Goal: Task Accomplishment & Management: Complete application form

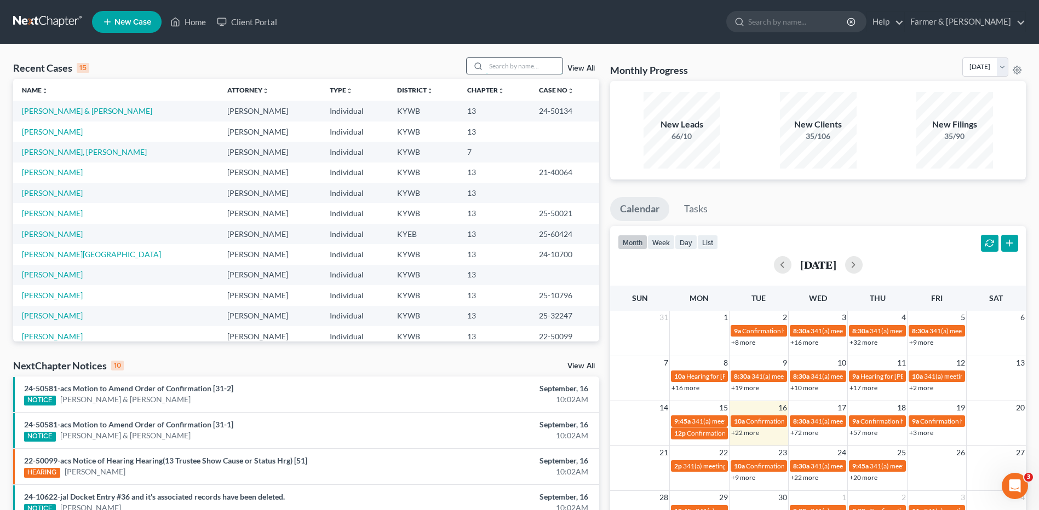
click at [514, 66] on input "search" at bounding box center [524, 66] width 77 height 16
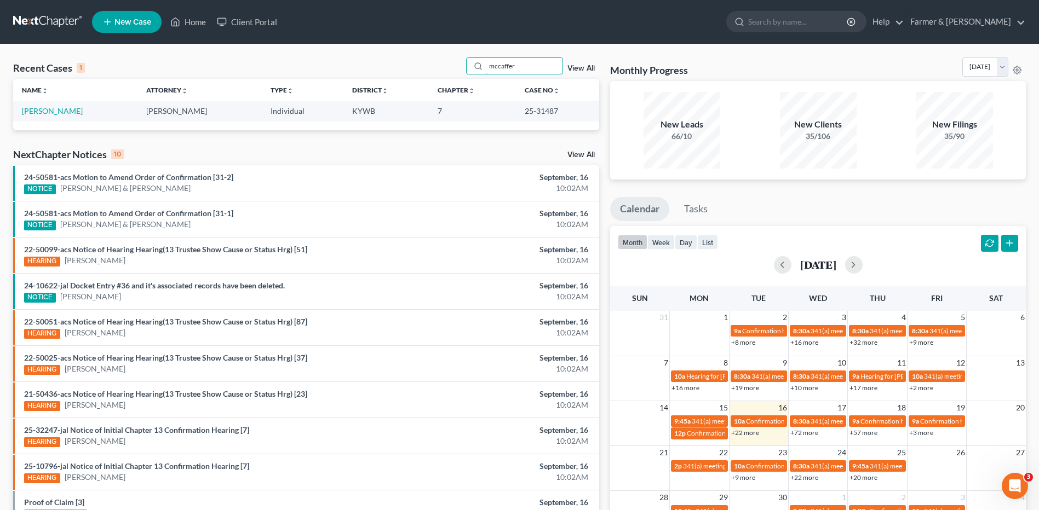
drag, startPoint x: 537, startPoint y: 60, endPoint x: 342, endPoint y: 60, distance: 195.5
click at [342, 60] on div "Recent Cases 1 mccaffer View All" at bounding box center [306, 68] width 586 height 21
drag, startPoint x: 536, startPoint y: 68, endPoint x: 460, endPoint y: 74, distance: 76.4
click at [460, 74] on div "Recent Cases 1 shumaker View All" at bounding box center [306, 68] width 586 height 21
type input "mccaff"
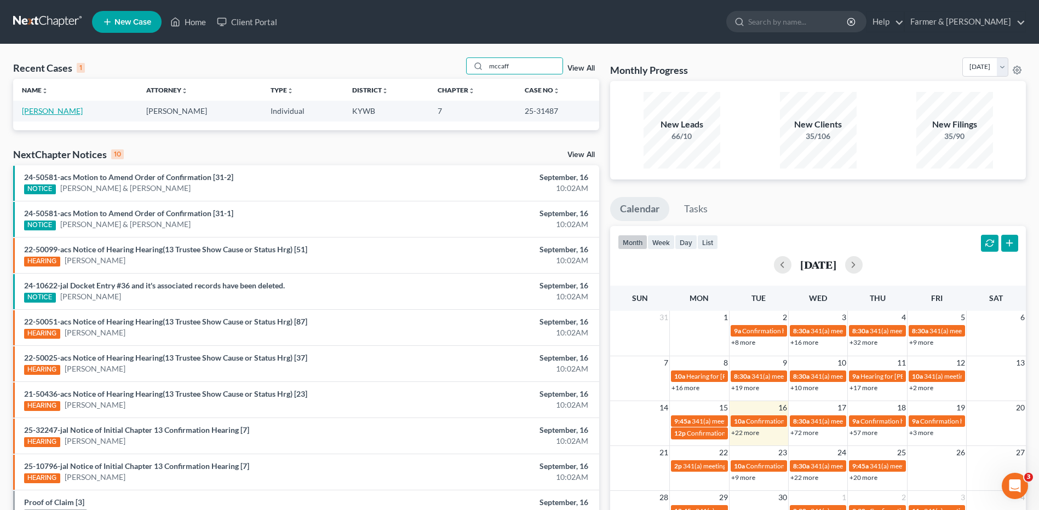
click at [73, 112] on link "[PERSON_NAME]" at bounding box center [52, 110] width 61 height 9
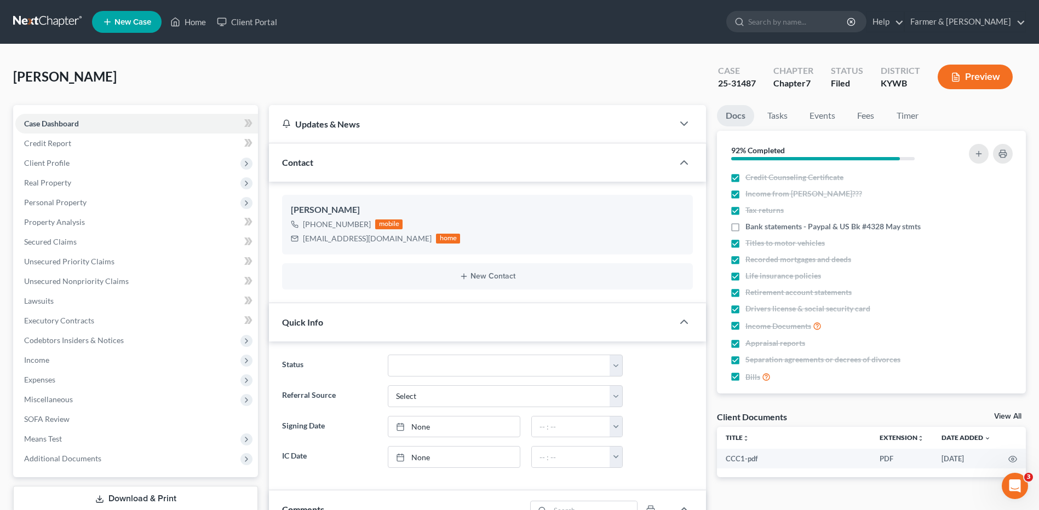
click at [37, 18] on link at bounding box center [48, 22] width 70 height 20
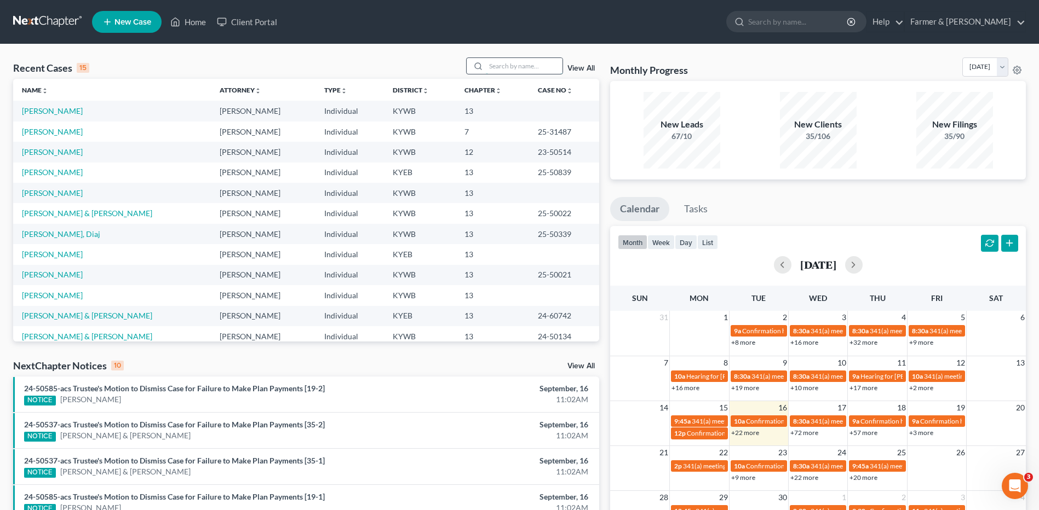
click at [528, 66] on input "search" at bounding box center [524, 66] width 77 height 16
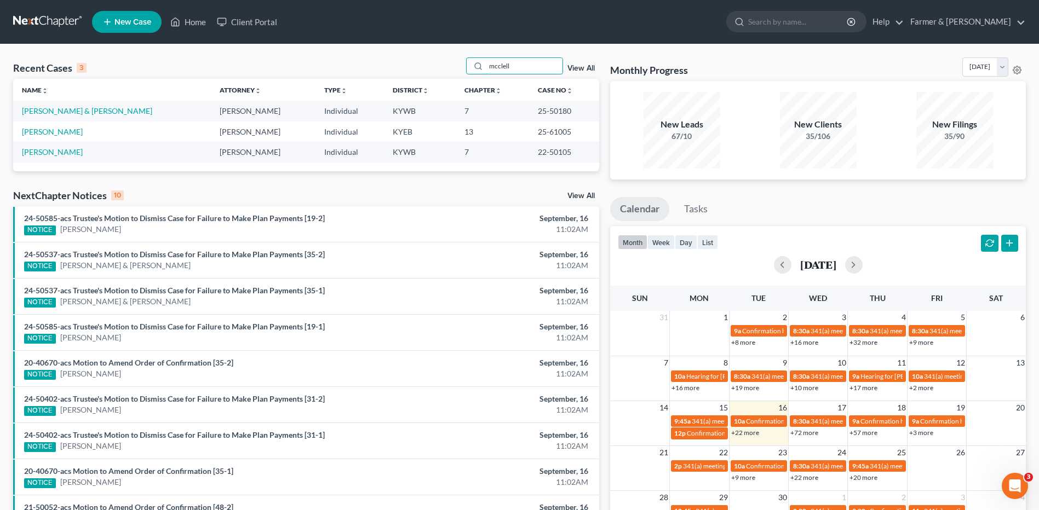
drag, startPoint x: 510, startPoint y: 65, endPoint x: 454, endPoint y: 61, distance: 57.1
click at [454, 61] on div "Recent Cases 3 mcclell View All" at bounding box center [306, 68] width 586 height 21
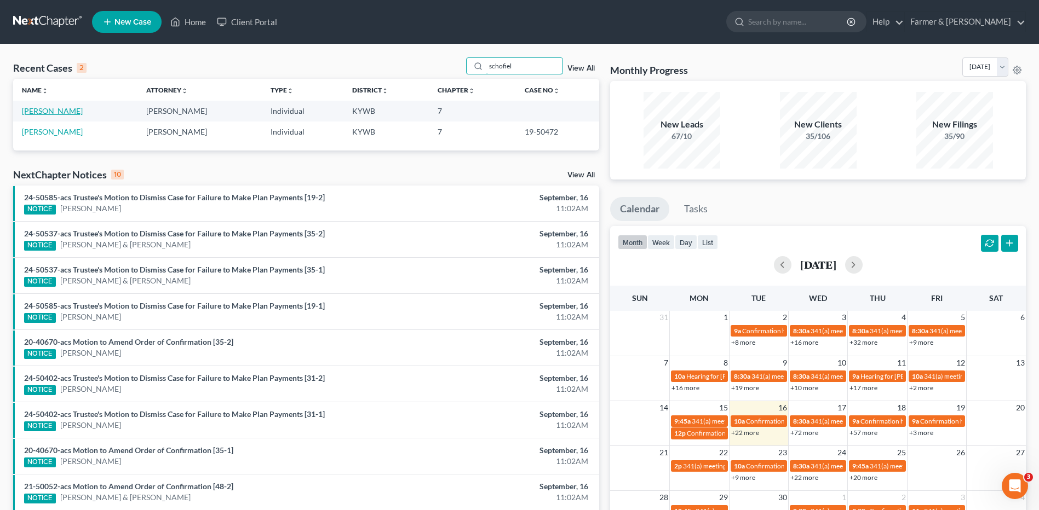
type input "schofiel"
click at [57, 113] on link "Schofield, Teresa" at bounding box center [52, 110] width 61 height 9
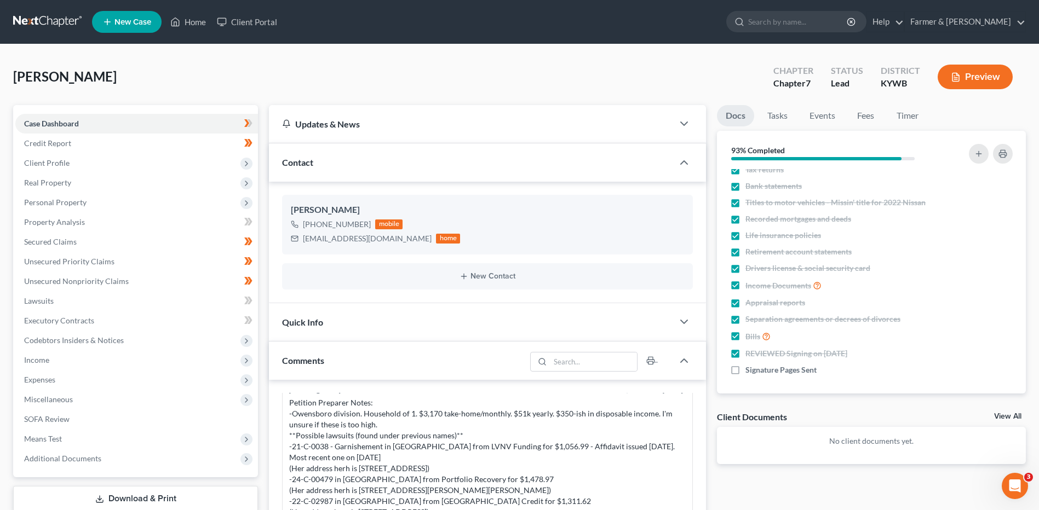
scroll to position [43, 0]
click at [745, 365] on label "Signature Pages Sent" at bounding box center [780, 368] width 71 height 11
click at [750, 365] on input "Signature Pages Sent" at bounding box center [753, 366] width 7 height 7
checkbox input "true"
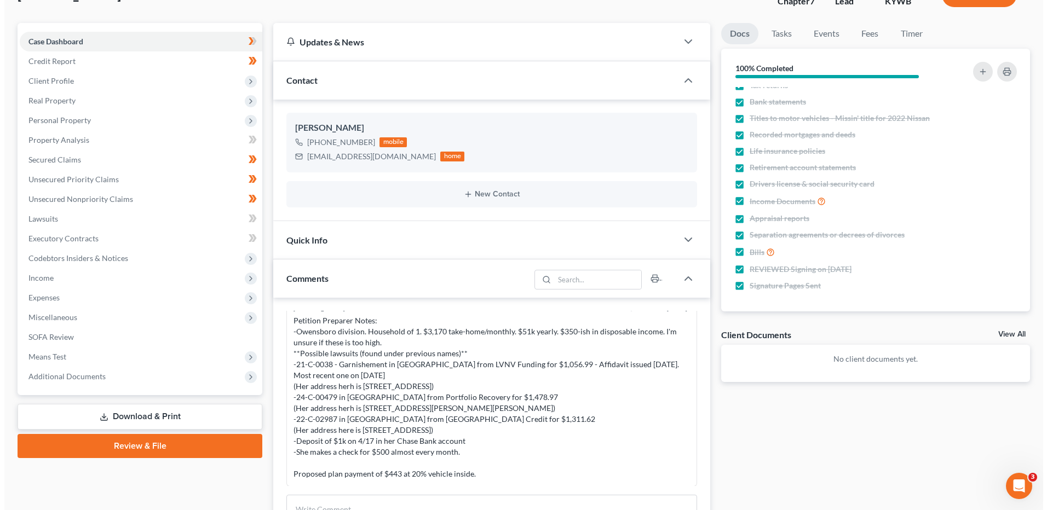
scroll to position [0, 0]
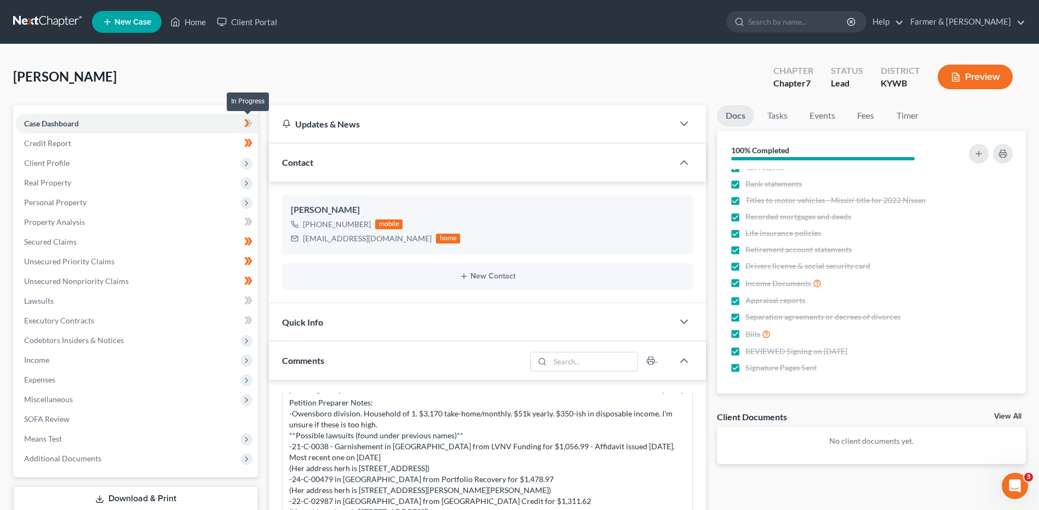
click at [257, 124] on span at bounding box center [248, 125] width 19 height 16
click at [256, 122] on span at bounding box center [248, 125] width 19 height 16
drag, startPoint x: 256, startPoint y: 122, endPoint x: 255, endPoint y: 145, distance: 22.5
click at [255, 145] on span at bounding box center [248, 144] width 19 height 16
click at [106, 165] on span "Client Profile" at bounding box center [136, 163] width 243 height 20
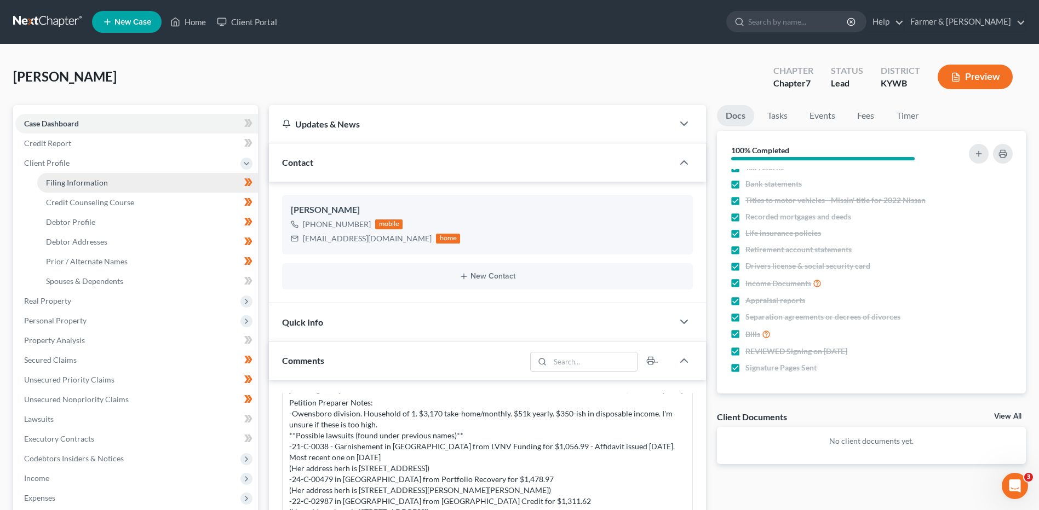
click at [112, 178] on link "Filing Information" at bounding box center [147, 183] width 221 height 20
select select "1"
select select "0"
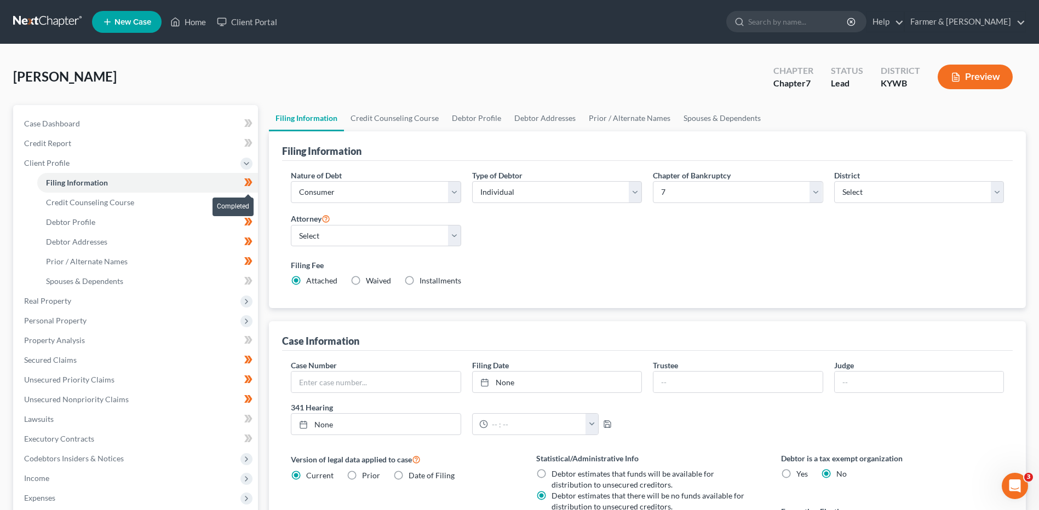
click at [256, 187] on span at bounding box center [248, 184] width 19 height 16
click at [254, 206] on span at bounding box center [248, 204] width 19 height 16
click at [225, 203] on link "Credit Counseling Course" at bounding box center [147, 203] width 221 height 20
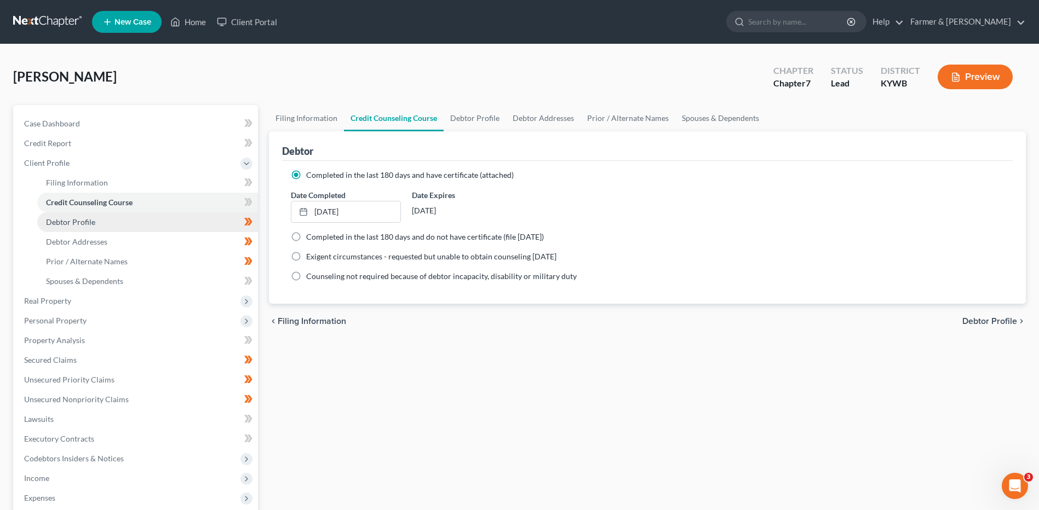
click at [209, 219] on link "Debtor Profile" at bounding box center [147, 223] width 221 height 20
select select "0"
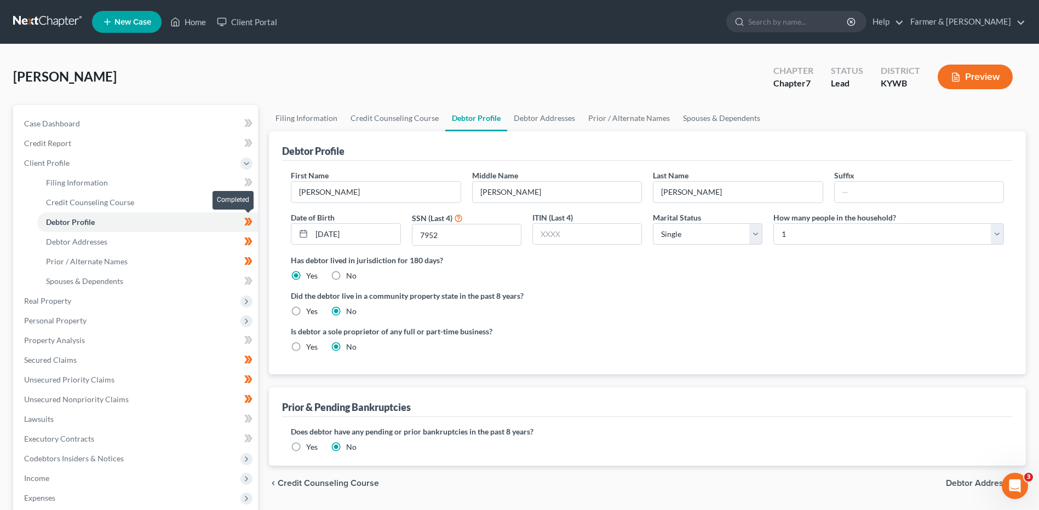
click at [253, 224] on span at bounding box center [248, 223] width 19 height 16
click at [224, 239] on link "Debtor Addresses" at bounding box center [147, 242] width 221 height 20
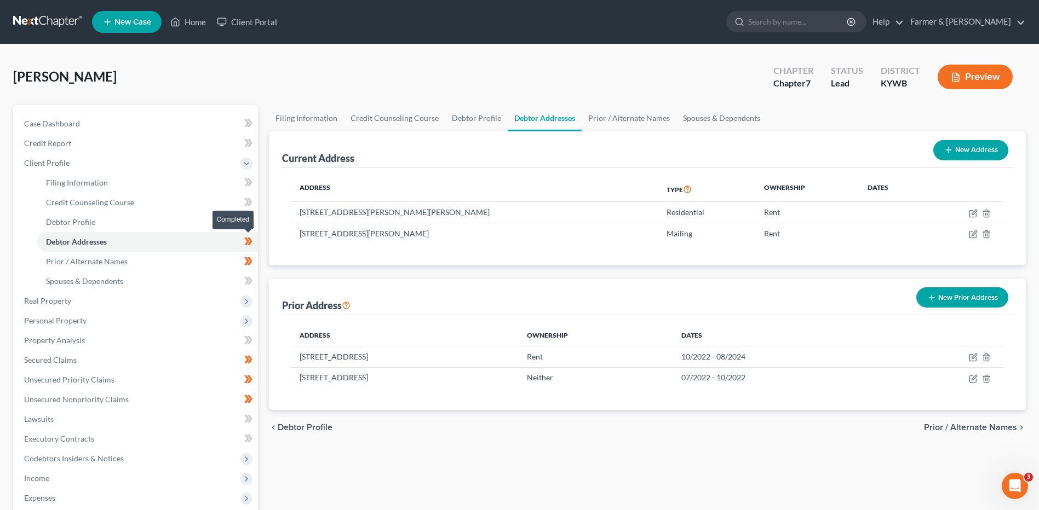
click at [257, 244] on span at bounding box center [248, 243] width 19 height 16
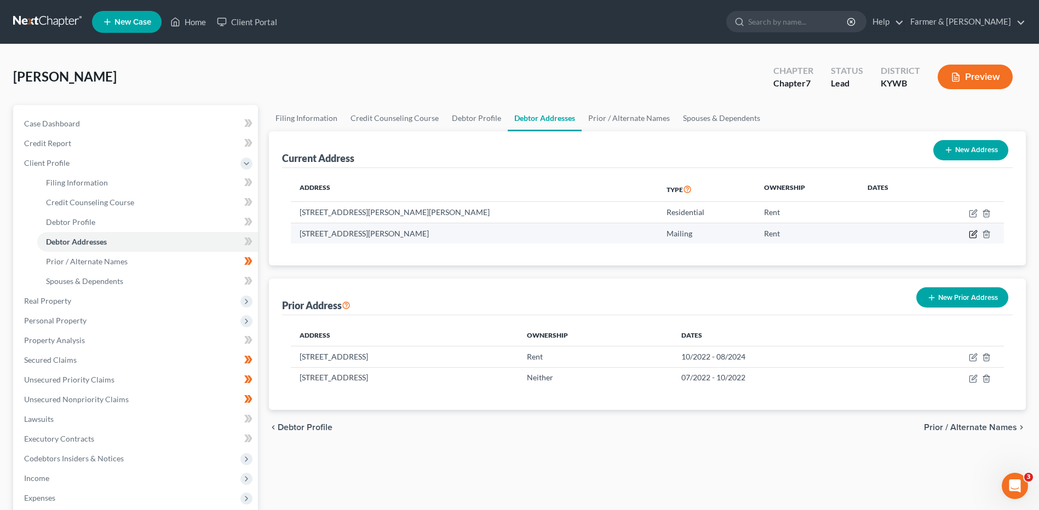
click at [973, 232] on icon "button" at bounding box center [973, 234] width 9 height 9
select select "18"
select select "0"
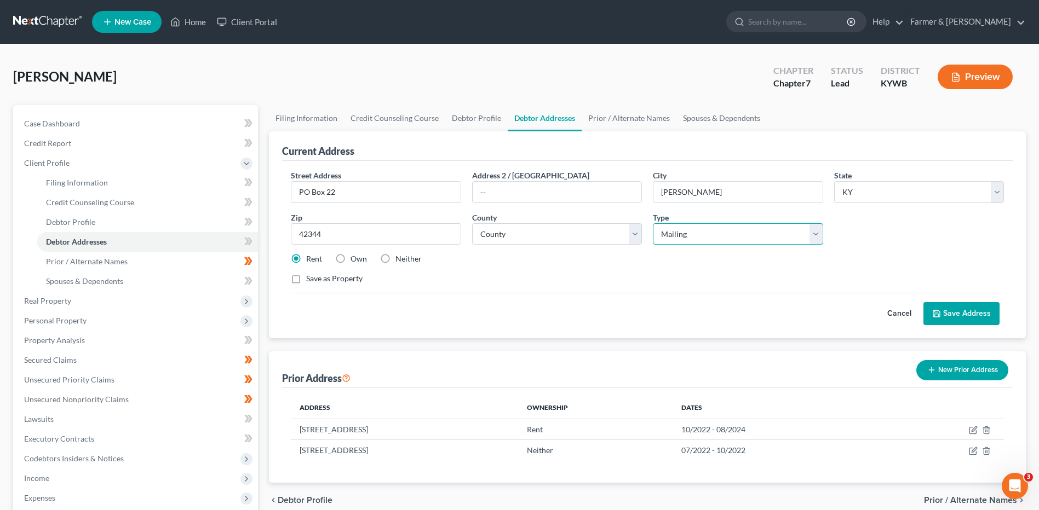
click at [680, 227] on select "Select Mailing Rental Business" at bounding box center [738, 234] width 170 height 22
click at [395, 262] on label "Neither" at bounding box center [408, 259] width 26 height 11
click at [400, 261] on input "Neither" at bounding box center [403, 257] width 7 height 7
radio input "true"
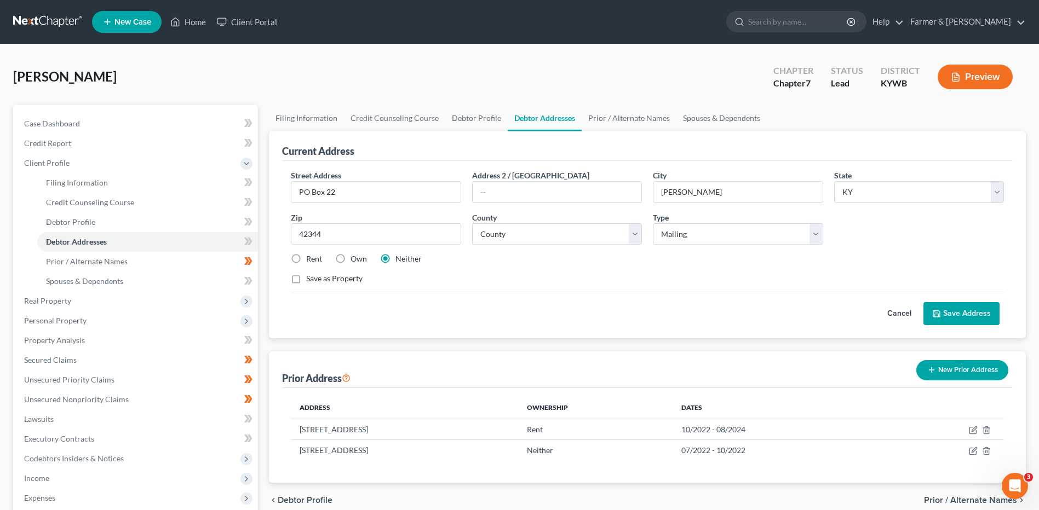
click at [948, 320] on button "Save Address" at bounding box center [961, 313] width 76 height 23
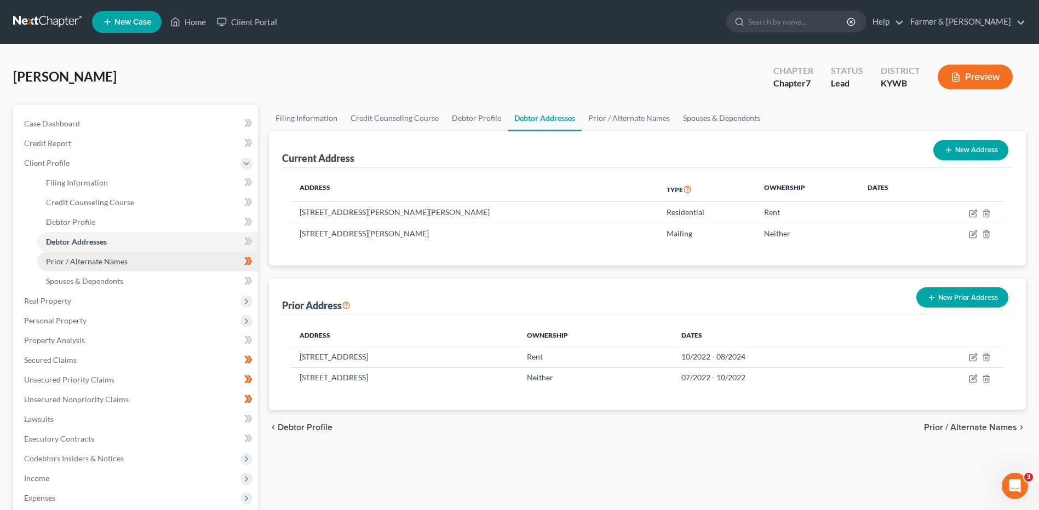
click at [164, 260] on link "Prior / Alternate Names" at bounding box center [147, 262] width 221 height 20
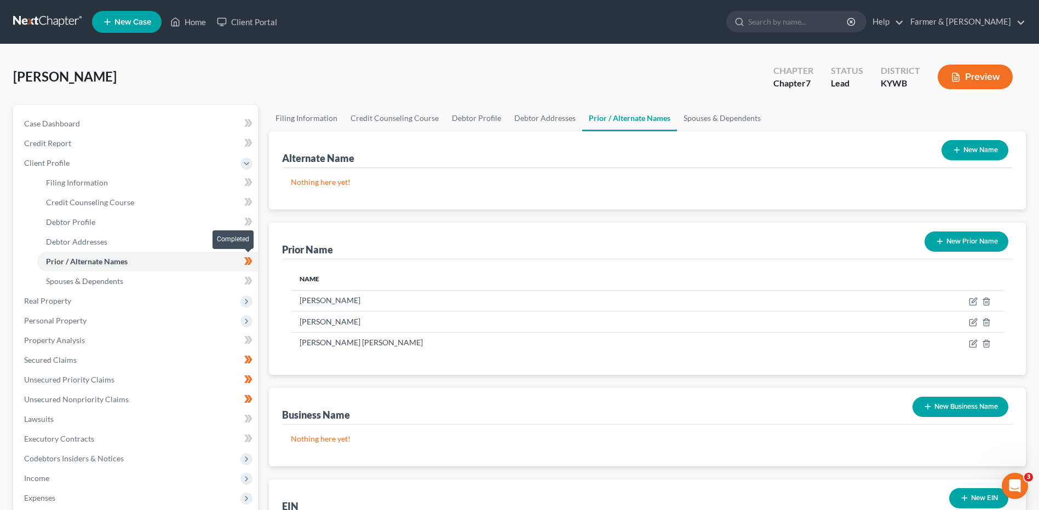
click at [256, 262] on span at bounding box center [248, 263] width 19 height 16
click at [199, 276] on link "Spouses & Dependents" at bounding box center [147, 282] width 221 height 20
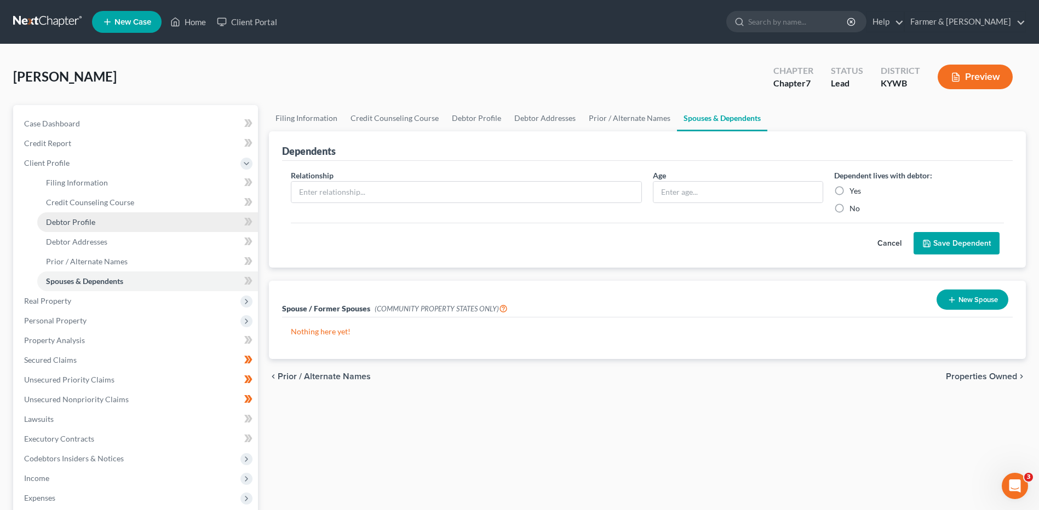
click at [186, 227] on link "Debtor Profile" at bounding box center [147, 223] width 221 height 20
select select "0"
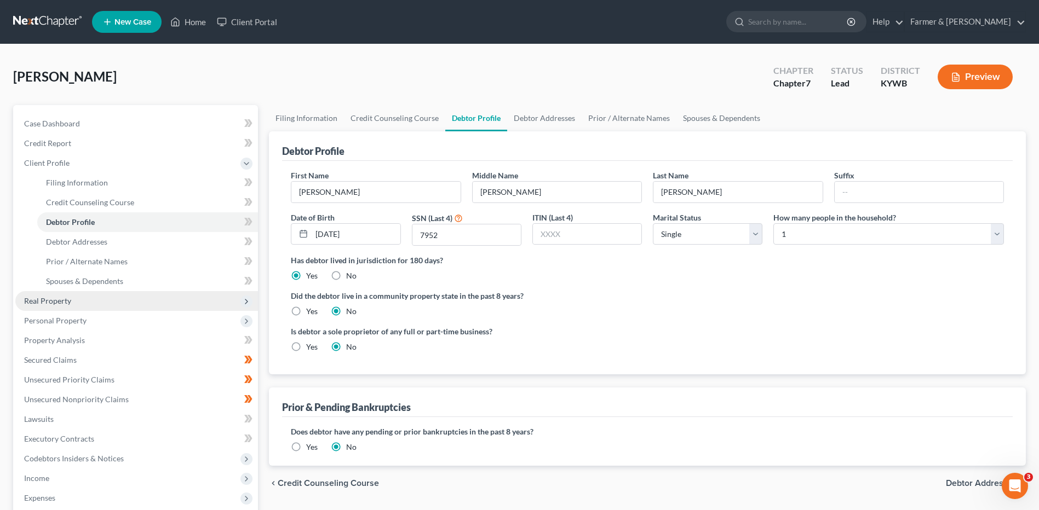
click at [73, 295] on span "Real Property" at bounding box center [136, 301] width 243 height 20
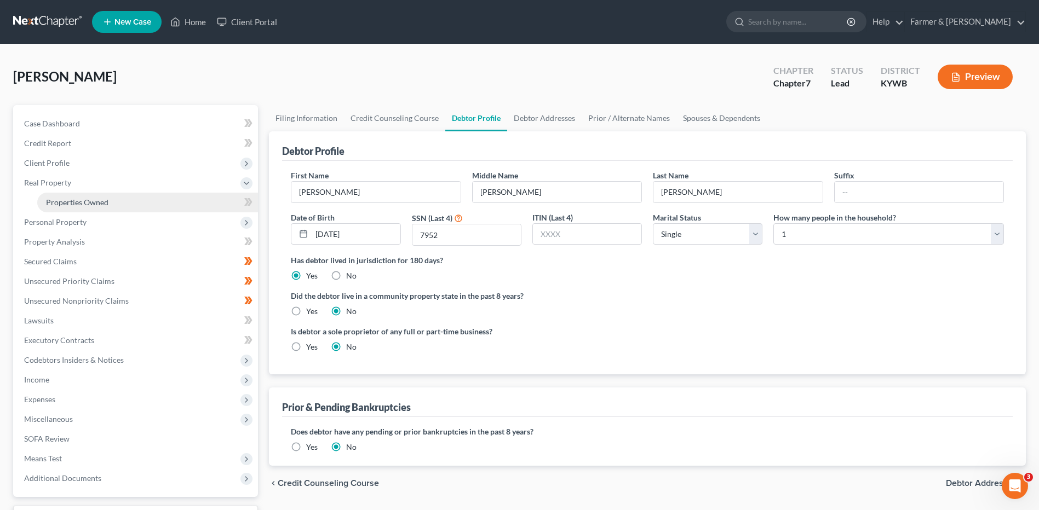
click at [116, 196] on link "Properties Owned" at bounding box center [147, 203] width 221 height 20
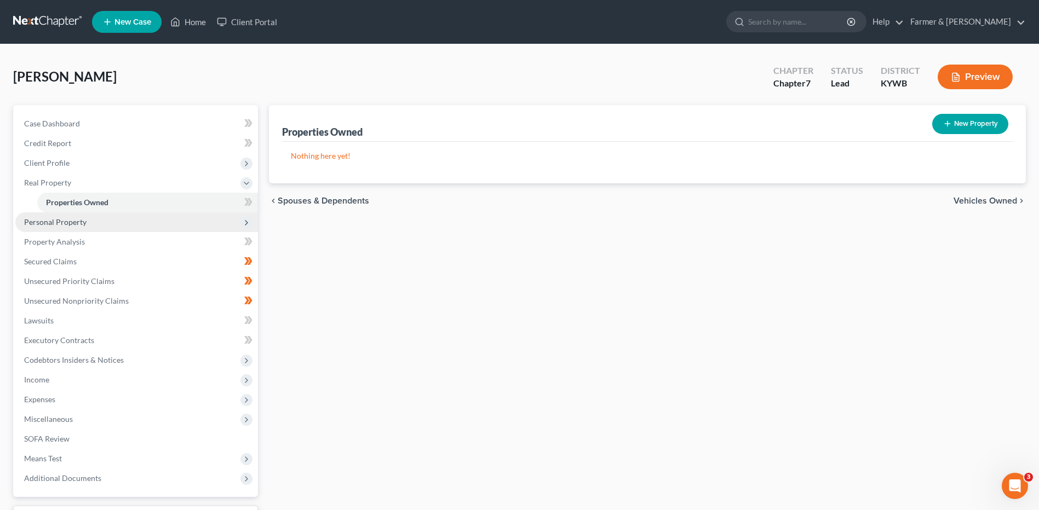
click at [95, 220] on span "Personal Property" at bounding box center [136, 223] width 243 height 20
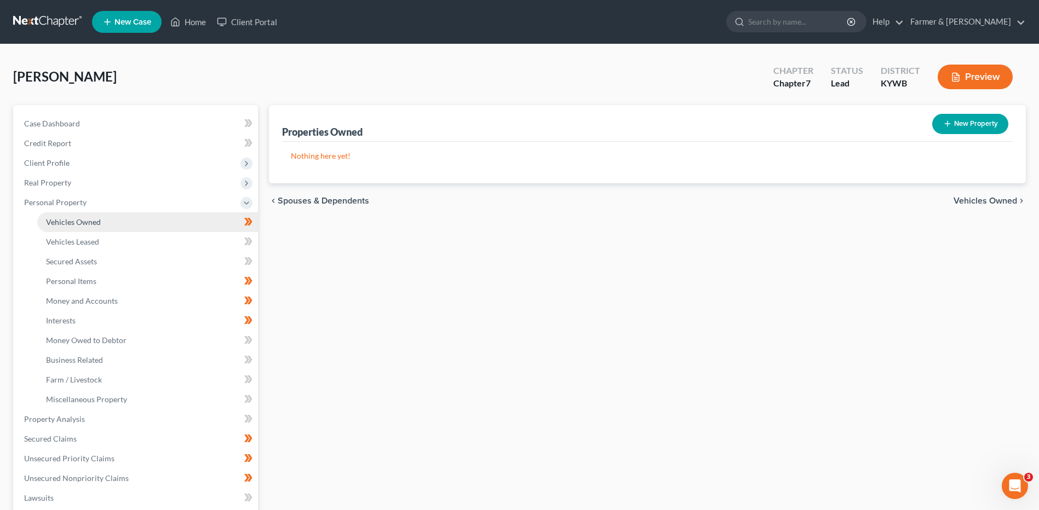
click at [114, 220] on link "Vehicles Owned" at bounding box center [147, 223] width 221 height 20
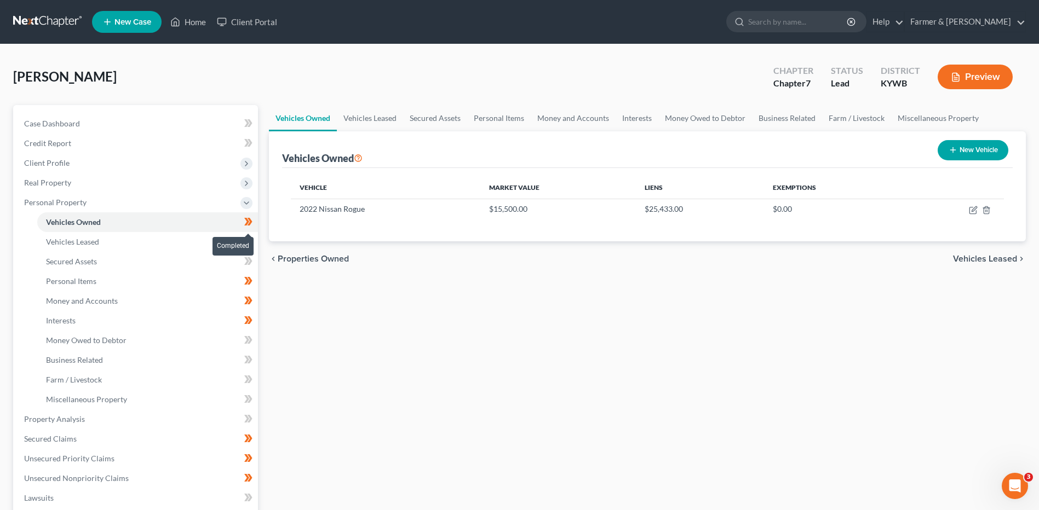
click at [255, 222] on span at bounding box center [248, 223] width 19 height 16
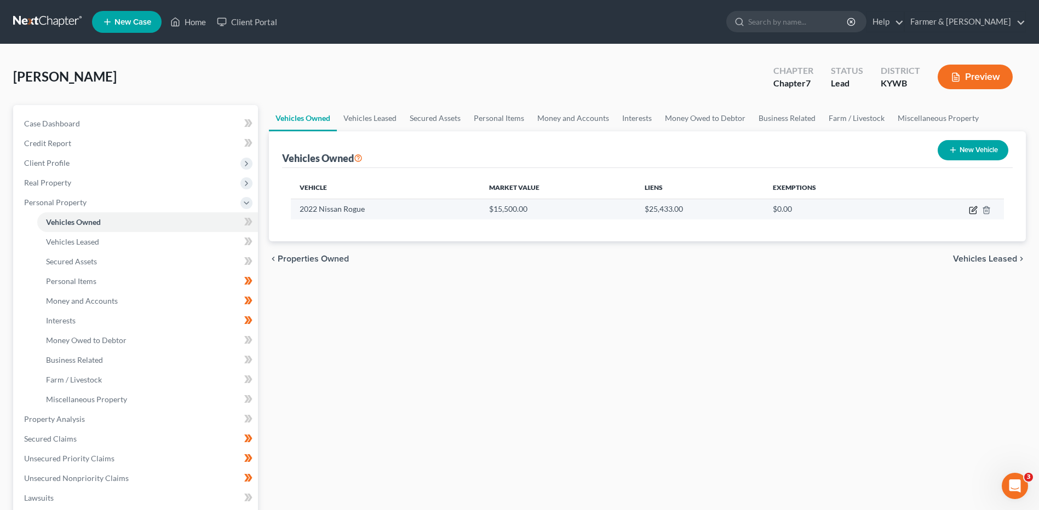
click at [977, 206] on icon "button" at bounding box center [973, 210] width 9 height 9
select select "0"
select select "4"
select select "2"
select select "0"
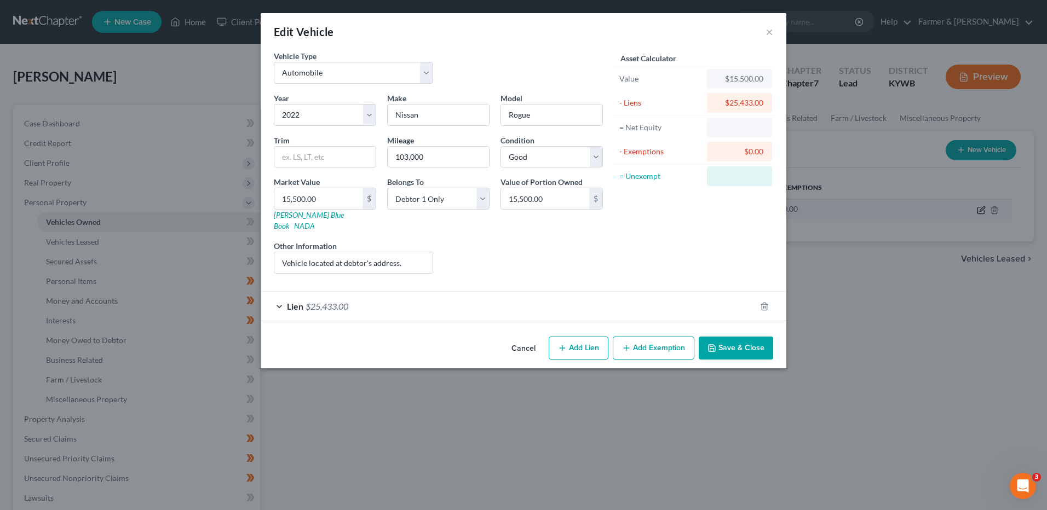
click at [974, 208] on div "Edit Vehicle × Vehicle Type Select Automobile Truck Trailer Watercraft Aircraft…" at bounding box center [523, 255] width 1047 height 510
click at [354, 295] on div "Lien $25,433.00" at bounding box center [508, 306] width 495 height 29
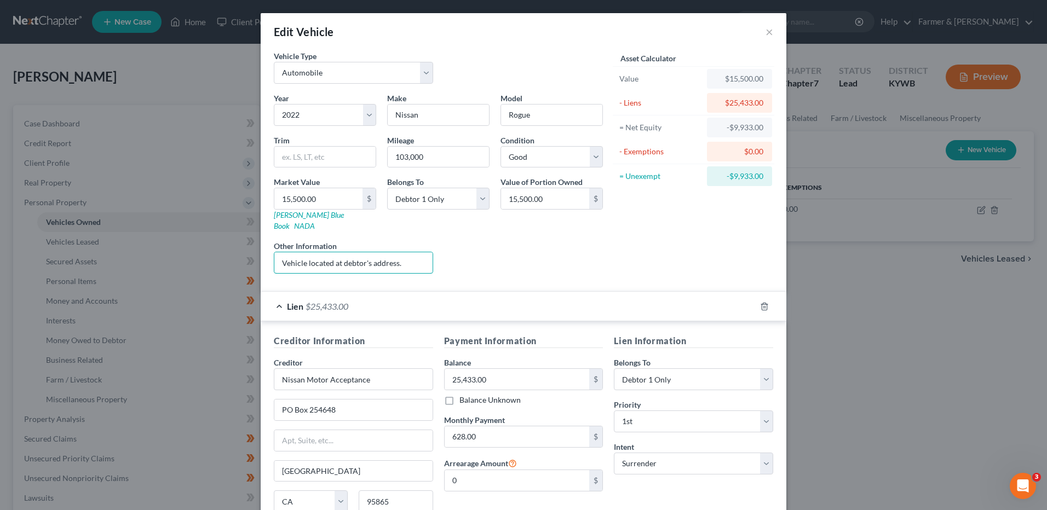
drag, startPoint x: 422, startPoint y: 248, endPoint x: 246, endPoint y: 242, distance: 175.9
click at [246, 242] on div "Edit Vehicle × Vehicle Type Select Automobile Truck Trailer Watercraft Aircraft…" at bounding box center [523, 255] width 1047 height 510
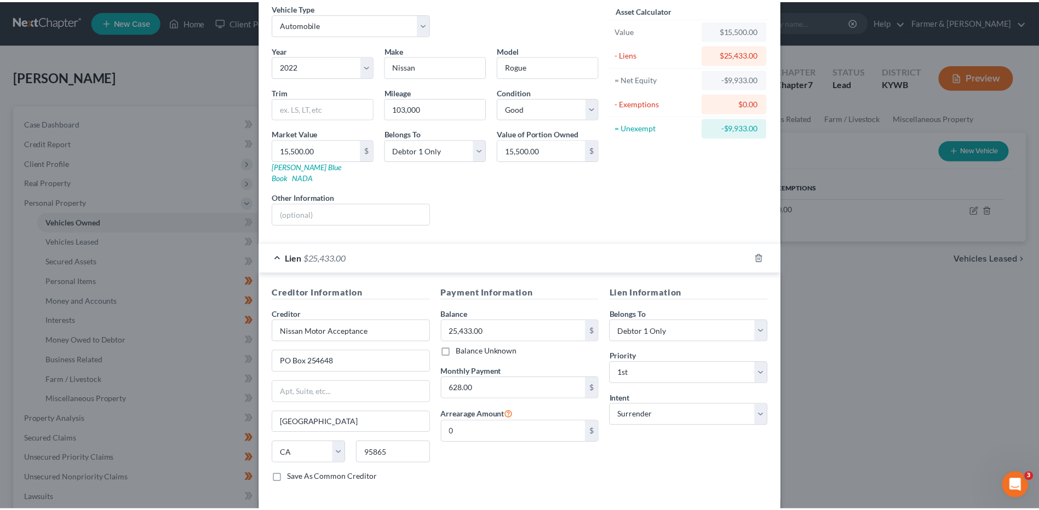
scroll to position [89, 0]
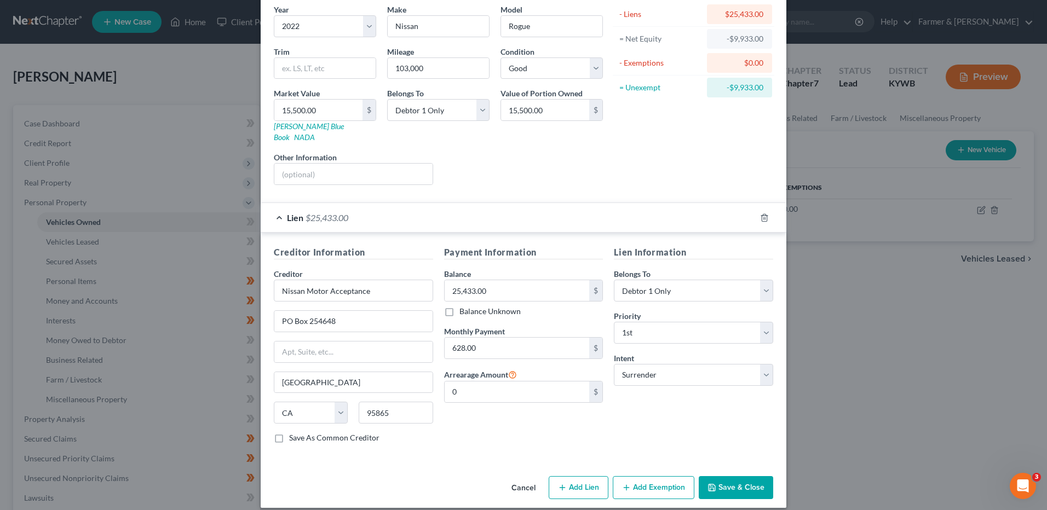
click at [732, 484] on button "Save & Close" at bounding box center [736, 488] width 74 height 23
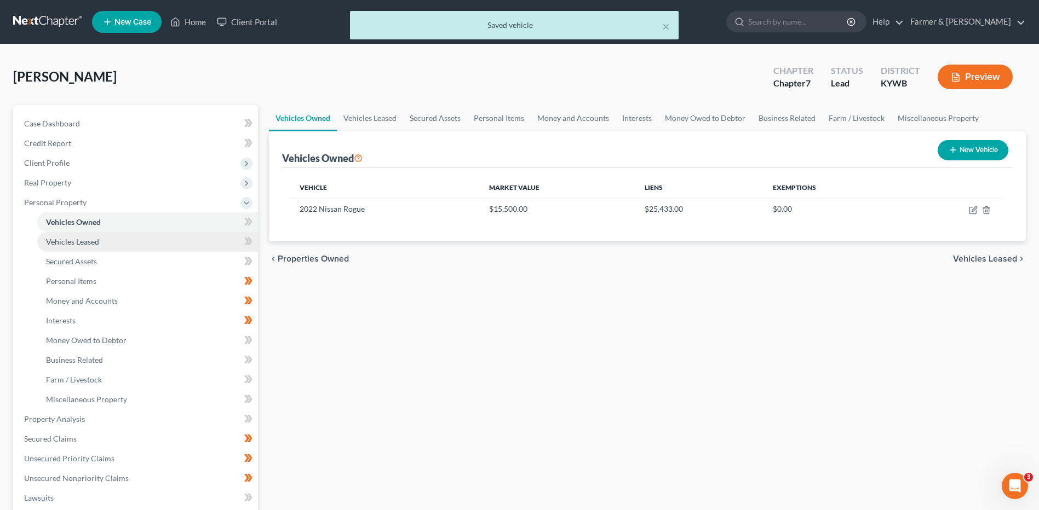
click at [150, 241] on link "Vehicles Leased" at bounding box center [147, 242] width 221 height 20
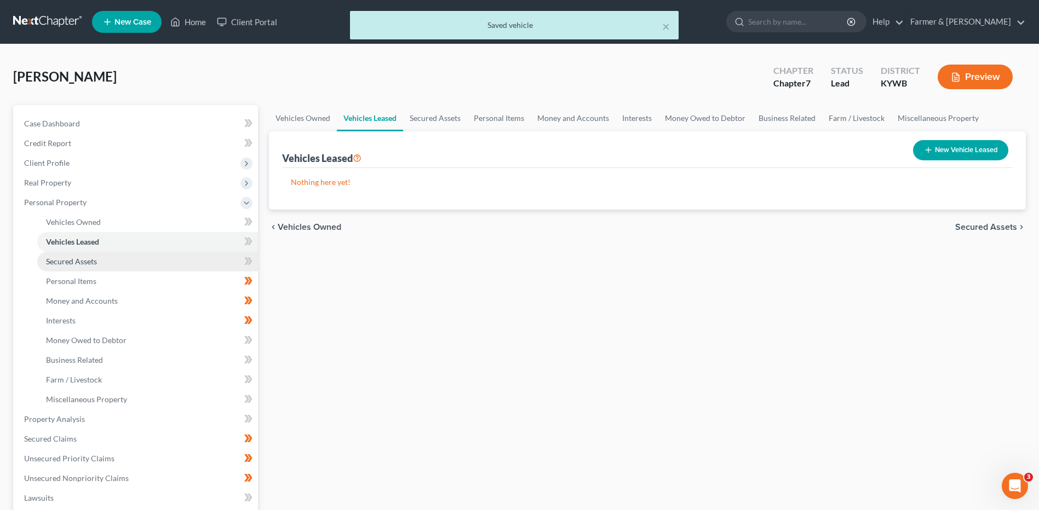
click at [134, 261] on link "Secured Assets" at bounding box center [147, 262] width 221 height 20
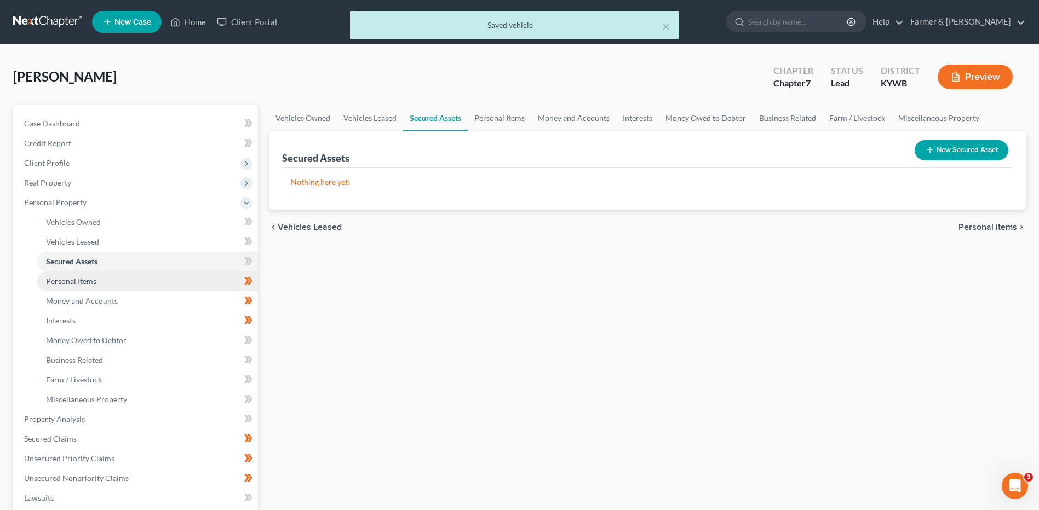
click at [133, 280] on link "Personal Items" at bounding box center [147, 282] width 221 height 20
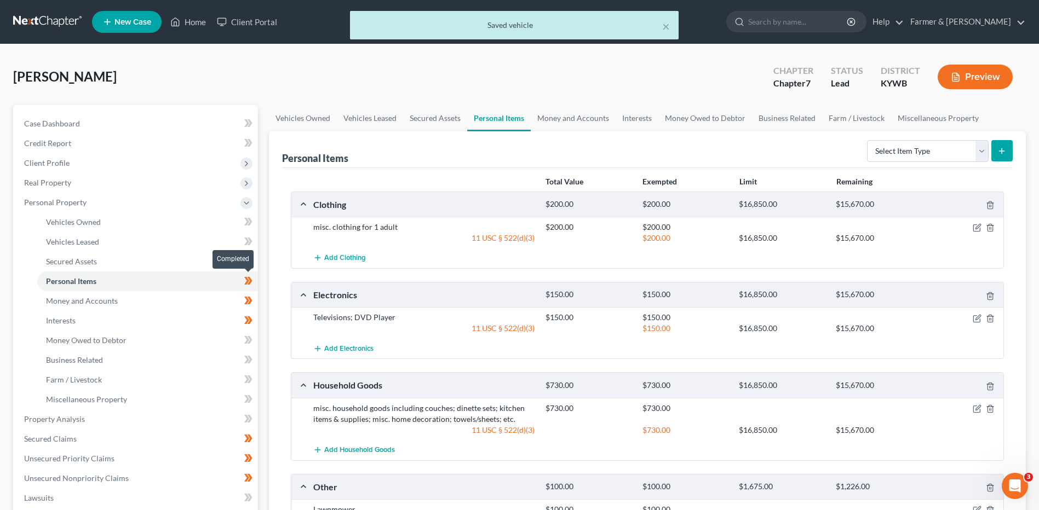
click at [254, 283] on span at bounding box center [248, 282] width 19 height 16
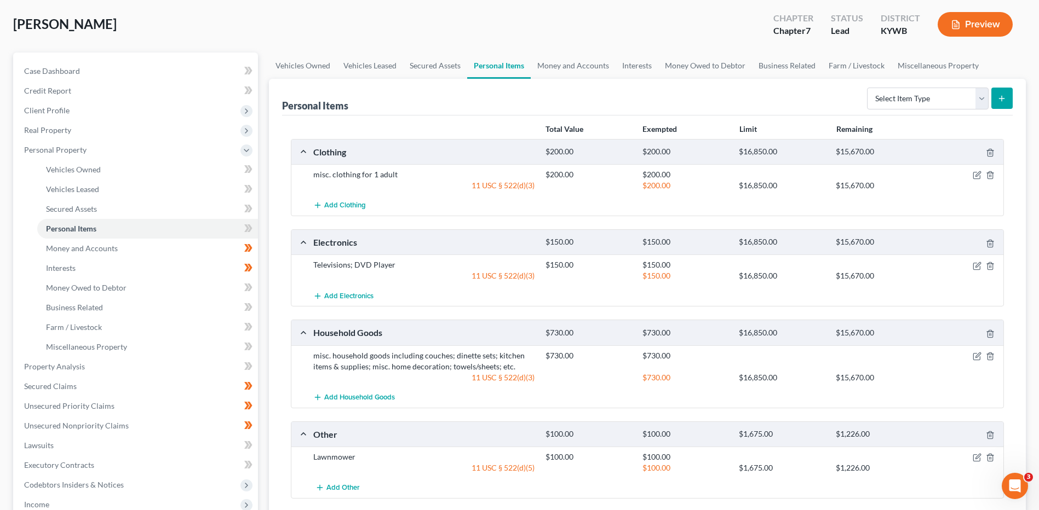
scroll to position [45, 0]
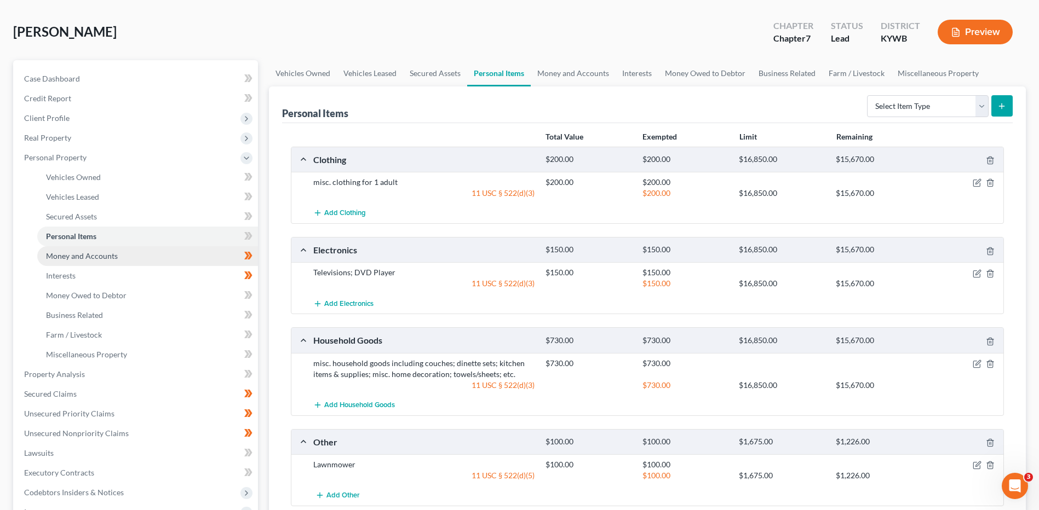
click at [196, 263] on link "Money and Accounts" at bounding box center [147, 256] width 221 height 20
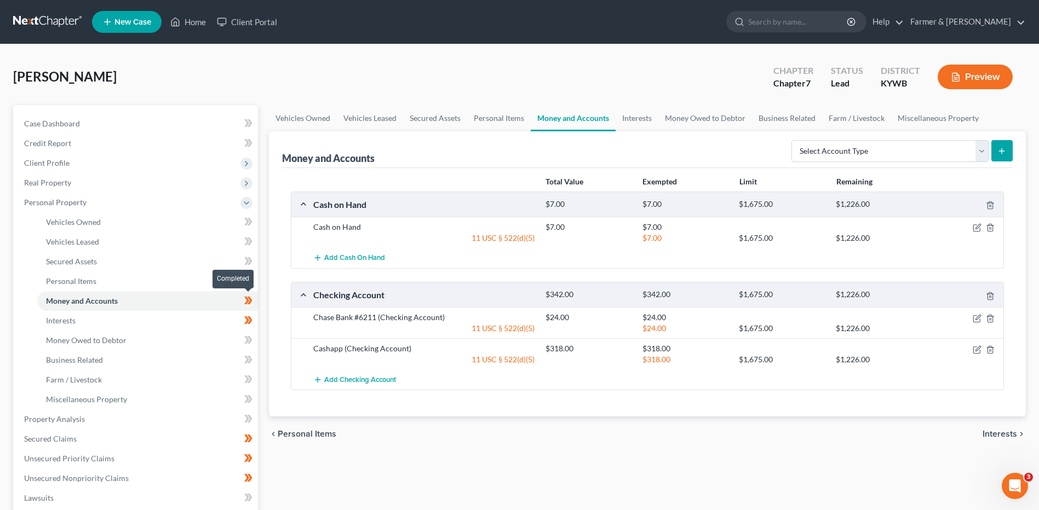
click at [255, 302] on span at bounding box center [248, 302] width 19 height 16
click at [207, 323] on link "Interests" at bounding box center [147, 321] width 221 height 20
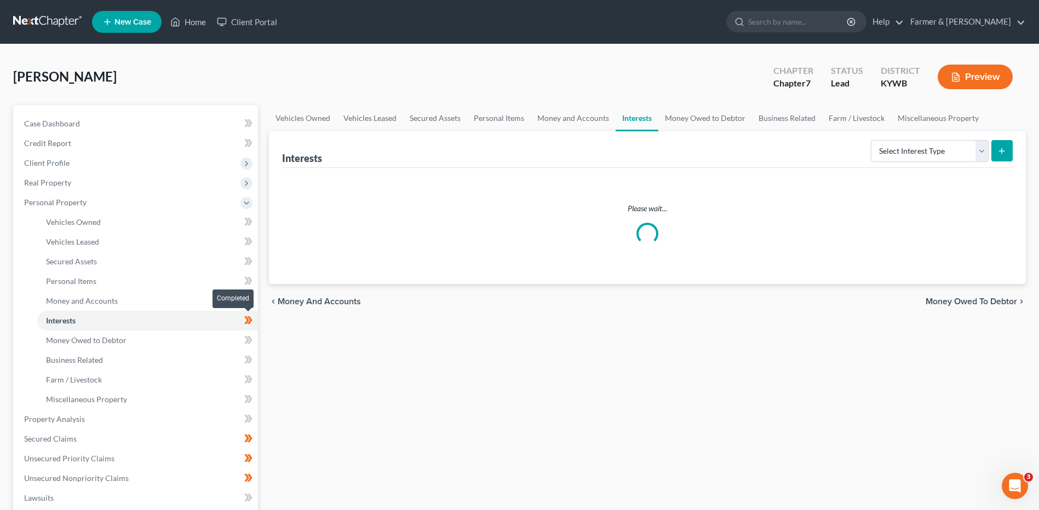
click at [254, 324] on span at bounding box center [248, 322] width 19 height 16
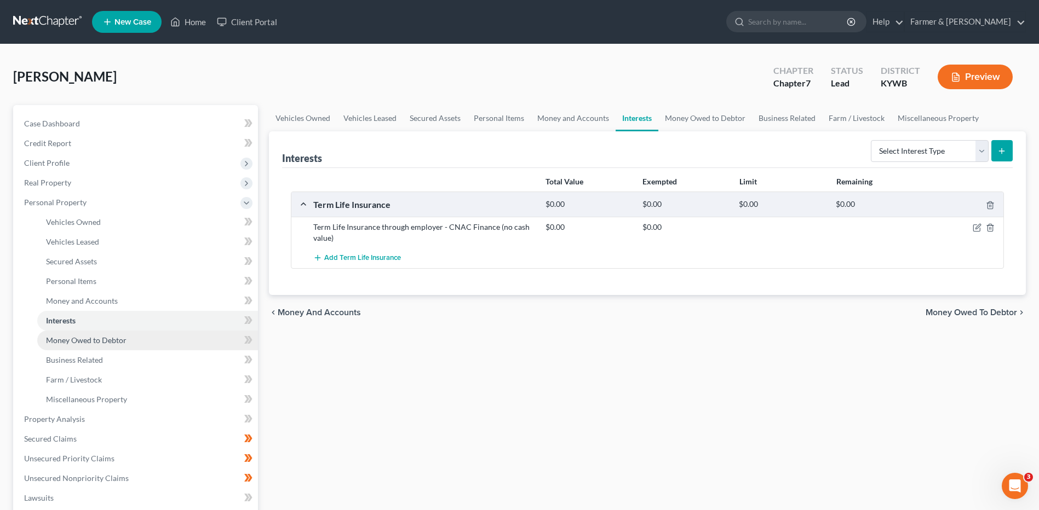
click at [214, 339] on link "Money Owed to Debtor" at bounding box center [147, 341] width 221 height 20
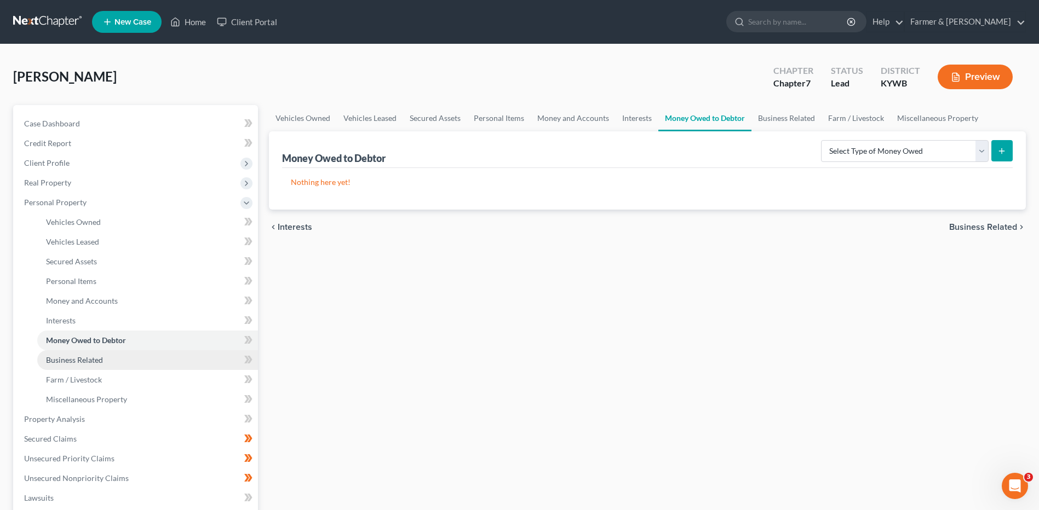
click at [197, 357] on link "Business Related" at bounding box center [147, 361] width 221 height 20
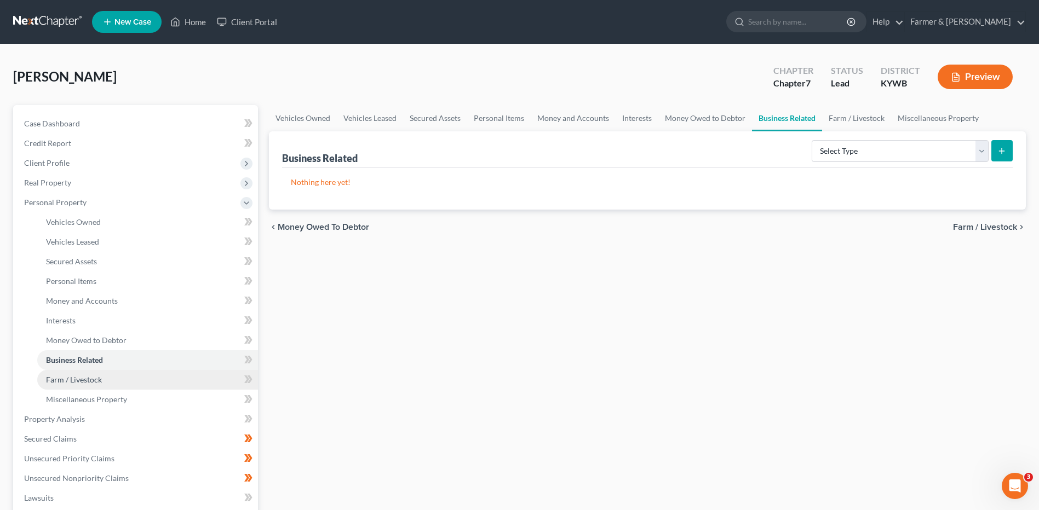
click at [156, 377] on link "Farm / Livestock" at bounding box center [147, 380] width 221 height 20
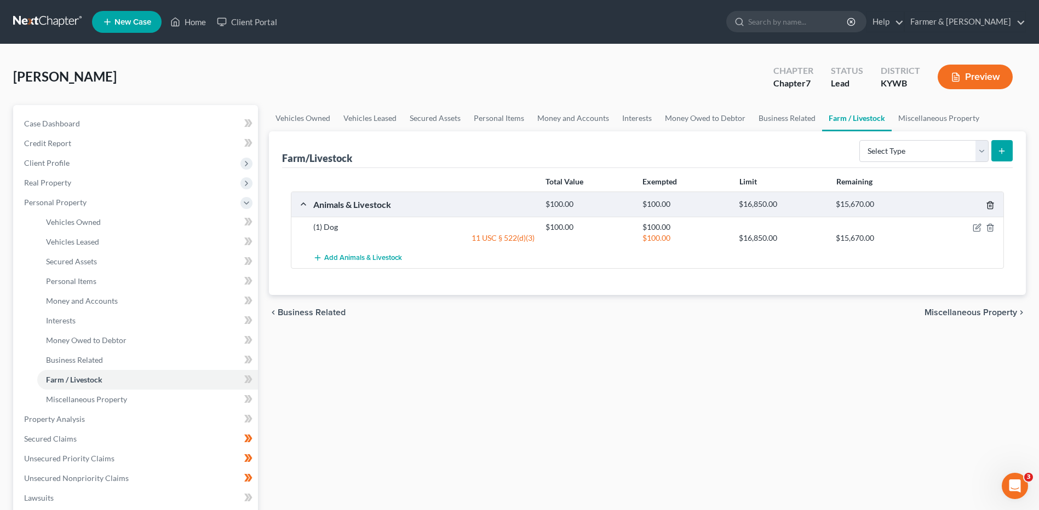
click at [990, 203] on polyline "button" at bounding box center [990, 203] width 7 height 0
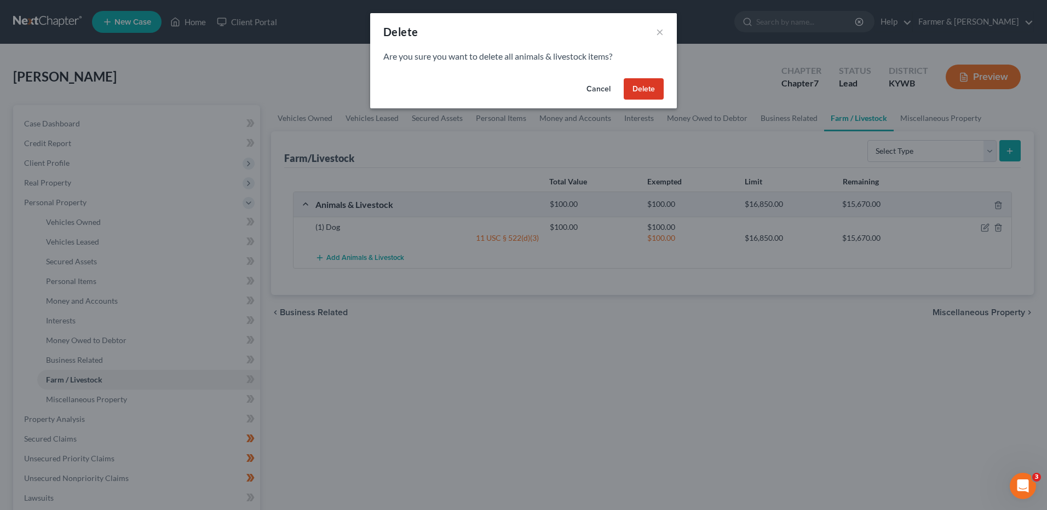
click at [630, 87] on button "Delete" at bounding box center [644, 89] width 40 height 22
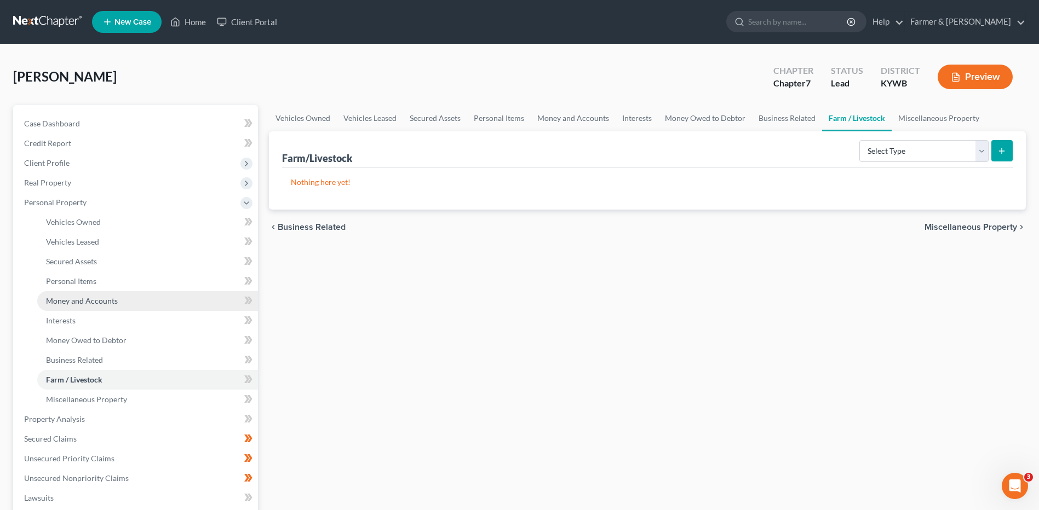
click at [170, 291] on link "Money and Accounts" at bounding box center [147, 301] width 221 height 20
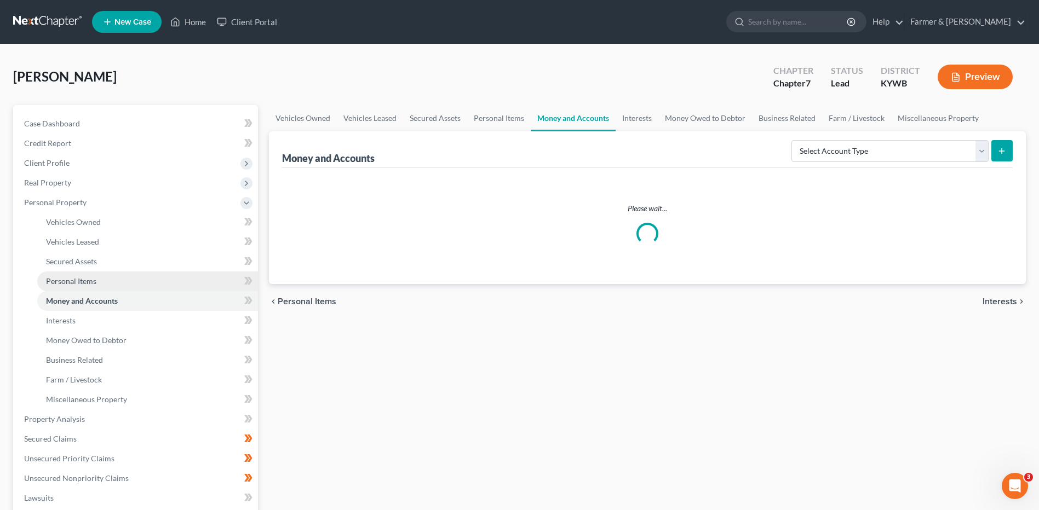
click at [180, 272] on link "Personal Items" at bounding box center [147, 282] width 221 height 20
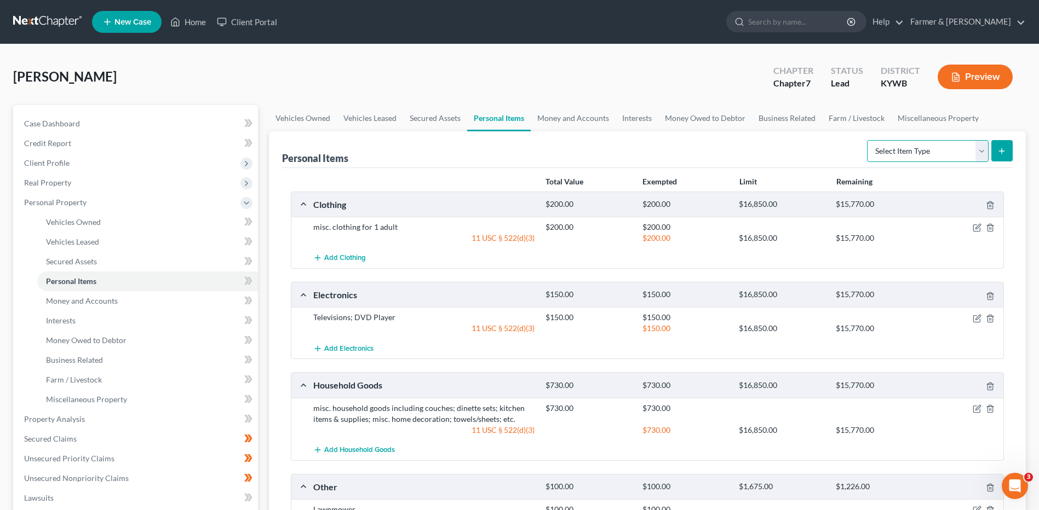
click at [902, 147] on select "Select Item Type Clothing Collectibles Of Value Electronics Firearms Household …" at bounding box center [928, 151] width 122 height 22
select select "pets"
click at [868, 140] on select "Select Item Type Clothing Collectibles Of Value Electronics Firearms Household …" at bounding box center [928, 151] width 122 height 22
click at [1001, 153] on icon "submit" at bounding box center [1001, 151] width 9 height 9
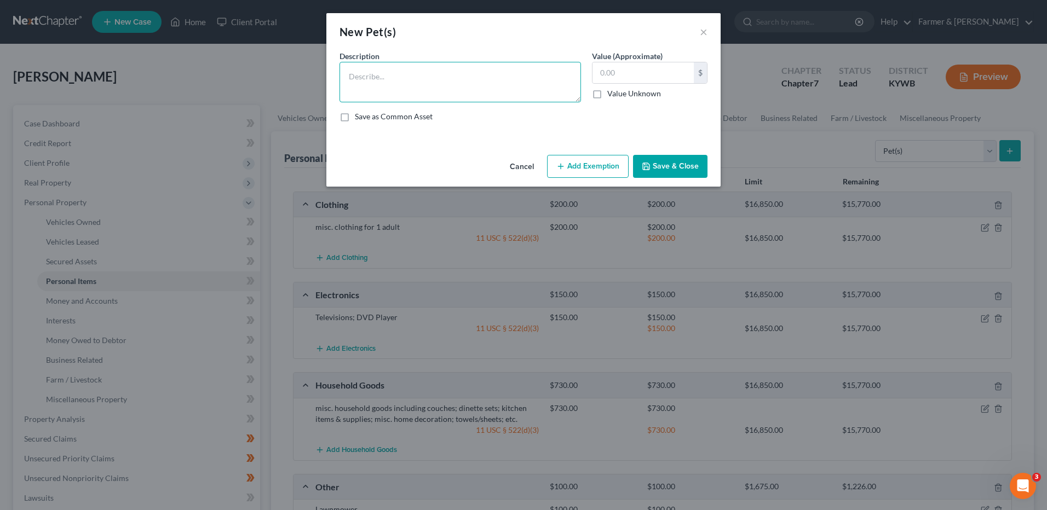
drag, startPoint x: 561, startPoint y: 83, endPoint x: 561, endPoint y: 59, distance: 24.1
click at [561, 59] on div "Description *" at bounding box center [460, 76] width 253 height 52
type textarea "1 dog"
click at [641, 168] on button "Save & Close" at bounding box center [670, 166] width 74 height 23
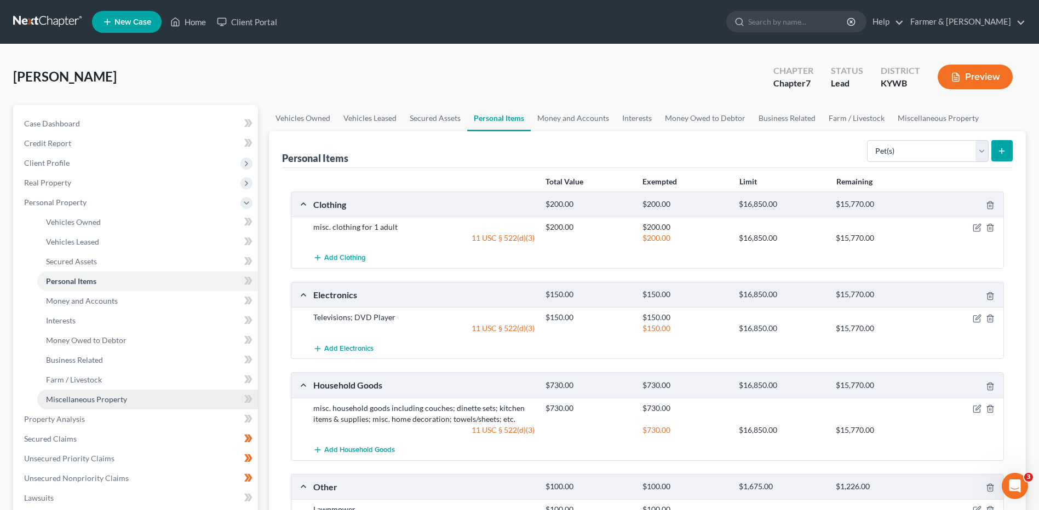
click at [114, 404] on span "Miscellaneous Property" at bounding box center [86, 399] width 81 height 9
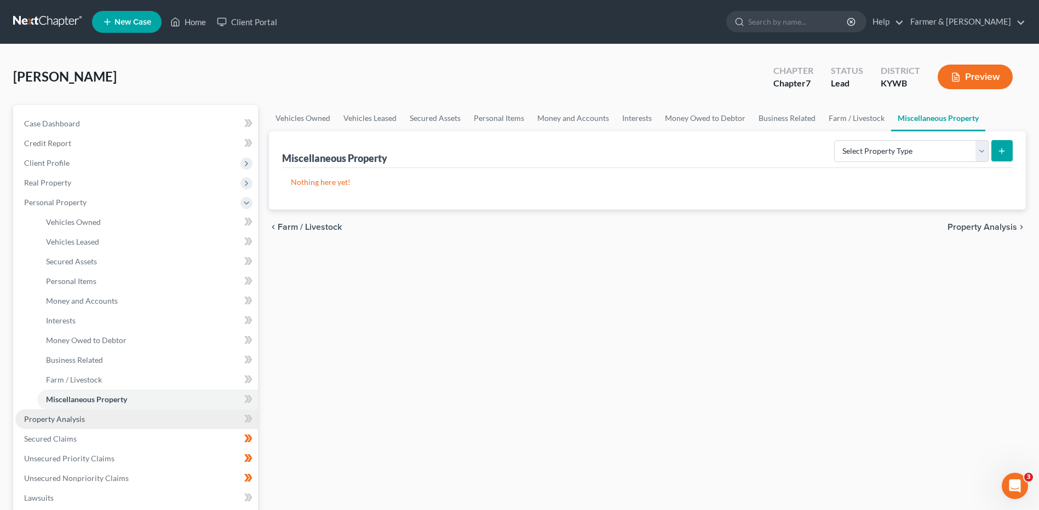
click at [83, 420] on span "Property Analysis" at bounding box center [54, 419] width 61 height 9
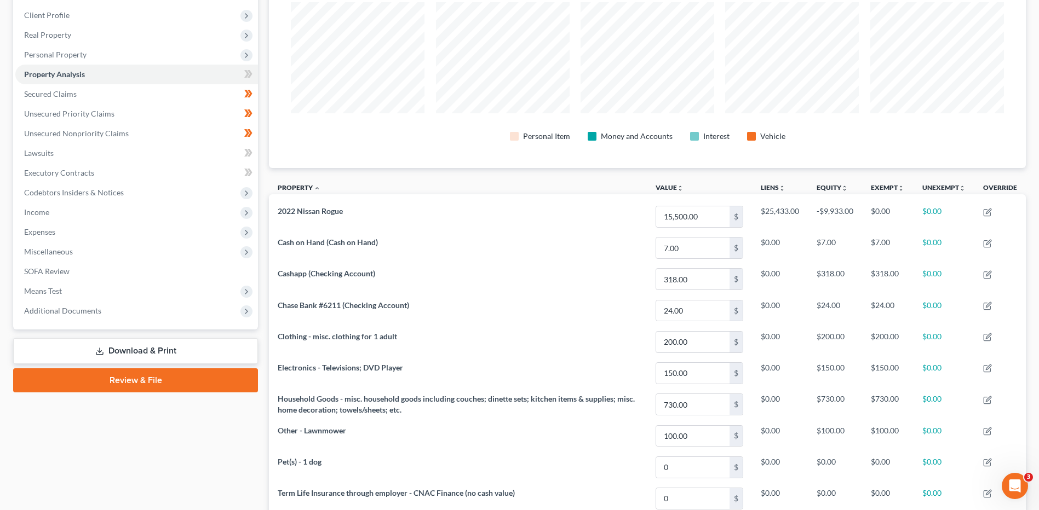
scroll to position [80, 0]
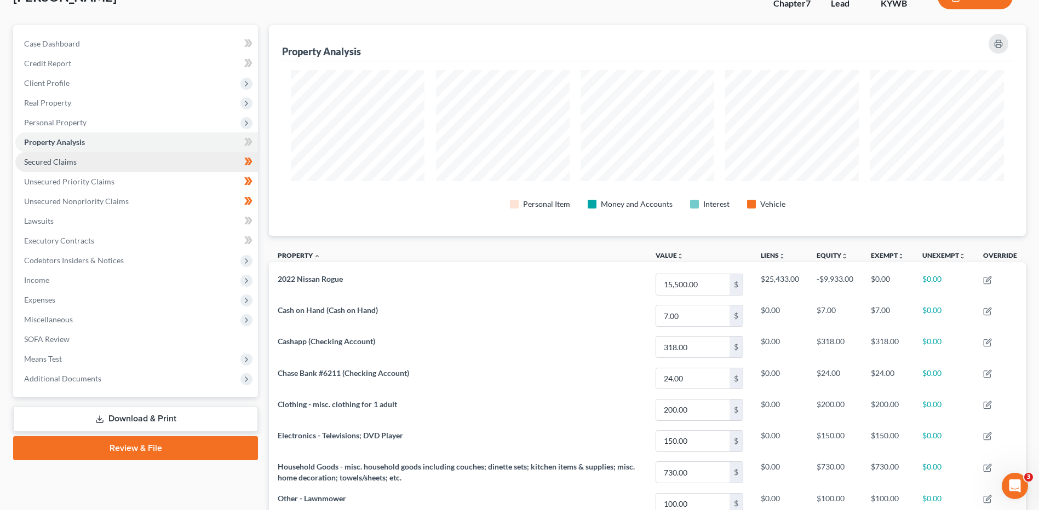
click at [156, 169] on link "Secured Claims" at bounding box center [136, 162] width 243 height 20
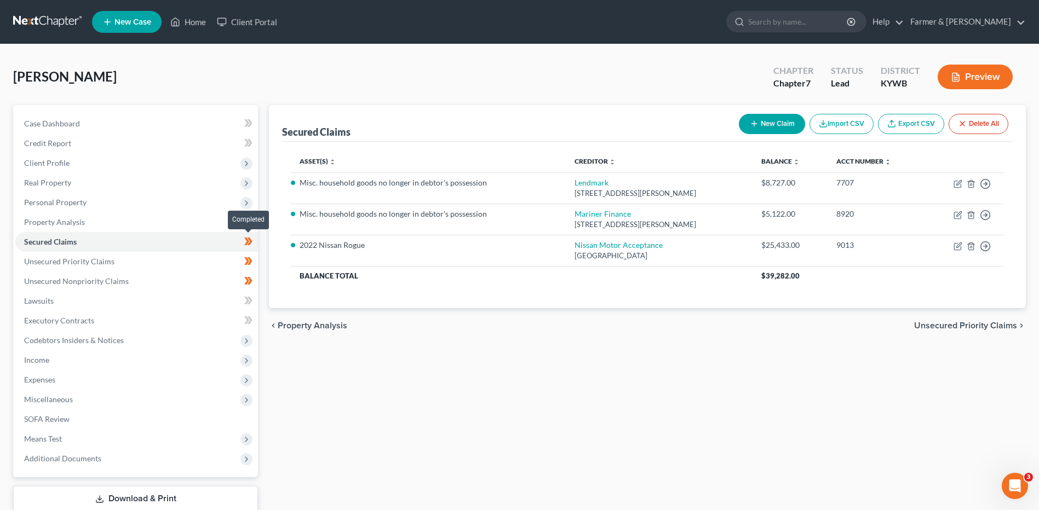
click at [253, 243] on span at bounding box center [248, 243] width 19 height 16
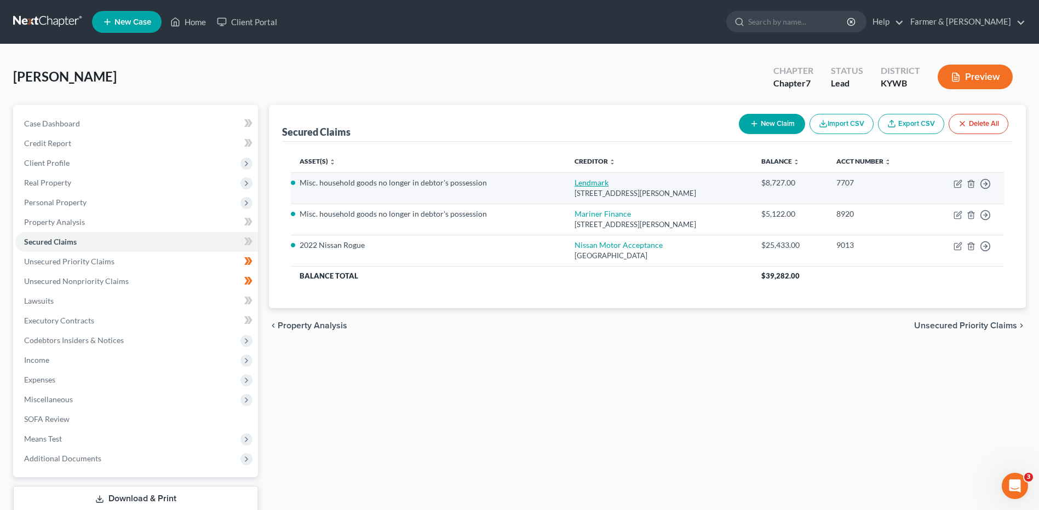
click at [575, 181] on link "Lendmark" at bounding box center [592, 182] width 34 height 9
select select "18"
select select "0"
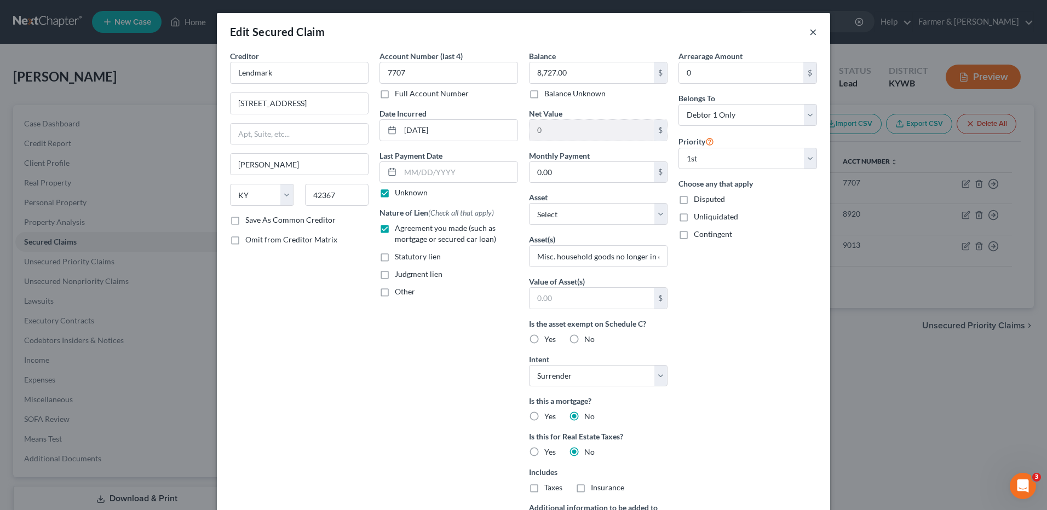
click at [810, 30] on button "×" at bounding box center [814, 31] width 8 height 13
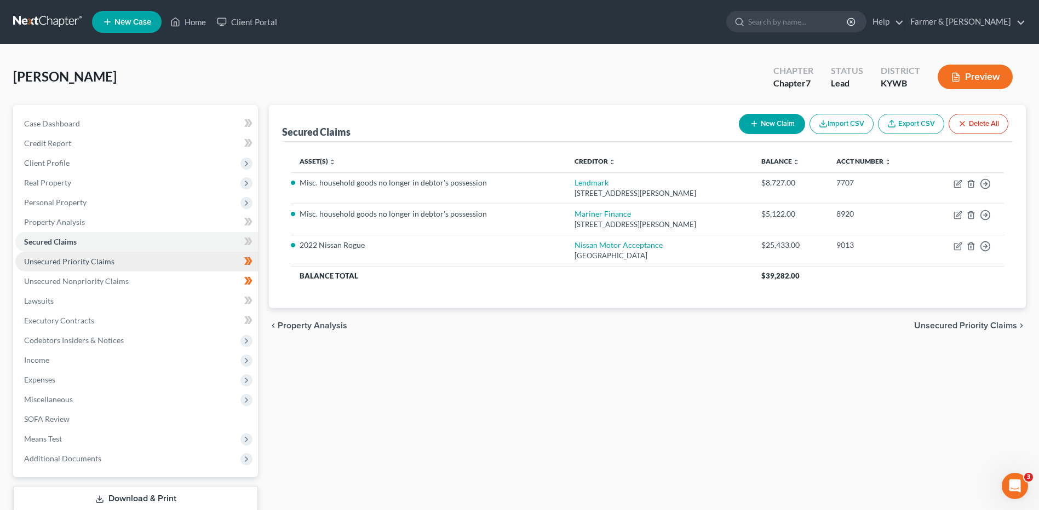
click at [133, 259] on link "Unsecured Priority Claims" at bounding box center [136, 262] width 243 height 20
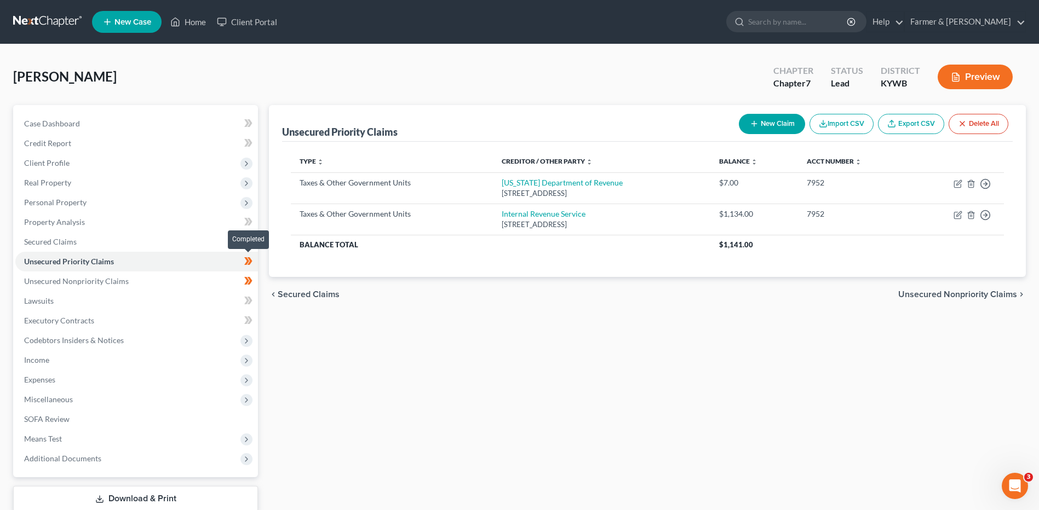
click at [254, 260] on span at bounding box center [248, 263] width 19 height 16
click at [184, 272] on link "Unsecured Nonpriority Claims" at bounding box center [136, 282] width 243 height 20
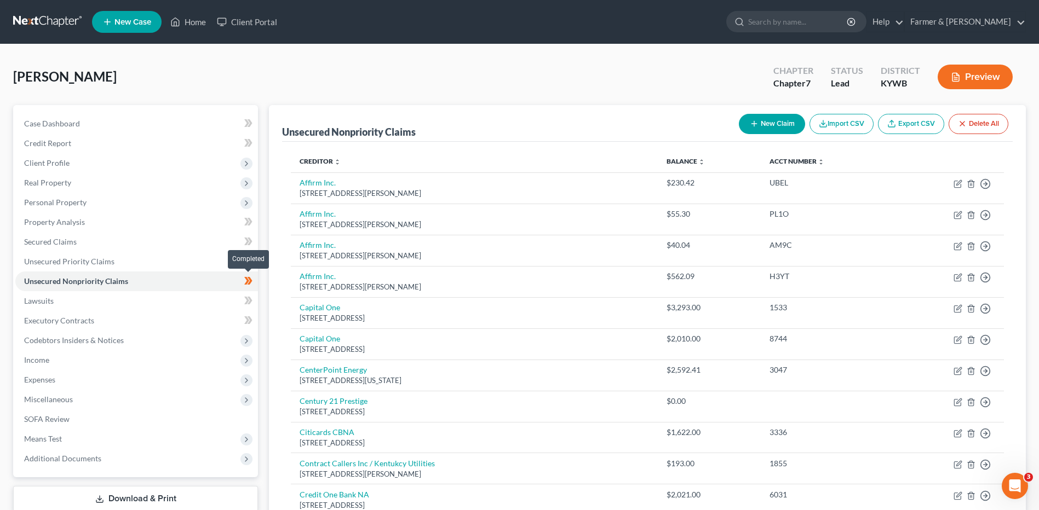
click at [254, 285] on span at bounding box center [248, 282] width 19 height 16
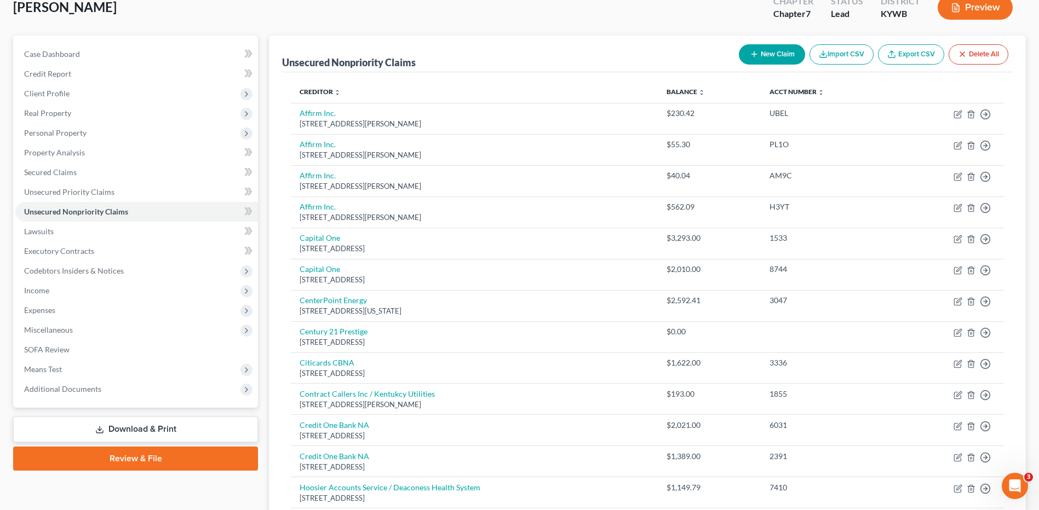
scroll to position [63, 0]
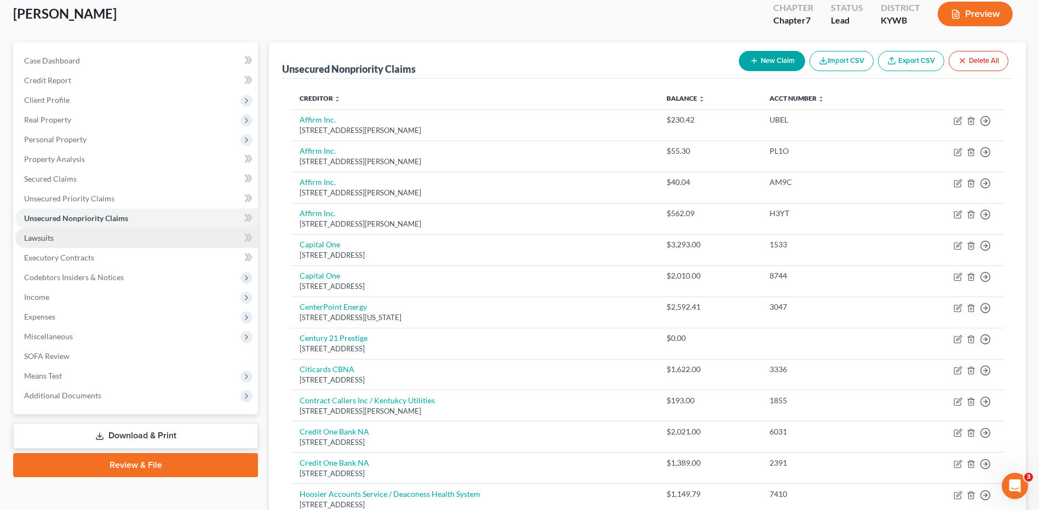
click at [32, 237] on span "Lawsuits" at bounding box center [39, 237] width 30 height 9
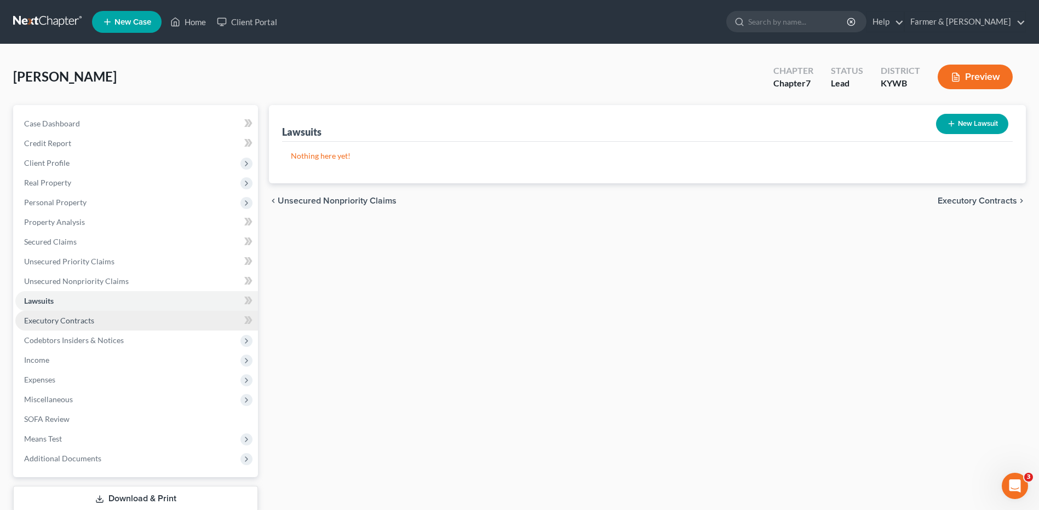
click at [72, 325] on link "Executory Contracts" at bounding box center [136, 321] width 243 height 20
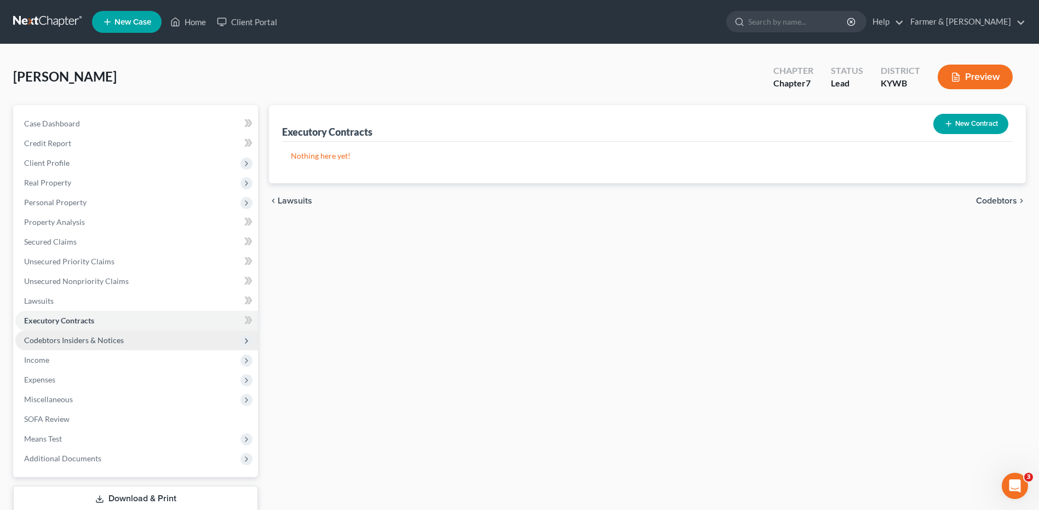
click at [78, 341] on span "Codebtors Insiders & Notices" at bounding box center [74, 340] width 100 height 9
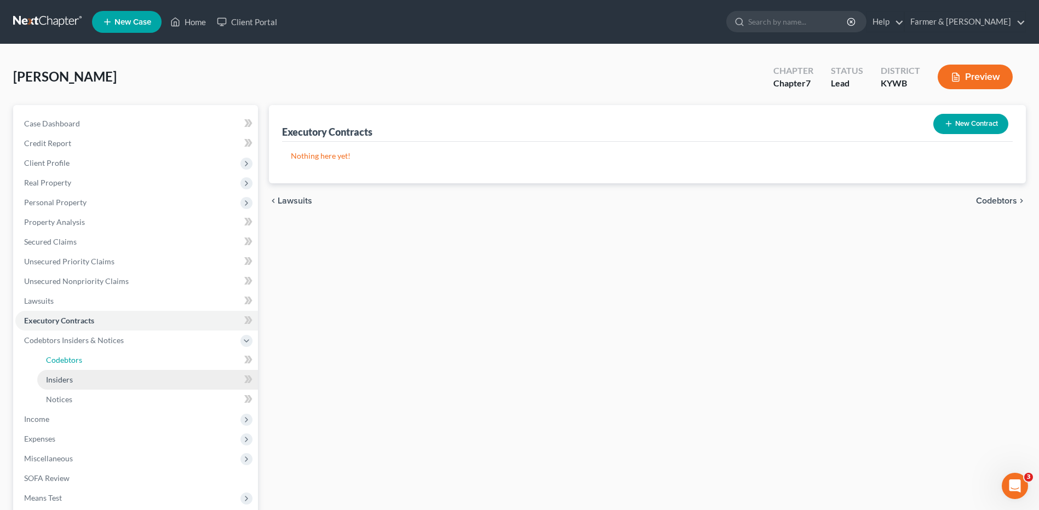
click at [79, 359] on span "Codebtors" at bounding box center [64, 359] width 36 height 9
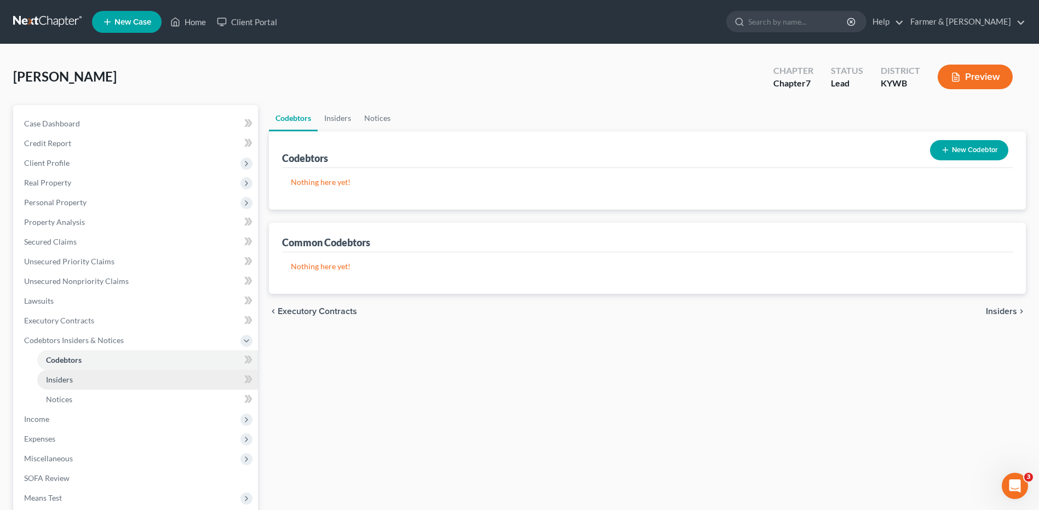
click at [79, 382] on link "Insiders" at bounding box center [147, 380] width 221 height 20
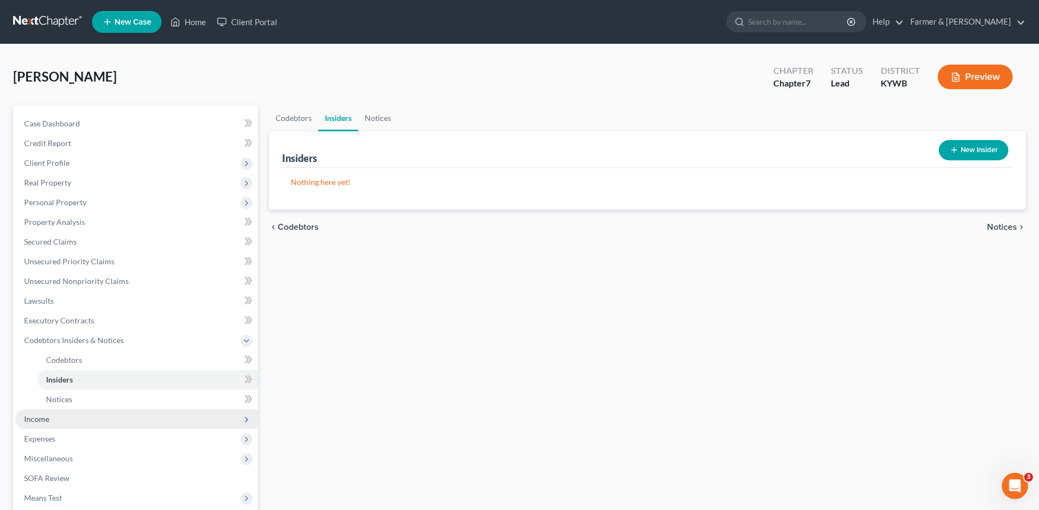
click at [71, 427] on span "Income" at bounding box center [136, 420] width 243 height 20
click at [104, 376] on span "Employment Income" at bounding box center [81, 379] width 70 height 9
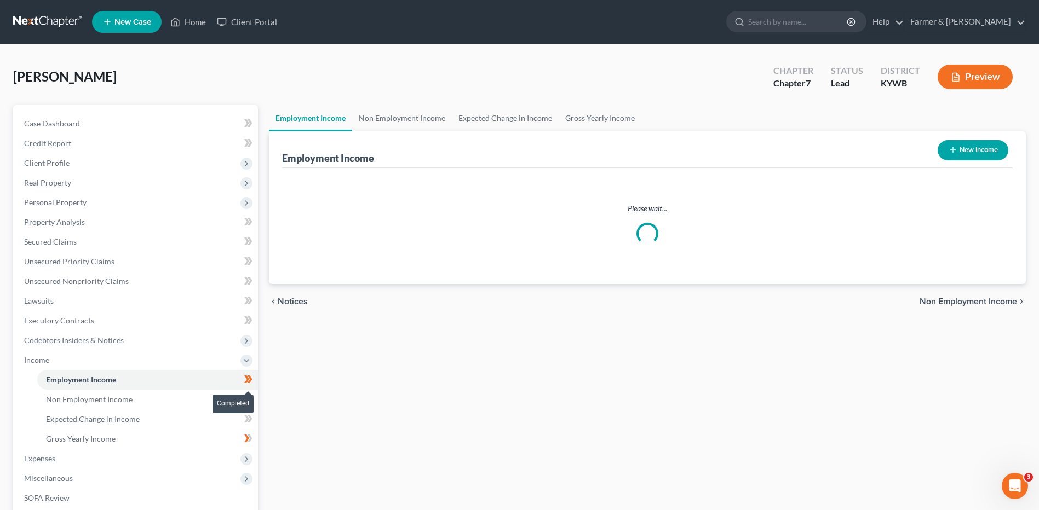
click at [256, 380] on span at bounding box center [248, 381] width 19 height 16
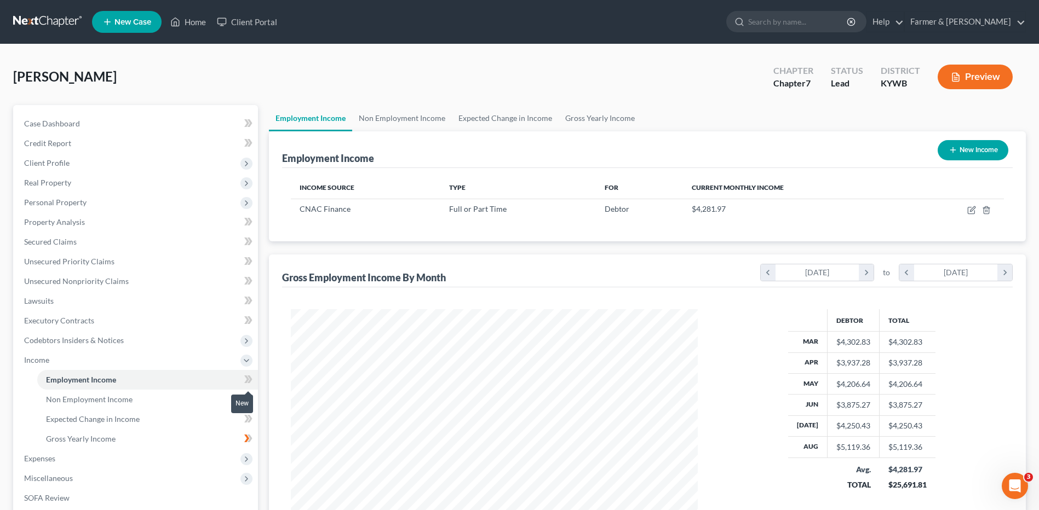
scroll to position [203, 428]
click at [204, 395] on link "Non Employment Income" at bounding box center [147, 400] width 221 height 20
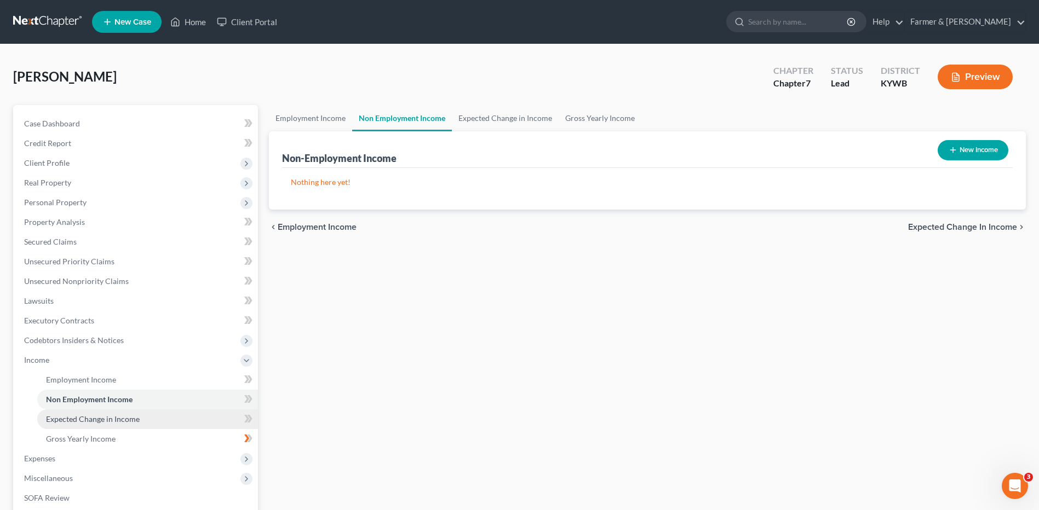
click at [169, 417] on link "Expected Change in Income" at bounding box center [147, 420] width 221 height 20
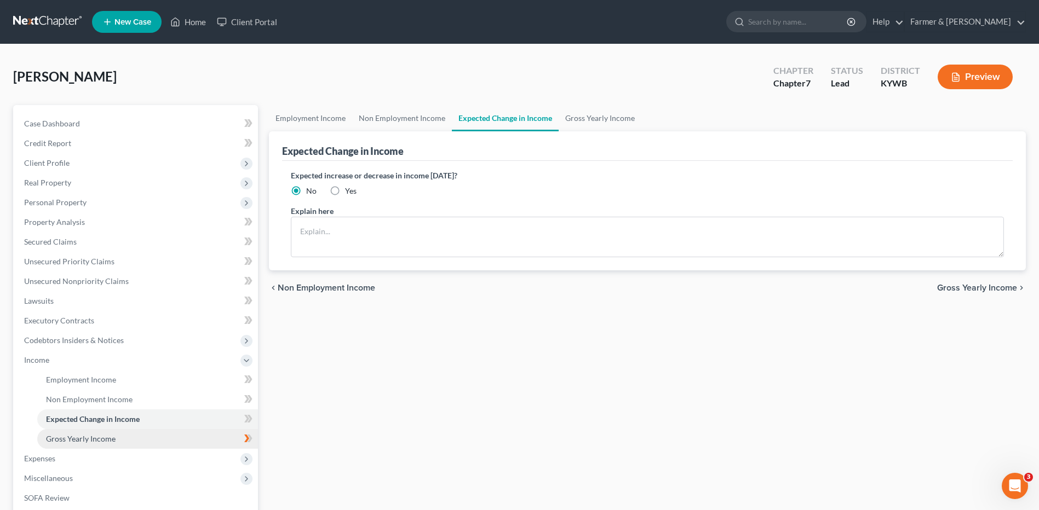
click at [167, 434] on link "Gross Yearly Income" at bounding box center [147, 439] width 221 height 20
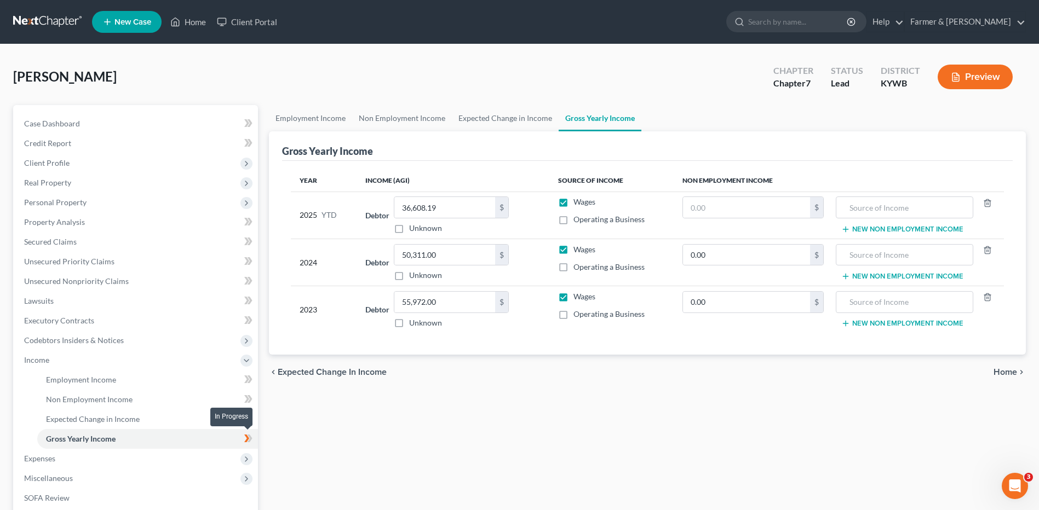
click at [250, 439] on icon at bounding box center [250, 439] width 5 height 8
drag, startPoint x: 250, startPoint y: 439, endPoint x: 191, endPoint y: 380, distance: 84.4
click at [191, 380] on link "Employment Income" at bounding box center [147, 380] width 221 height 20
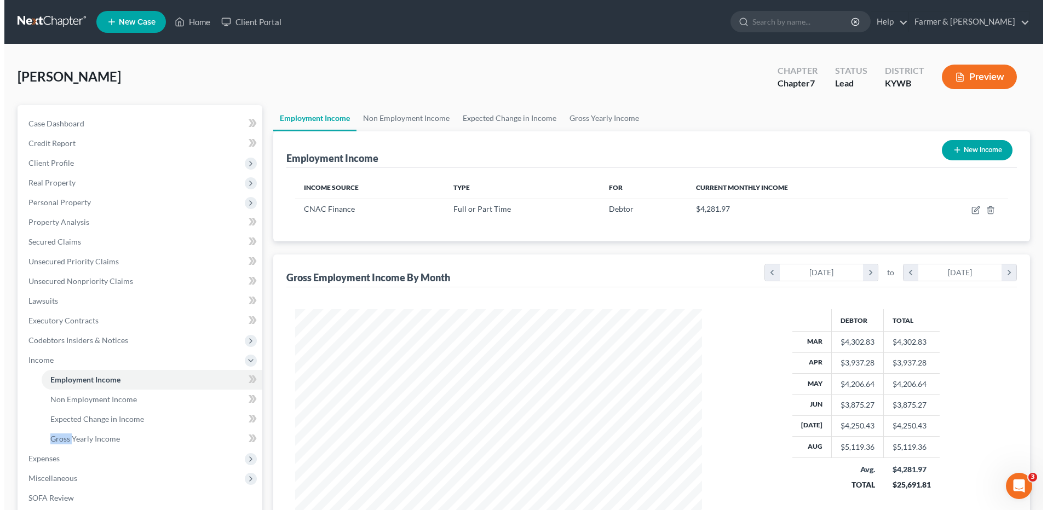
scroll to position [203, 428]
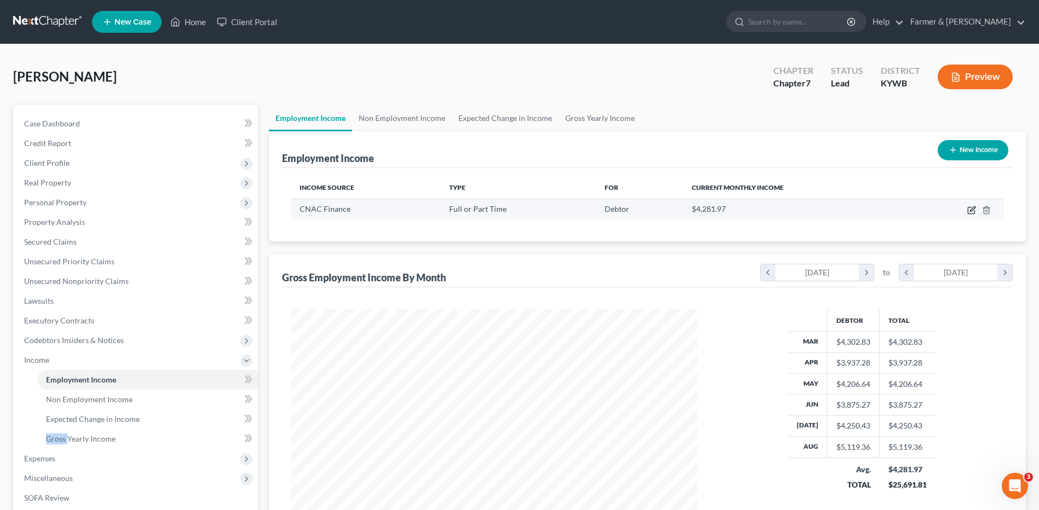
click at [972, 209] on icon "button" at bounding box center [972, 208] width 5 height 5
select select "0"
select select "15"
select select "2"
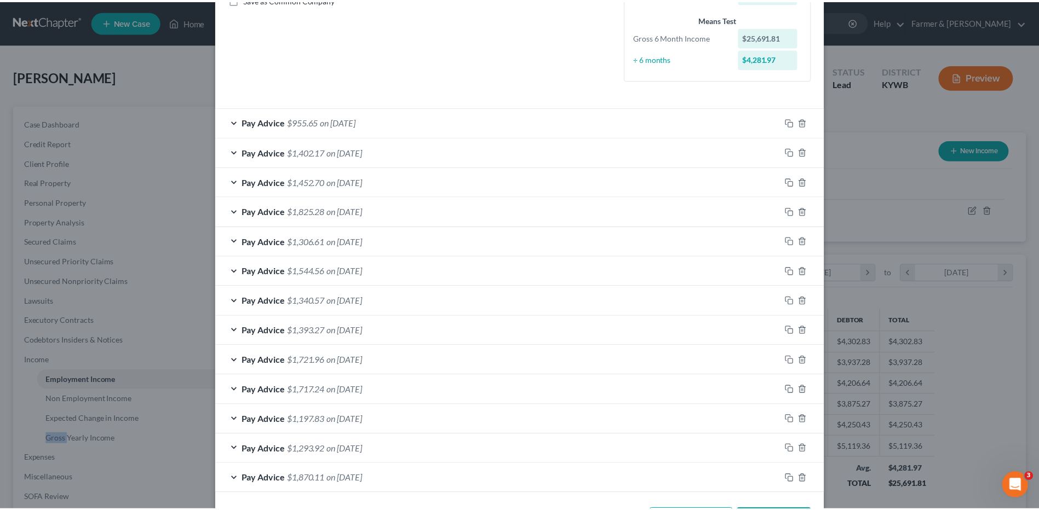
scroll to position [293, 0]
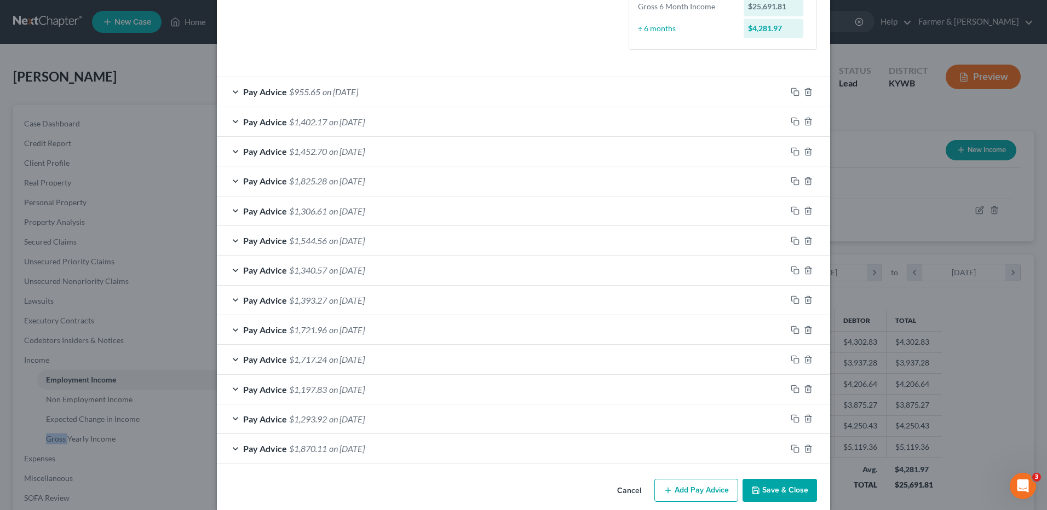
click at [630, 486] on button "Cancel" at bounding box center [630, 491] width 42 height 22
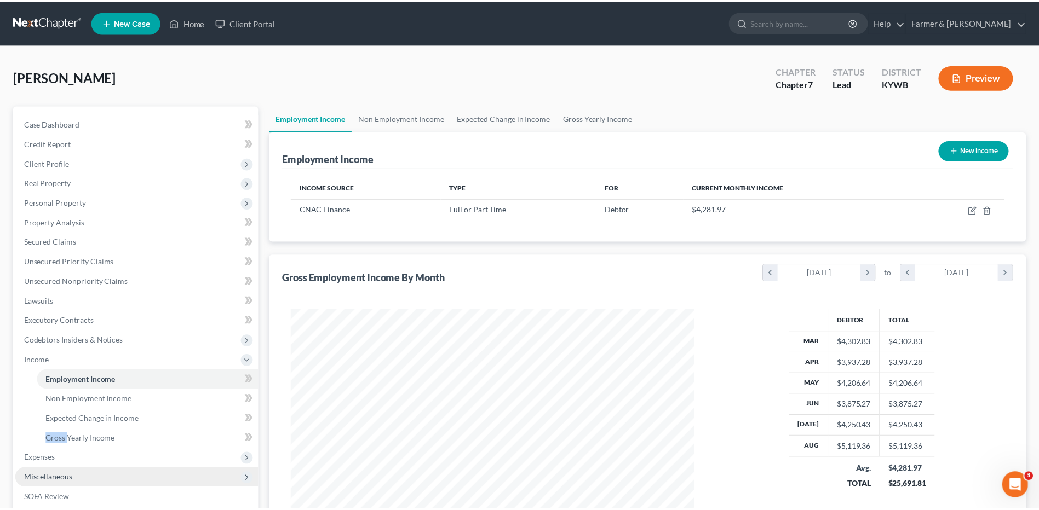
scroll to position [547527, 547301]
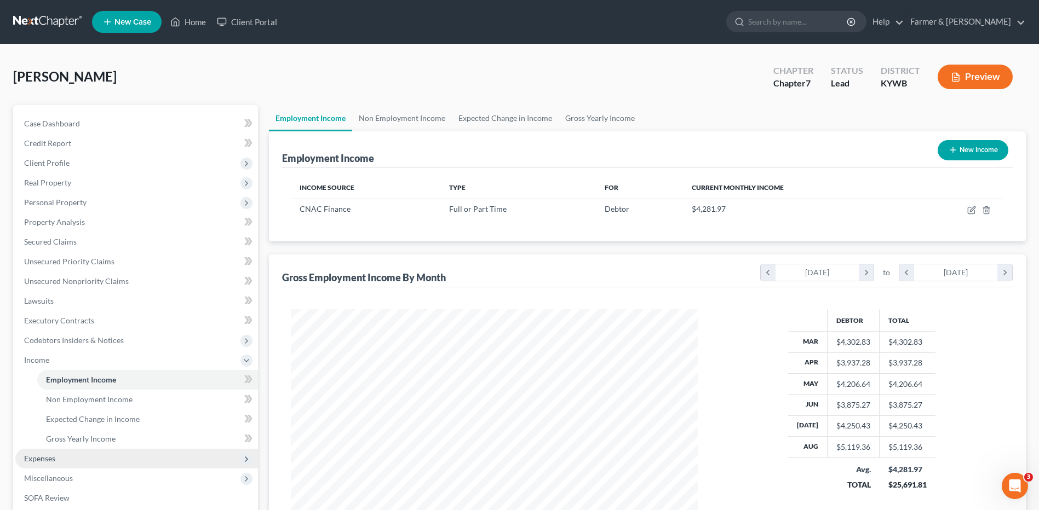
click at [55, 452] on span "Expenses" at bounding box center [136, 459] width 243 height 20
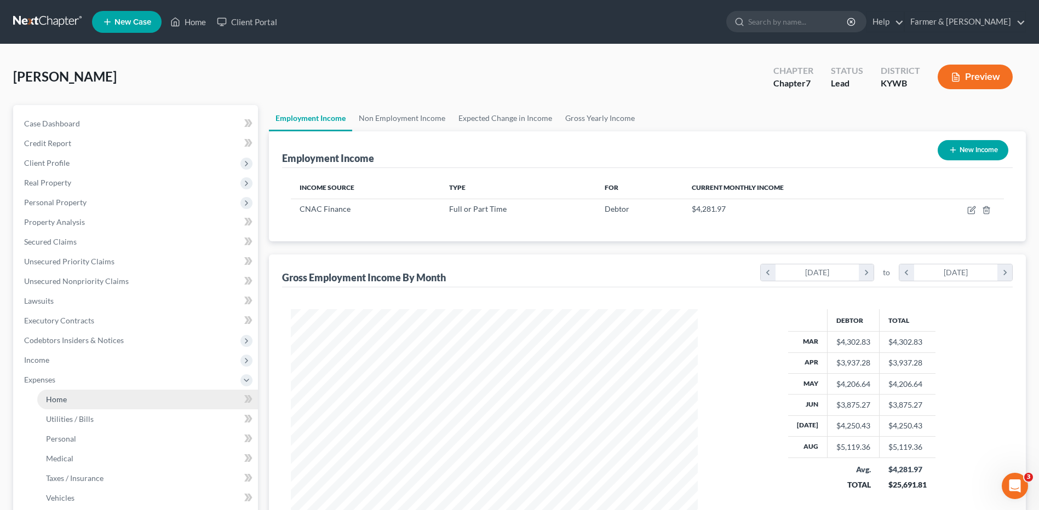
click at [70, 405] on link "Home" at bounding box center [147, 400] width 221 height 20
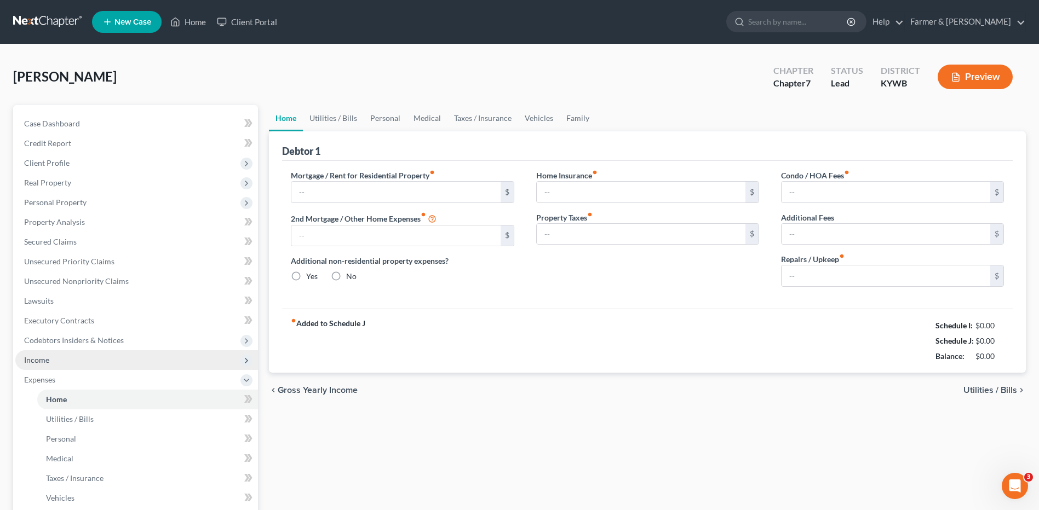
type input "500.00"
type input "0.00"
radio input "true"
type input "56.00"
type input "0.00"
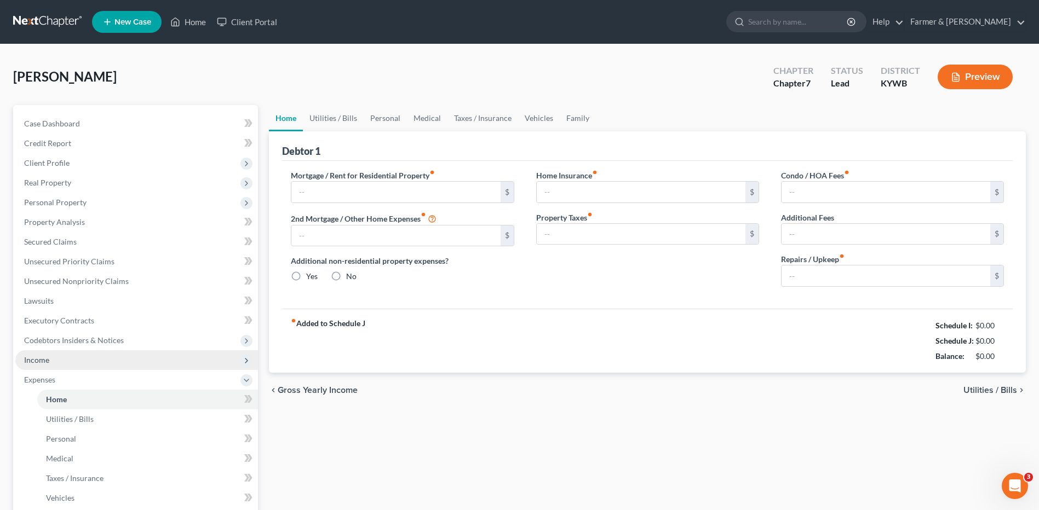
type input "0.00"
type input "50.00"
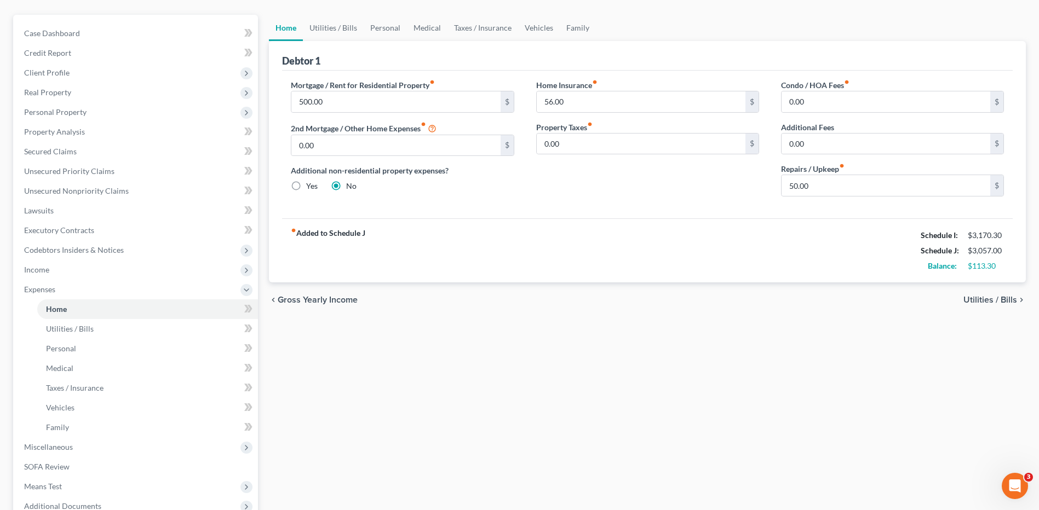
scroll to position [91, 0]
click at [145, 330] on link "Utilities / Bills" at bounding box center [147, 329] width 221 height 20
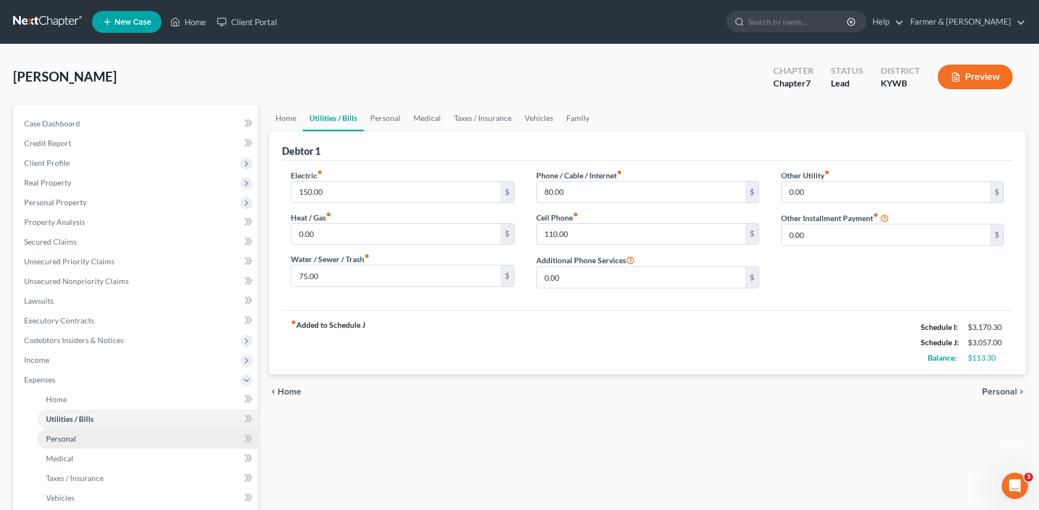
click at [100, 443] on link "Personal" at bounding box center [147, 439] width 221 height 20
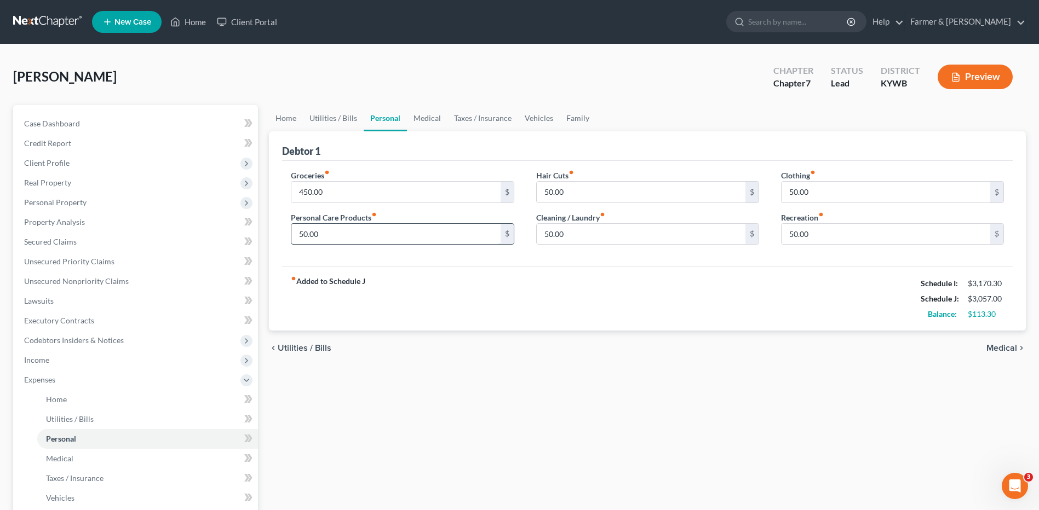
click at [332, 237] on input "50.00" at bounding box center [395, 234] width 209 height 21
type input "65.00"
type input "45.00"
type input "35.00"
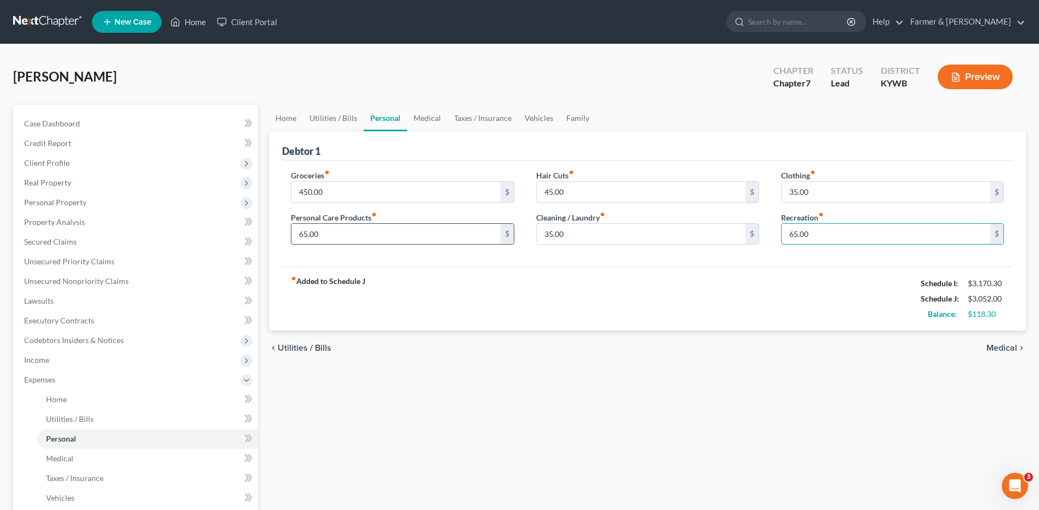
type input "65.00"
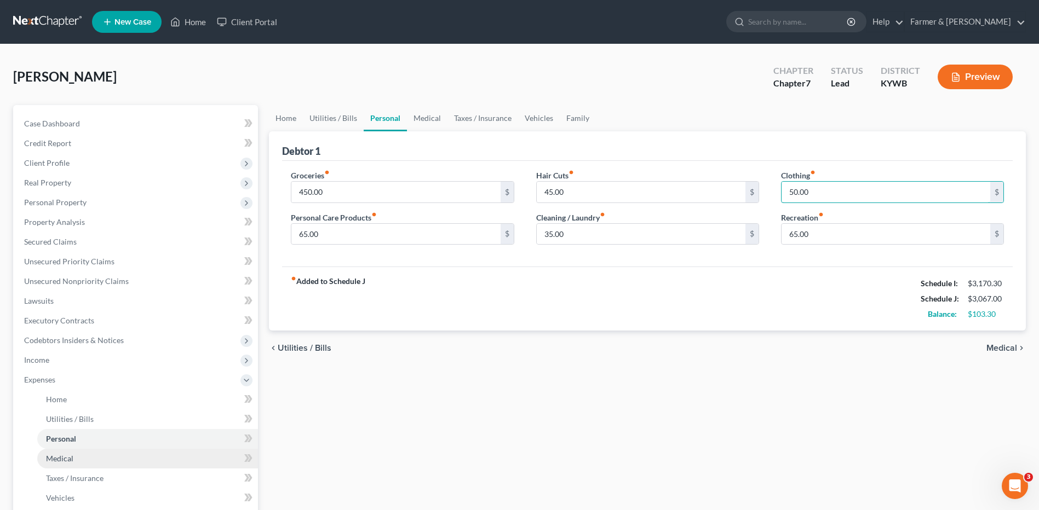
type input "50.00"
click at [104, 461] on link "Medical" at bounding box center [147, 459] width 221 height 20
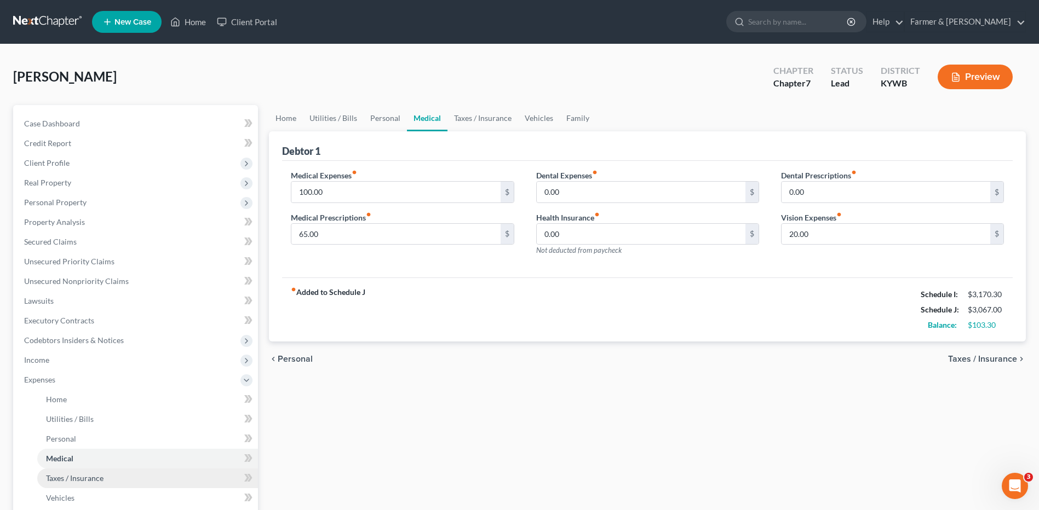
click at [97, 475] on span "Taxes / Insurance" at bounding box center [75, 478] width 58 height 9
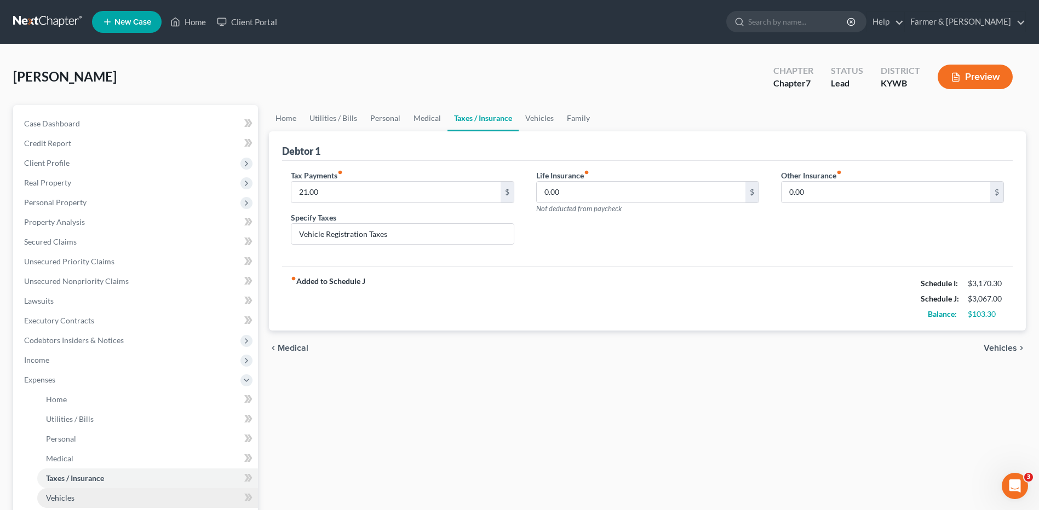
click at [83, 495] on link "Vehicles" at bounding box center [147, 499] width 221 height 20
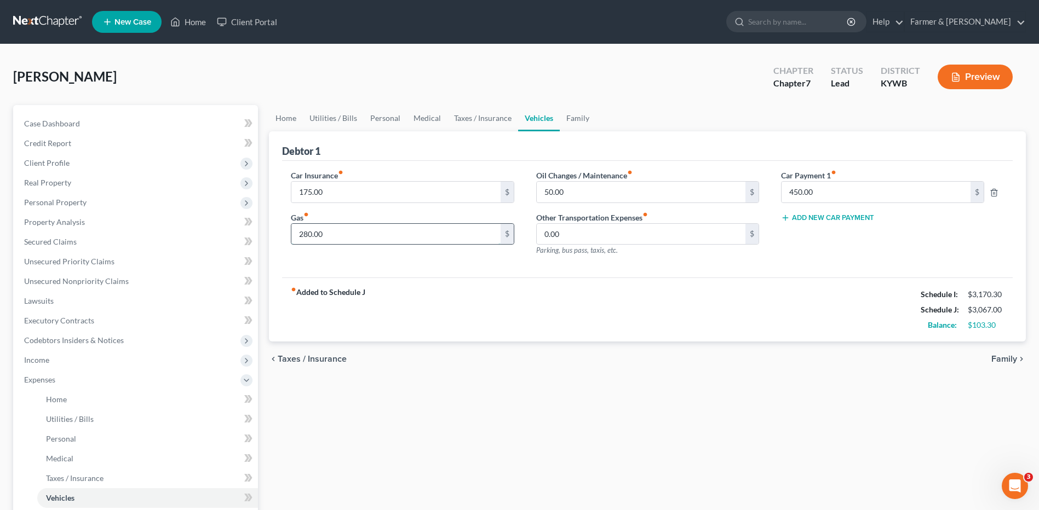
click at [351, 238] on input "280.00" at bounding box center [395, 234] width 209 height 21
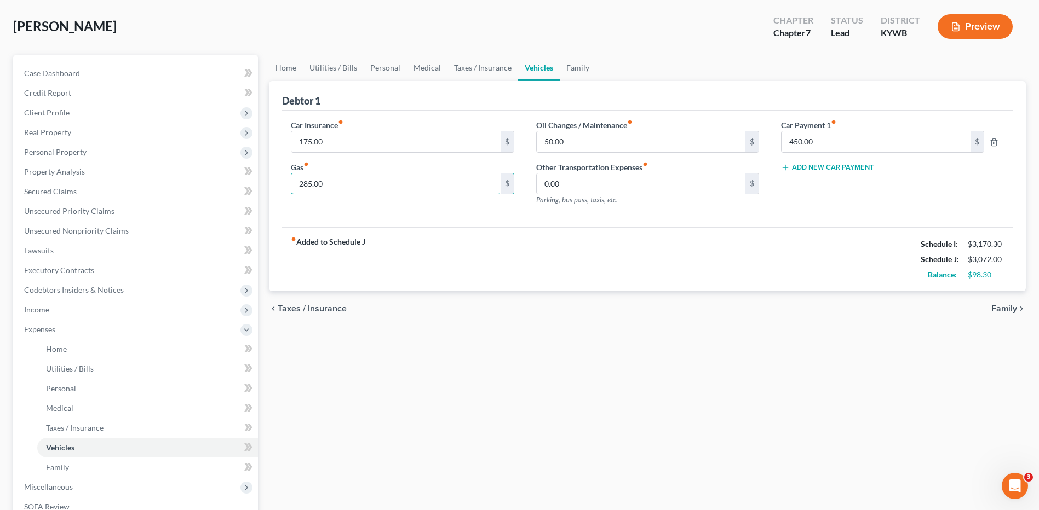
scroll to position [66, 0]
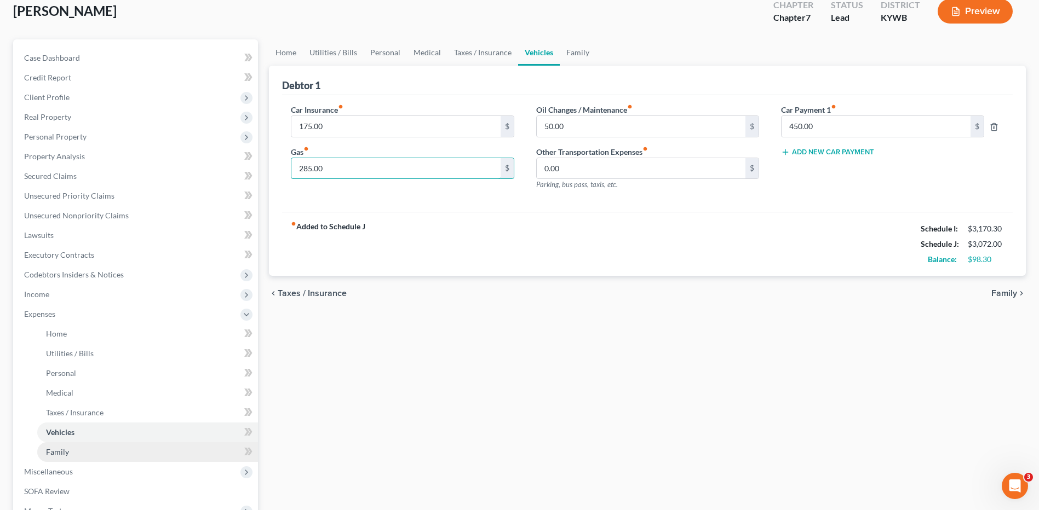
type input "285.00"
click at [109, 453] on link "Family" at bounding box center [147, 453] width 221 height 20
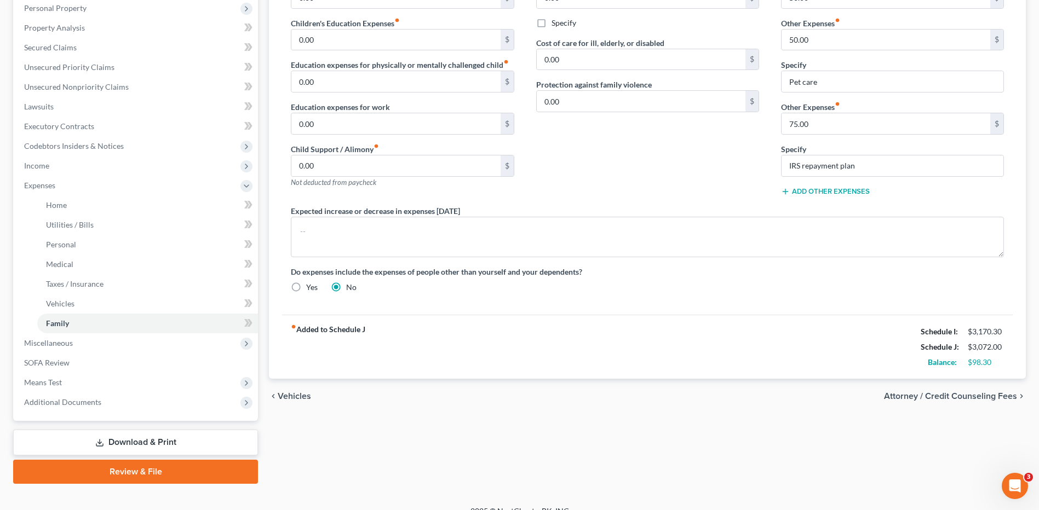
scroll to position [197, 0]
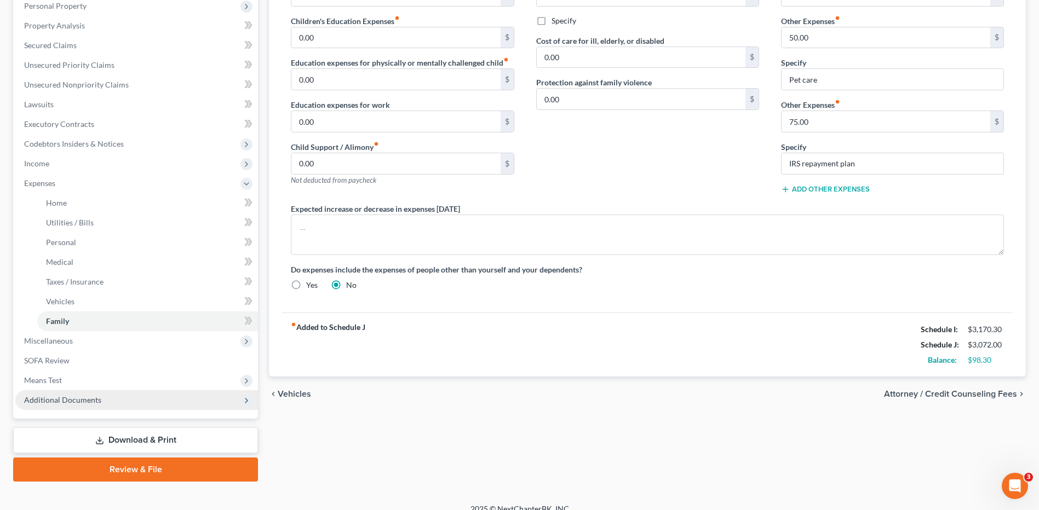
click at [97, 391] on span "Additional Documents" at bounding box center [136, 401] width 243 height 20
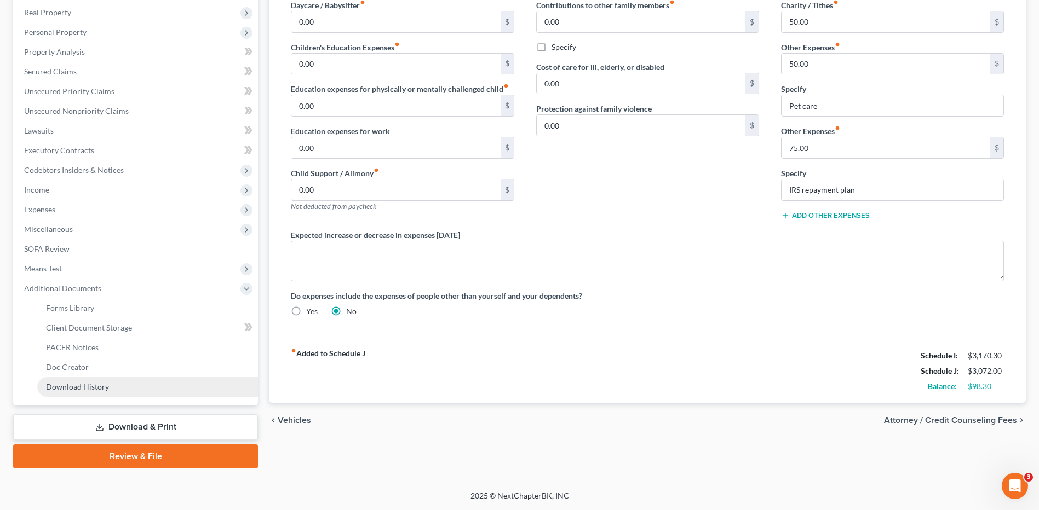
scroll to position [170, 0]
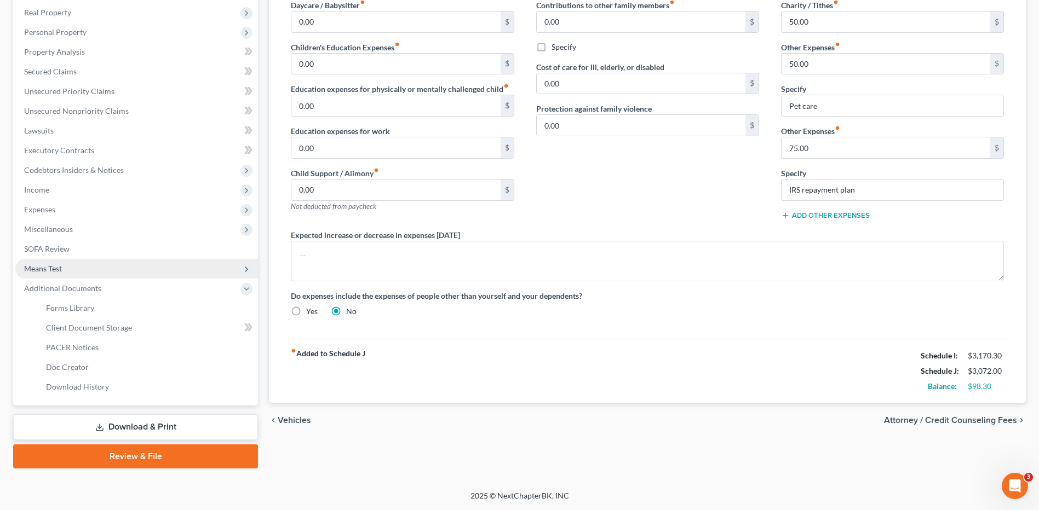
click at [103, 271] on span "Means Test" at bounding box center [136, 269] width 243 height 20
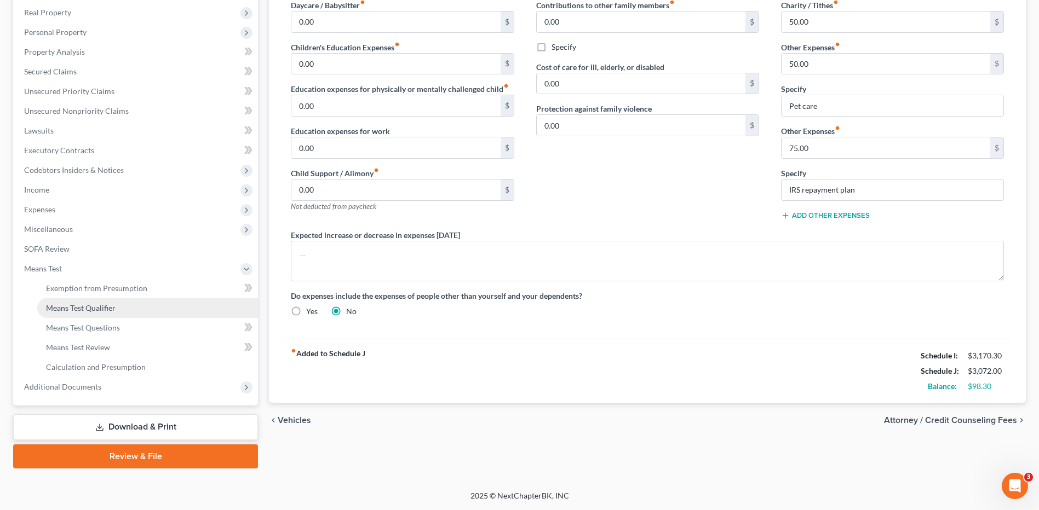
click at [99, 317] on link "Means Test Qualifier" at bounding box center [147, 309] width 221 height 20
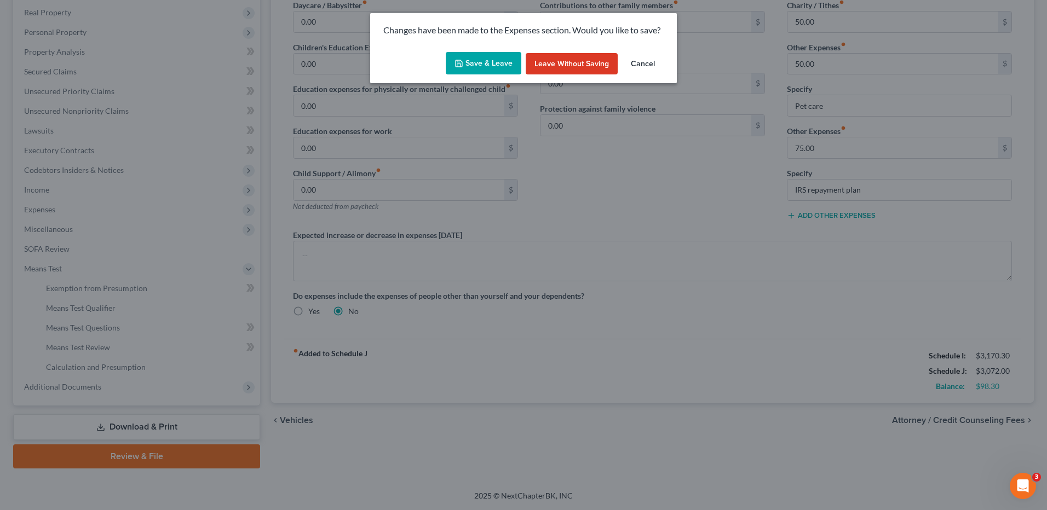
click at [460, 63] on icon "button" at bounding box center [459, 63] width 9 height 9
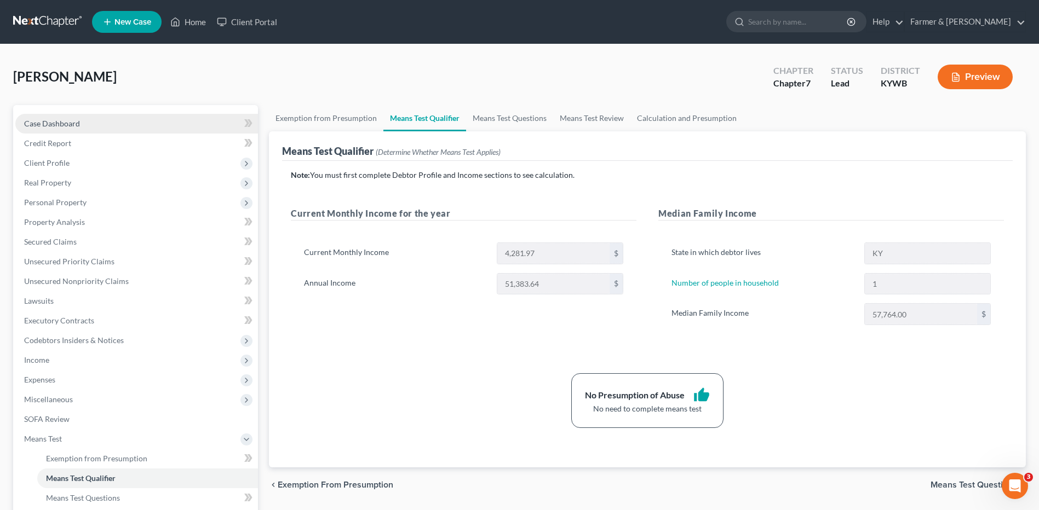
click at [119, 118] on link "Case Dashboard" at bounding box center [136, 124] width 243 height 20
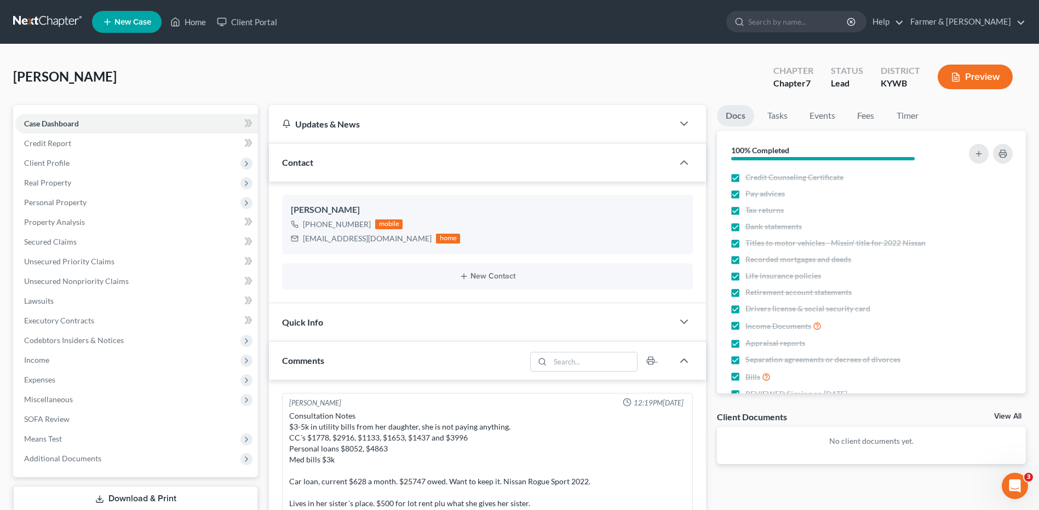
scroll to position [206, 0]
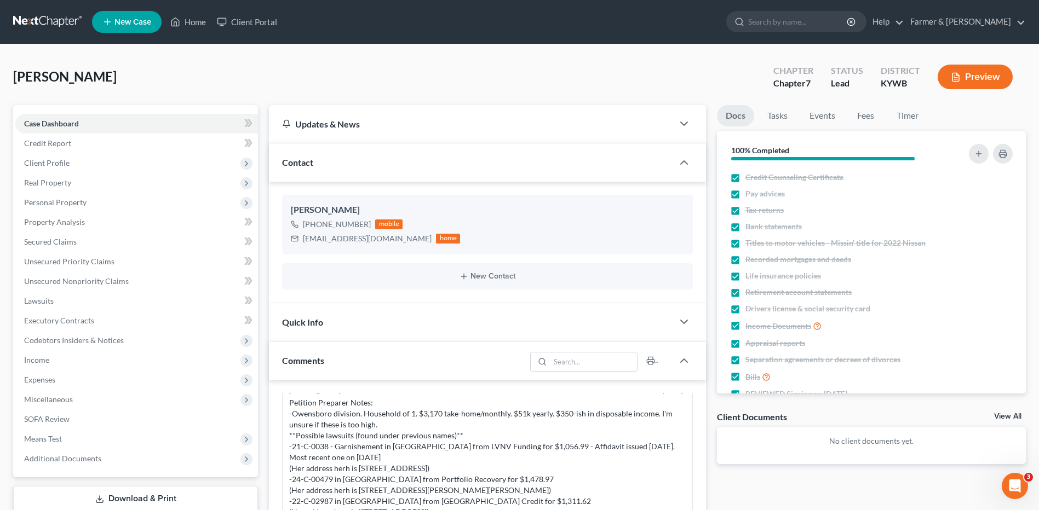
click at [65, 24] on link at bounding box center [48, 22] width 70 height 20
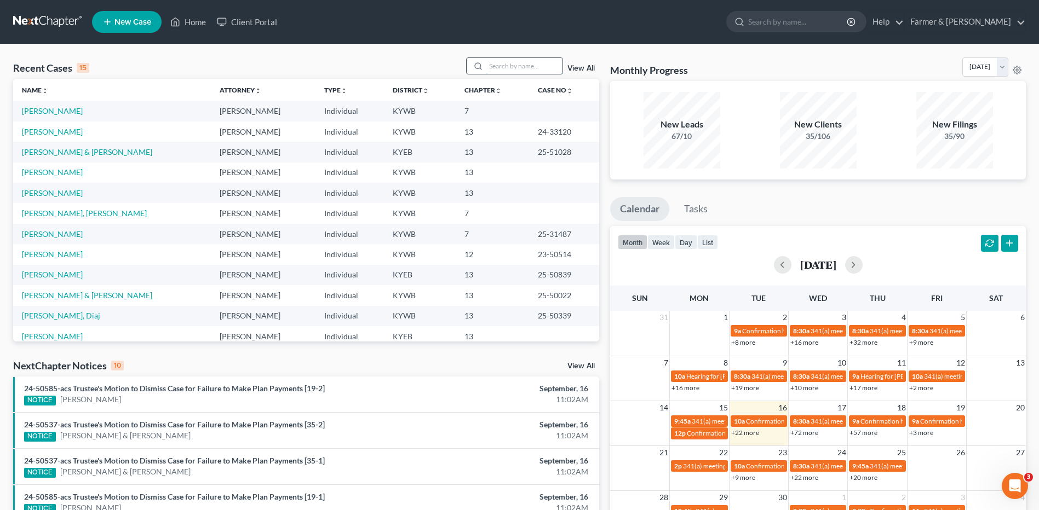
click at [502, 63] on input "search" at bounding box center [524, 66] width 77 height 16
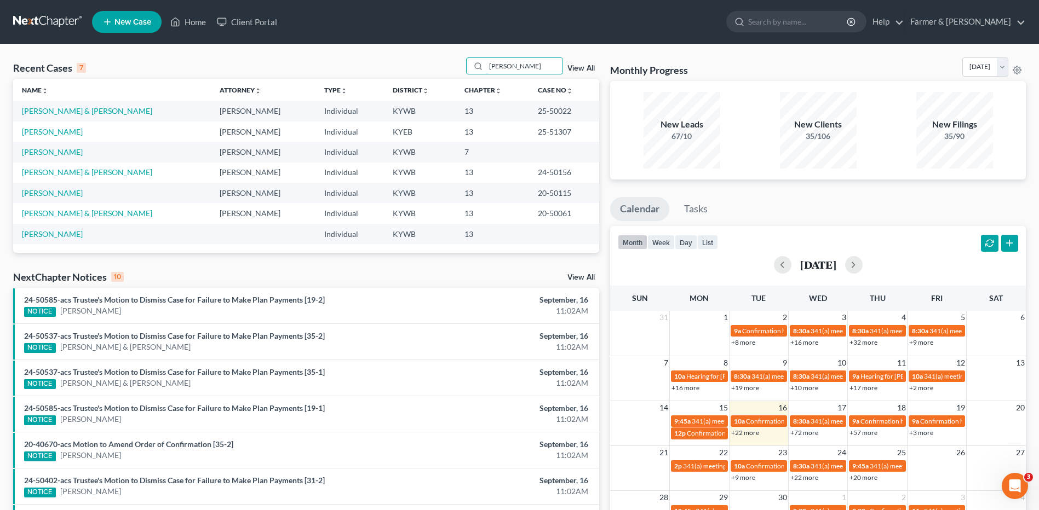
type input "barry"
click at [27, 156] on link "[PERSON_NAME]" at bounding box center [52, 151] width 61 height 9
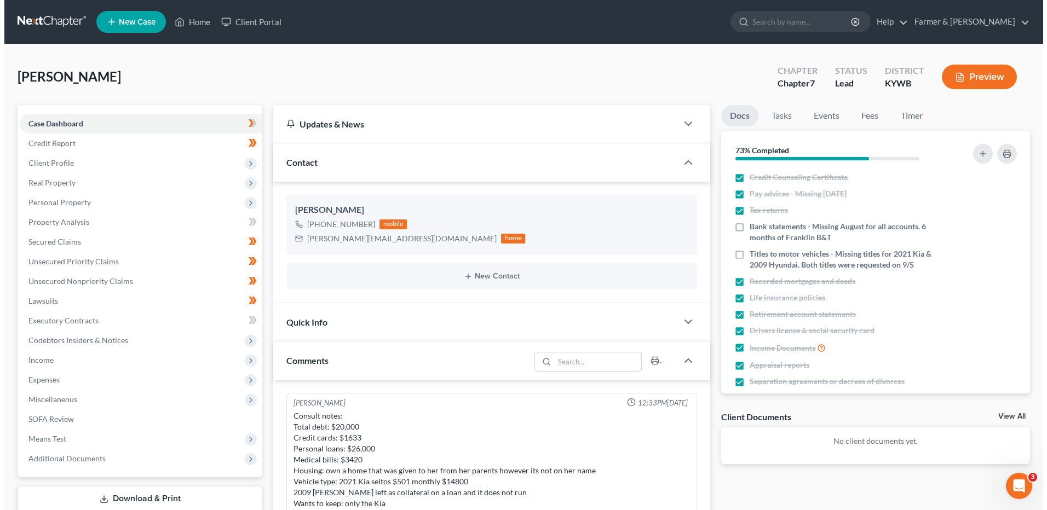
scroll to position [141, 0]
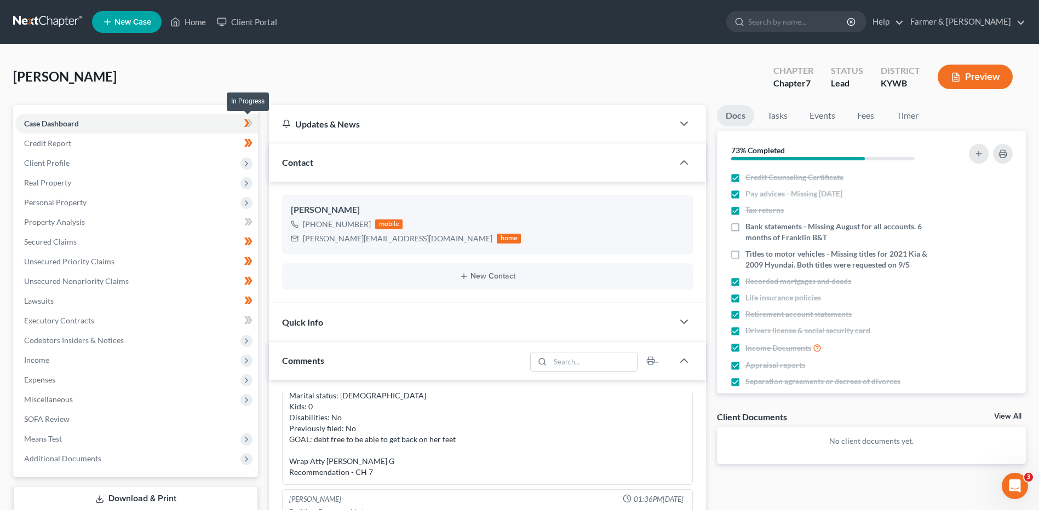
click at [255, 127] on span at bounding box center [248, 125] width 19 height 16
drag, startPoint x: 255, startPoint y: 127, endPoint x: 256, endPoint y: 145, distance: 17.6
click at [256, 145] on span at bounding box center [248, 144] width 19 height 16
click at [745, 255] on label "Titles to motor vehicles - Missing titles for 2021 Kia & 2009 Hyundai. Both tit…" at bounding box center [842, 260] width 194 height 22
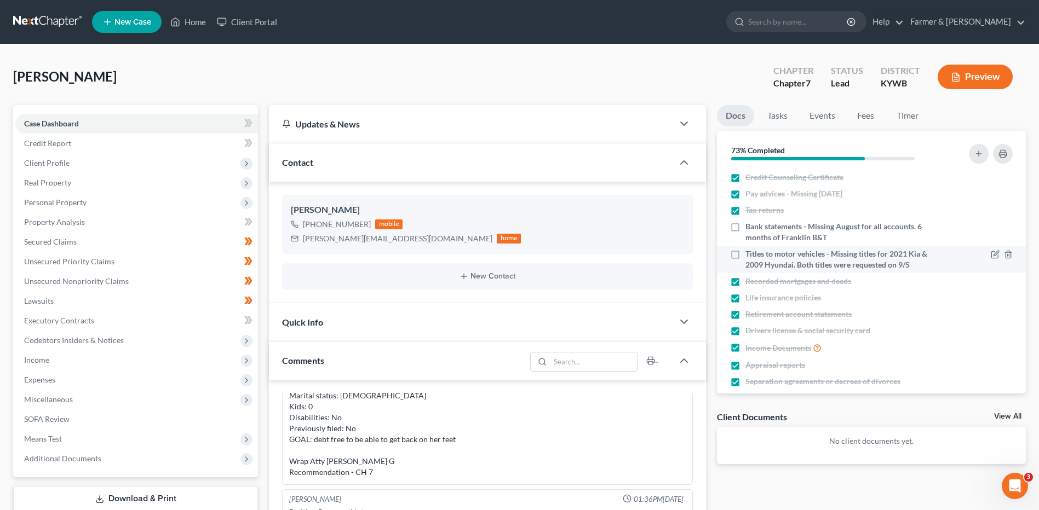
click at [750, 255] on input "Titles to motor vehicles - Missing titles for 2021 Kia & 2009 Hyundai. Both tit…" at bounding box center [753, 252] width 7 height 7
checkbox input "true"
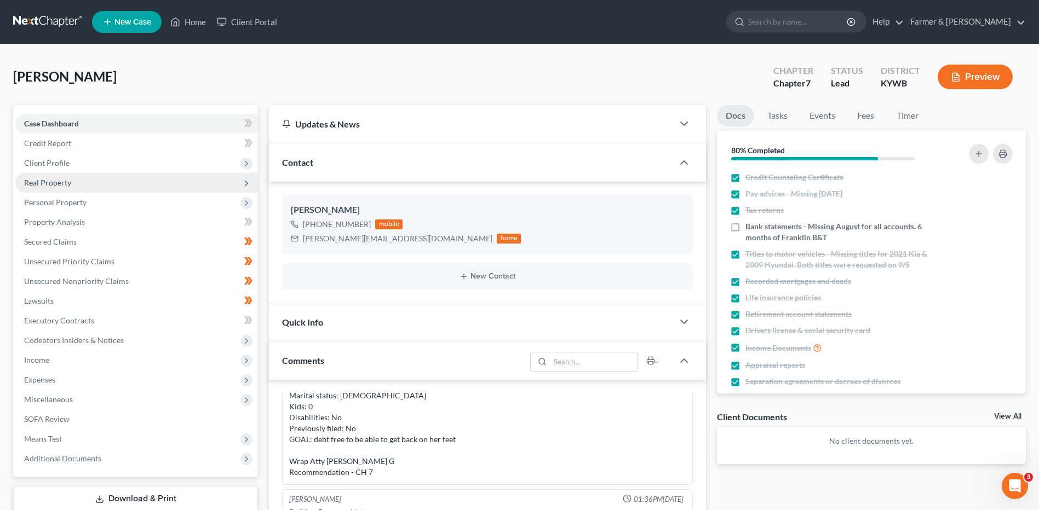
click at [139, 174] on span "Real Property" at bounding box center [136, 183] width 243 height 20
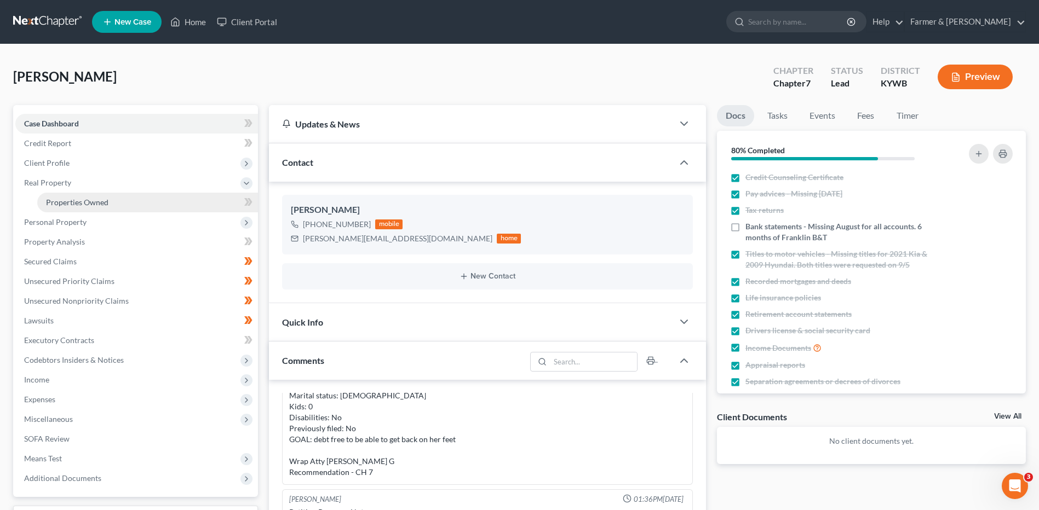
click at [123, 197] on link "Properties Owned" at bounding box center [147, 203] width 221 height 20
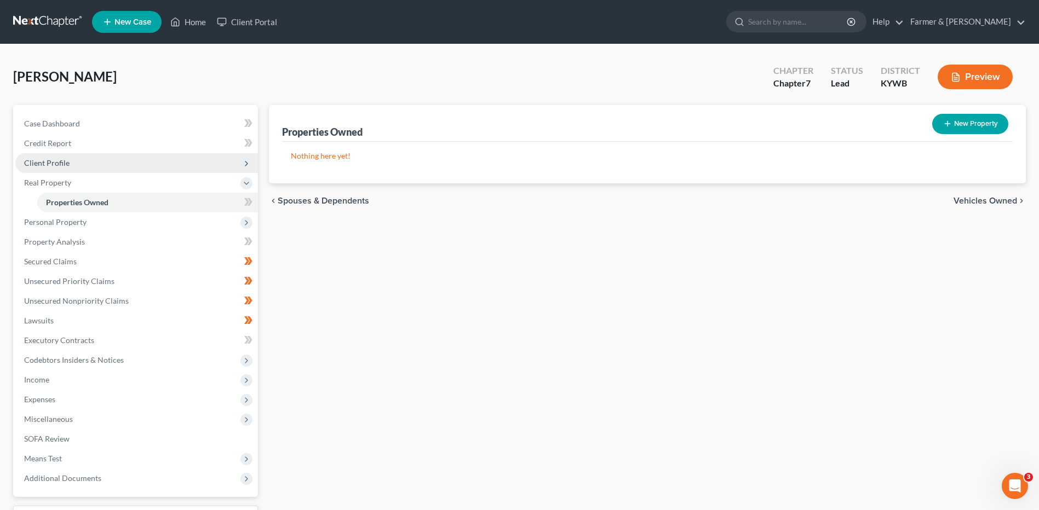
click at [136, 159] on span "Client Profile" at bounding box center [136, 163] width 243 height 20
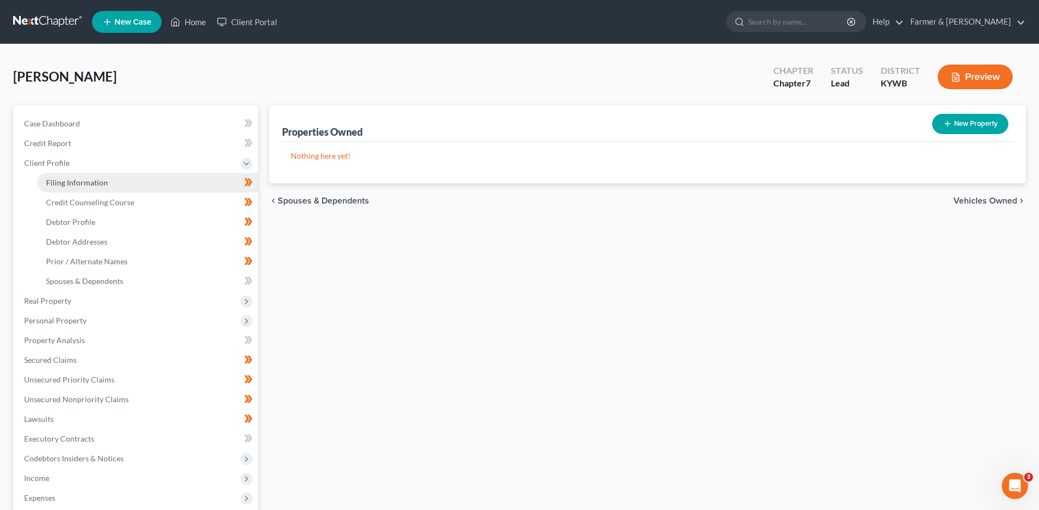
click at [195, 182] on link "Filing Information" at bounding box center [147, 183] width 221 height 20
select select "1"
select select "0"
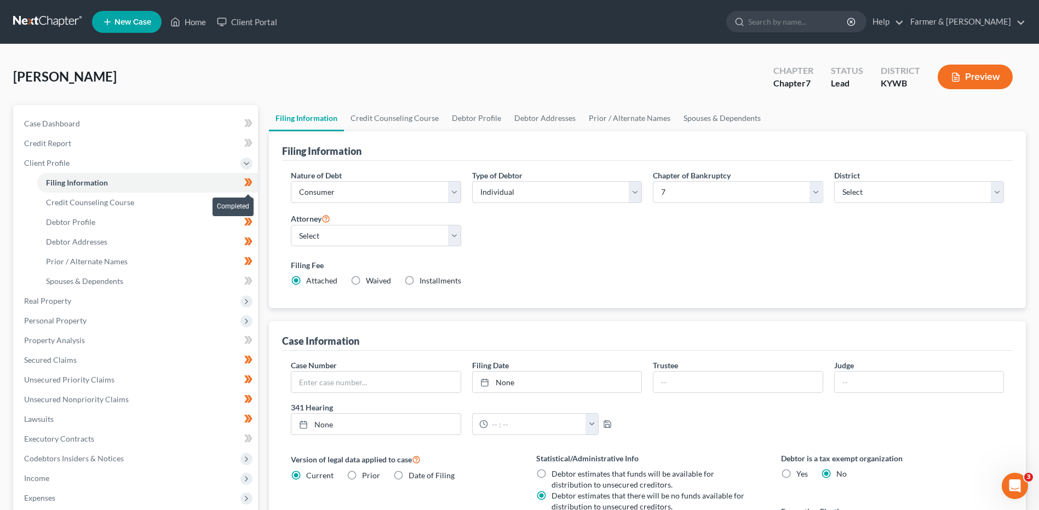
click at [251, 187] on icon at bounding box center [248, 183] width 8 height 14
click at [215, 200] on link "Credit Counseling Course" at bounding box center [147, 203] width 221 height 20
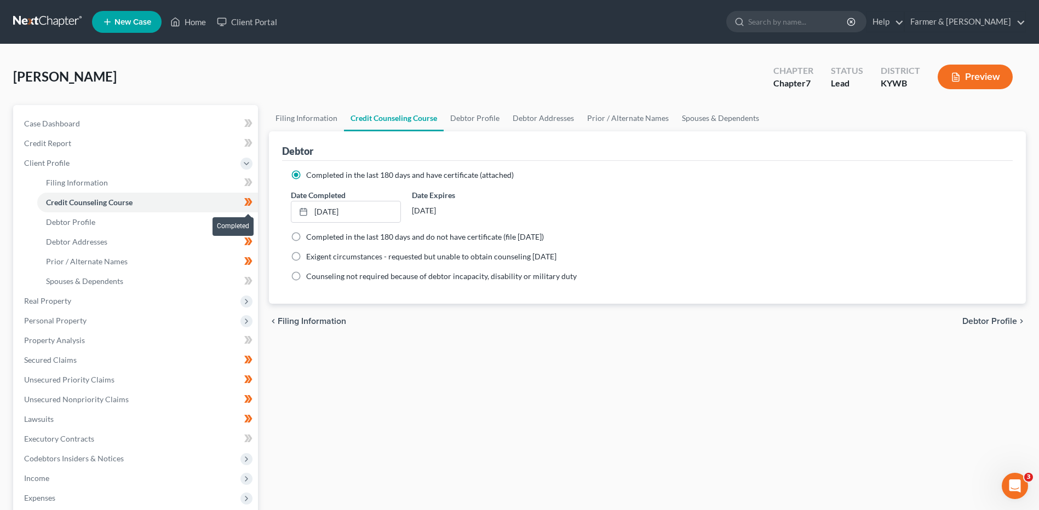
click at [255, 202] on span at bounding box center [248, 204] width 19 height 16
click at [214, 224] on link "Debtor Profile" at bounding box center [147, 223] width 221 height 20
select select "3"
select select "0"
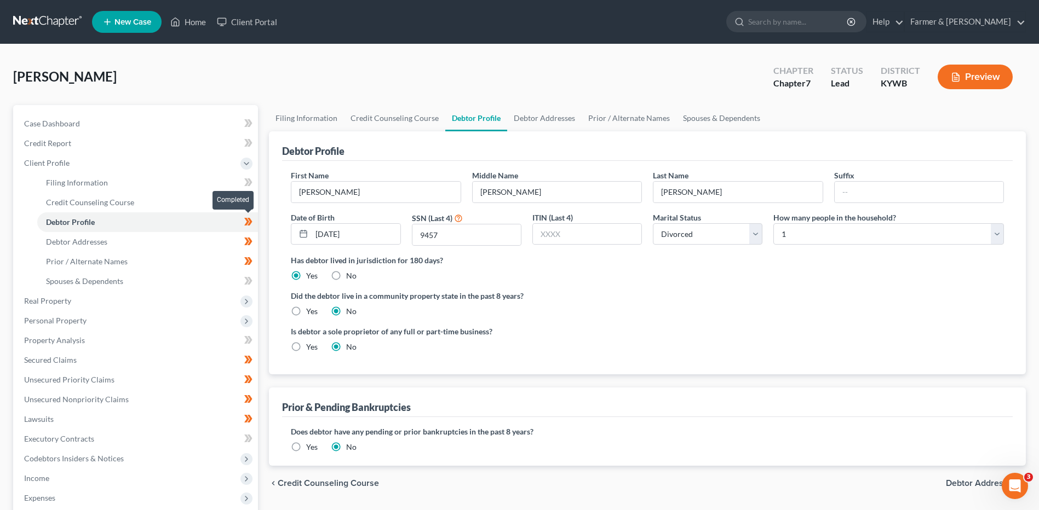
click at [252, 224] on icon at bounding box center [248, 222] width 8 height 14
click at [223, 238] on link "Debtor Addresses" at bounding box center [147, 242] width 221 height 20
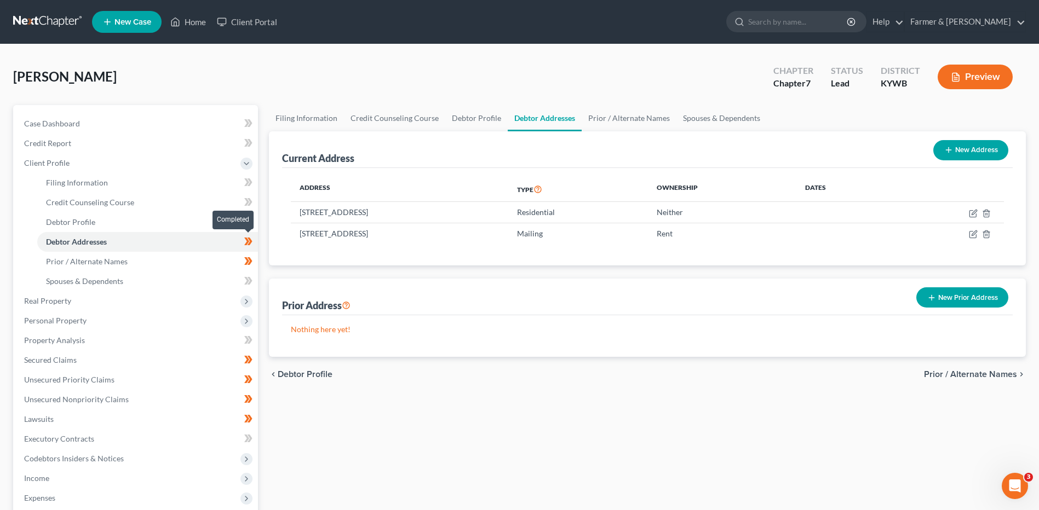
click at [254, 242] on span at bounding box center [248, 243] width 19 height 16
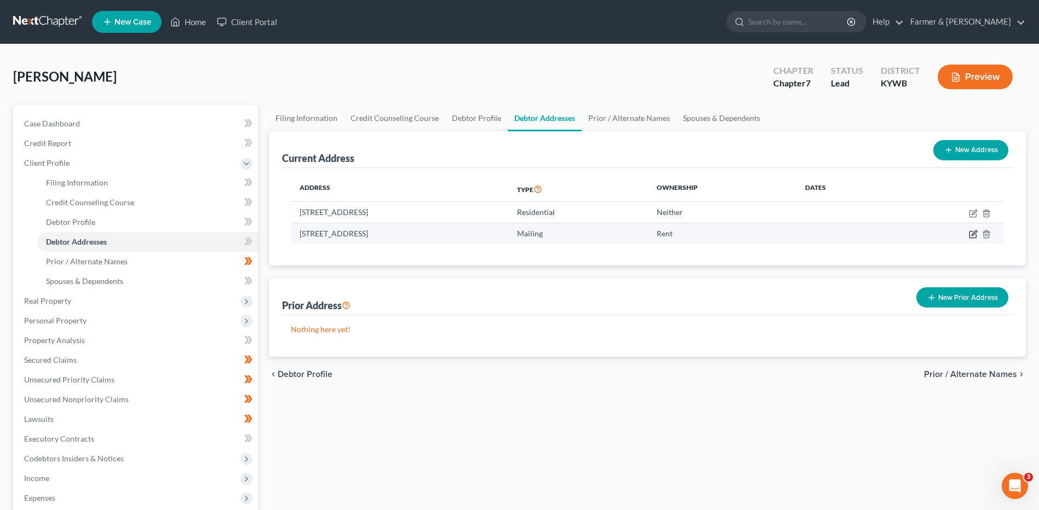
click at [975, 236] on icon "button" at bounding box center [973, 234] width 9 height 9
select select "18"
select select "0"
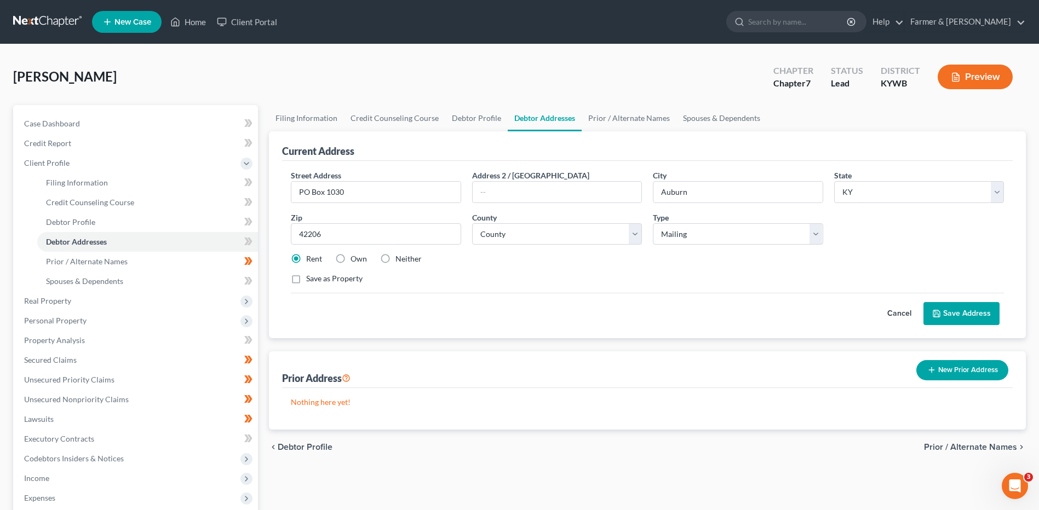
click at [395, 263] on label "Neither" at bounding box center [408, 259] width 26 height 11
click at [400, 261] on input "Neither" at bounding box center [403, 257] width 7 height 7
radio input "true"
click at [963, 307] on button "Save Address" at bounding box center [961, 313] width 76 height 23
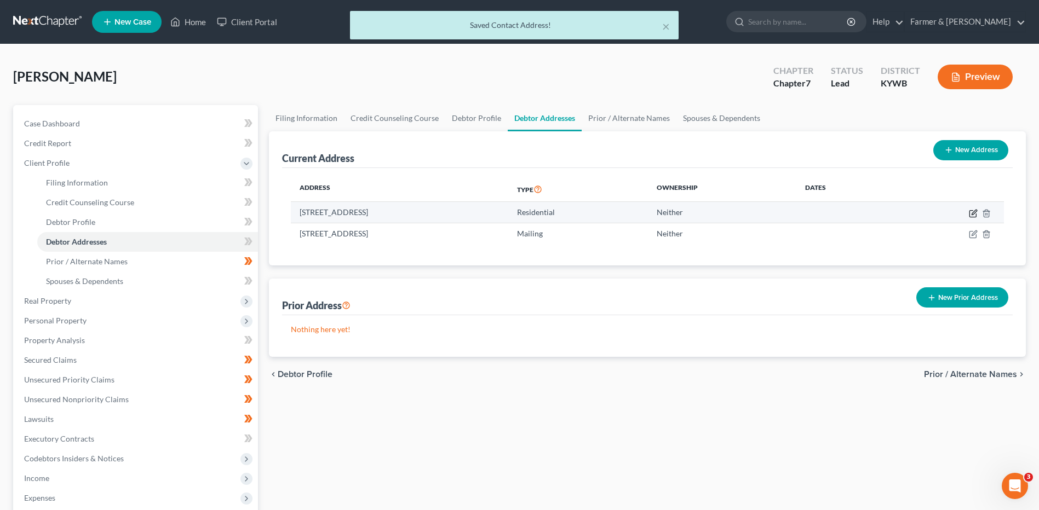
click at [974, 213] on icon "button" at bounding box center [974, 212] width 5 height 5
select select "18"
select select "70"
select select "0"
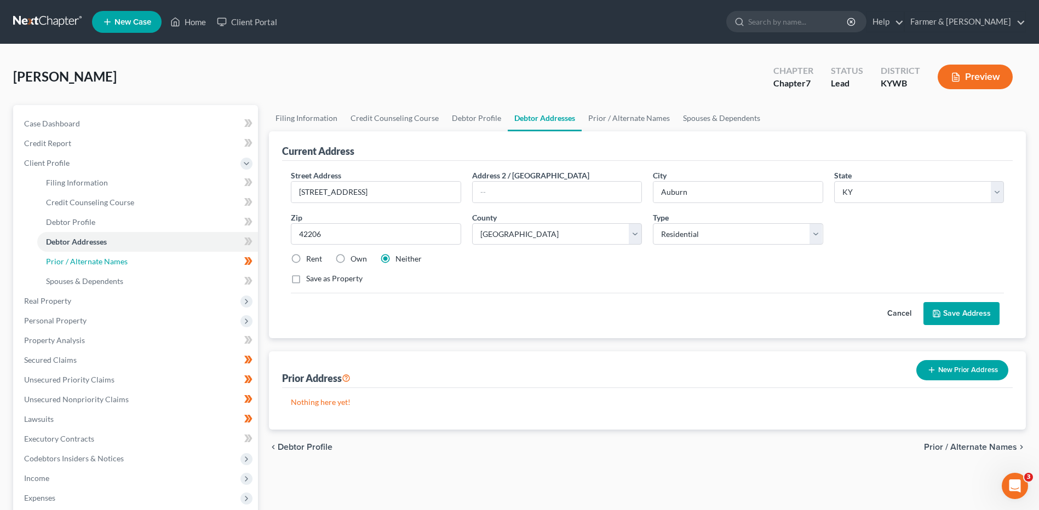
drag, startPoint x: 135, startPoint y: 258, endPoint x: 239, endPoint y: 261, distance: 104.7
click at [135, 258] on link "Prior / Alternate Names" at bounding box center [147, 262] width 221 height 20
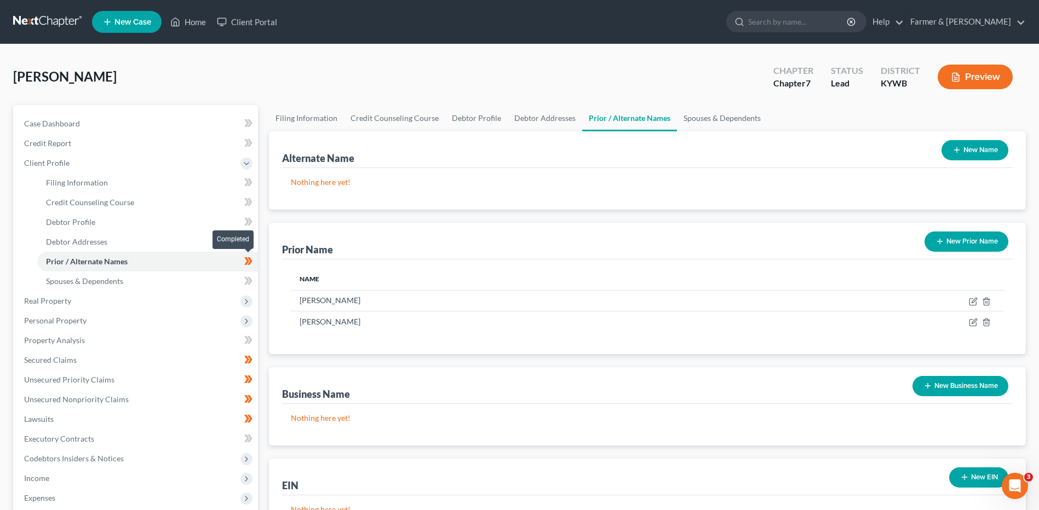
click at [257, 264] on span at bounding box center [248, 263] width 19 height 16
click at [194, 288] on link "Spouses & Dependents" at bounding box center [147, 282] width 221 height 20
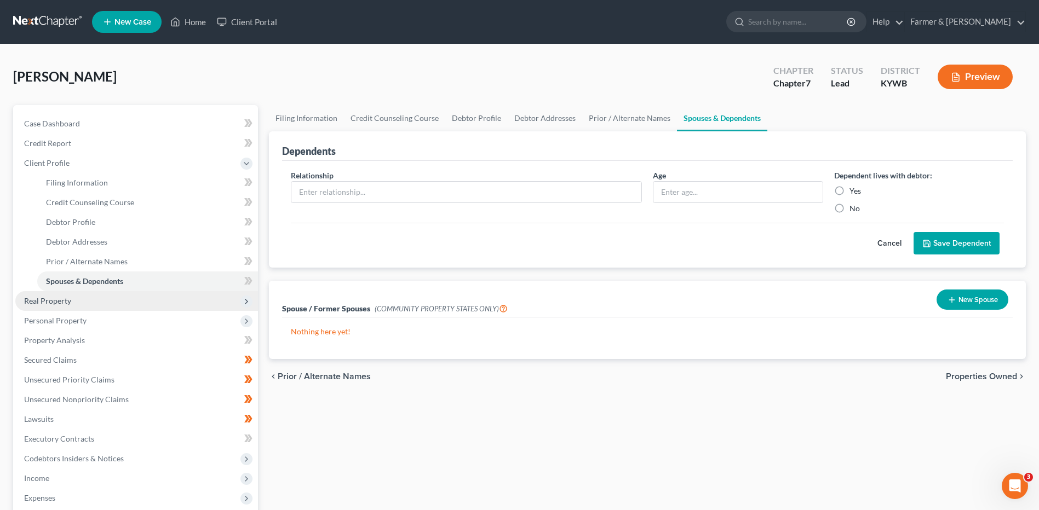
click at [96, 300] on span "Real Property" at bounding box center [136, 301] width 243 height 20
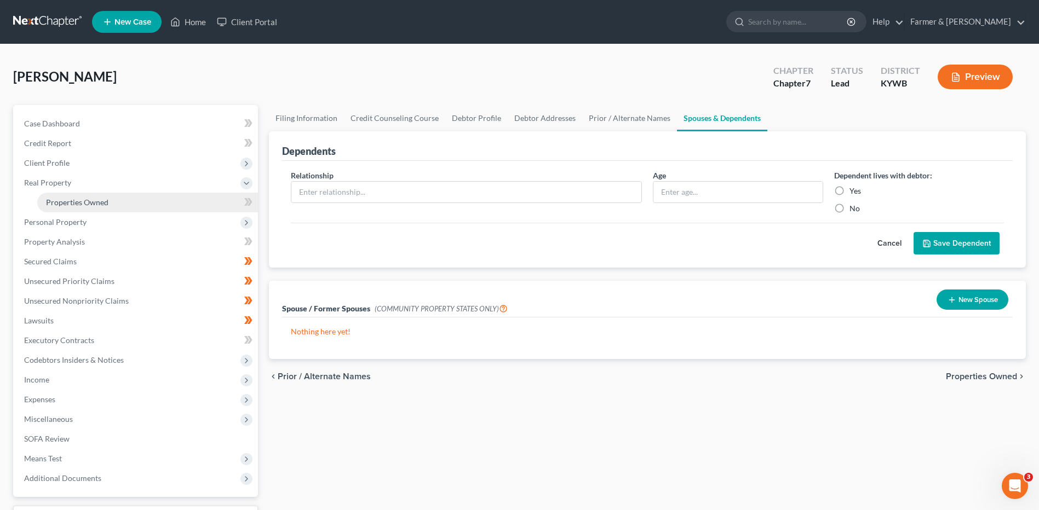
click at [135, 199] on link "Properties Owned" at bounding box center [147, 203] width 221 height 20
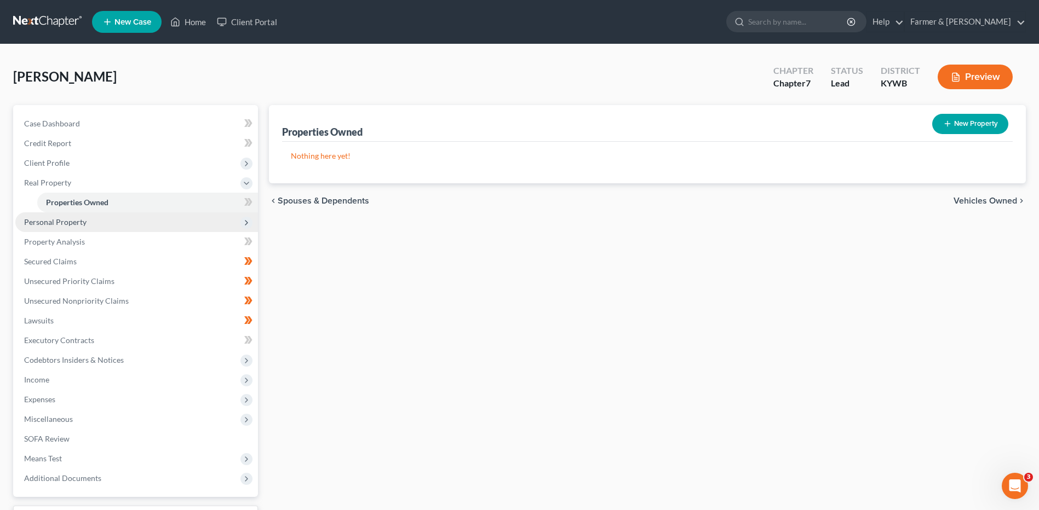
click at [109, 225] on span "Personal Property" at bounding box center [136, 223] width 243 height 20
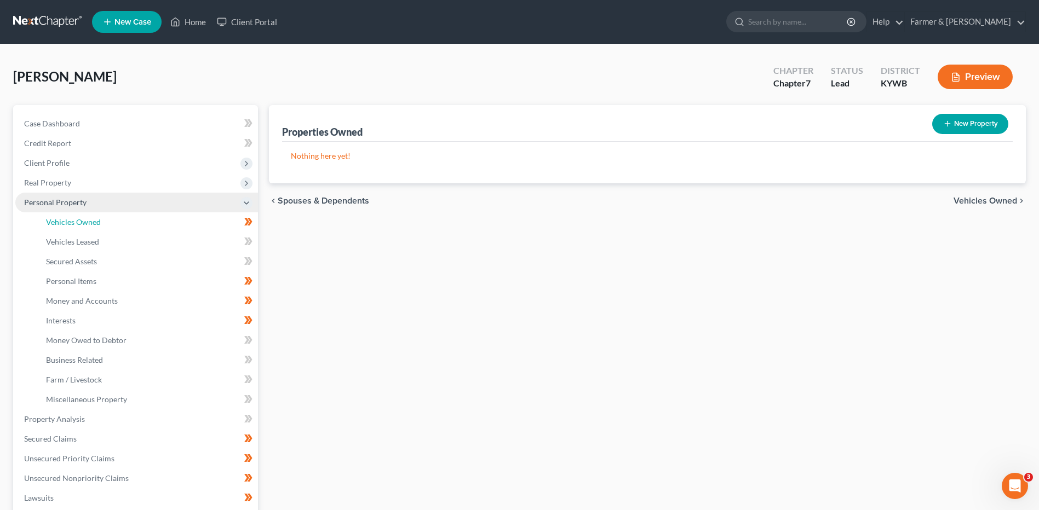
click at [109, 225] on link "Vehicles Owned" at bounding box center [147, 223] width 221 height 20
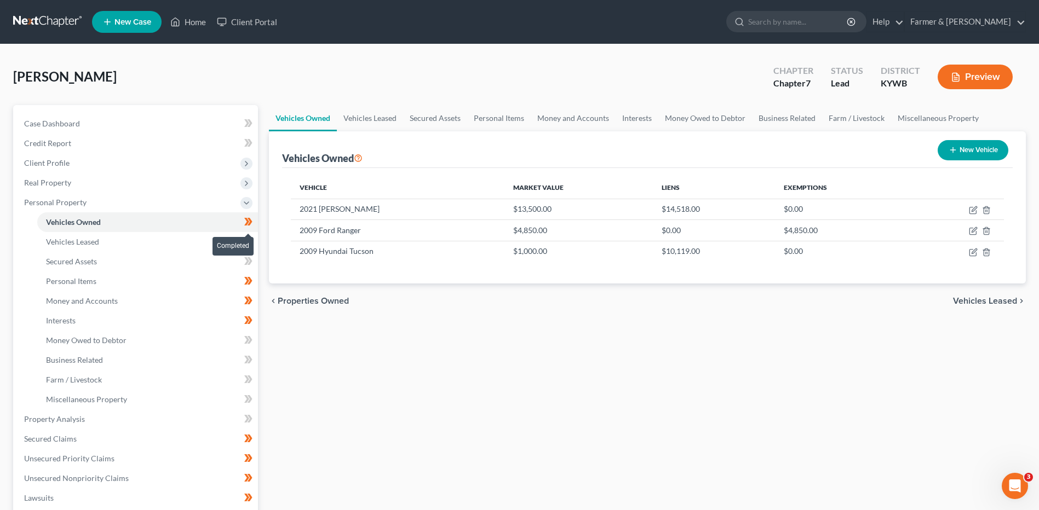
click at [255, 225] on span at bounding box center [248, 223] width 19 height 16
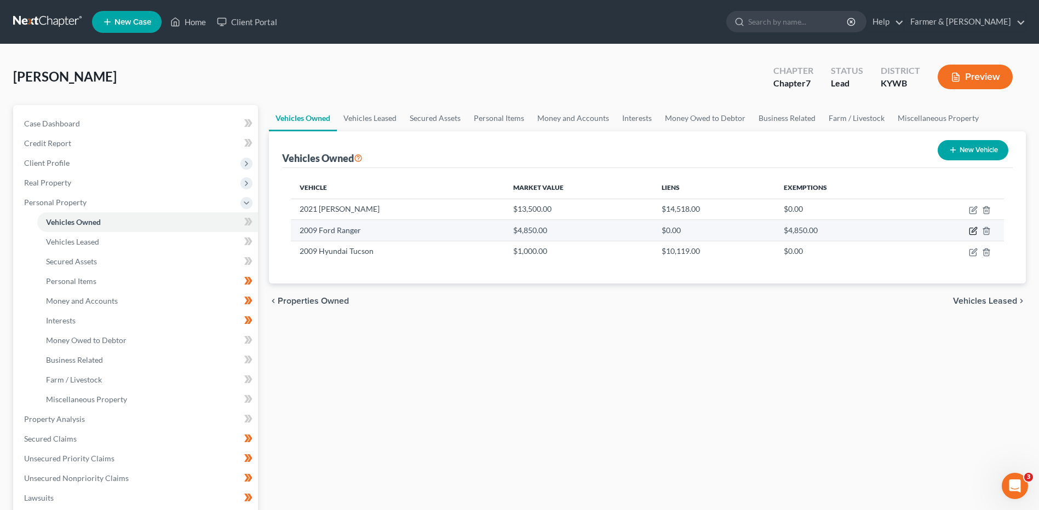
click at [976, 229] on icon "button" at bounding box center [973, 231] width 9 height 9
select select "0"
select select "17"
select select "2"
select select "0"
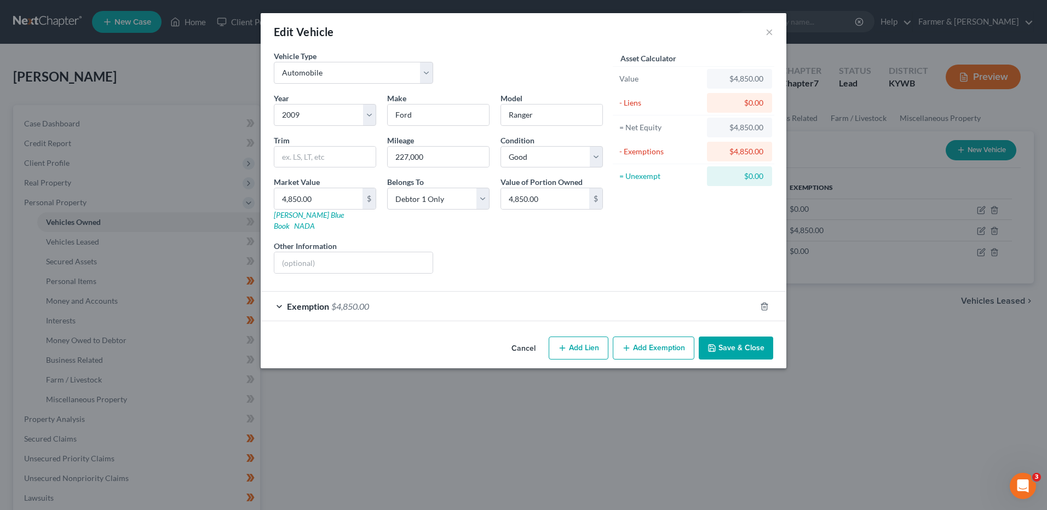
click at [371, 292] on div "Exemption $4,850.00" at bounding box center [508, 306] width 495 height 29
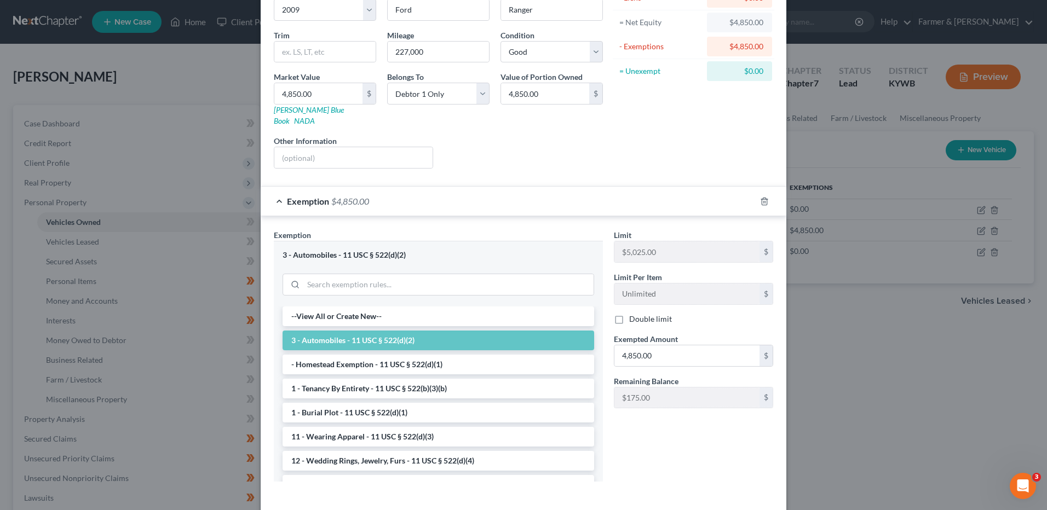
scroll to position [144, 0]
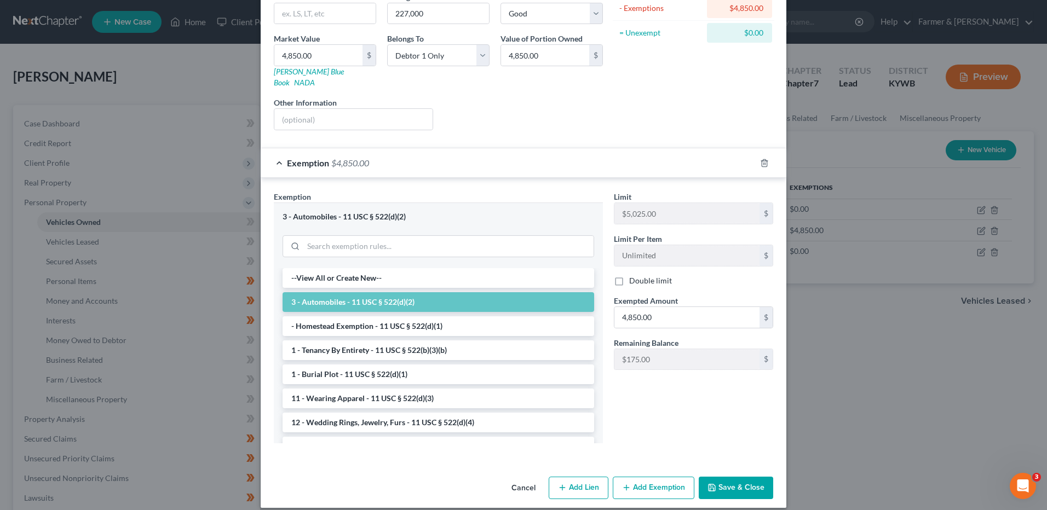
click at [727, 486] on button "Save & Close" at bounding box center [736, 488] width 74 height 23
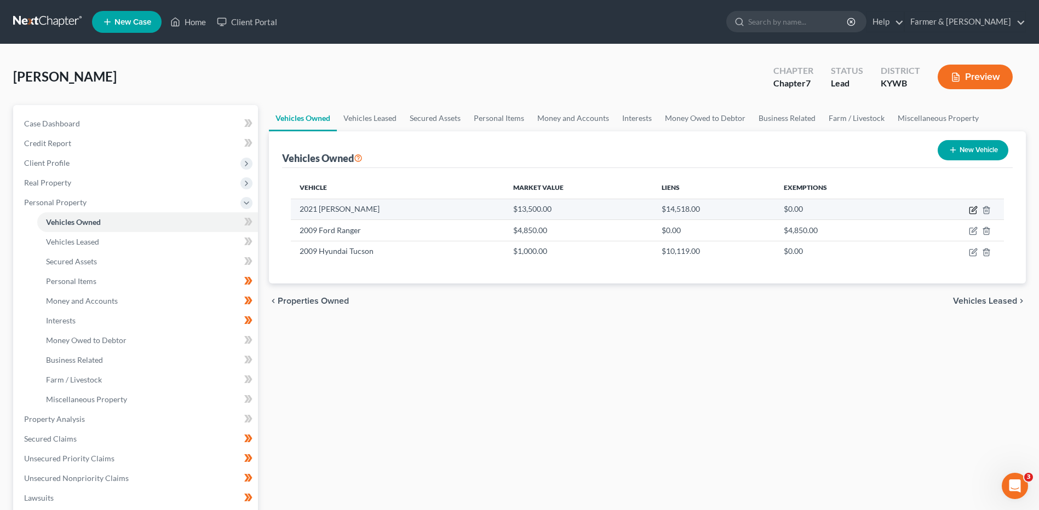
click at [973, 211] on icon "button" at bounding box center [974, 208] width 5 height 5
select select "0"
select select "5"
select select "4"
select select "0"
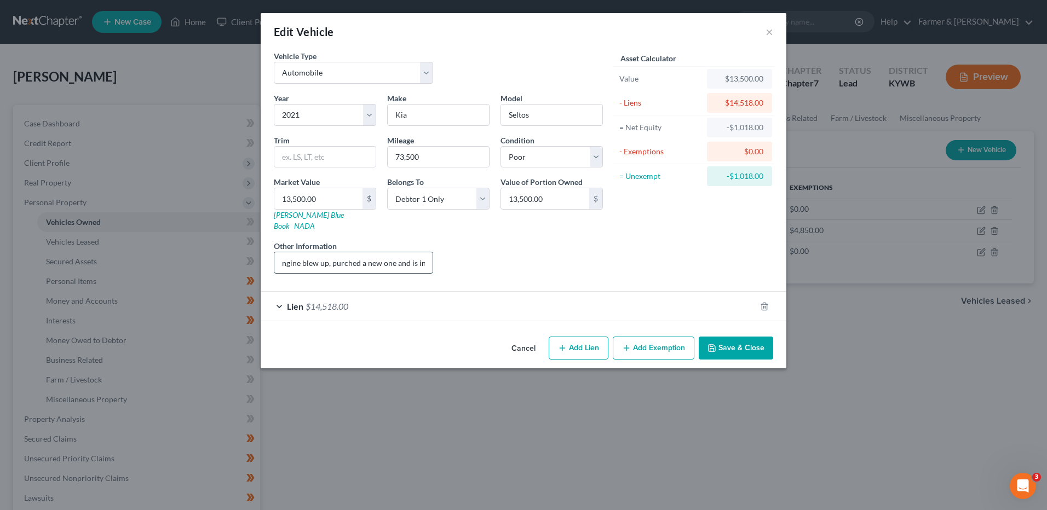
scroll to position [0, 208]
drag, startPoint x: 403, startPoint y: 254, endPoint x: 435, endPoint y: 255, distance: 32.9
click at [435, 255] on div "Other Information Vehicle currently in poor condition. Engine blew up, purched …" at bounding box center [353, 256] width 170 height 33
click at [425, 253] on input "Vehicle currently in poor condition. Engine blew up, purched a new one and is i…" at bounding box center [353, 263] width 158 height 21
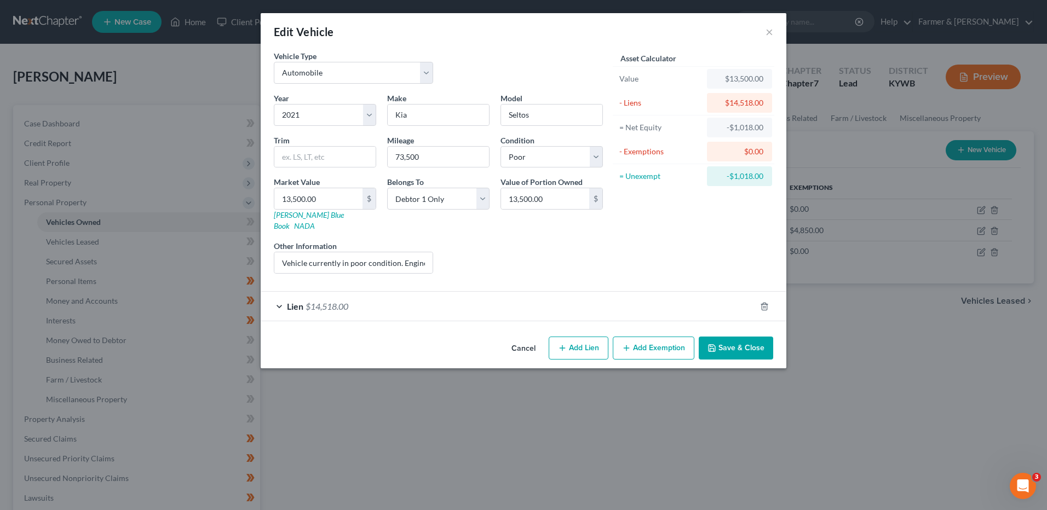
click at [366, 303] on div "Lien $14,518.00" at bounding box center [508, 306] width 495 height 29
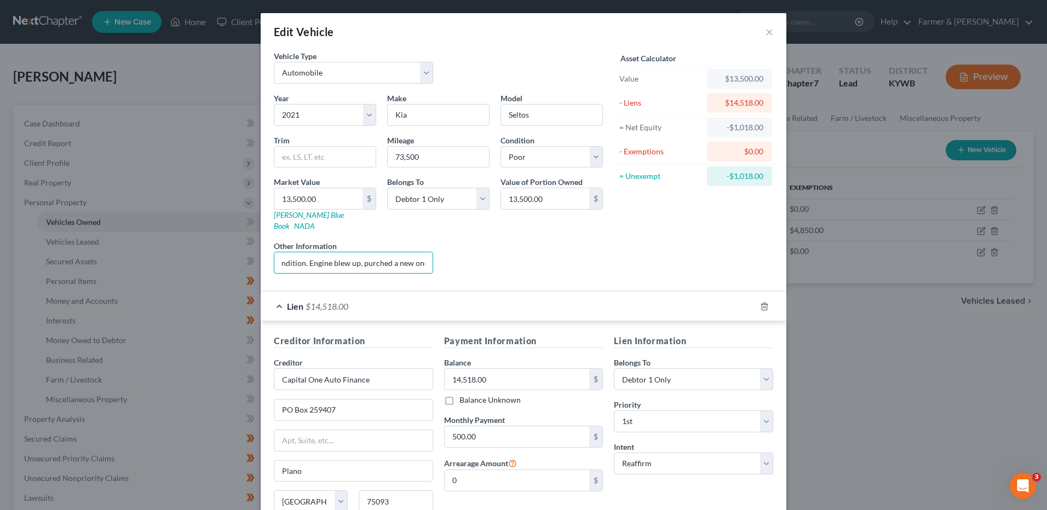
scroll to position [0, 208]
drag, startPoint x: 276, startPoint y: 254, endPoint x: 550, endPoint y: 248, distance: 275.0
click at [550, 248] on div "Year Select 2026 2025 2024 2023 2022 2021 2020 2019 2018 2017 2016 2015 2014 20…" at bounding box center [438, 188] width 340 height 190
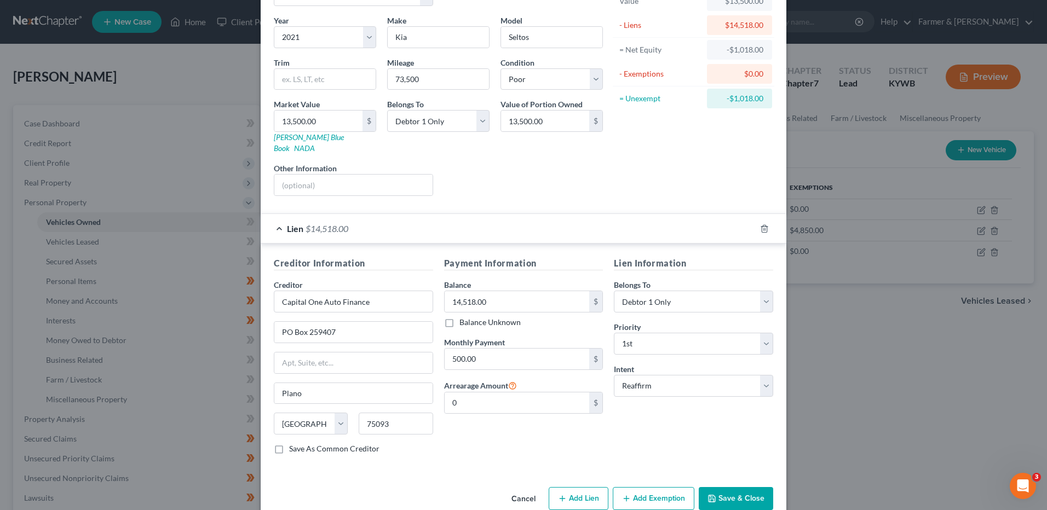
scroll to position [89, 0]
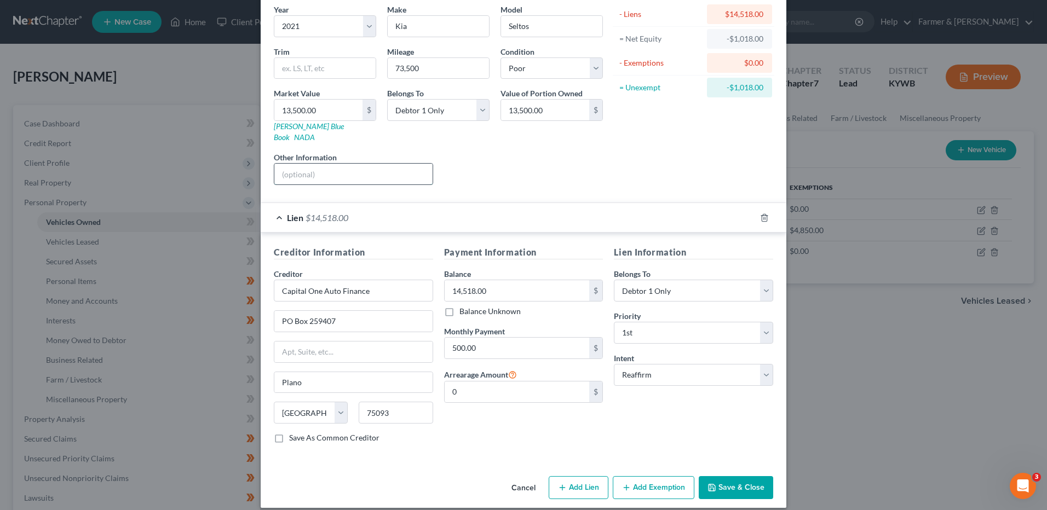
click at [335, 165] on input "text" at bounding box center [353, 174] width 158 height 21
type input "Value based on current condition of vehicle as it has a blown engine. Debtor ha…"
click at [721, 477] on button "Save & Close" at bounding box center [736, 488] width 74 height 23
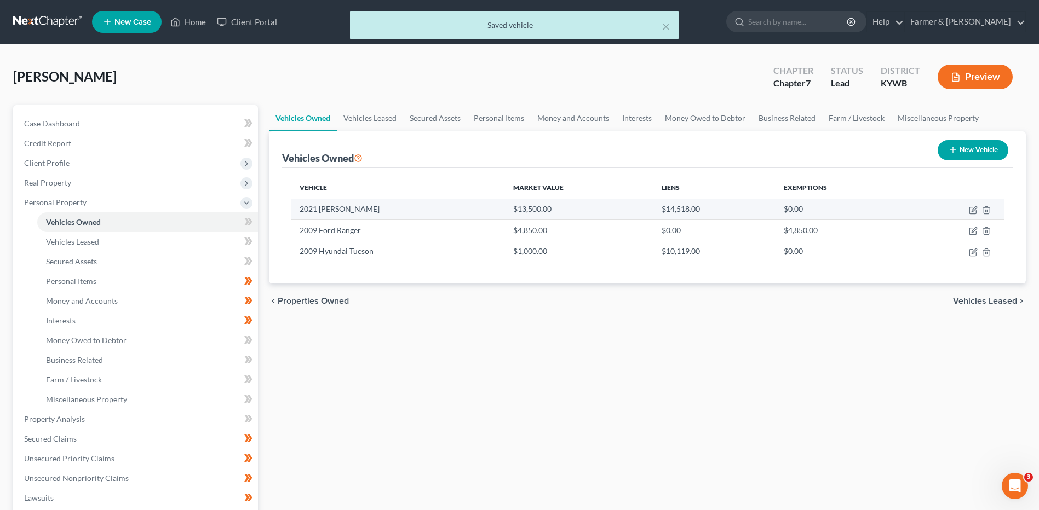
click at [971, 215] on td at bounding box center [956, 209] width 96 height 21
click at [974, 208] on icon "button" at bounding box center [974, 208] width 5 height 5
select select "0"
select select "5"
select select "4"
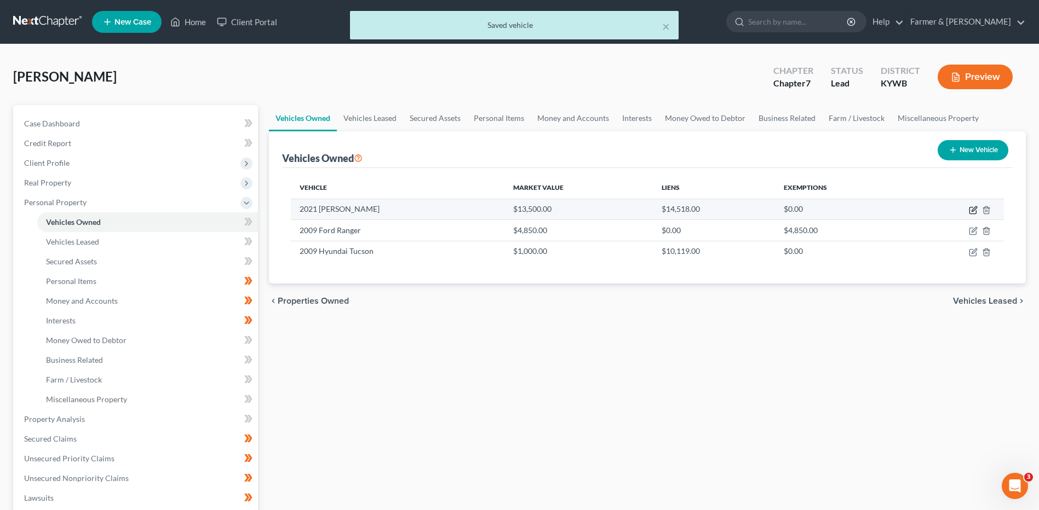
select select "0"
select select "45"
select select "0"
select select "2"
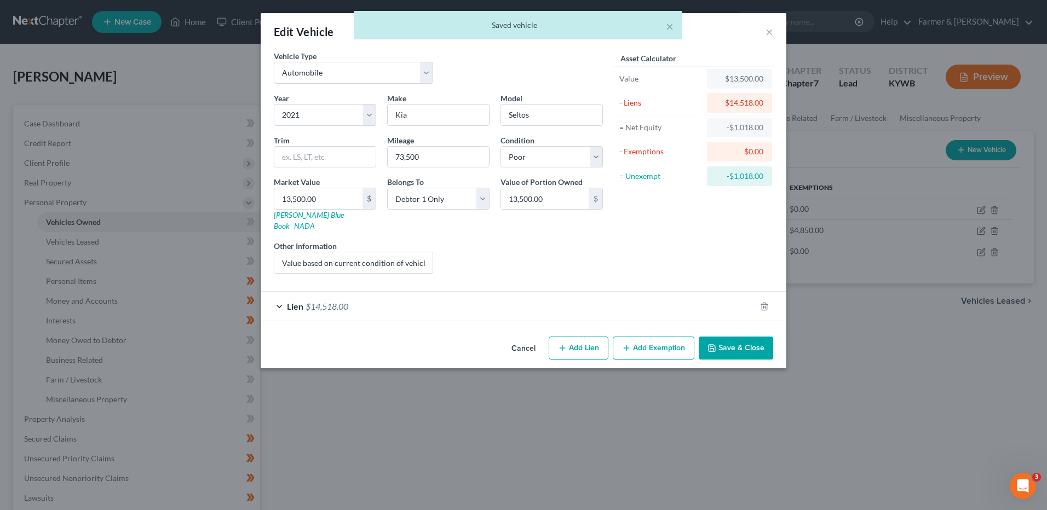
click at [387, 296] on div "Lien $14,518.00" at bounding box center [508, 306] width 495 height 29
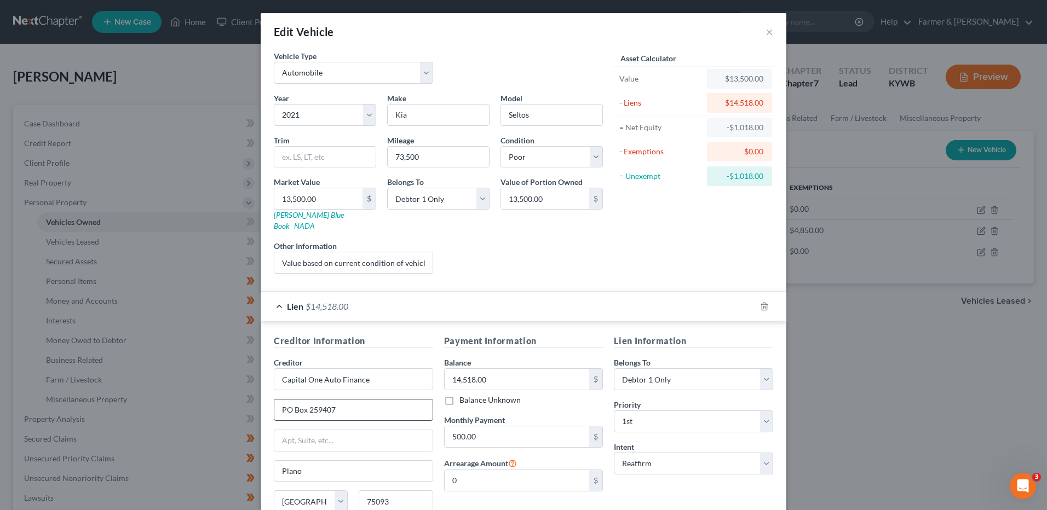
drag, startPoint x: 349, startPoint y: 405, endPoint x: 307, endPoint y: 408, distance: 41.7
click at [307, 408] on input "PO Box 259407" at bounding box center [353, 410] width 158 height 21
type input "PO Box 255605"
type input "Sacramento"
select select "4"
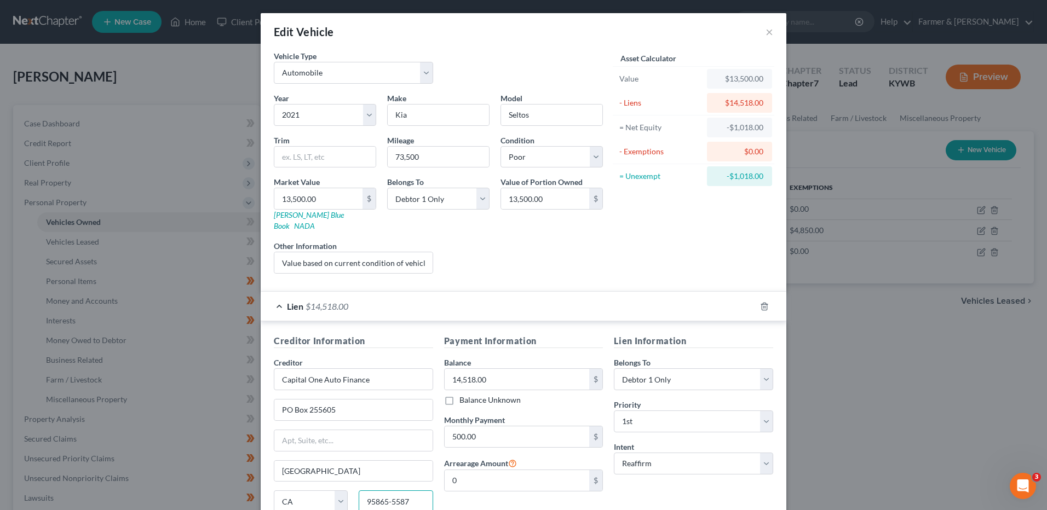
type input "95865-5587"
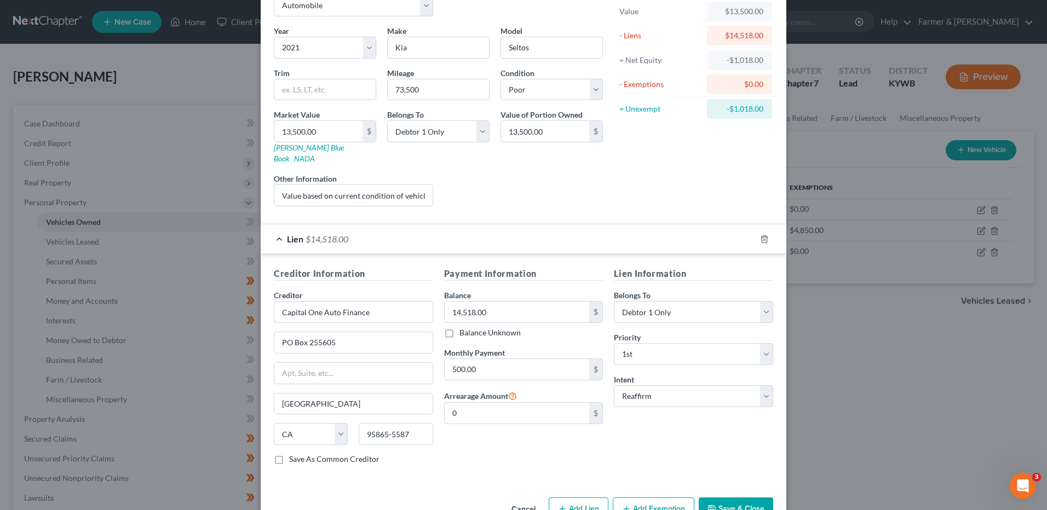
scroll to position [89, 0]
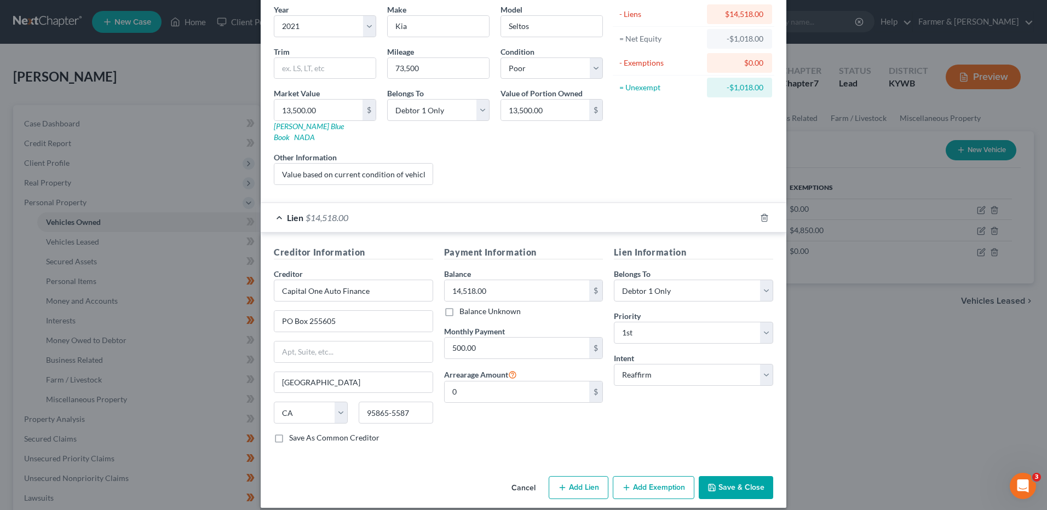
click at [751, 477] on button "Save & Close" at bounding box center [736, 488] width 74 height 23
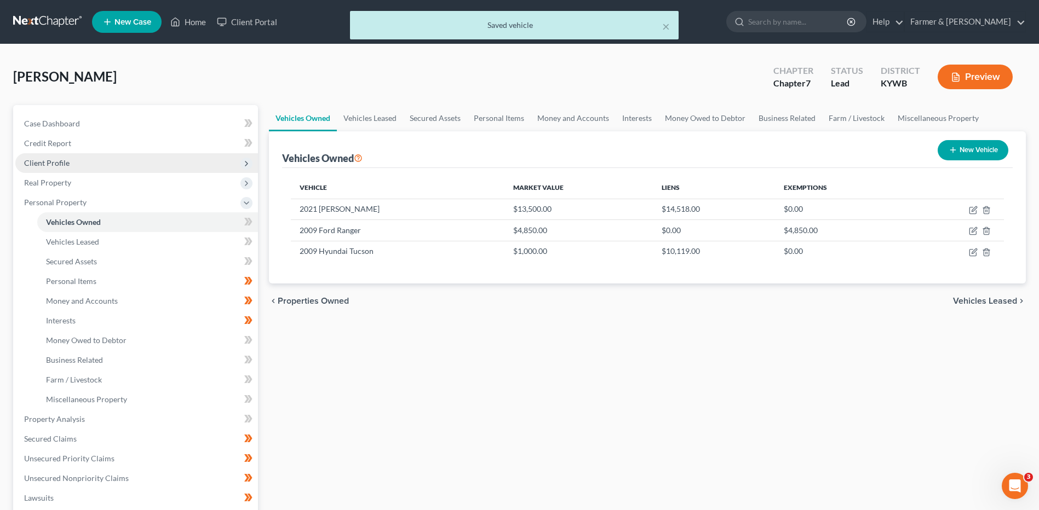
click at [89, 164] on span "Client Profile" at bounding box center [136, 163] width 243 height 20
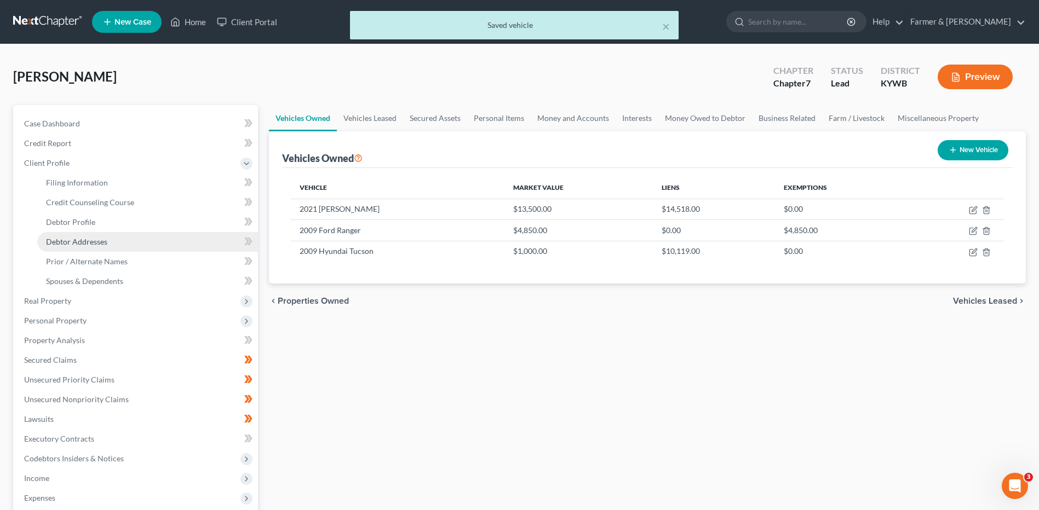
click at [108, 243] on link "Debtor Addresses" at bounding box center [147, 242] width 221 height 20
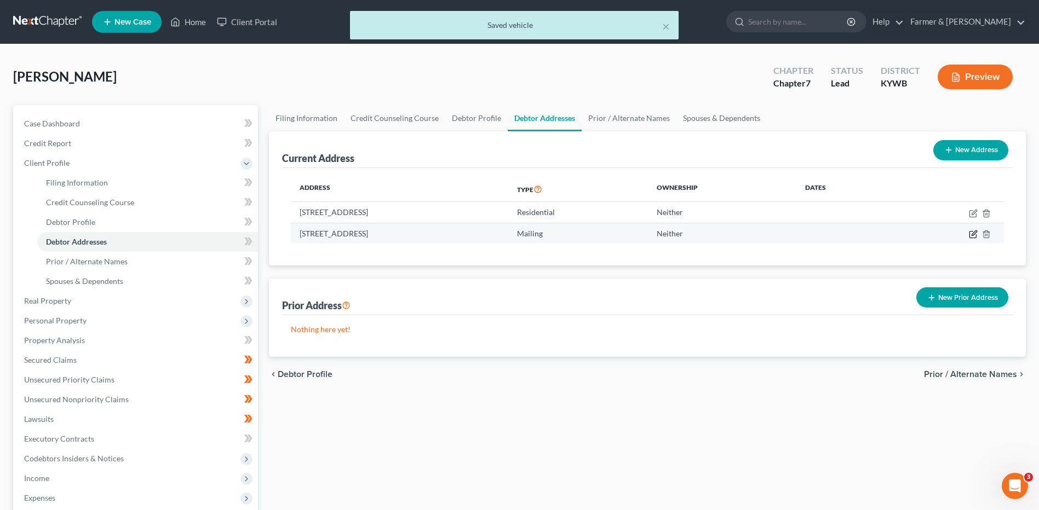
click at [972, 232] on icon "button" at bounding box center [972, 235] width 7 height 7
select select "18"
select select "70"
select select "0"
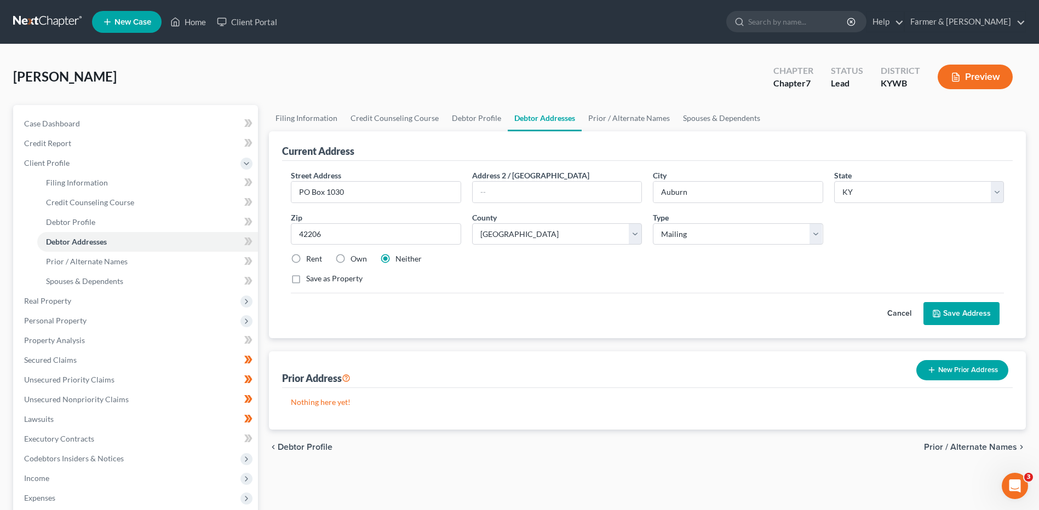
click at [891, 310] on button "Cancel" at bounding box center [899, 314] width 48 height 22
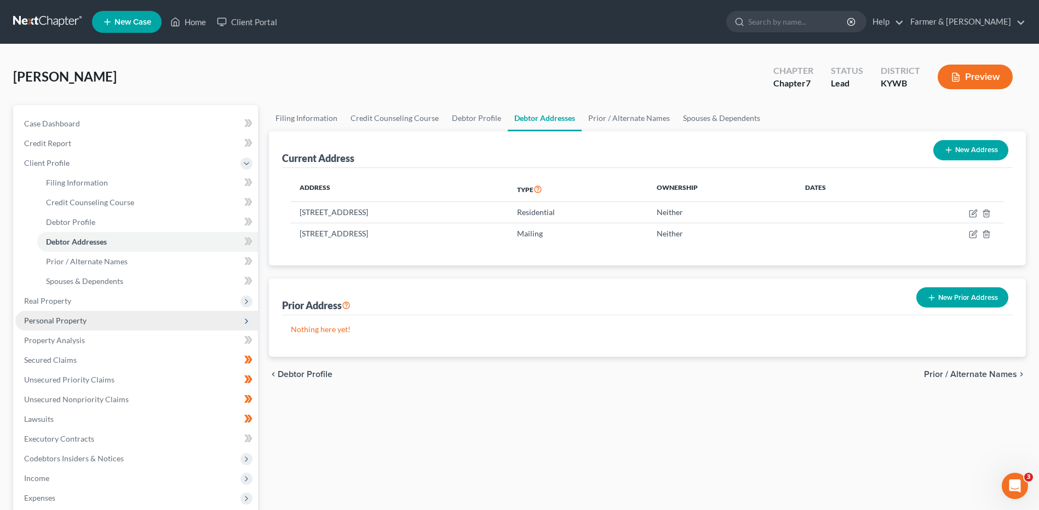
click at [140, 319] on span "Personal Property" at bounding box center [136, 321] width 243 height 20
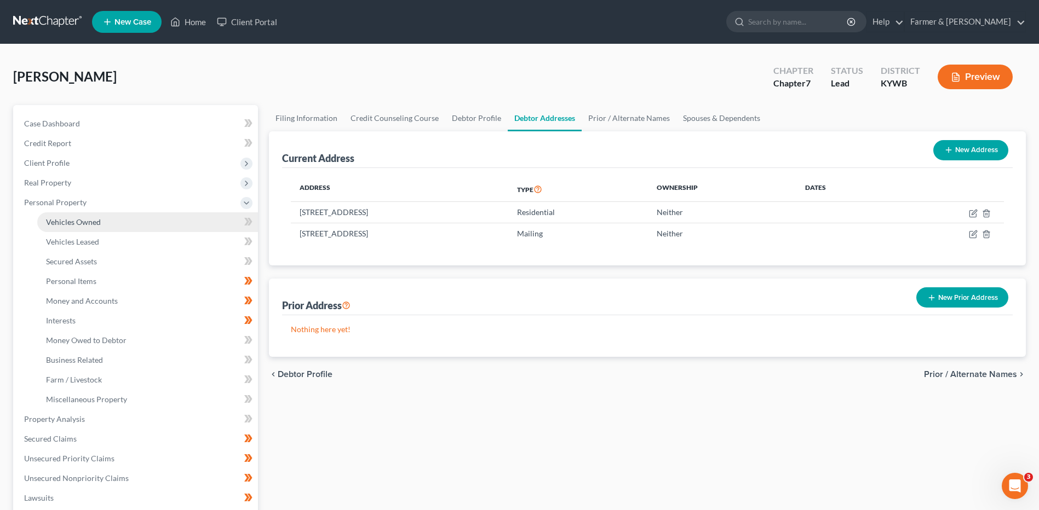
click at [155, 226] on link "Vehicles Owned" at bounding box center [147, 223] width 221 height 20
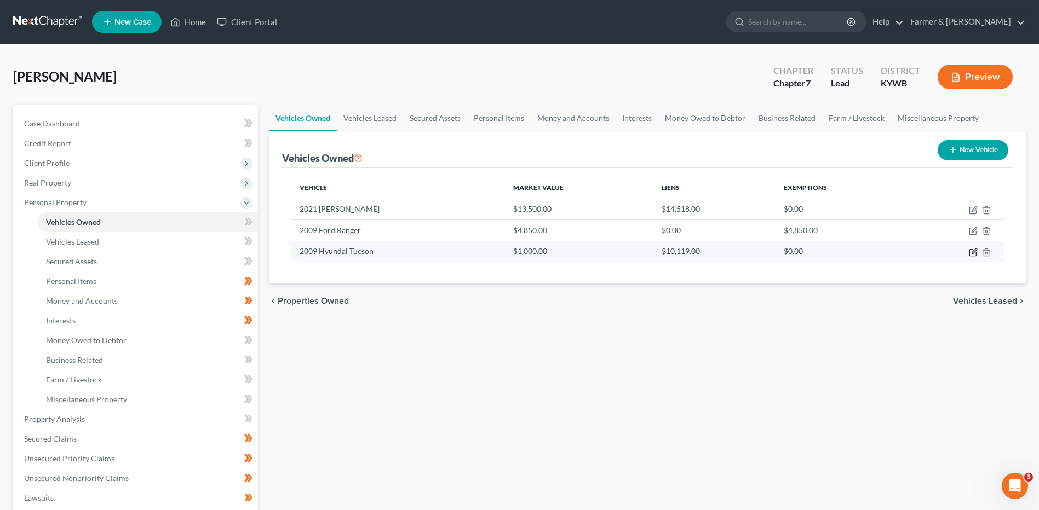
click at [969, 255] on icon "button" at bounding box center [972, 252] width 7 height 7
select select "0"
select select "17"
select select "4"
select select "0"
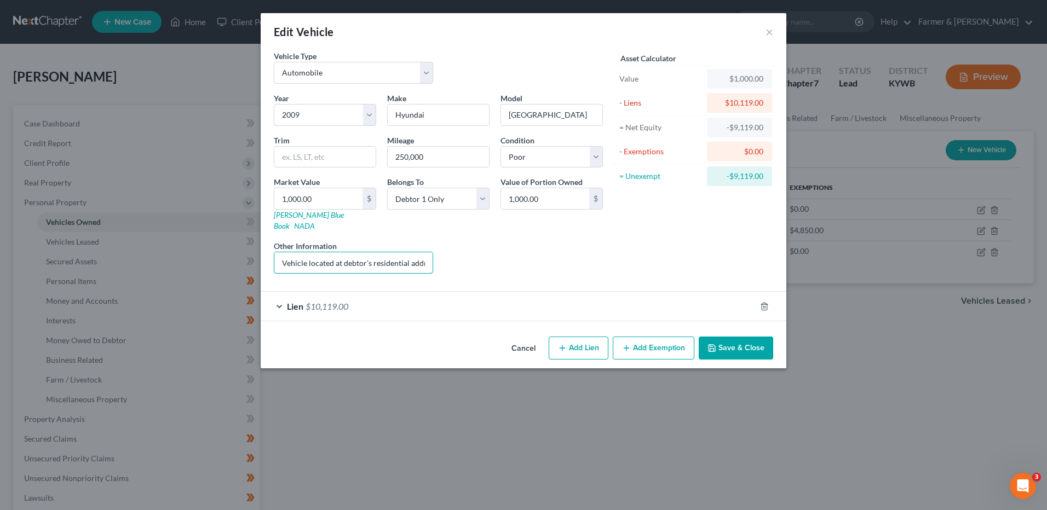
scroll to position [0, 12]
drag, startPoint x: 366, startPoint y: 254, endPoint x: 456, endPoint y: 261, distance: 90.1
click at [456, 261] on div "Year Select 2026 2025 2024 2023 2022 2021 2020 2019 2018 2017 2016 2015 2014 20…" at bounding box center [438, 188] width 340 height 190
click at [425, 254] on input "Vehicle located at debtor's residential address." at bounding box center [353, 263] width 158 height 21
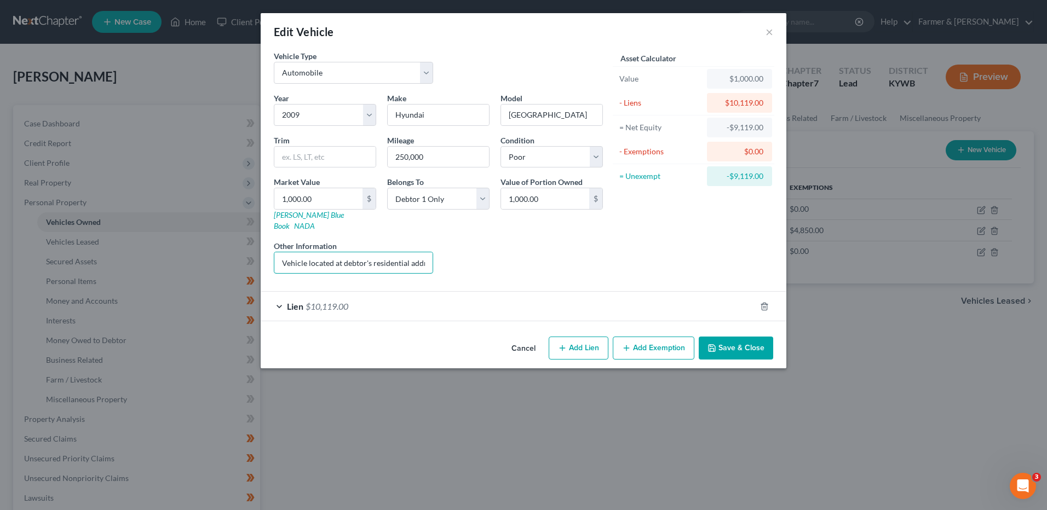
drag, startPoint x: 428, startPoint y: 254, endPoint x: 206, endPoint y: 263, distance: 222.0
click at [206, 263] on div "Edit Vehicle × Vehicle Type Select Automobile Truck Trailer Watercraft Aircraft…" at bounding box center [523, 255] width 1047 height 510
click at [320, 292] on div "Lien $10,119.00" at bounding box center [508, 306] width 495 height 29
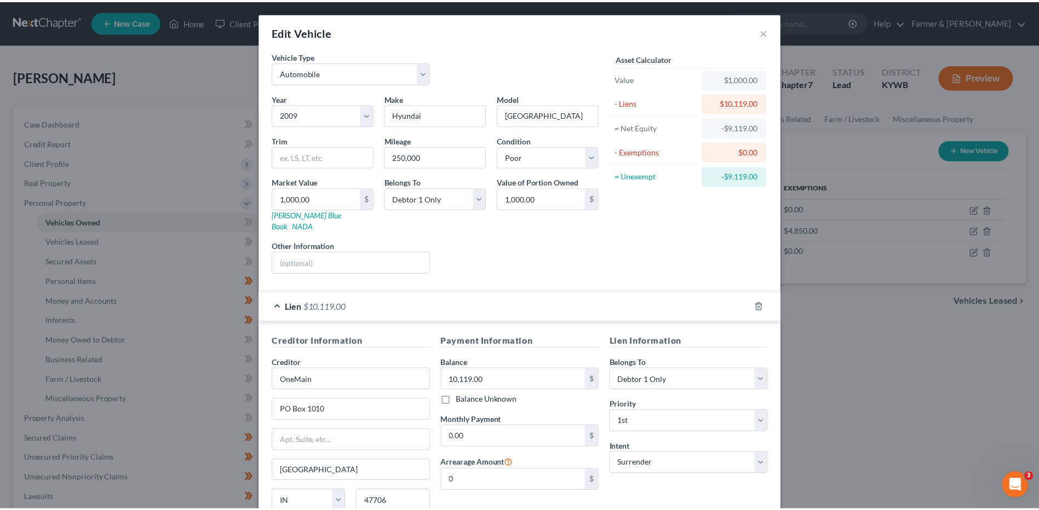
scroll to position [89, 0]
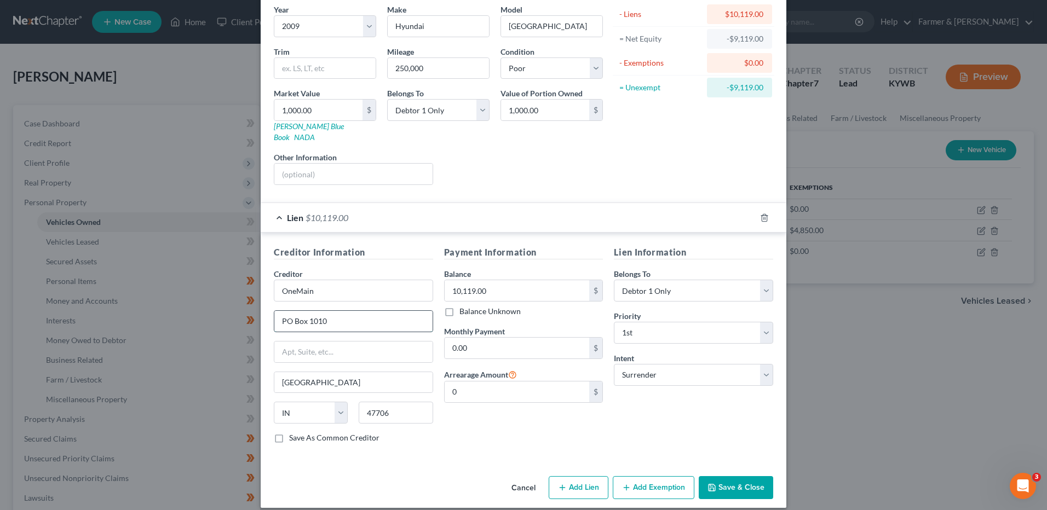
drag, startPoint x: 331, startPoint y: 309, endPoint x: 309, endPoint y: 315, distance: 22.7
click at [309, 315] on input "PO Box 1010" at bounding box center [353, 321] width 158 height 21
type input "PO Box 278"
type input "Wilmington"
select select "36"
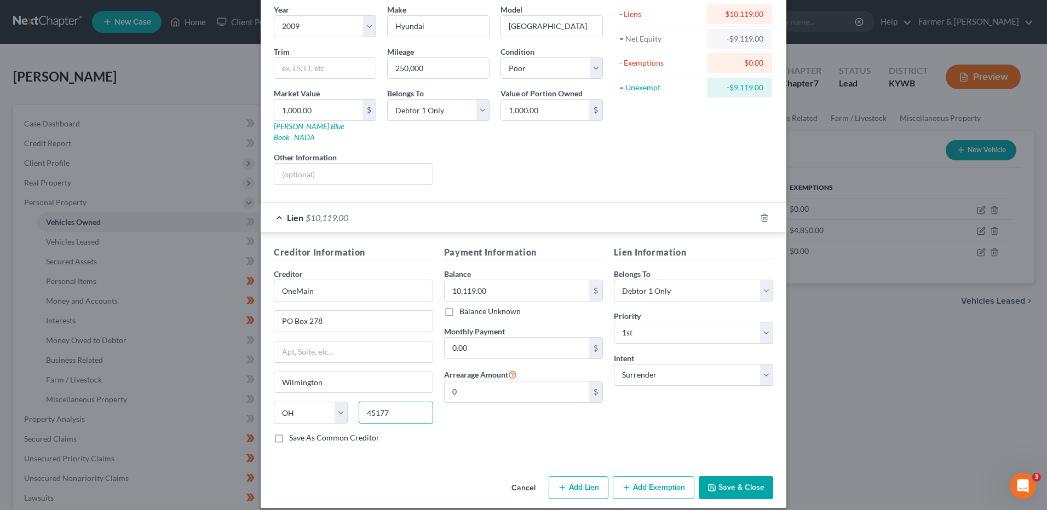
type input "45177"
click at [737, 477] on button "Save & Close" at bounding box center [736, 488] width 74 height 23
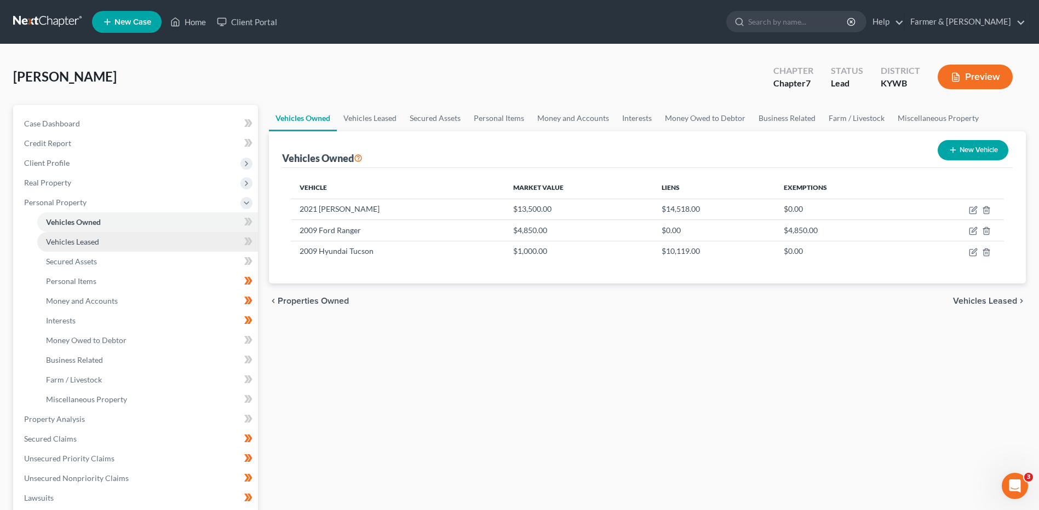
click at [145, 242] on link "Vehicles Leased" at bounding box center [147, 242] width 221 height 20
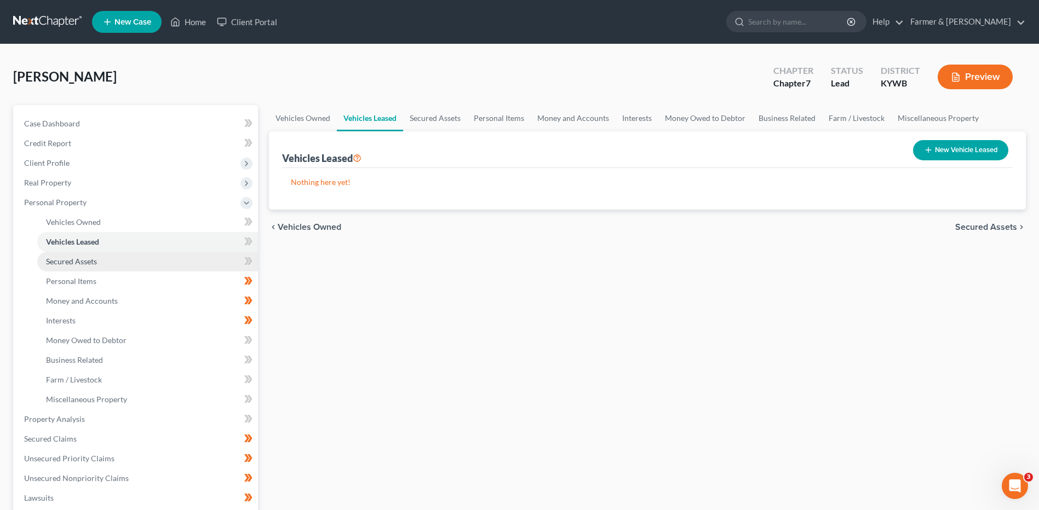
click at [132, 266] on link "Secured Assets" at bounding box center [147, 262] width 221 height 20
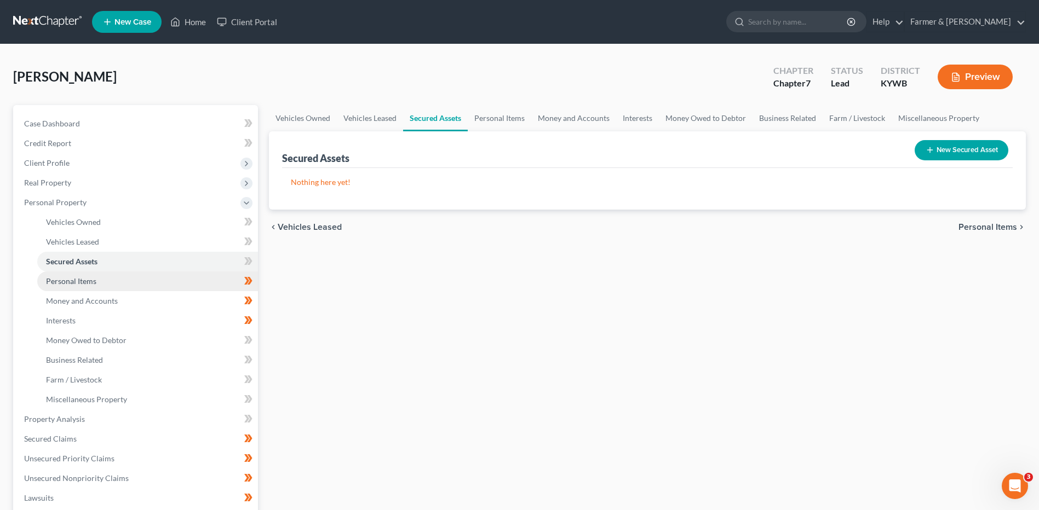
click at [131, 285] on link "Personal Items" at bounding box center [147, 282] width 221 height 20
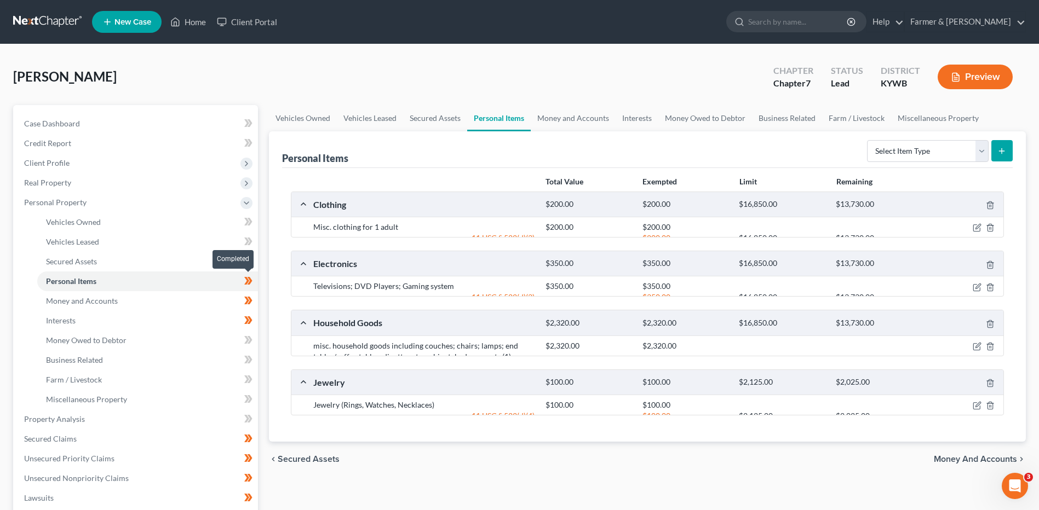
click at [254, 282] on span at bounding box center [248, 282] width 19 height 16
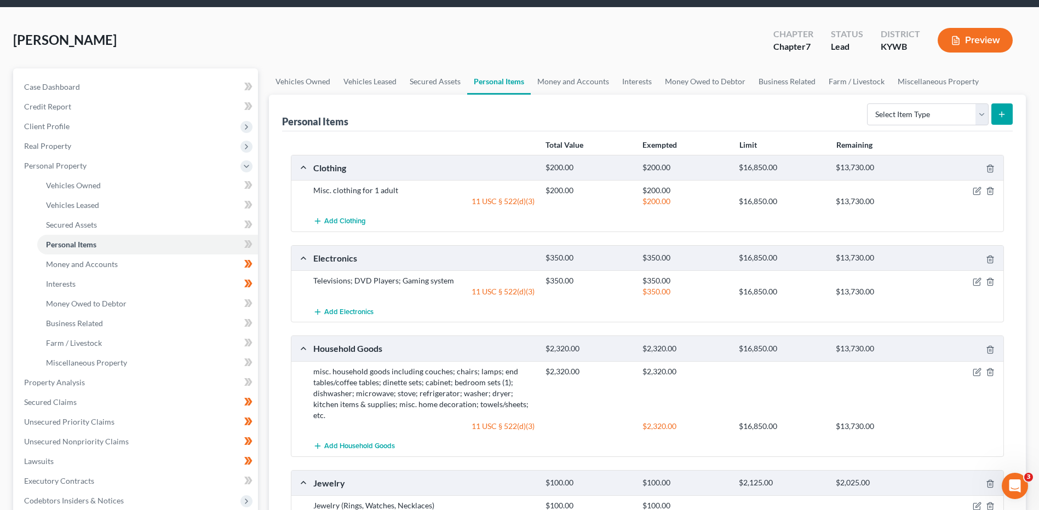
scroll to position [33, 0]
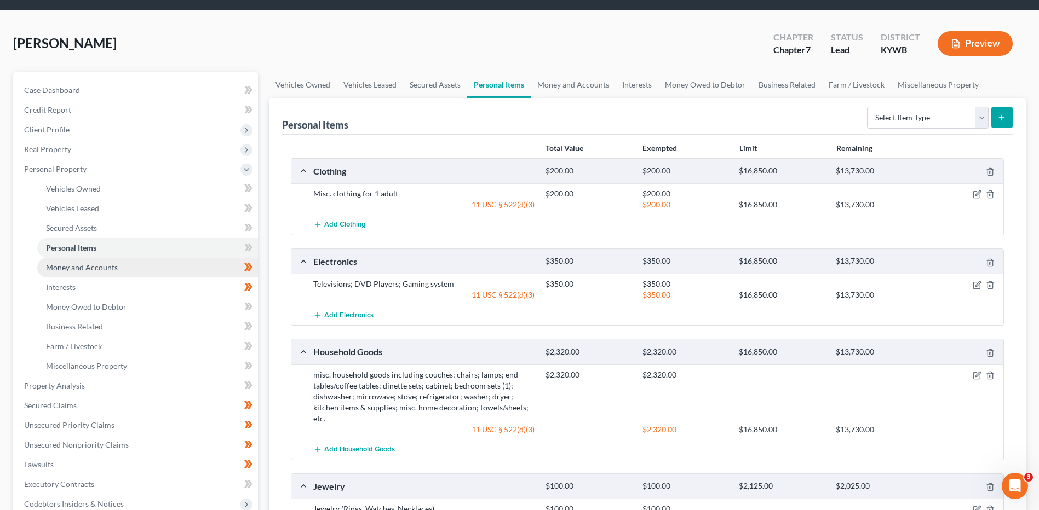
click at [146, 262] on link "Money and Accounts" at bounding box center [147, 268] width 221 height 20
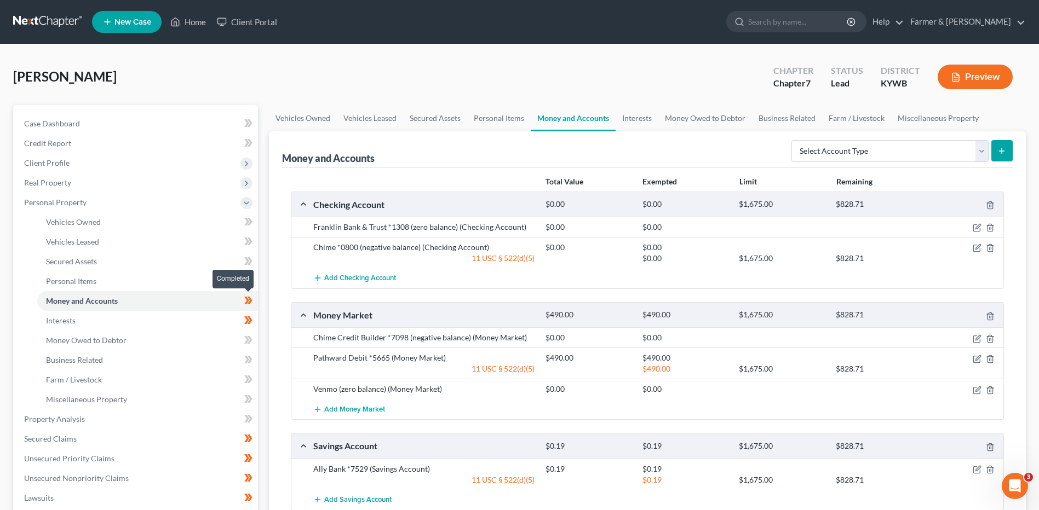
click at [257, 301] on span at bounding box center [248, 302] width 19 height 16
click at [196, 324] on link "Interests" at bounding box center [147, 321] width 221 height 20
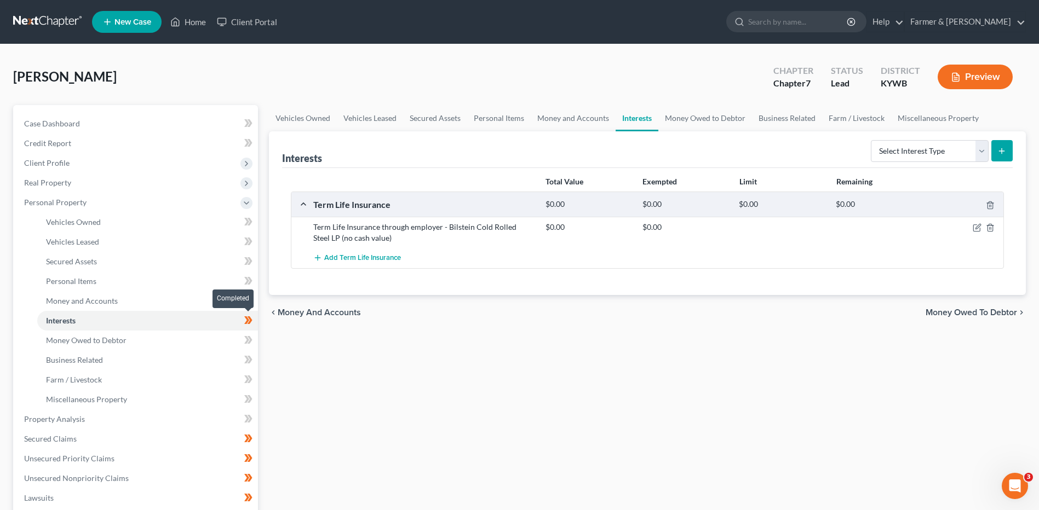
click at [255, 325] on span at bounding box center [248, 322] width 19 height 16
click at [195, 349] on link "Money Owed to Debtor" at bounding box center [147, 341] width 221 height 20
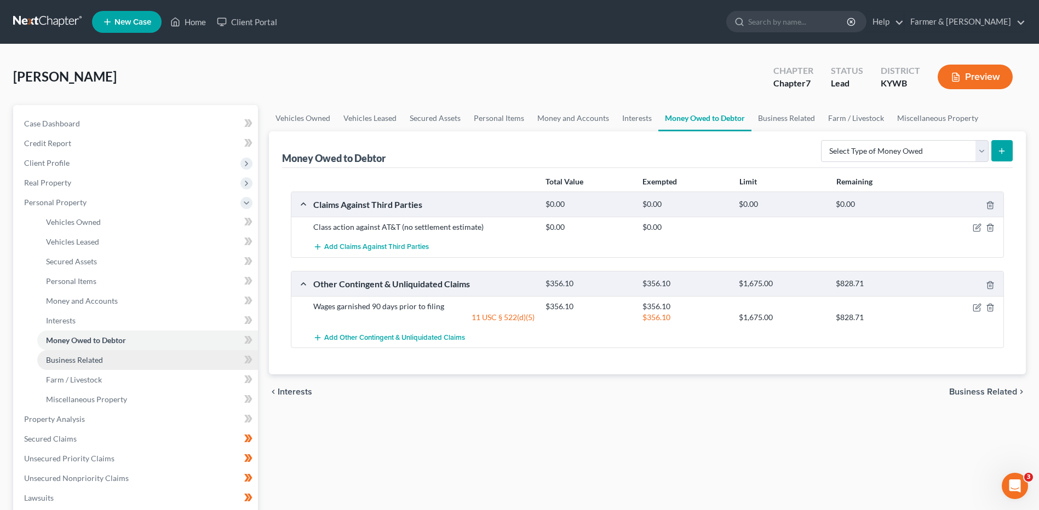
click at [145, 359] on link "Business Related" at bounding box center [147, 361] width 221 height 20
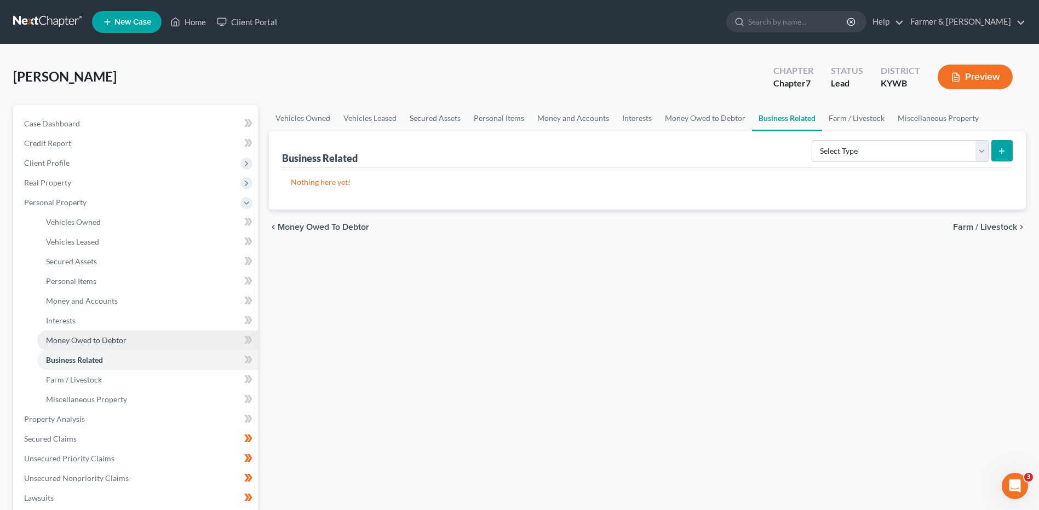
click at [154, 341] on link "Money Owed to Debtor" at bounding box center [147, 341] width 221 height 20
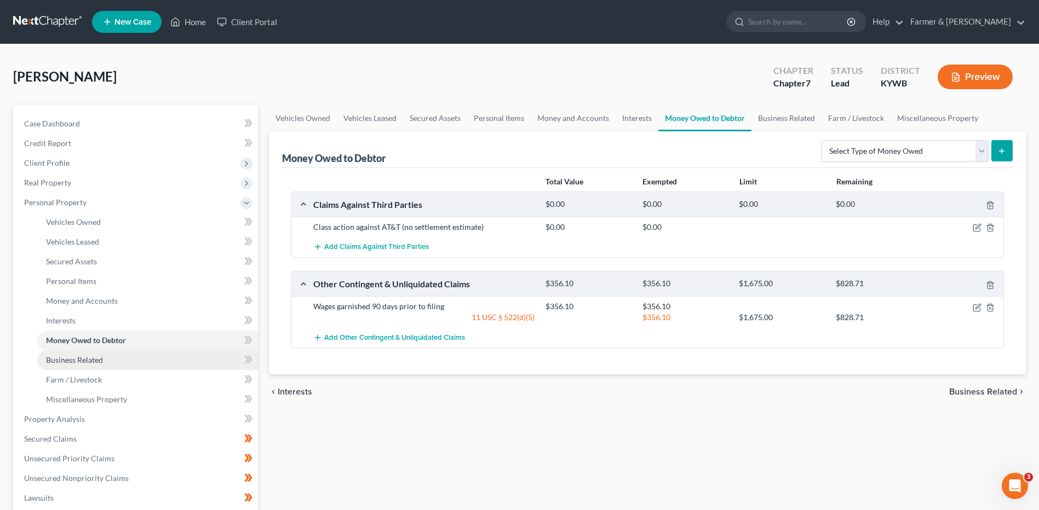
click at [139, 357] on link "Business Related" at bounding box center [147, 361] width 221 height 20
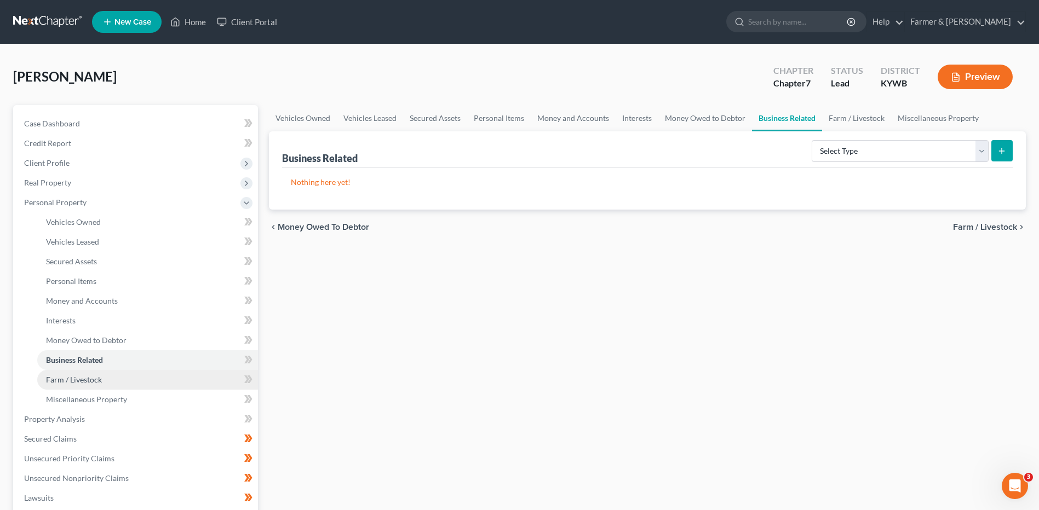
click at [122, 378] on link "Farm / Livestock" at bounding box center [147, 380] width 221 height 20
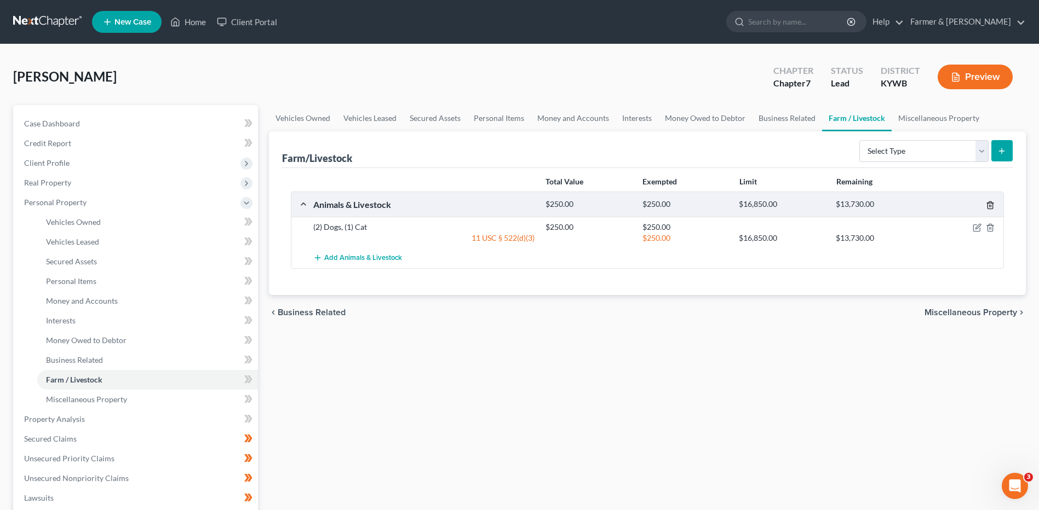
click at [994, 204] on icon "button" at bounding box center [990, 205] width 9 height 9
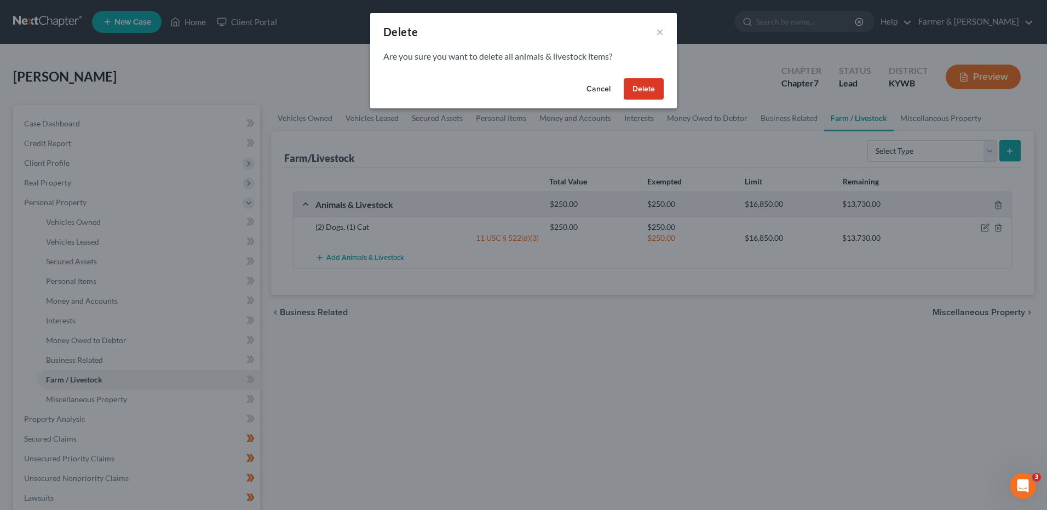
click at [647, 90] on button "Delete" at bounding box center [644, 89] width 40 height 22
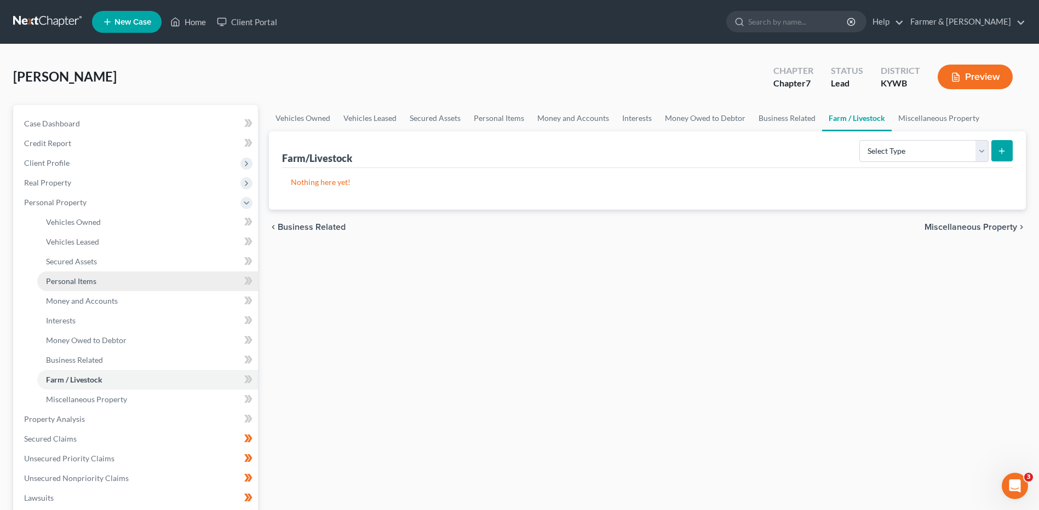
click at [157, 277] on link "Personal Items" at bounding box center [147, 282] width 221 height 20
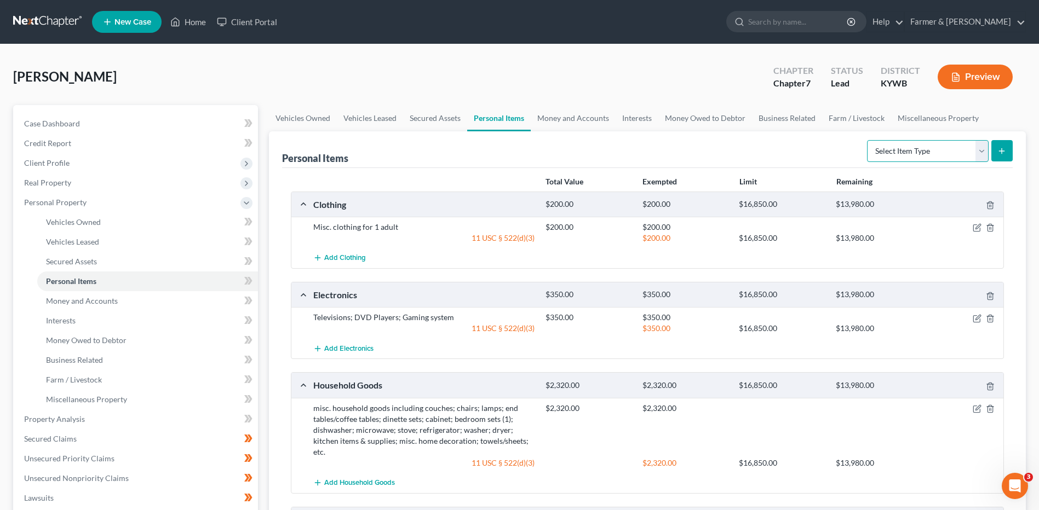
drag, startPoint x: 956, startPoint y: 145, endPoint x: 933, endPoint y: 160, distance: 27.6
click at [956, 145] on select "Select Item Type Clothing Collectibles Of Value Electronics Firearms Household …" at bounding box center [928, 151] width 122 height 22
select select "pets"
click at [868, 140] on select "Select Item Type Clothing Collectibles Of Value Electronics Firearms Household …" at bounding box center [928, 151] width 122 height 22
click at [1001, 145] on button "submit" at bounding box center [1001, 150] width 21 height 21
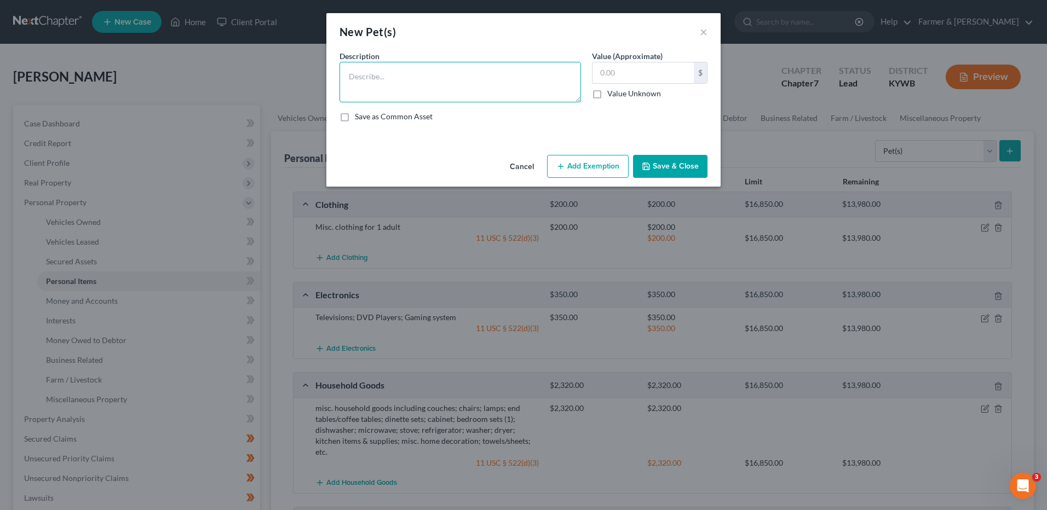
drag, startPoint x: 520, startPoint y: 90, endPoint x: 514, endPoint y: 39, distance: 50.8
click at [514, 39] on div "New Pet(s) × An exemption set must first be selected from the Filing Informatio…" at bounding box center [523, 100] width 394 height 174
type textarea "2 dogs; 1 cat"
drag, startPoint x: 654, startPoint y: 170, endPoint x: 661, endPoint y: 174, distance: 7.6
click at [661, 174] on button "Save & Close" at bounding box center [670, 166] width 74 height 23
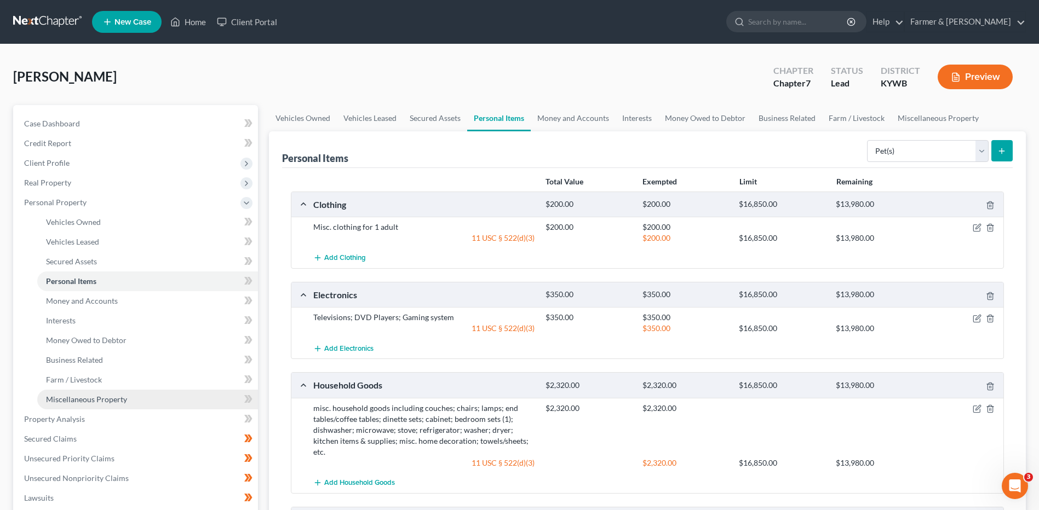
click at [121, 409] on link "Miscellaneous Property" at bounding box center [147, 400] width 221 height 20
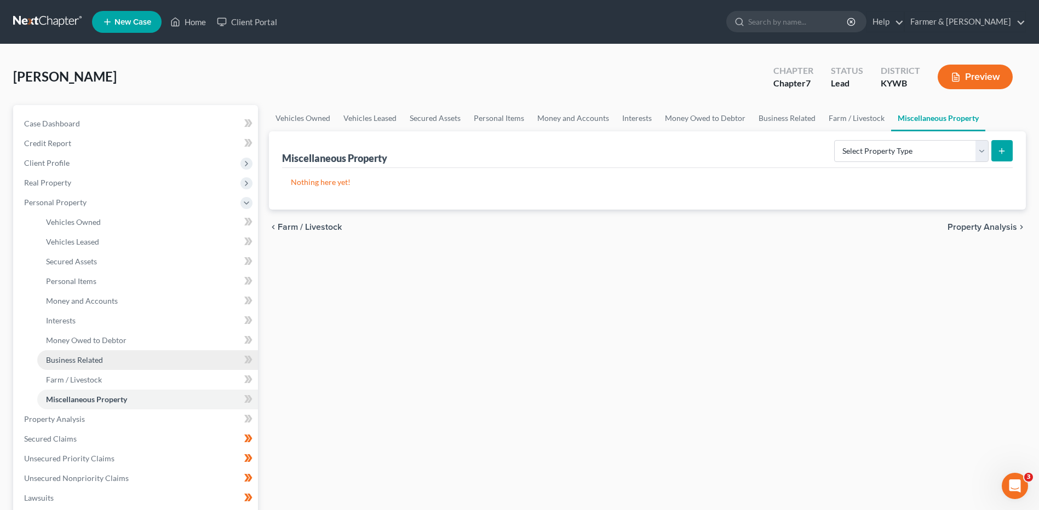
click at [116, 360] on link "Business Related" at bounding box center [147, 361] width 221 height 20
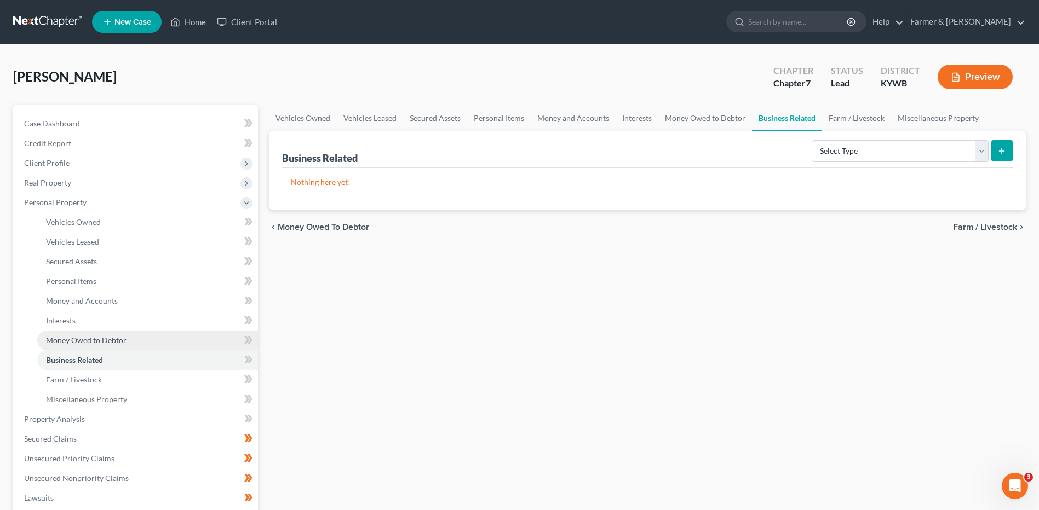
click at [127, 337] on link "Money Owed to Debtor" at bounding box center [147, 341] width 221 height 20
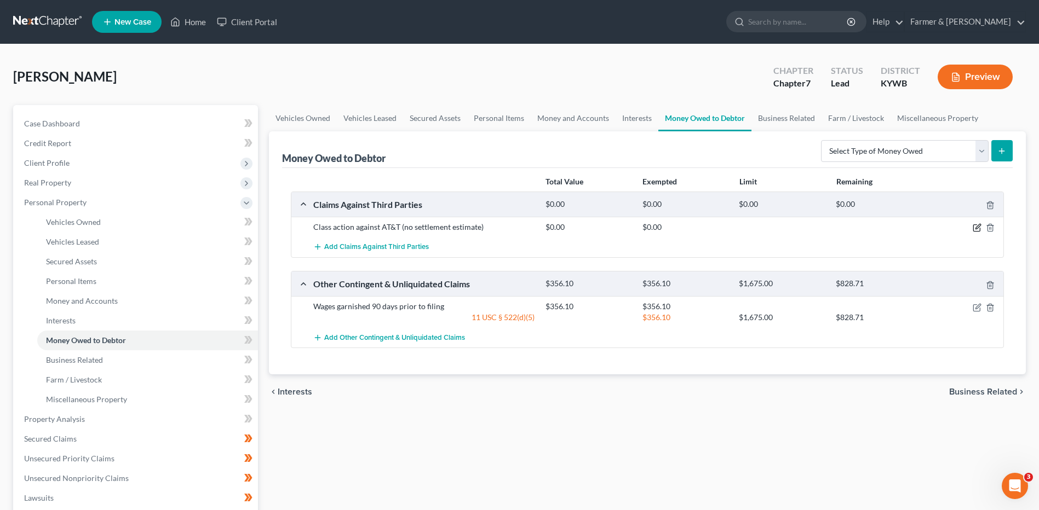
click at [973, 230] on icon "button" at bounding box center [977, 227] width 9 height 9
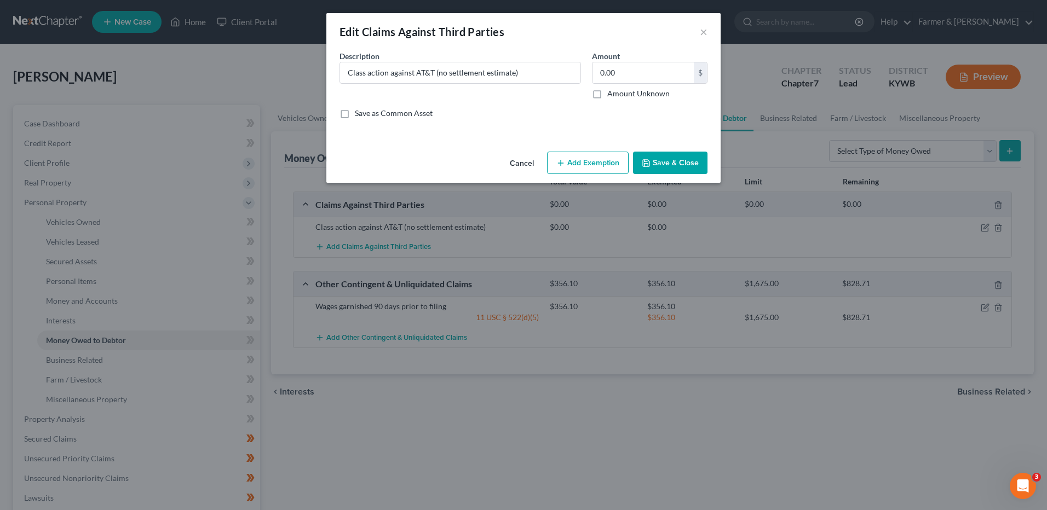
click at [607, 93] on label "Amount Unknown" at bounding box center [638, 93] width 62 height 11
click at [612, 93] on input "Amount Unknown" at bounding box center [615, 91] width 7 height 7
checkbox input "true"
click at [350, 72] on input "Class action against AT&T (no settlement estimate)" at bounding box center [460, 72] width 240 height 21
click at [494, 72] on input "Debtor is involved in a pending Class action against AT&T (no settlement estima…" at bounding box center [460, 72] width 240 height 21
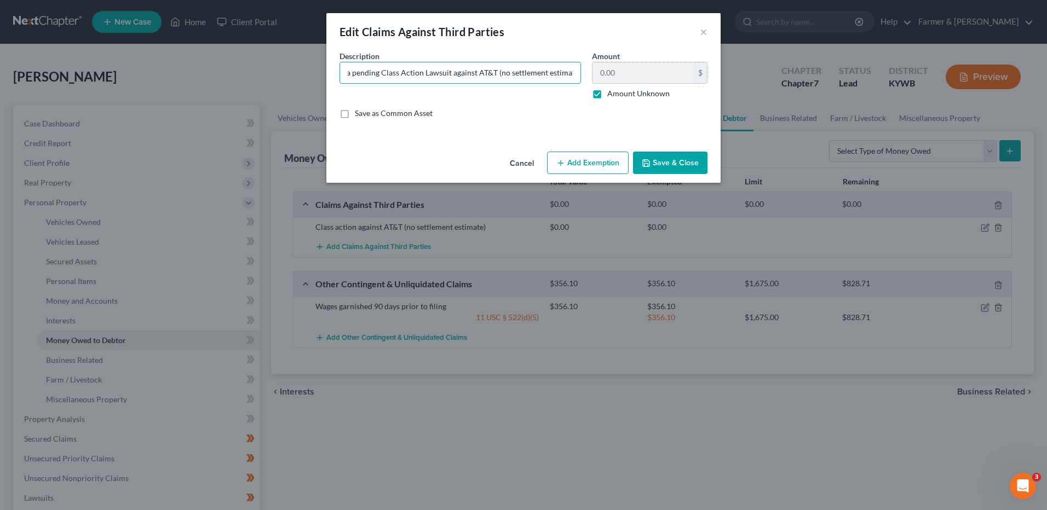
scroll to position [0, 77]
click at [634, 82] on div "Description * Debtor is involved in a pending Class Action Lawsuit against AT&T…" at bounding box center [523, 88] width 379 height 77
type input "Debtor is involved in a pending Class Action Lawsuit against AT&T (no settlemen…"
click at [680, 159] on button "Save & Close" at bounding box center [670, 163] width 74 height 23
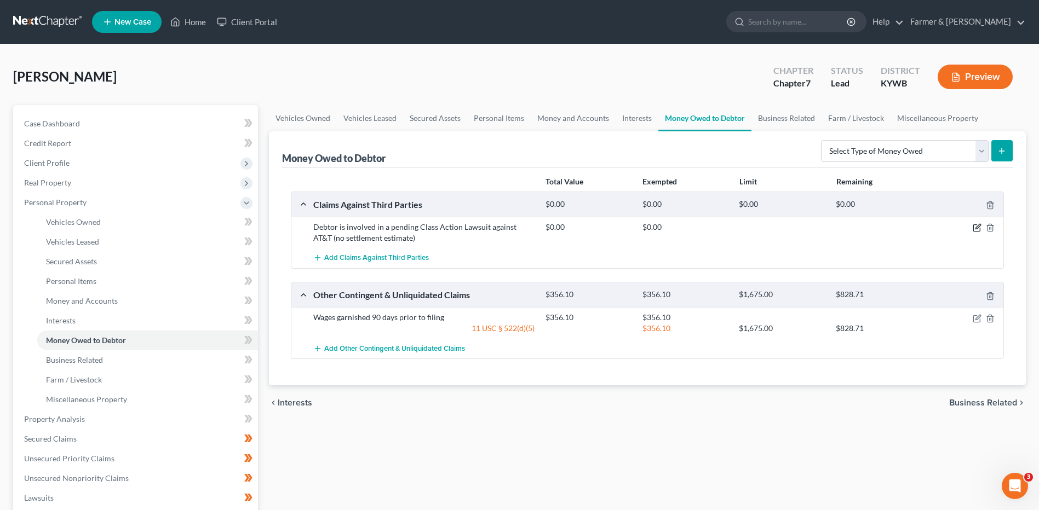
click at [977, 227] on icon "button" at bounding box center [978, 227] width 5 height 5
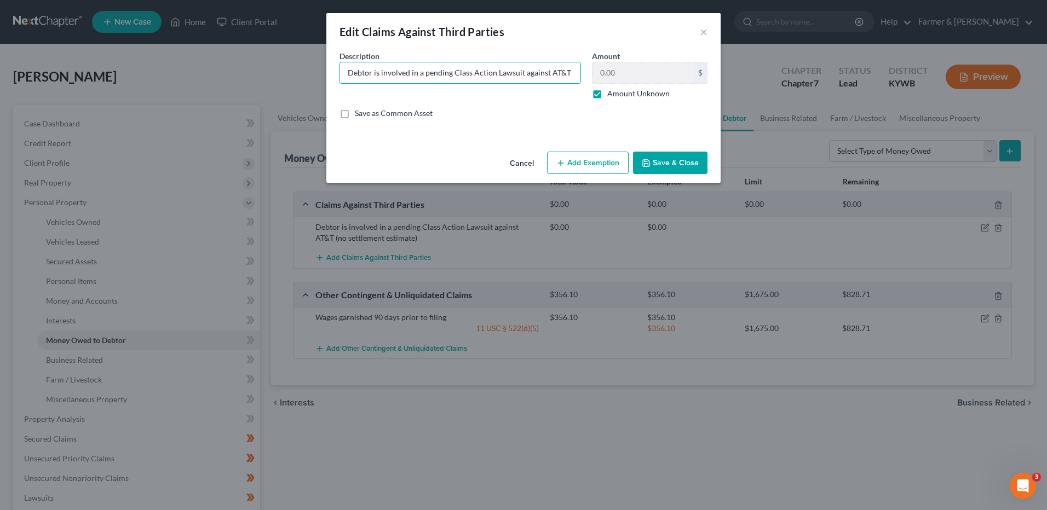
scroll to position [0, 77]
drag, startPoint x: 568, startPoint y: 71, endPoint x: 655, endPoint y: 88, distance: 88.7
click at [655, 88] on div "Description * Debtor is involved in a pending Class Action Lawsuit against AT&T…" at bounding box center [523, 88] width 379 height 77
click at [501, 74] on input "Debtor is involved in a pending Class Action Lawsuit against AT&T (no settlemen…" at bounding box center [460, 72] width 240 height 21
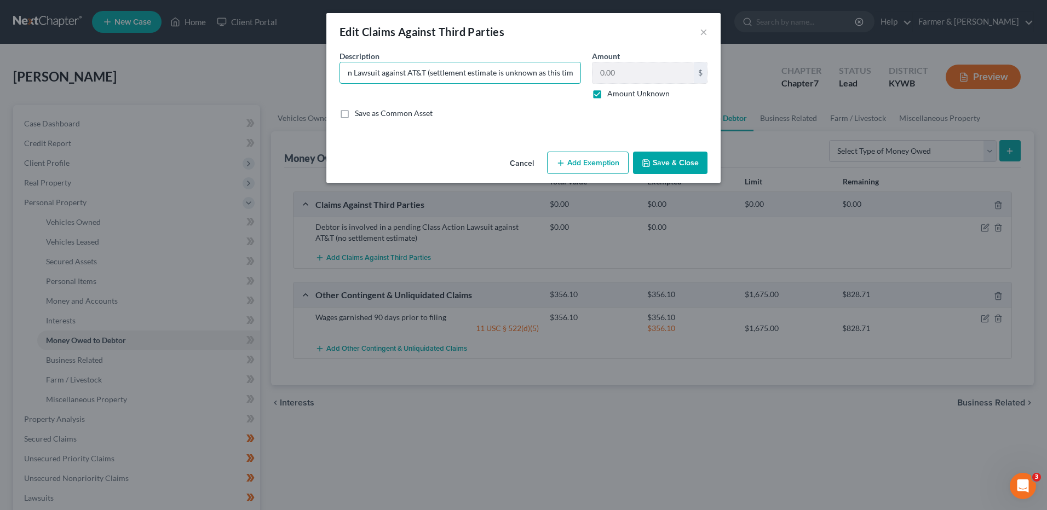
type input "Debtor is involved in a pending Class Action Lawsuit against AT&T (settlement e…"
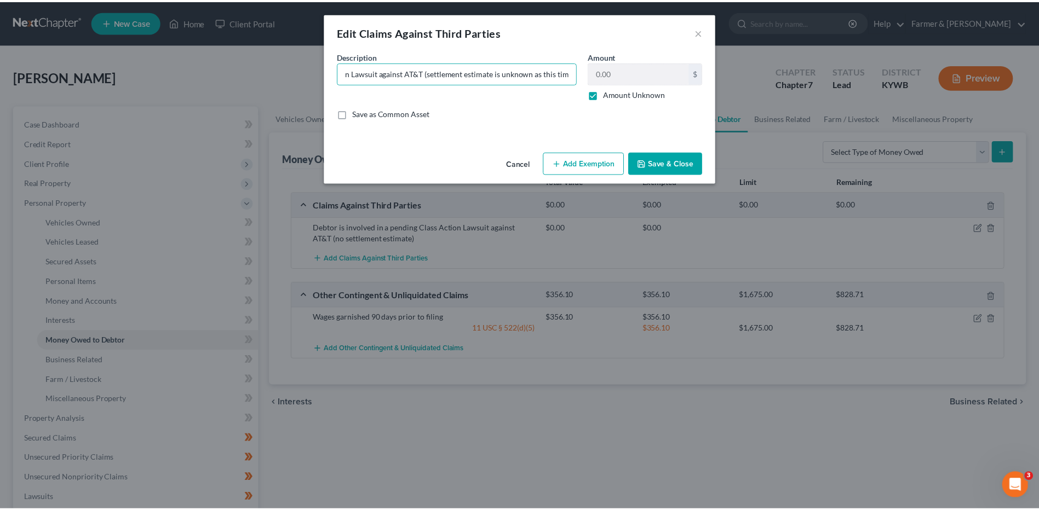
scroll to position [0, 0]
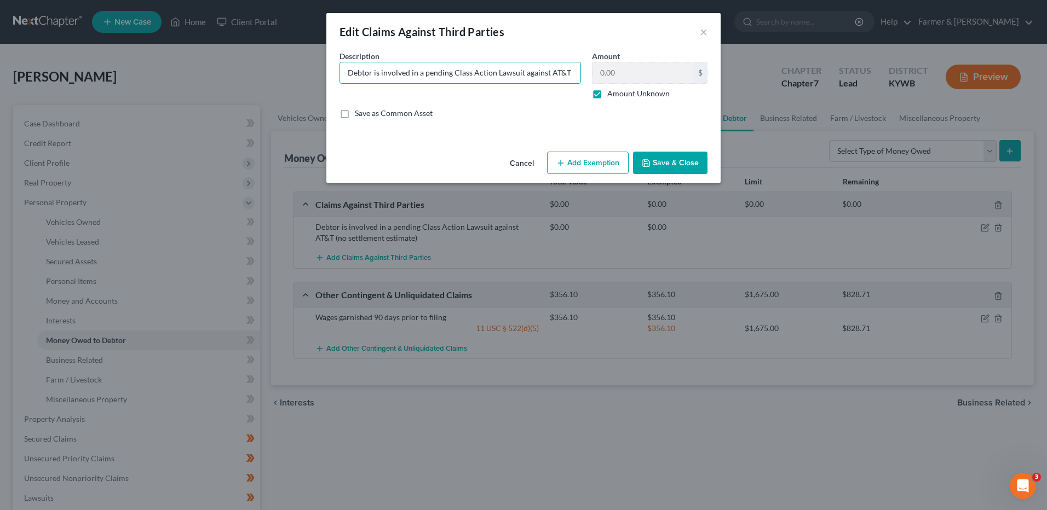
click at [663, 155] on button "Save & Close" at bounding box center [670, 163] width 74 height 23
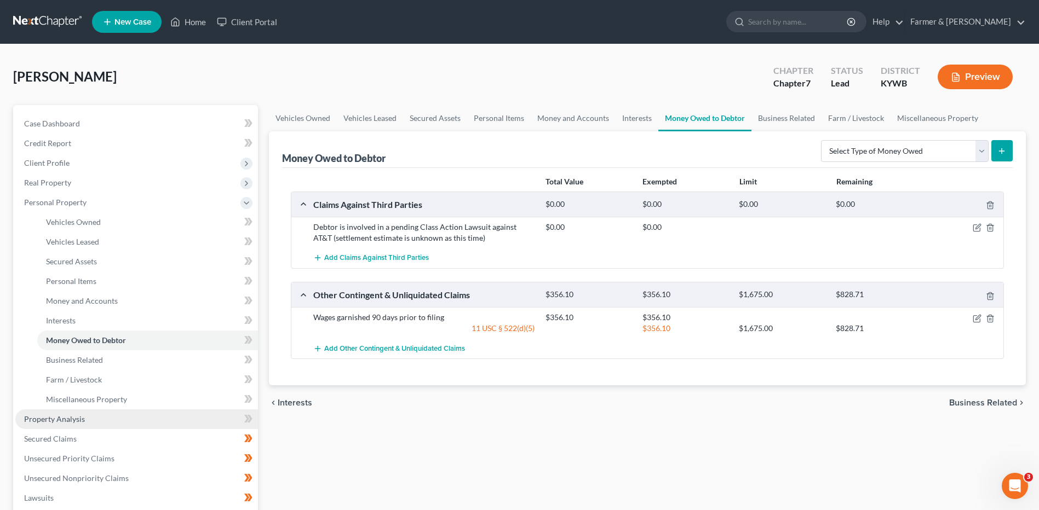
click at [95, 420] on link "Property Analysis" at bounding box center [136, 420] width 243 height 20
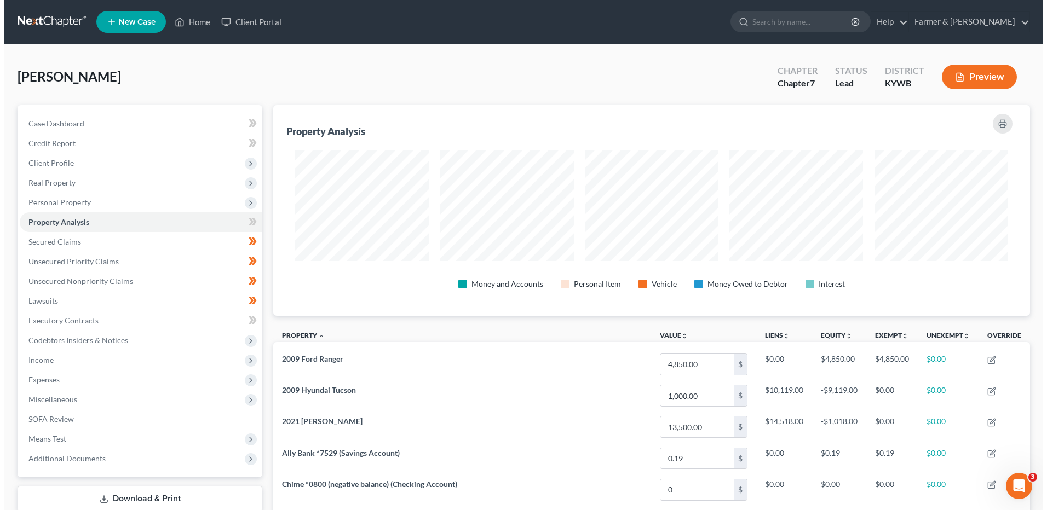
scroll to position [211, 757]
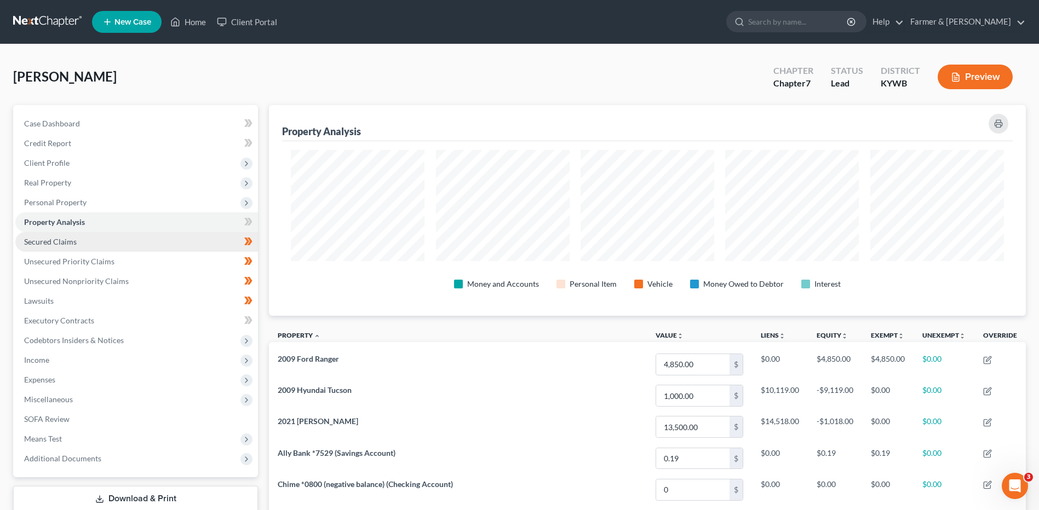
click at [119, 244] on link "Secured Claims" at bounding box center [136, 242] width 243 height 20
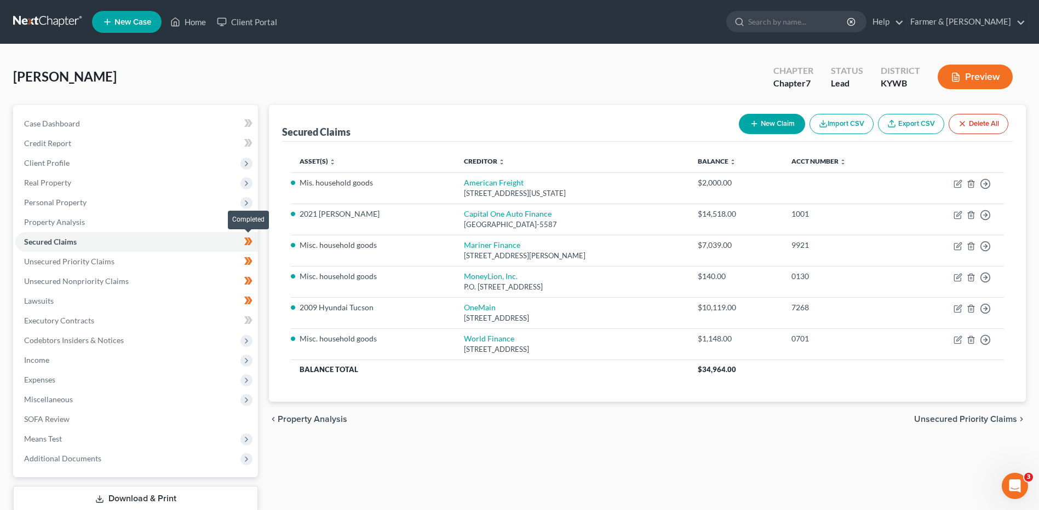
click at [254, 244] on span at bounding box center [248, 243] width 19 height 16
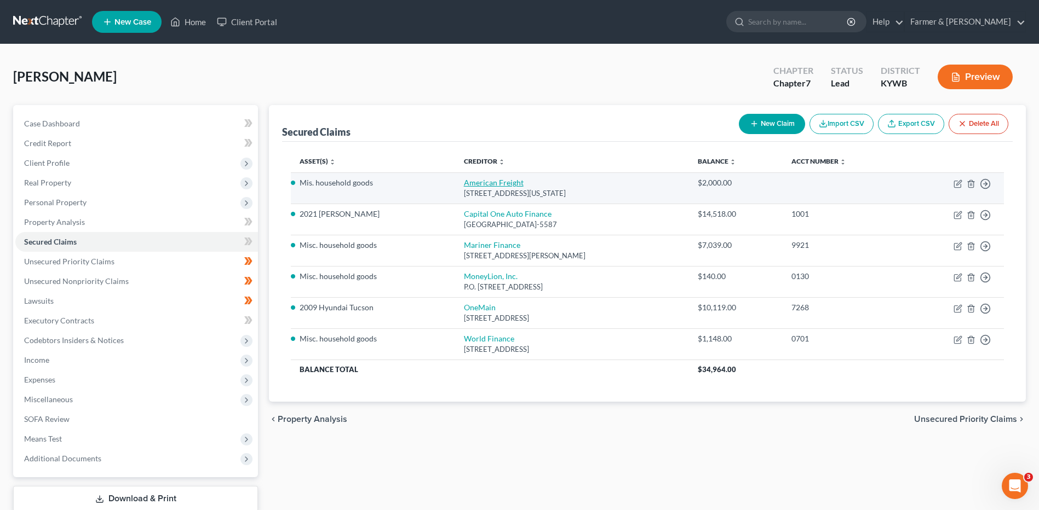
click at [471, 182] on link "American Freight" at bounding box center [494, 182] width 60 height 9
select select "36"
select select "0"
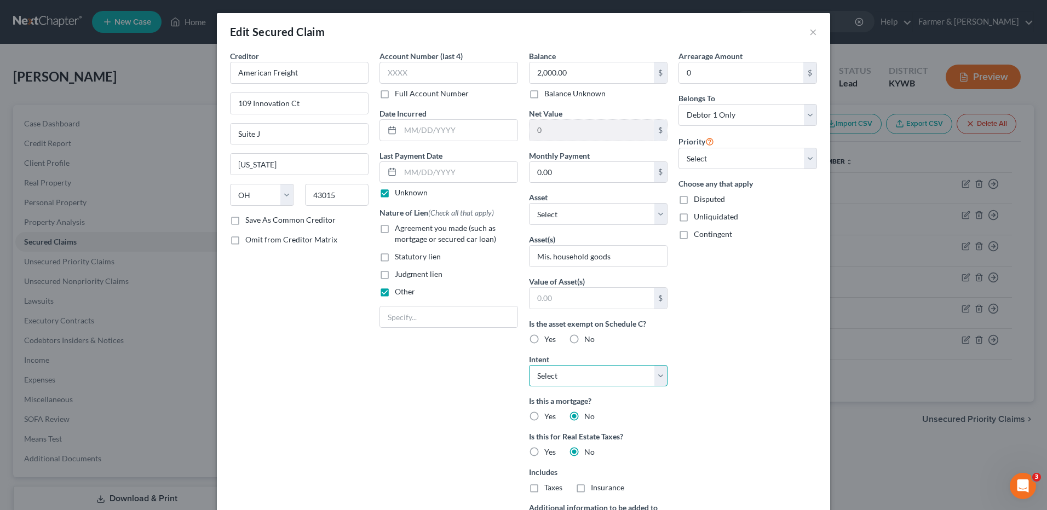
click at [636, 371] on select "Select Surrender Redeem Reaffirm Avoid Other" at bounding box center [598, 376] width 139 height 22
select select "0"
click at [529, 365] on select "Select Surrender Redeem Reaffirm Avoid Other" at bounding box center [598, 376] width 139 height 22
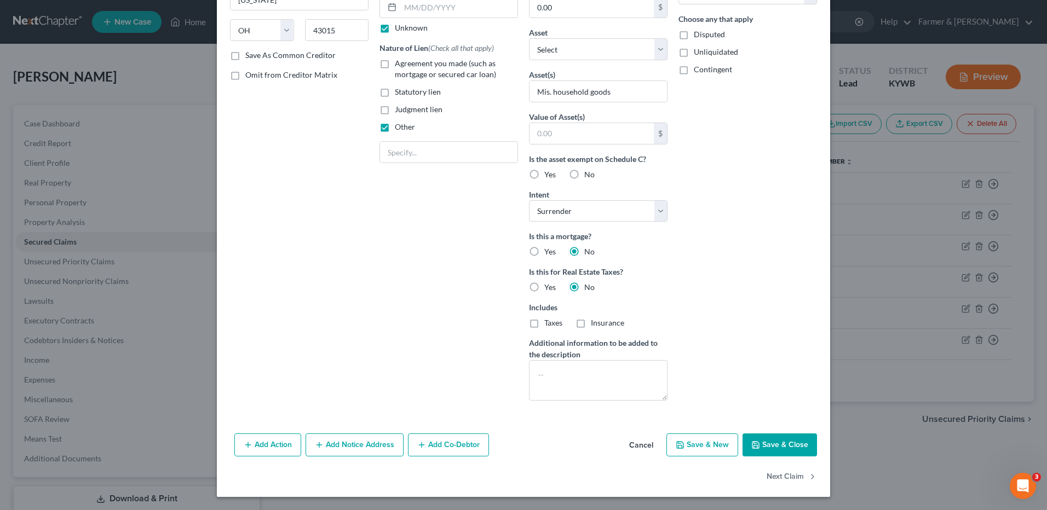
click at [776, 437] on button "Save & Close" at bounding box center [780, 445] width 74 height 23
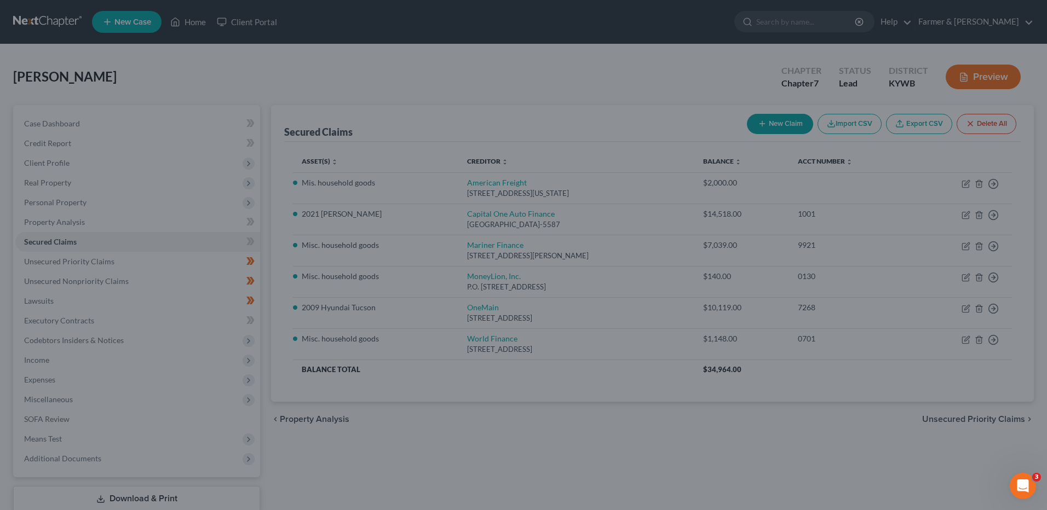
scroll to position [45, 0]
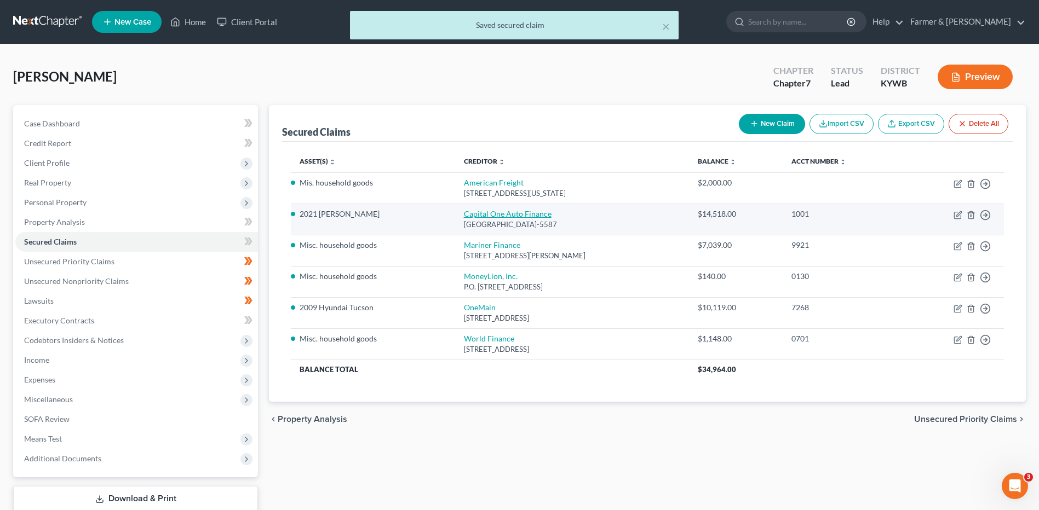
click at [513, 214] on link "Capital One Auto Finance" at bounding box center [508, 213] width 88 height 9
select select "4"
select select "2"
select select "0"
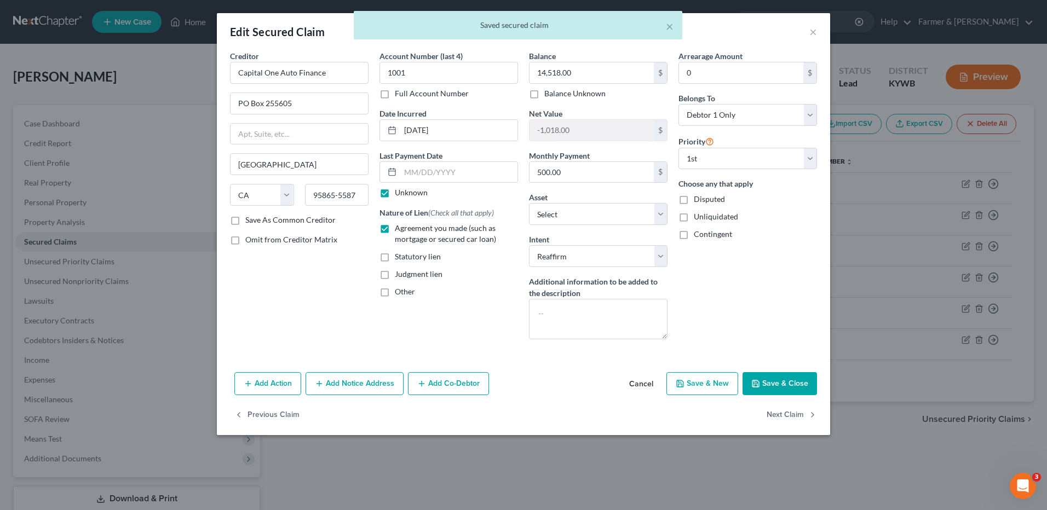
click at [790, 389] on button "Save & Close" at bounding box center [780, 383] width 74 height 23
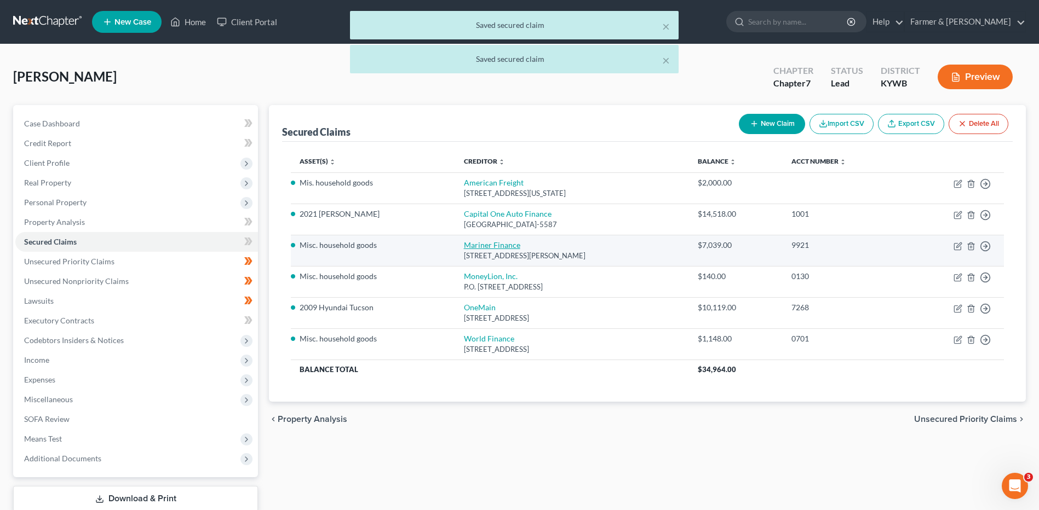
click at [488, 248] on link "Mariner Finance" at bounding box center [492, 244] width 56 height 9
select select "21"
select select "0"
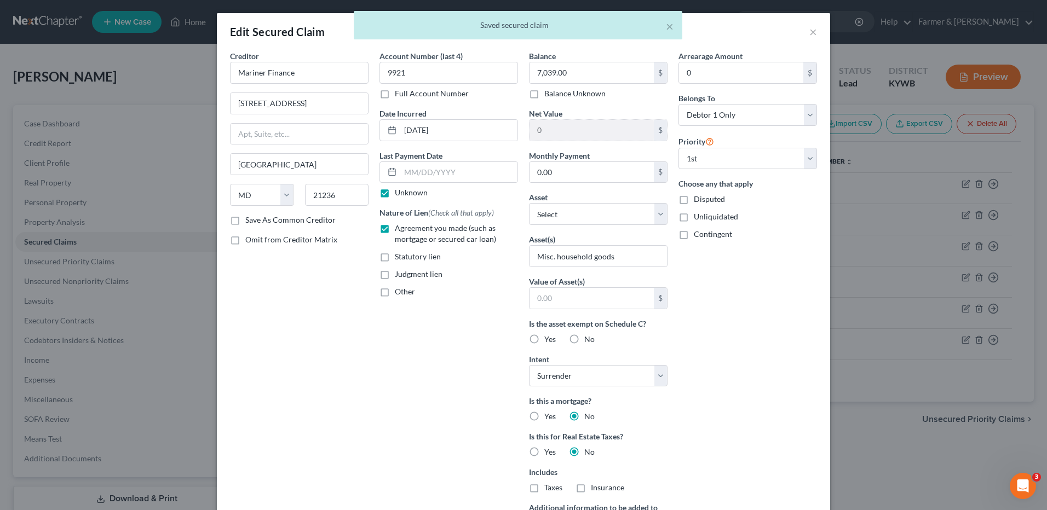
scroll to position [165, 0]
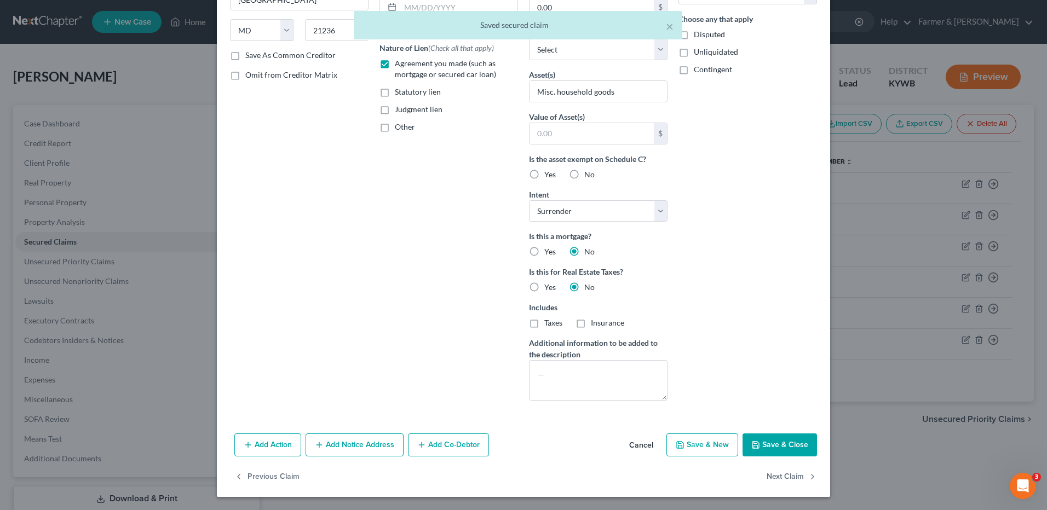
click at [763, 439] on button "Save & Close" at bounding box center [780, 445] width 74 height 23
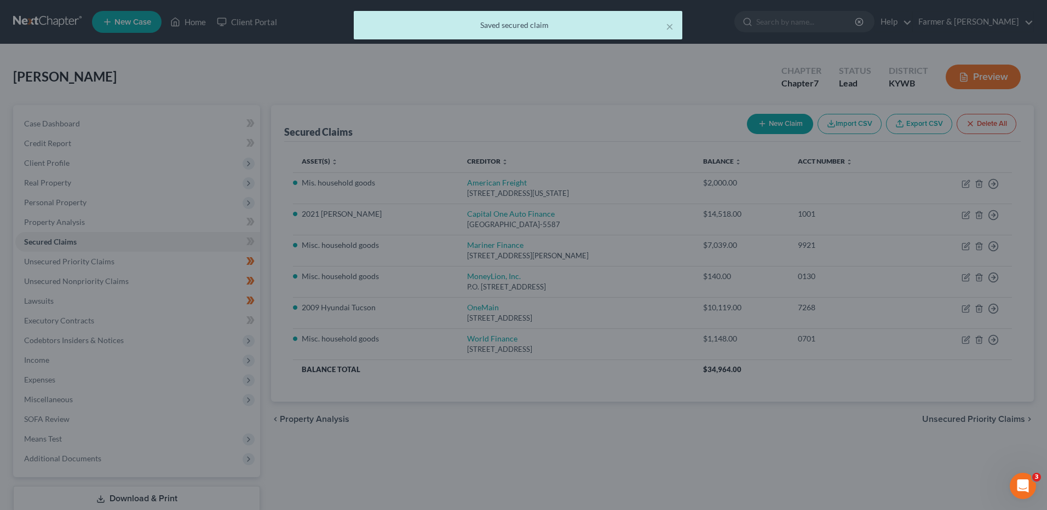
scroll to position [45, 0]
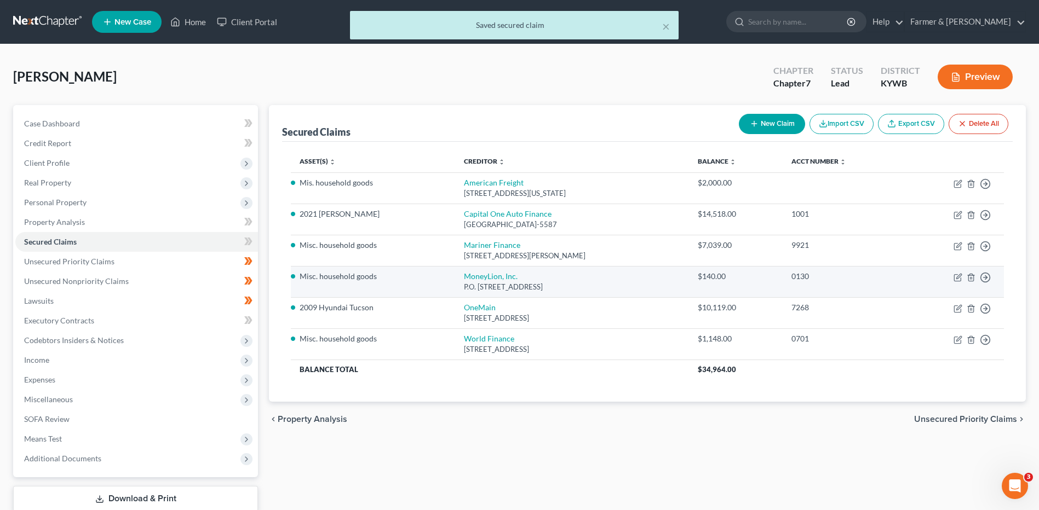
click at [480, 271] on td "MoneyLion, Inc. P.O. Box 1547, Sandy, UT 84091-1547" at bounding box center [572, 281] width 234 height 31
click at [480, 276] on link "MoneyLion, Inc." at bounding box center [491, 276] width 54 height 9
select select "46"
select select "0"
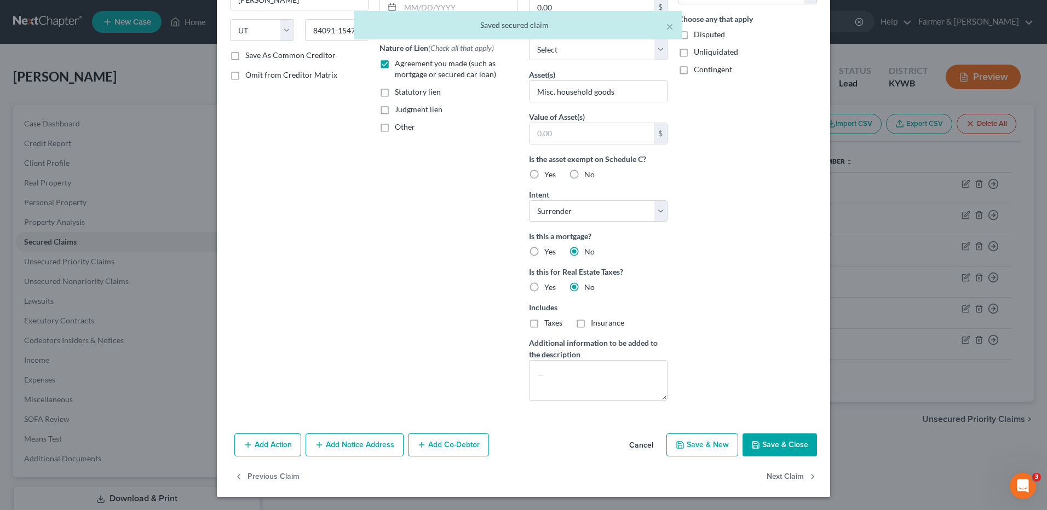
click at [794, 449] on button "Save & Close" at bounding box center [780, 445] width 74 height 23
select select "0"
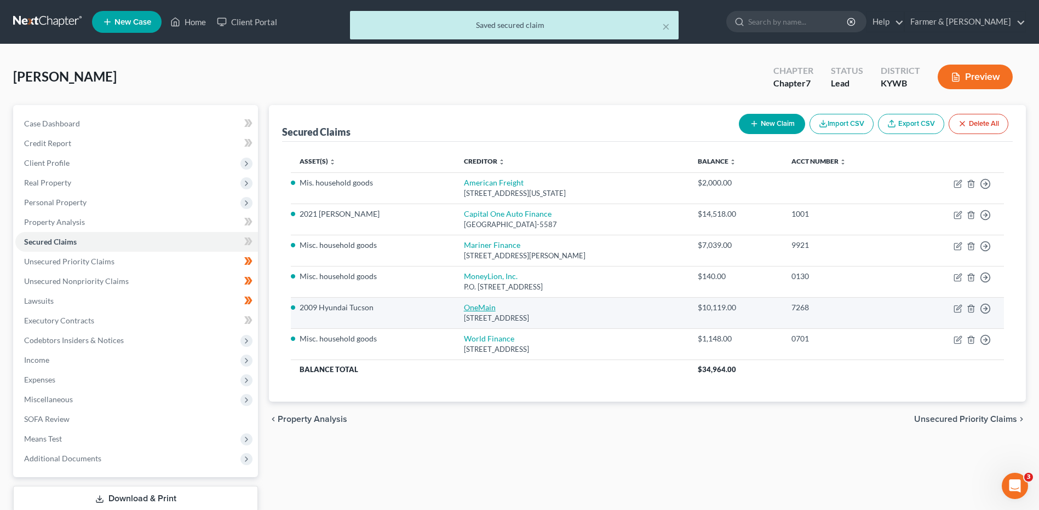
click at [465, 307] on link "OneMain" at bounding box center [480, 307] width 32 height 9
select select "36"
select select "0"
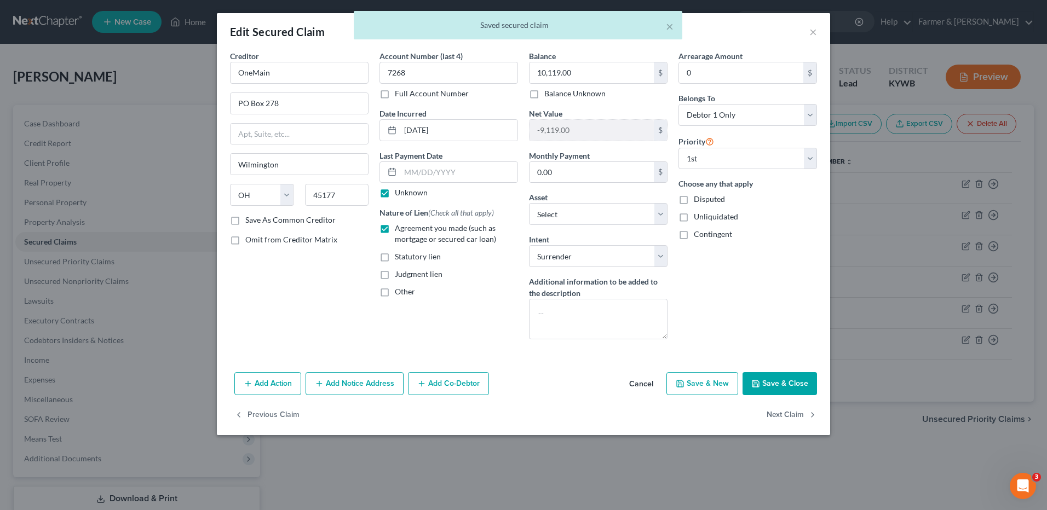
click at [771, 379] on button "Save & Close" at bounding box center [780, 383] width 74 height 23
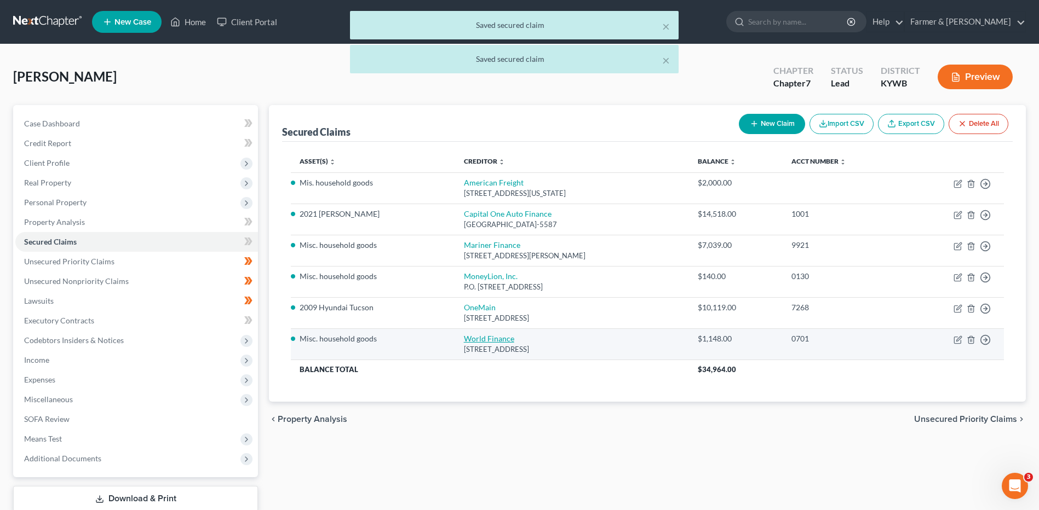
click at [483, 341] on link "World Finance" at bounding box center [489, 338] width 50 height 9
select select "42"
select select "0"
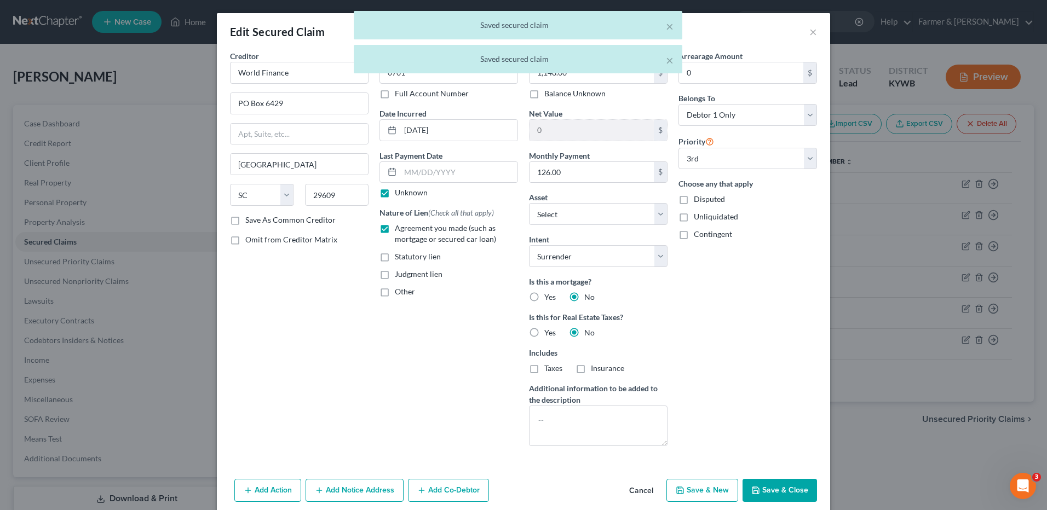
select select "2"
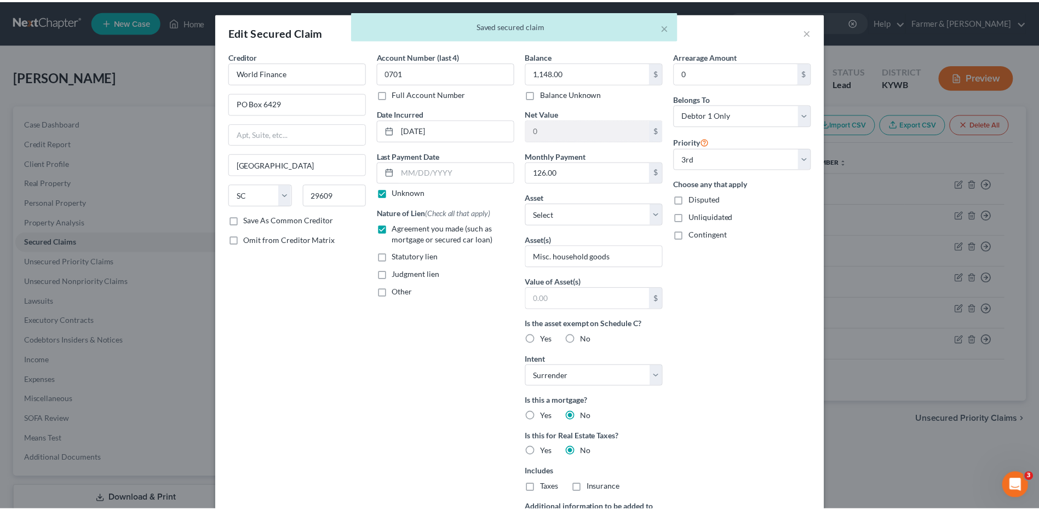
scroll to position [165, 0]
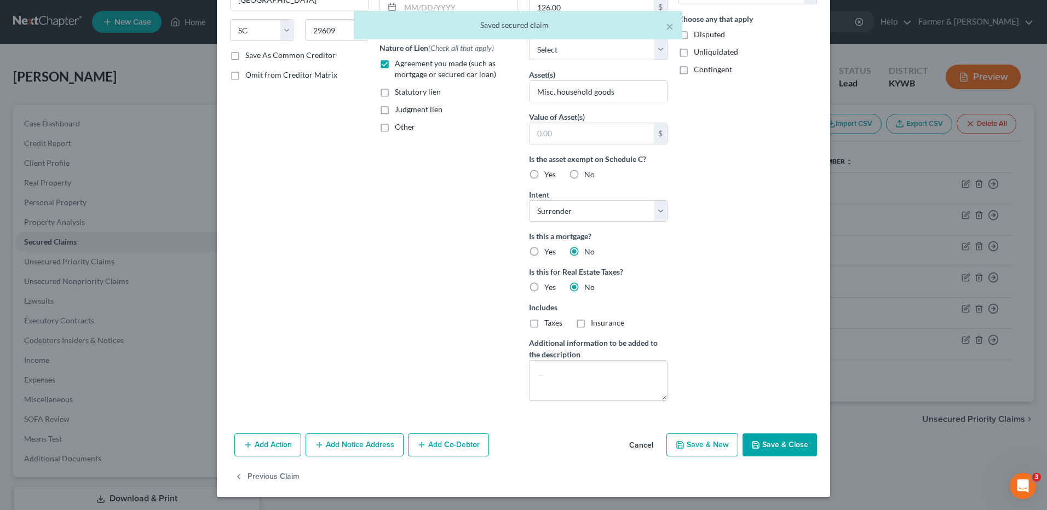
click at [764, 443] on button "Save & Close" at bounding box center [780, 445] width 74 height 23
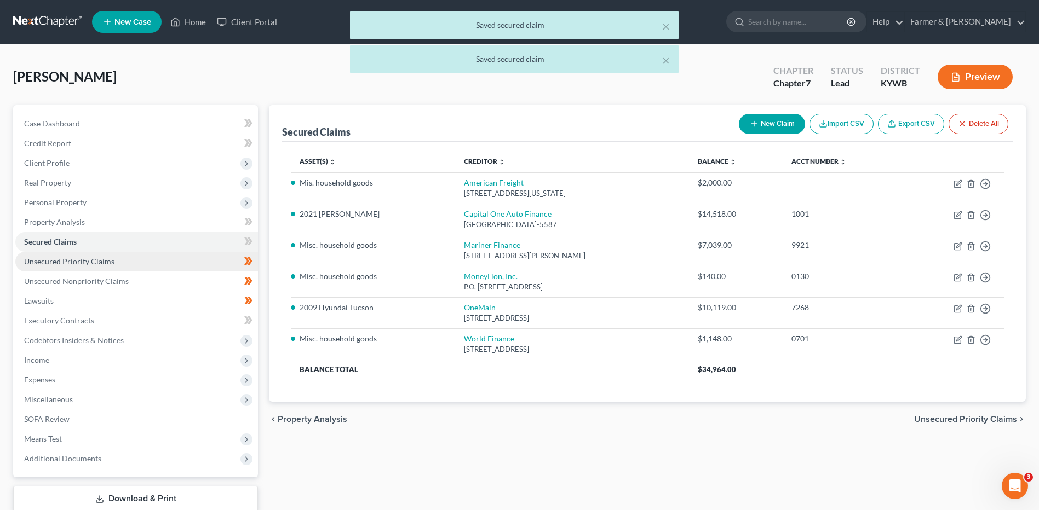
click at [185, 257] on link "Unsecured Priority Claims" at bounding box center [136, 262] width 243 height 20
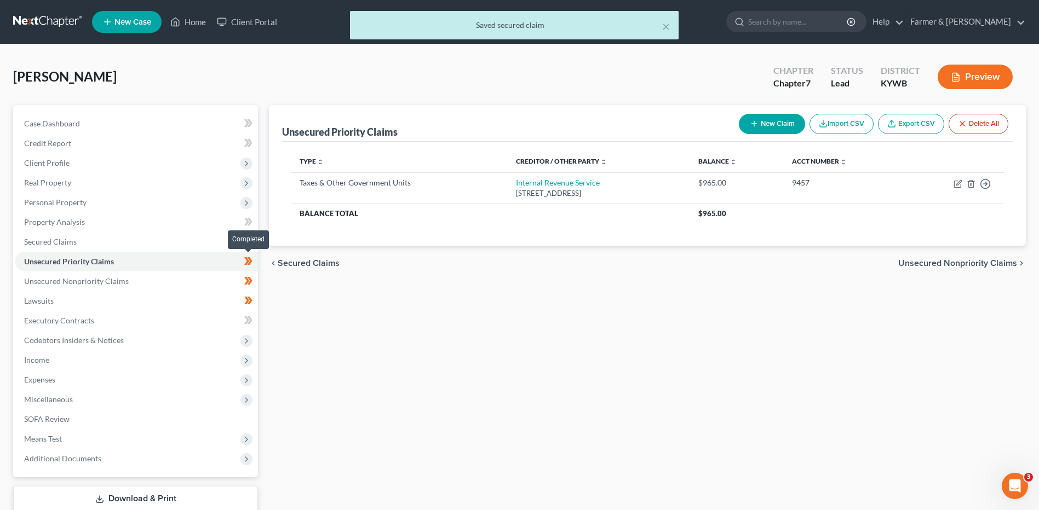
click at [254, 261] on span at bounding box center [248, 263] width 19 height 16
click at [217, 280] on link "Unsecured Nonpriority Claims" at bounding box center [136, 282] width 243 height 20
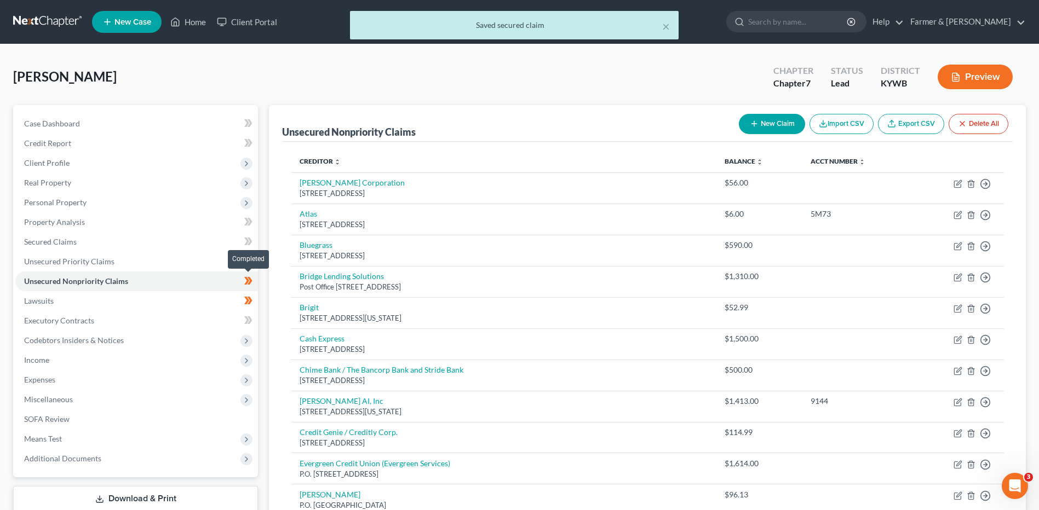
click at [250, 285] on icon at bounding box center [248, 281] width 8 height 14
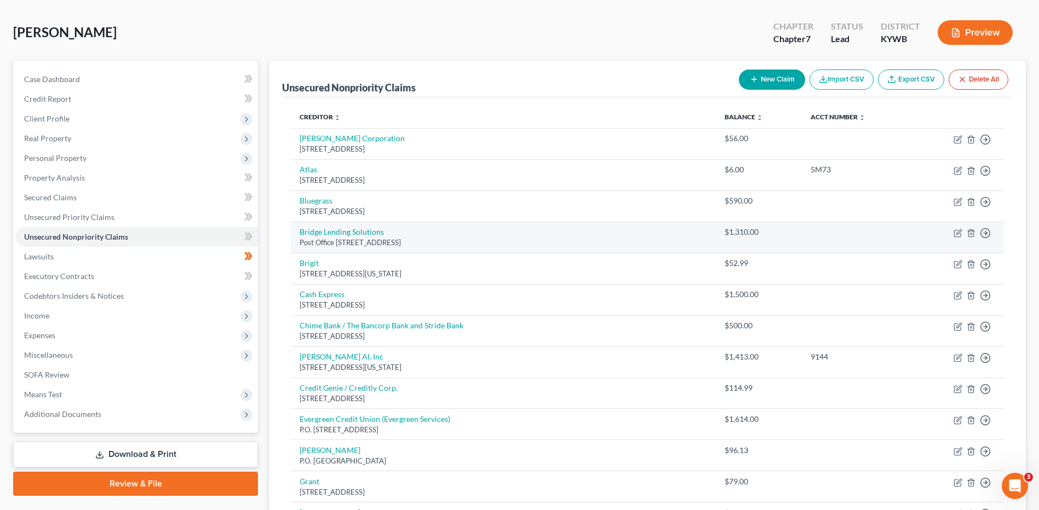
scroll to position [37, 0]
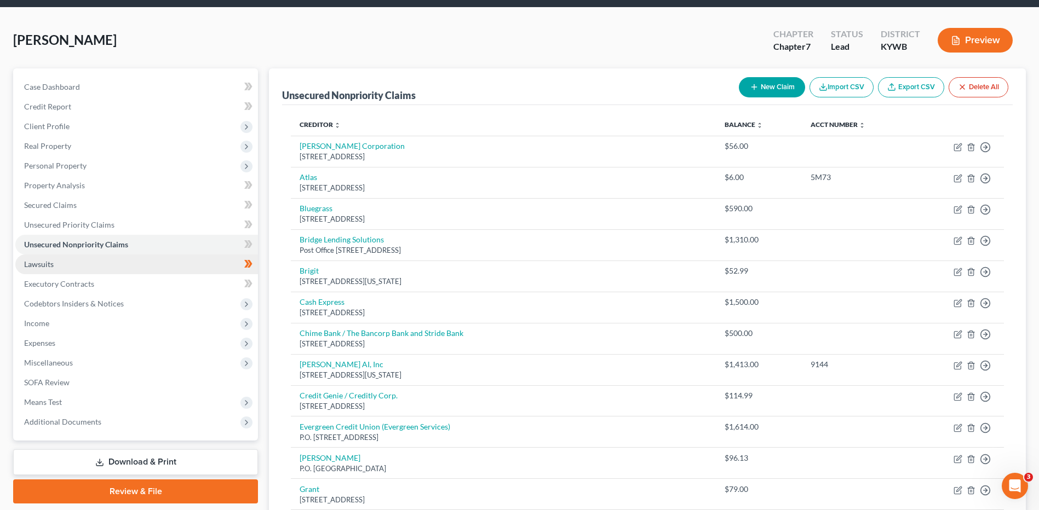
click at [150, 263] on link "Lawsuits" at bounding box center [136, 265] width 243 height 20
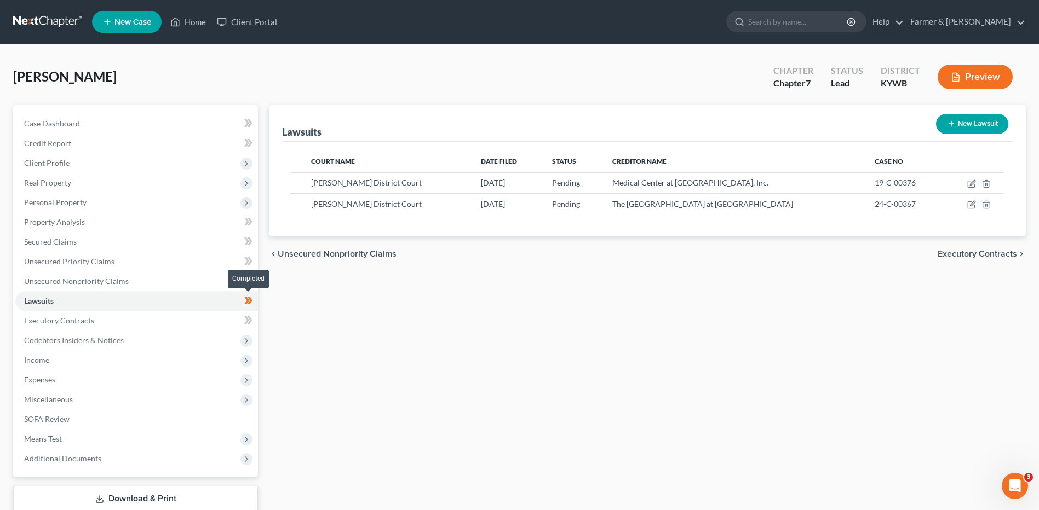
click at [249, 304] on icon at bounding box center [250, 301] width 5 height 8
click at [172, 322] on link "Executory Contracts" at bounding box center [136, 321] width 243 height 20
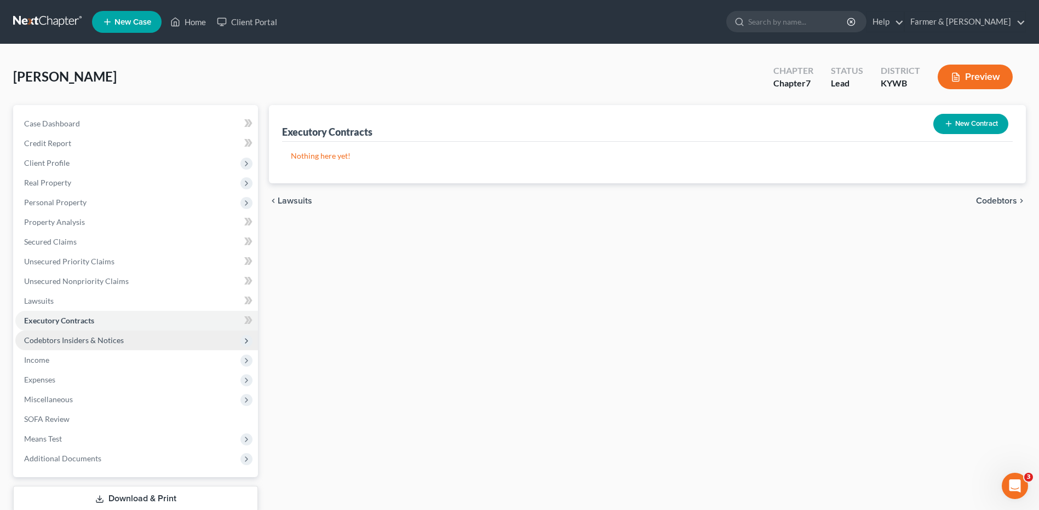
drag, startPoint x: 122, startPoint y: 342, endPoint x: 112, endPoint y: 347, distance: 11.8
click at [122, 342] on span "Codebtors Insiders & Notices" at bounding box center [136, 341] width 243 height 20
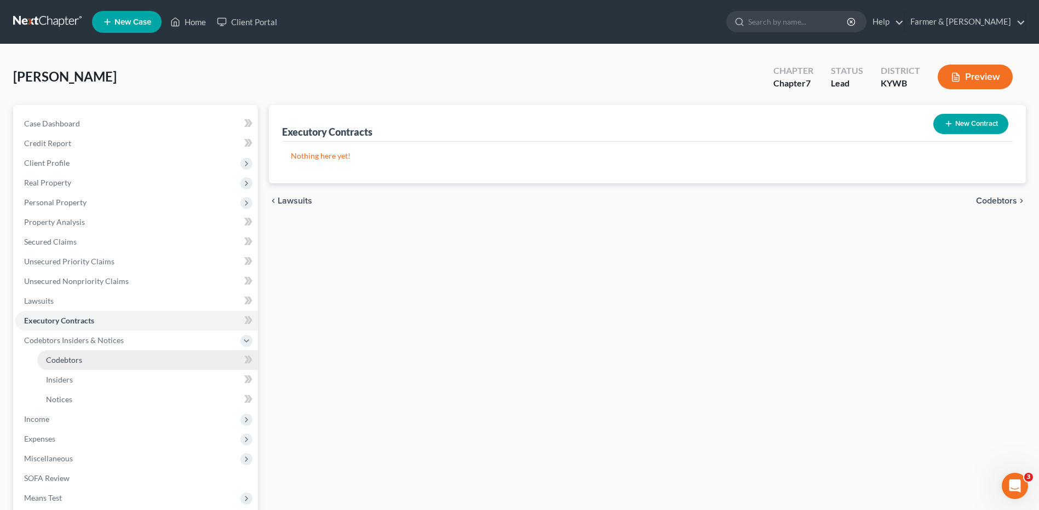
click at [77, 367] on link "Codebtors" at bounding box center [147, 361] width 221 height 20
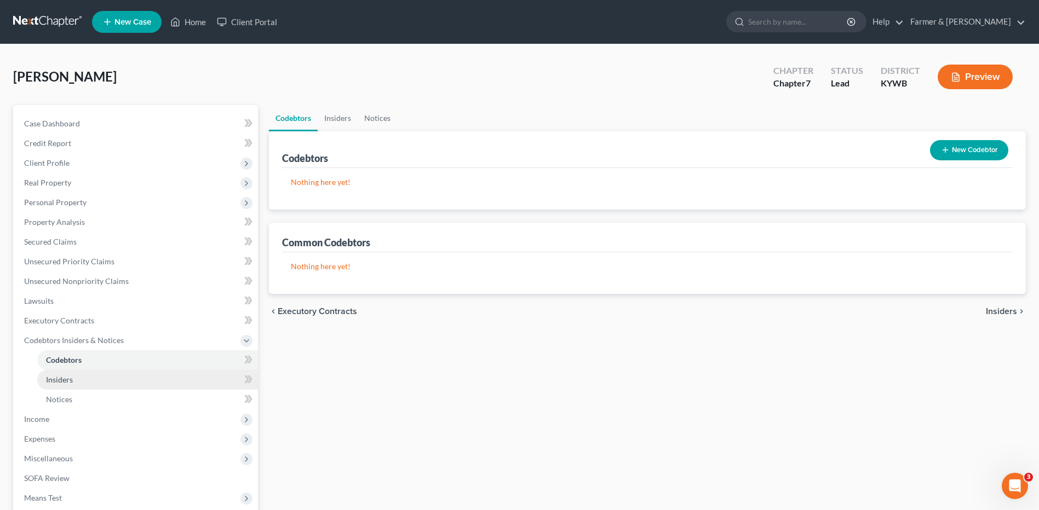
click at [76, 384] on link "Insiders" at bounding box center [147, 380] width 221 height 20
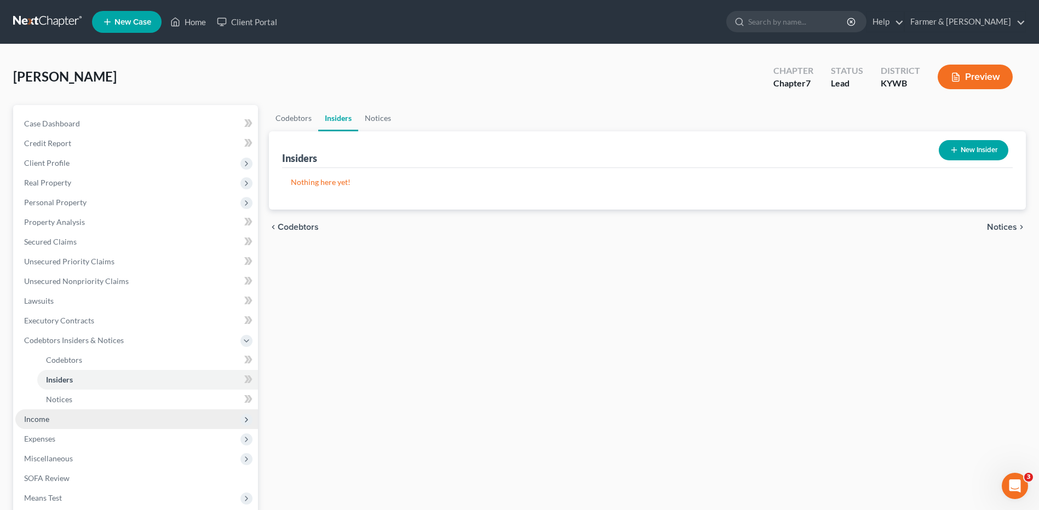
click at [71, 422] on span "Income" at bounding box center [136, 420] width 243 height 20
click at [107, 381] on span "Employment Income" at bounding box center [81, 379] width 70 height 9
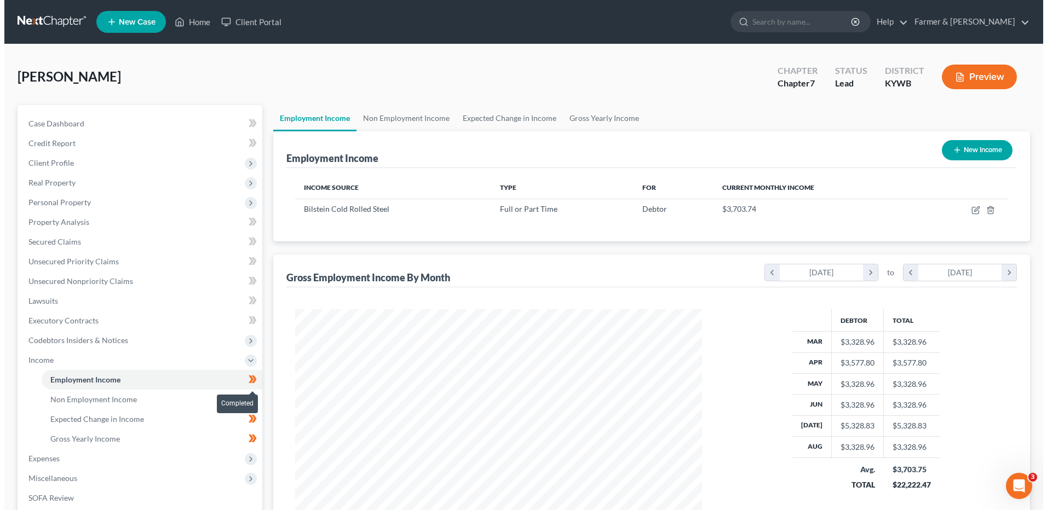
scroll to position [203, 428]
click at [252, 385] on icon at bounding box center [248, 380] width 8 height 14
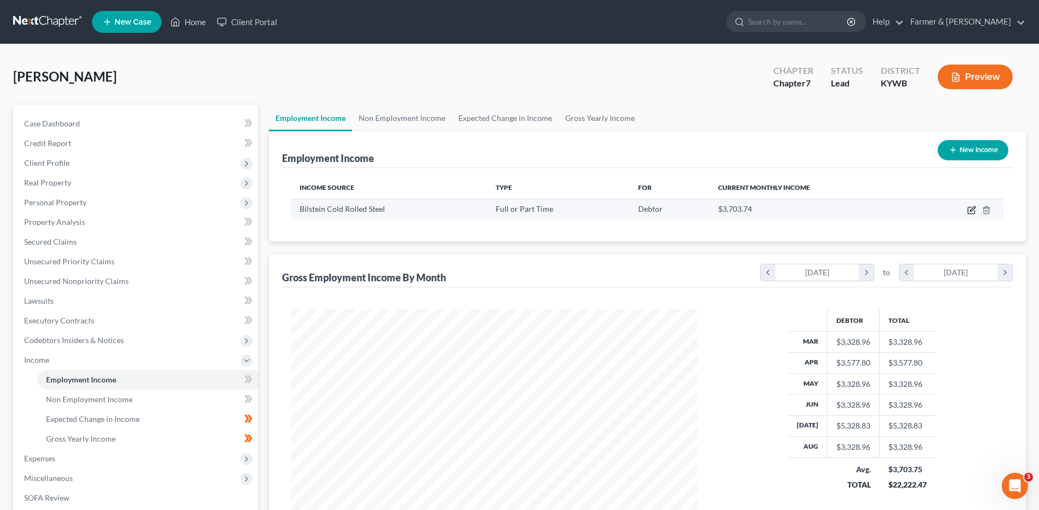
click at [970, 211] on icon "button" at bounding box center [971, 210] width 9 height 9
select select "0"
select select "18"
select select "2"
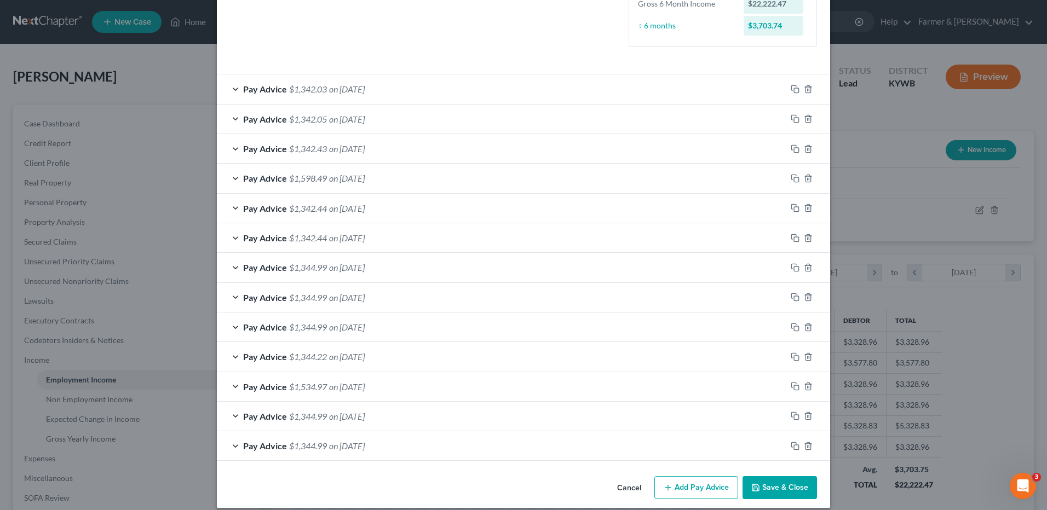
scroll to position [307, 0]
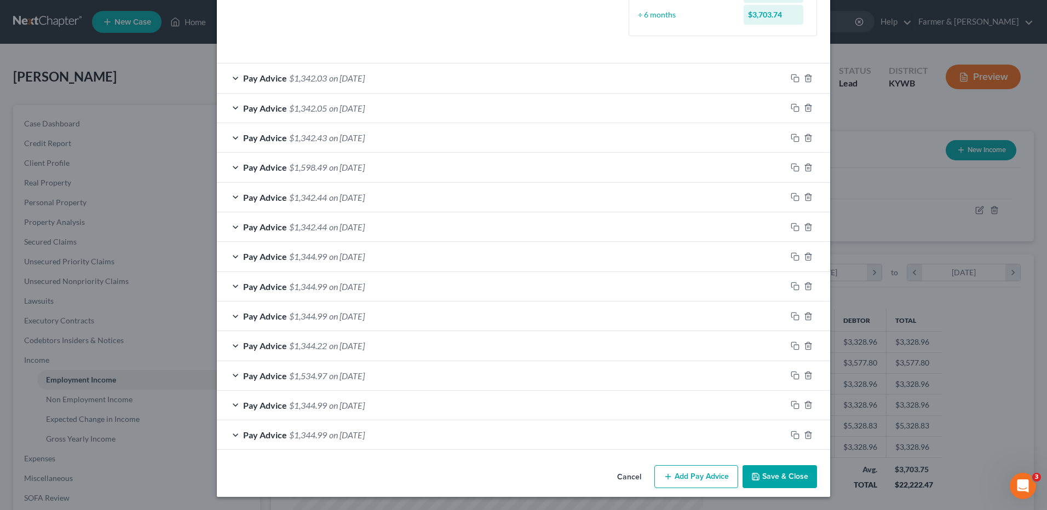
click at [365, 440] on span "on 03/13/2025" at bounding box center [347, 435] width 36 height 10
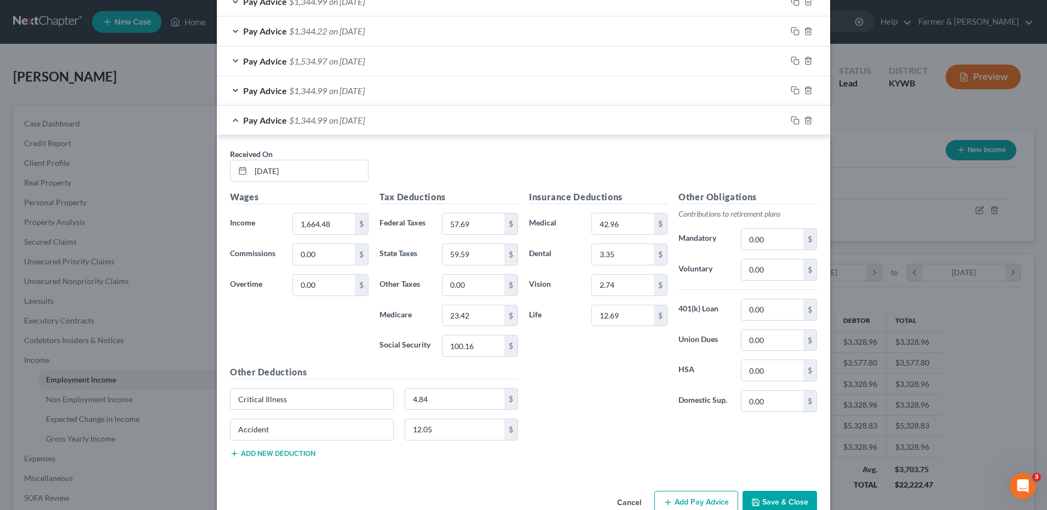
scroll to position [627, 0]
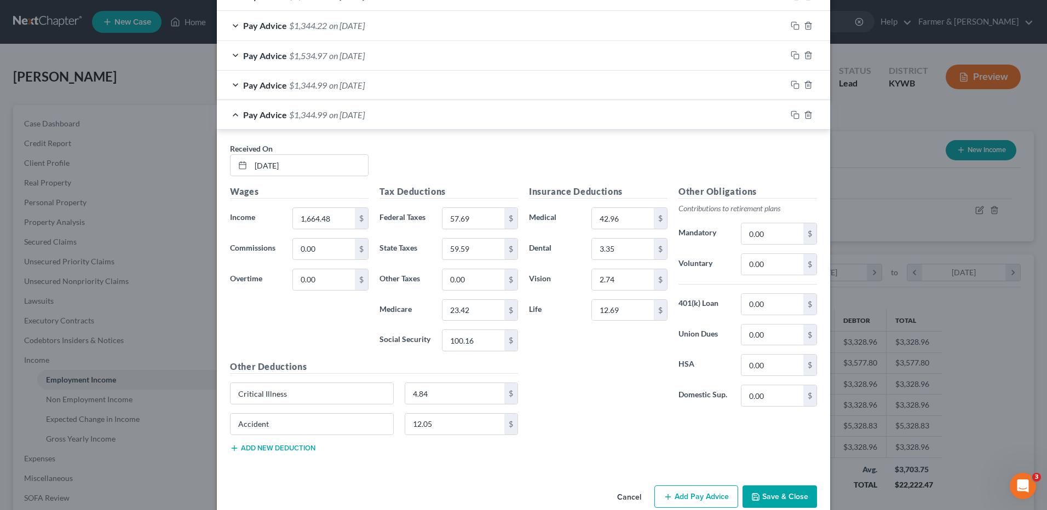
click at [605, 114] on div "Pay Advice $1,344.99 on 03/13/2025" at bounding box center [502, 114] width 570 height 29
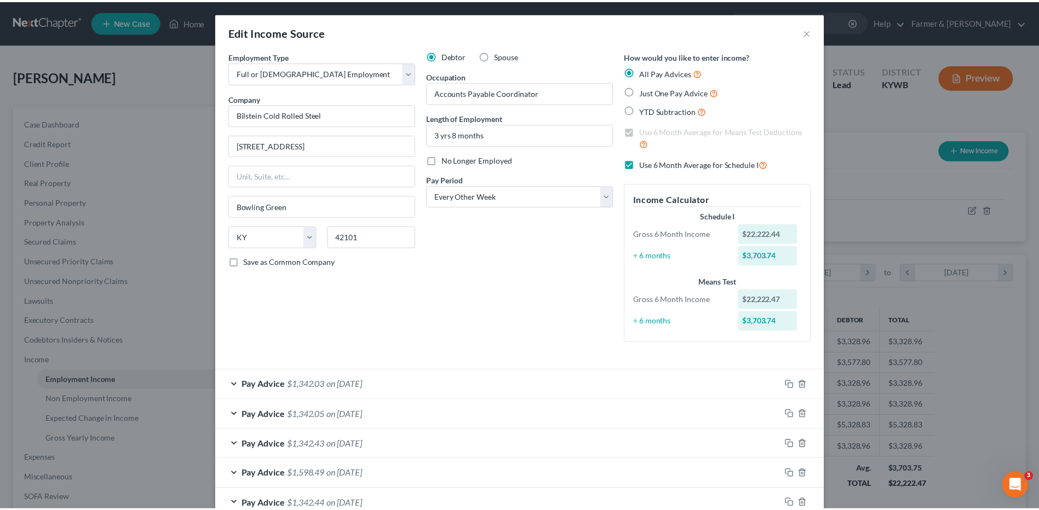
scroll to position [307, 0]
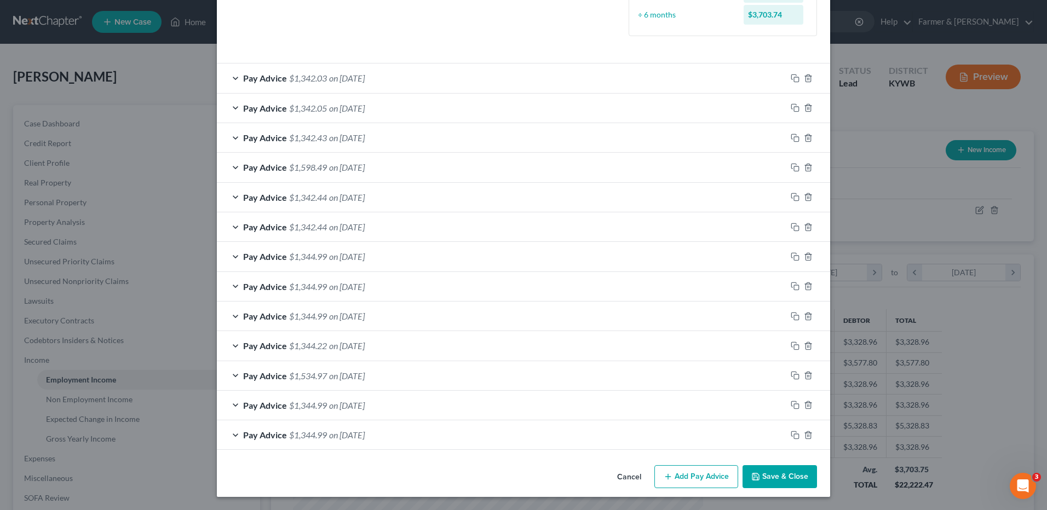
click at [777, 465] on div "Cancel Add Pay Advice Save & Close" at bounding box center [523, 479] width 613 height 36
click at [777, 469] on button "Save & Close" at bounding box center [780, 477] width 74 height 23
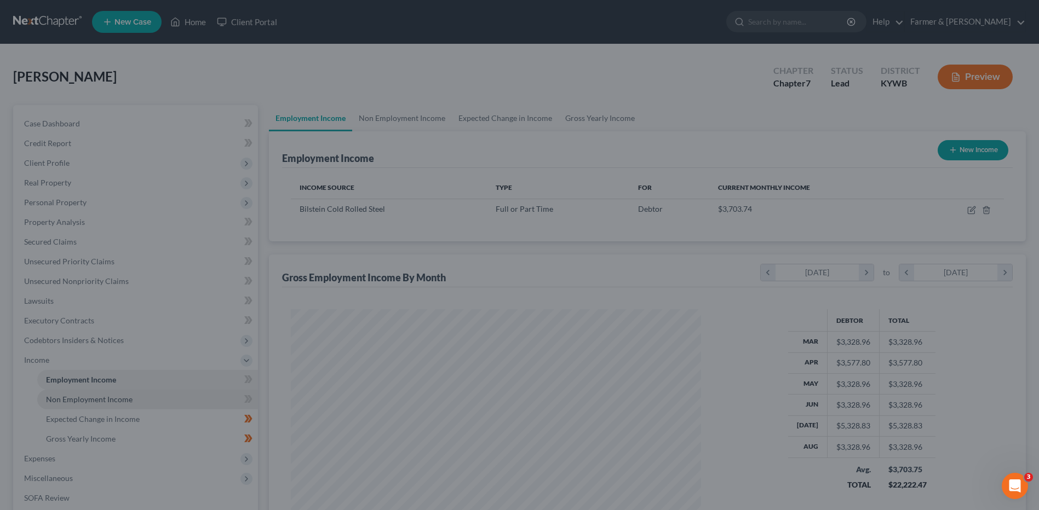
scroll to position [547527, 547301]
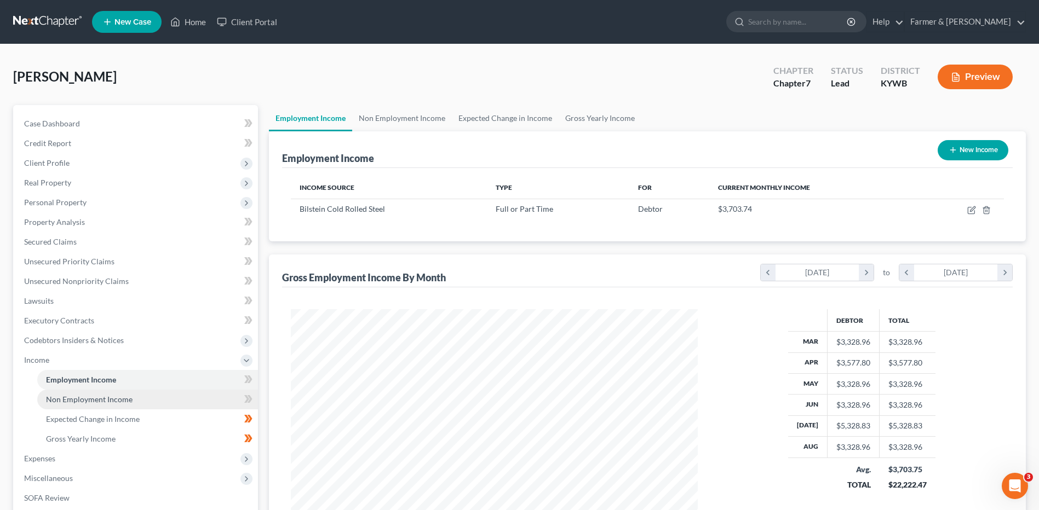
click at [129, 400] on span "Non Employment Income" at bounding box center [89, 399] width 87 height 9
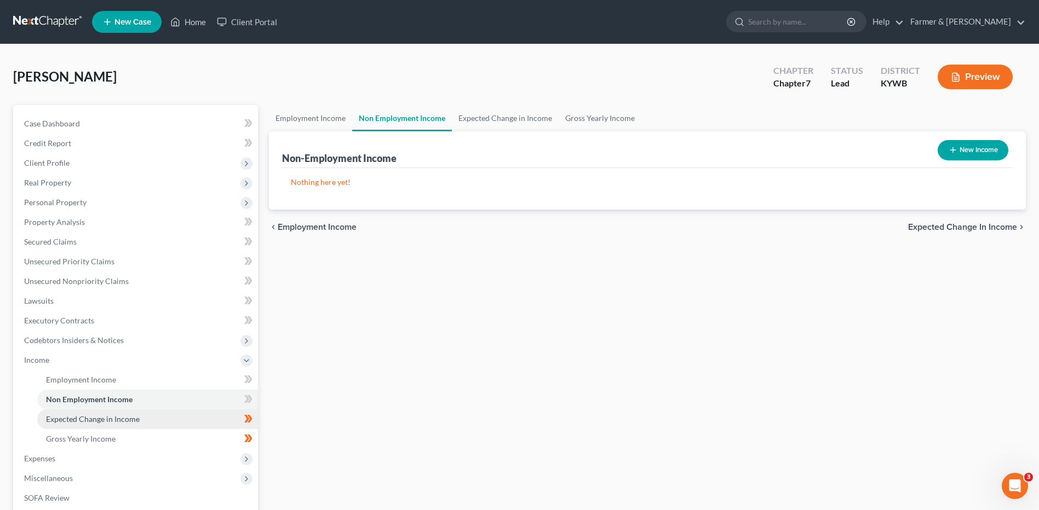
click at [127, 417] on span "Expected Change in Income" at bounding box center [93, 419] width 94 height 9
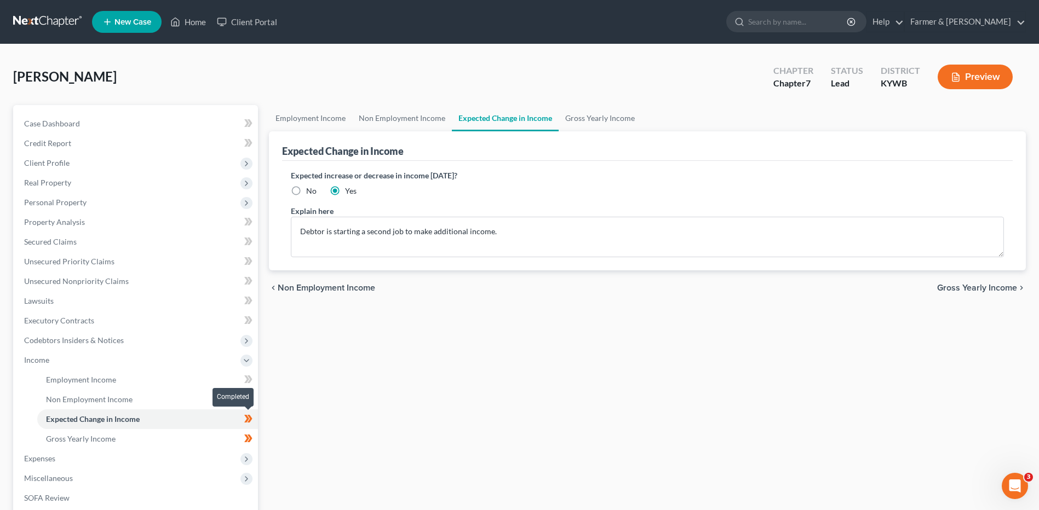
click at [256, 420] on span at bounding box center [248, 420] width 19 height 16
drag, startPoint x: 521, startPoint y: 226, endPoint x: 273, endPoint y: 243, distance: 249.3
click at [273, 243] on div "Expected Change in Income Expected increase or decrease in income within one ye…" at bounding box center [647, 200] width 757 height 139
click at [131, 444] on link "Gross Yearly Income" at bounding box center [147, 439] width 221 height 20
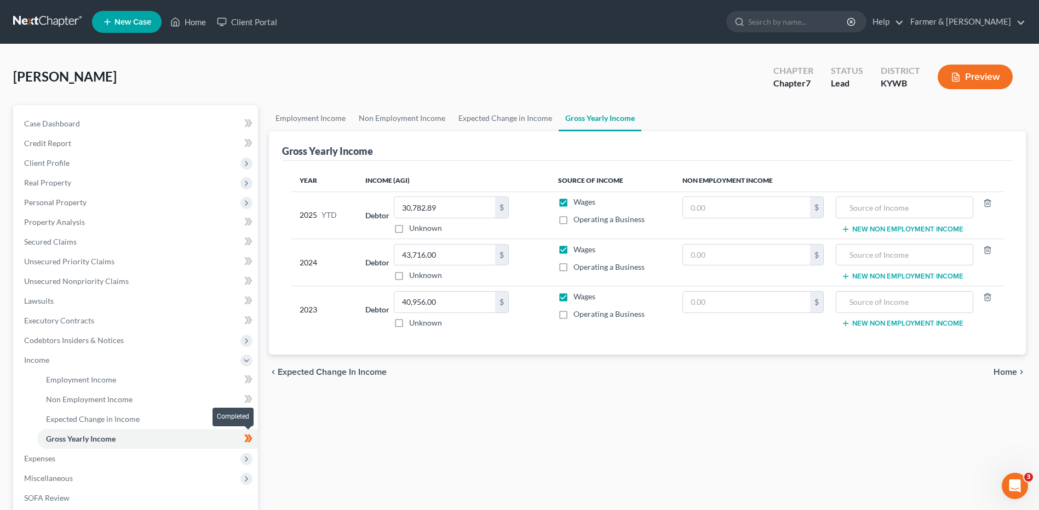
click at [256, 438] on span at bounding box center [248, 440] width 19 height 16
click at [117, 461] on span "Expenses" at bounding box center [136, 459] width 243 height 20
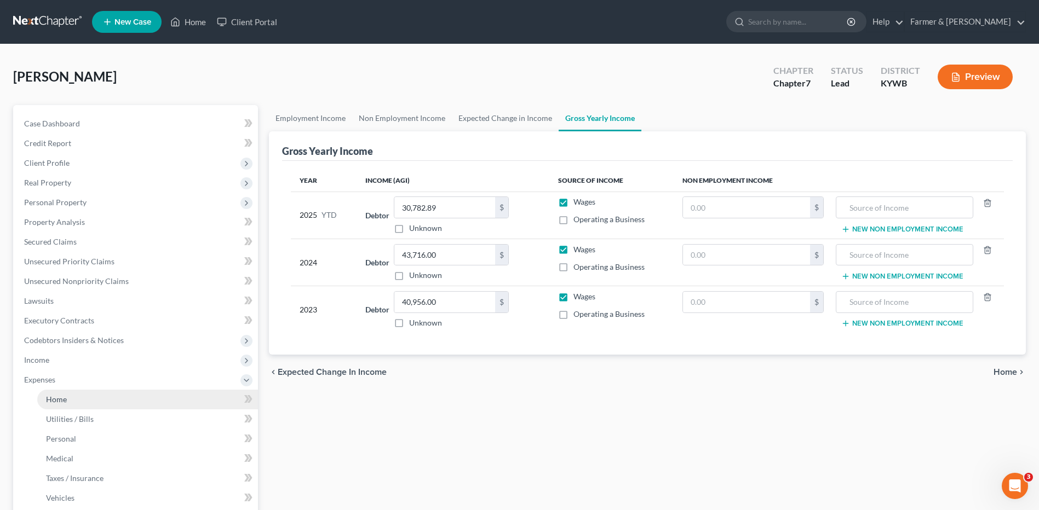
click at [125, 394] on link "Home" at bounding box center [147, 400] width 221 height 20
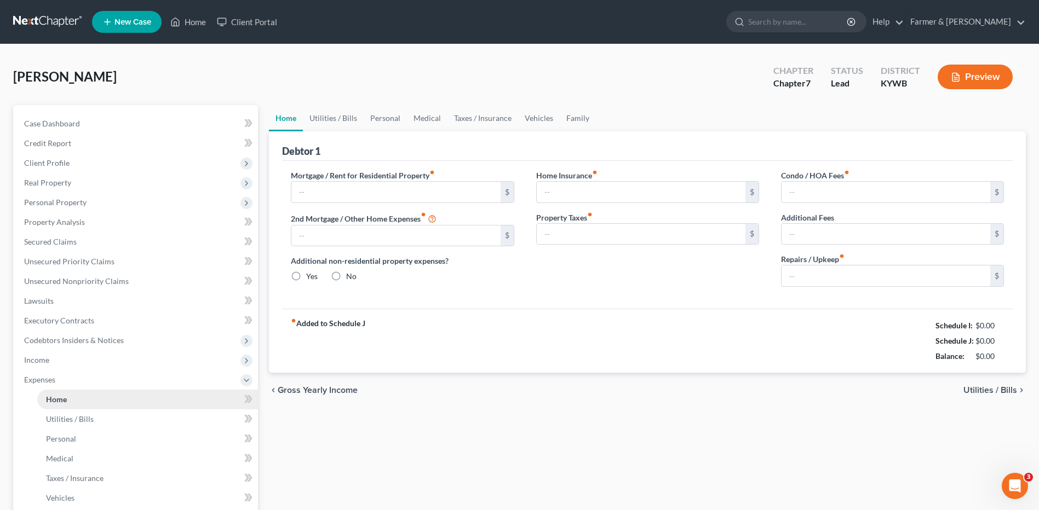
type input "0.00"
radio input "true"
type input "0.00"
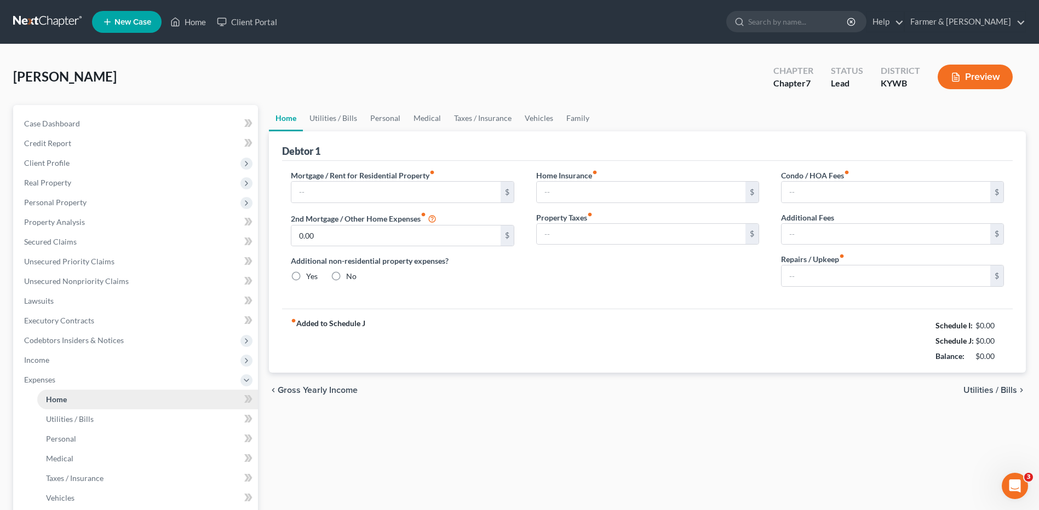
type input "0.00"
type input "50.00"
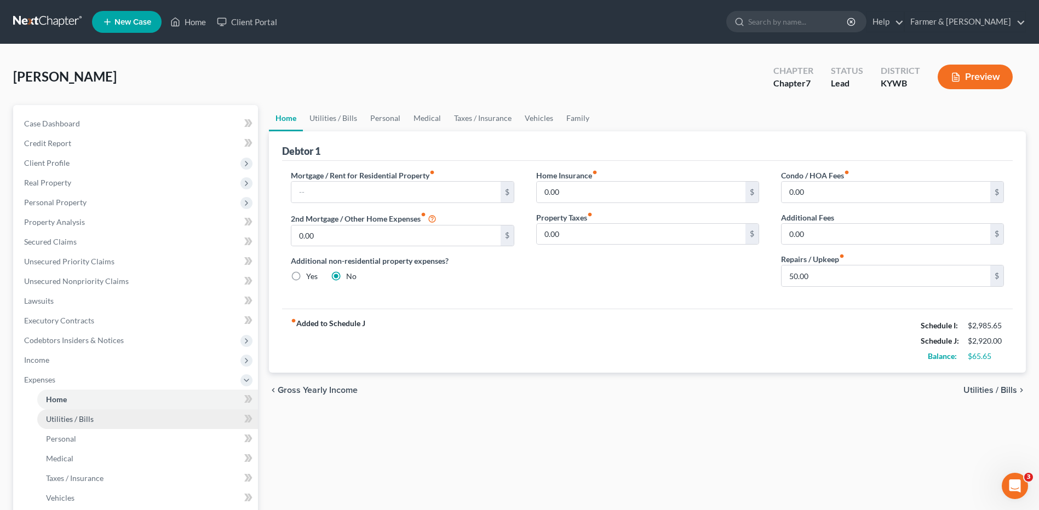
click at [122, 416] on link "Utilities / Bills" at bounding box center [147, 420] width 221 height 20
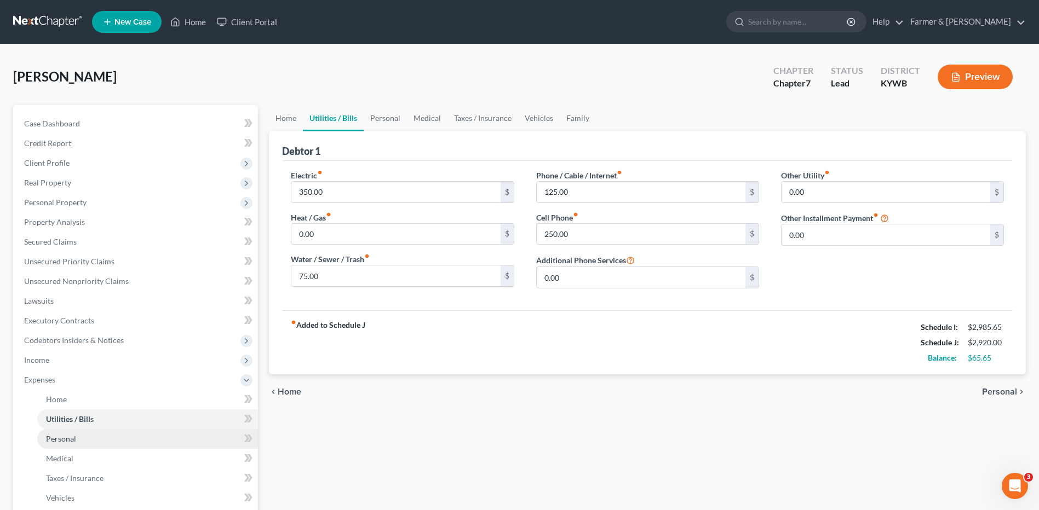
click at [90, 435] on link "Personal" at bounding box center [147, 439] width 221 height 20
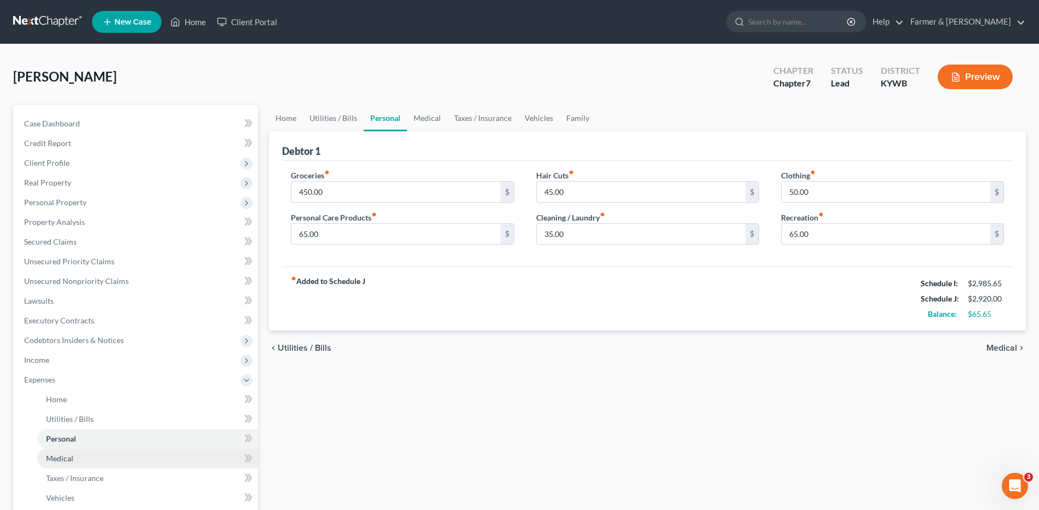
click at [87, 458] on link "Medical" at bounding box center [147, 459] width 221 height 20
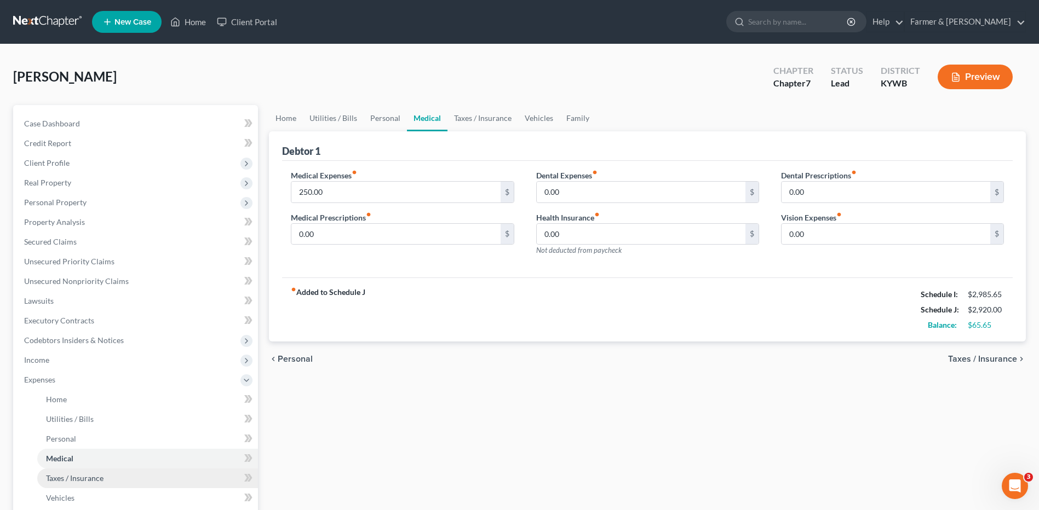
click at [91, 475] on span "Taxes / Insurance" at bounding box center [75, 478] width 58 height 9
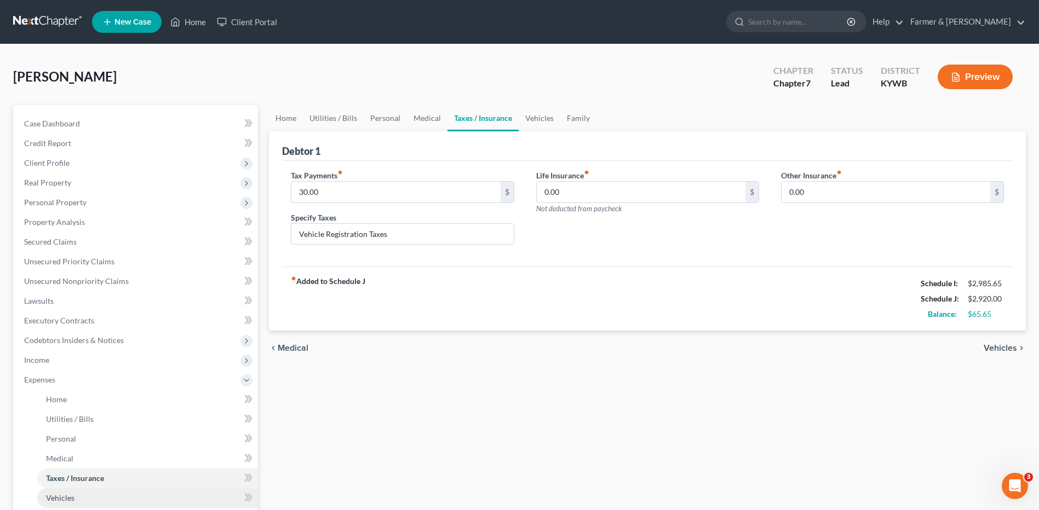
click at [88, 497] on link "Vehicles" at bounding box center [147, 499] width 221 height 20
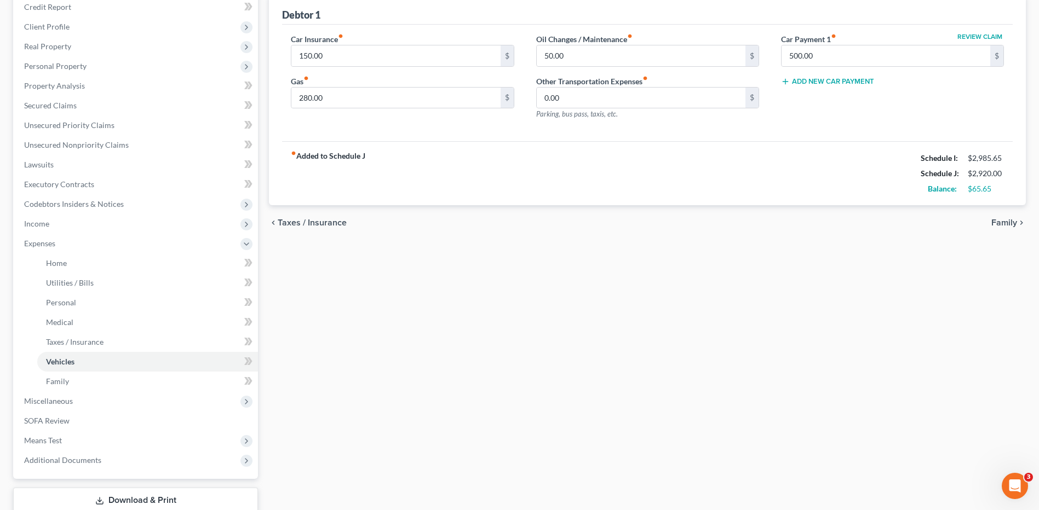
scroll to position [158, 0]
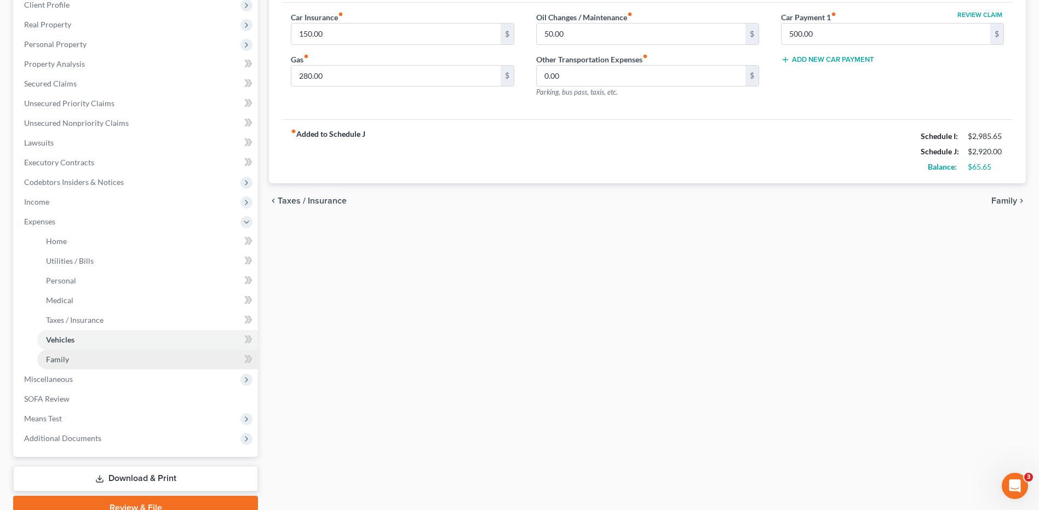
click at [108, 358] on link "Family" at bounding box center [147, 360] width 221 height 20
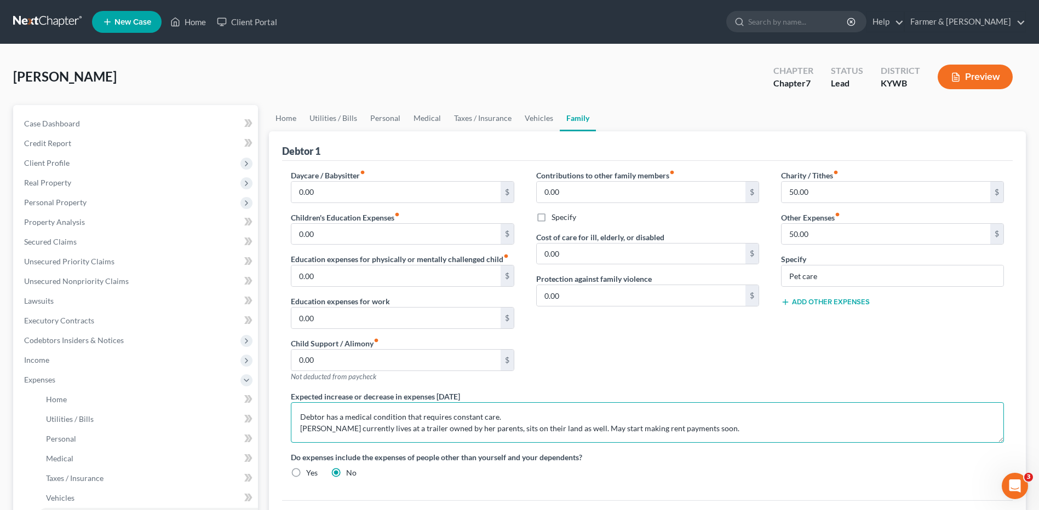
click at [299, 418] on textarea "Debtor has a medical condition that requires constant care. Debtor currently li…" at bounding box center [647, 423] width 713 height 41
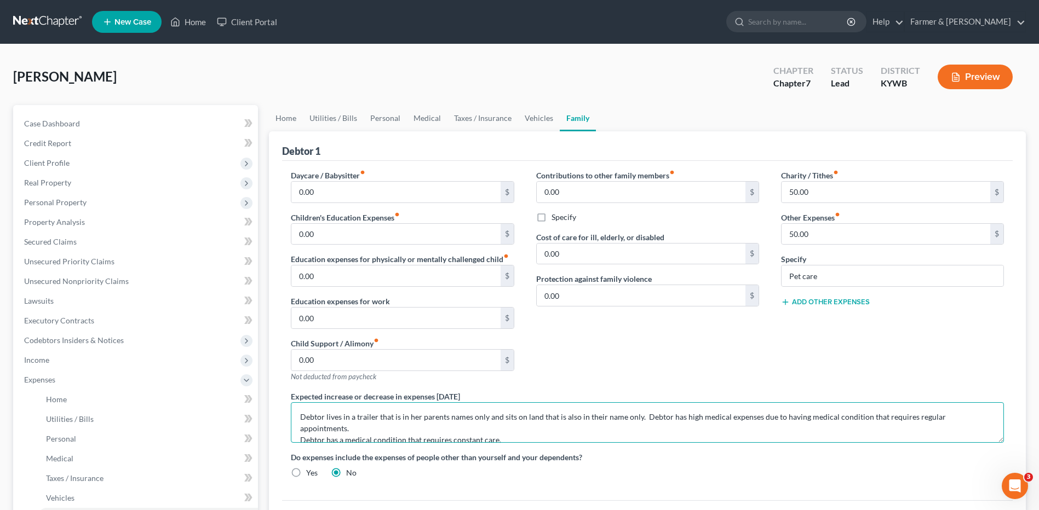
drag, startPoint x: 708, startPoint y: 440, endPoint x: 280, endPoint y: 424, distance: 428.1
click at [280, 424] on div "Expected increase or decrease in expenses within one year Debtor lives in a tra…" at bounding box center [647, 417] width 735 height 52
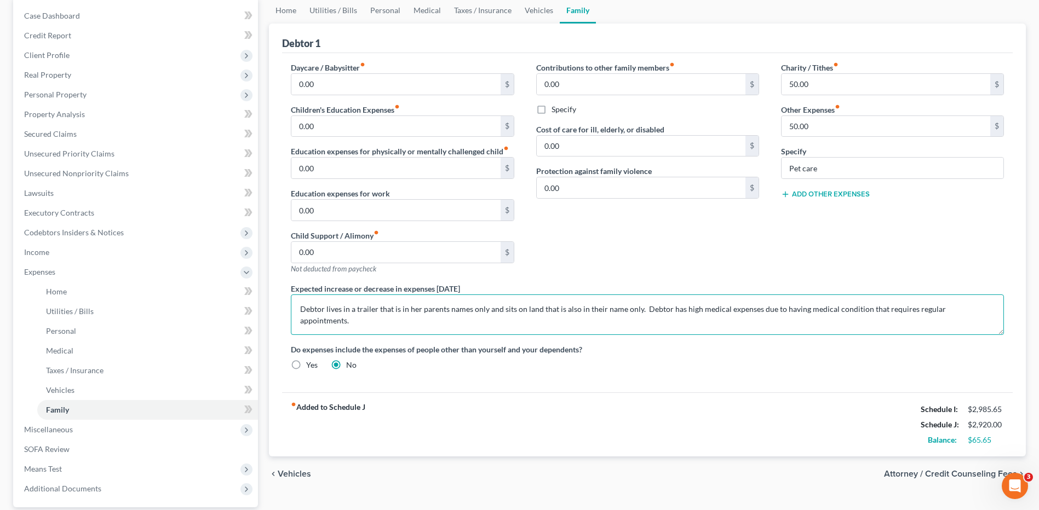
scroll to position [121, 0]
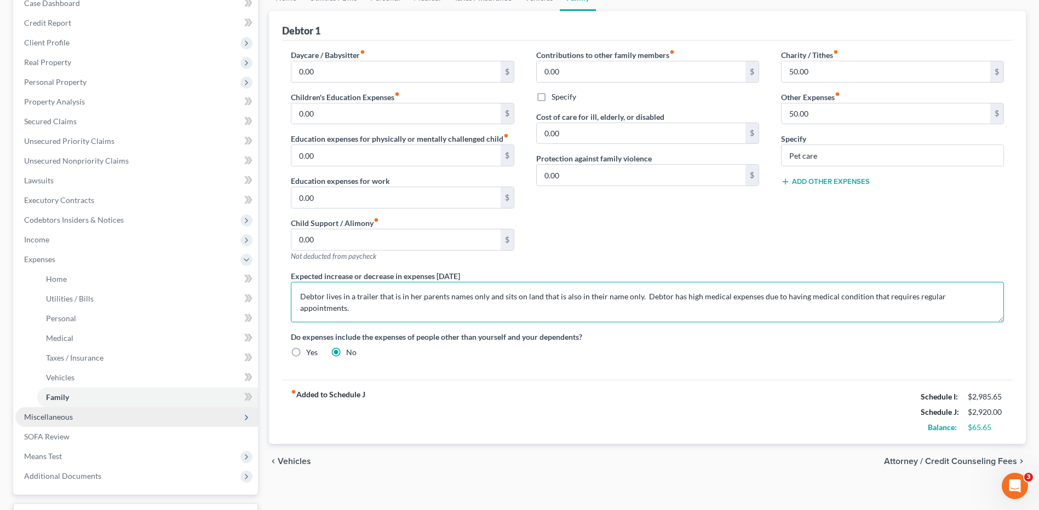
type textarea "Debtor lives in a trailer that is in her parents names only and sits on land th…"
click at [118, 417] on span "Miscellaneous" at bounding box center [136, 418] width 243 height 20
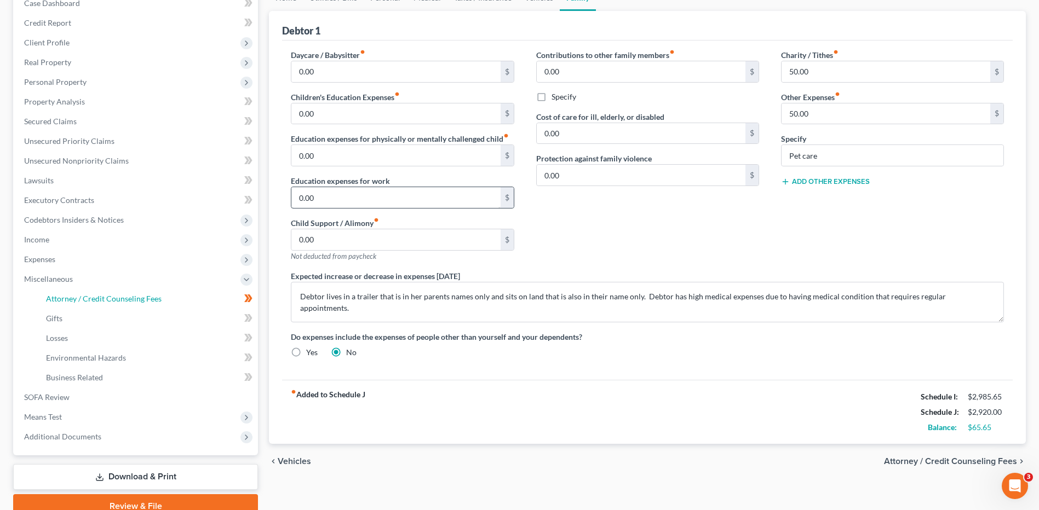
click at [136, 302] on span "Attorney / Credit Counseling Fees" at bounding box center [104, 298] width 116 height 9
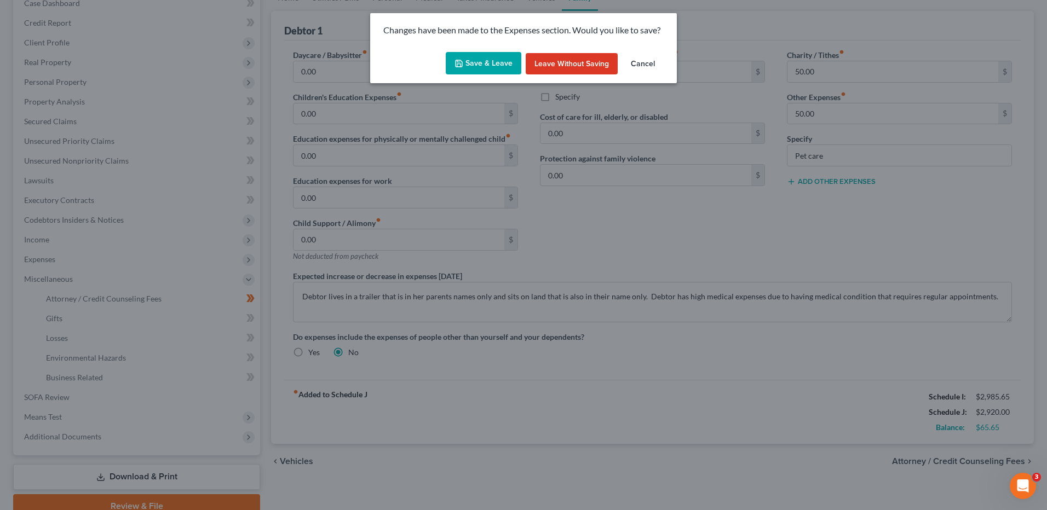
click at [492, 61] on button "Save & Leave" at bounding box center [484, 63] width 76 height 23
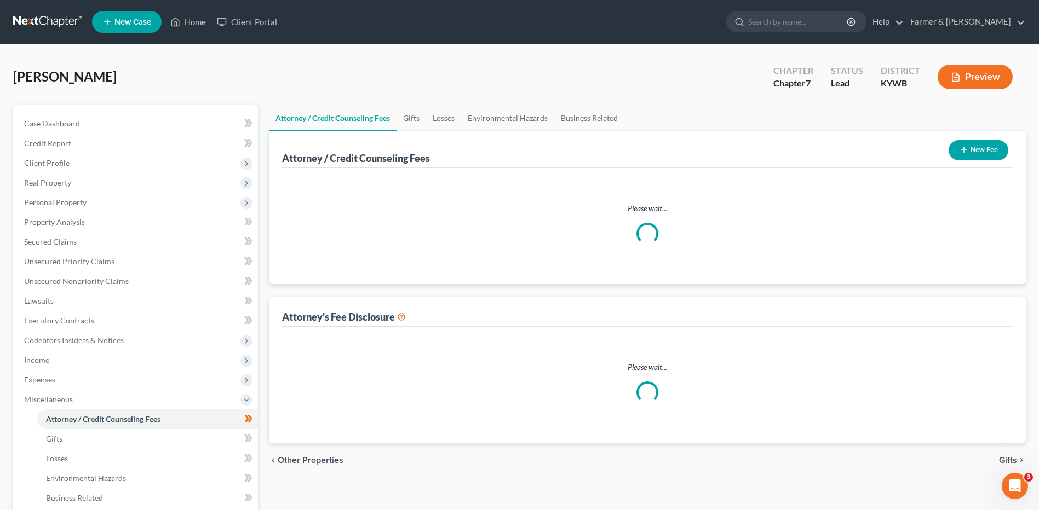
select select "0"
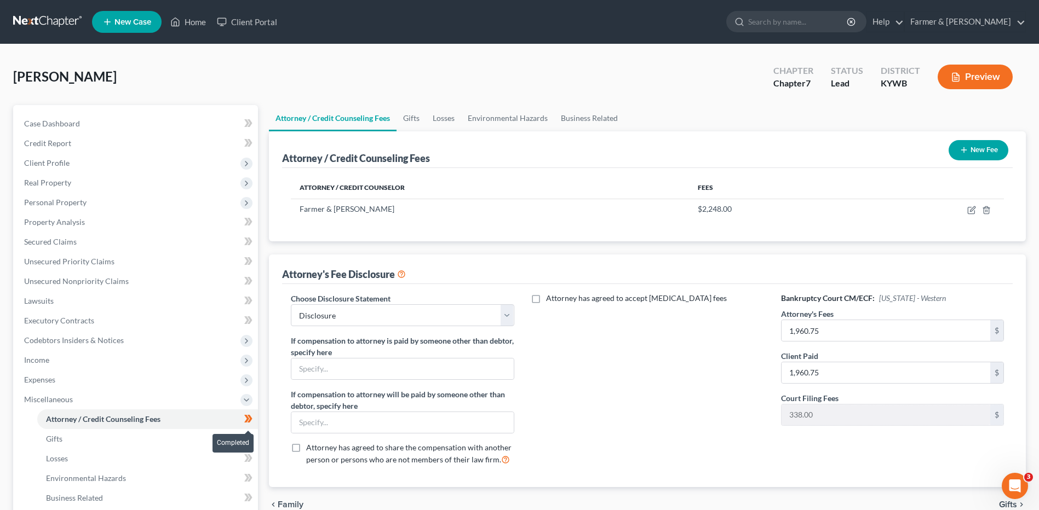
click at [253, 419] on icon at bounding box center [248, 419] width 8 height 14
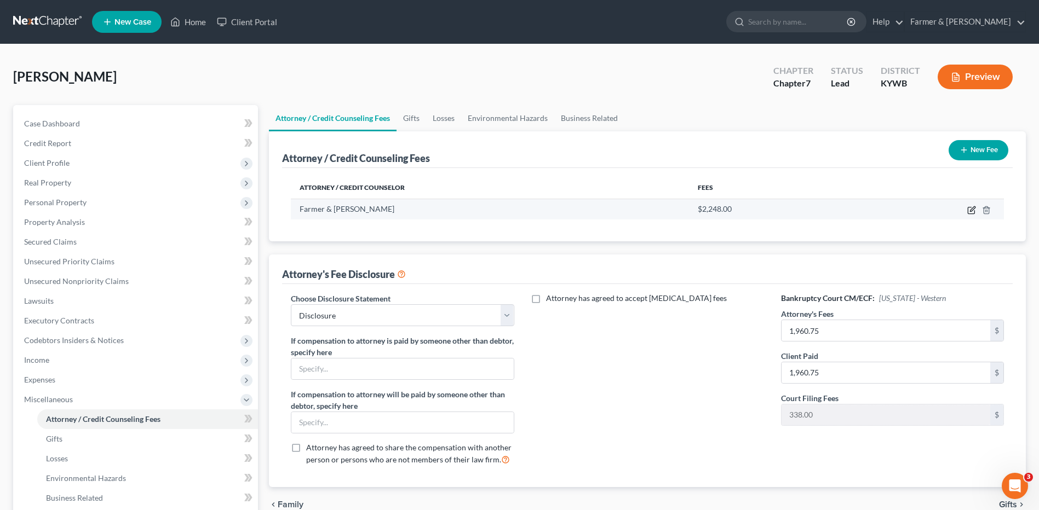
click at [970, 208] on icon "button" at bounding box center [971, 210] width 9 height 9
select select "18"
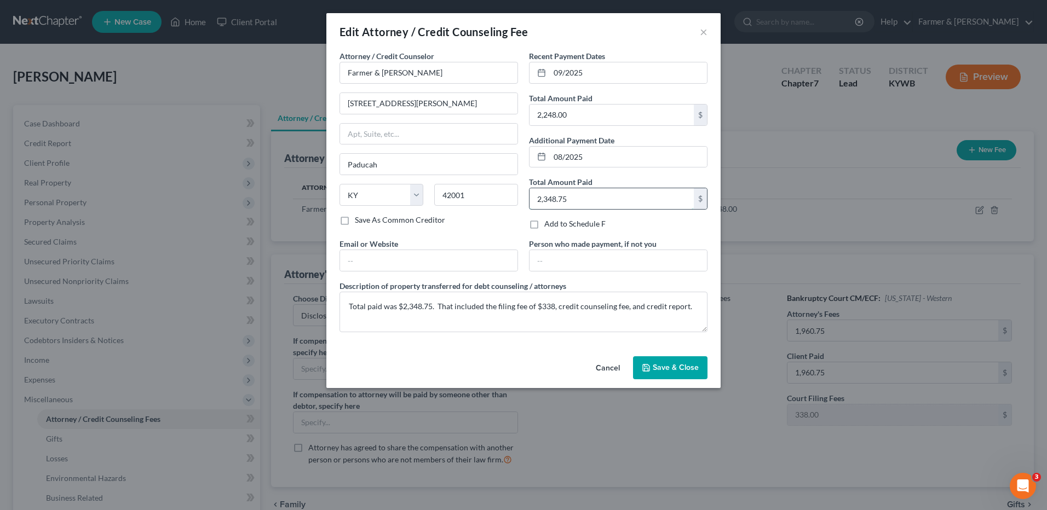
click at [589, 198] on input "2,348.75" at bounding box center [612, 198] width 164 height 21
type input "100.75"
click at [657, 366] on span "Save & Close" at bounding box center [676, 367] width 46 height 9
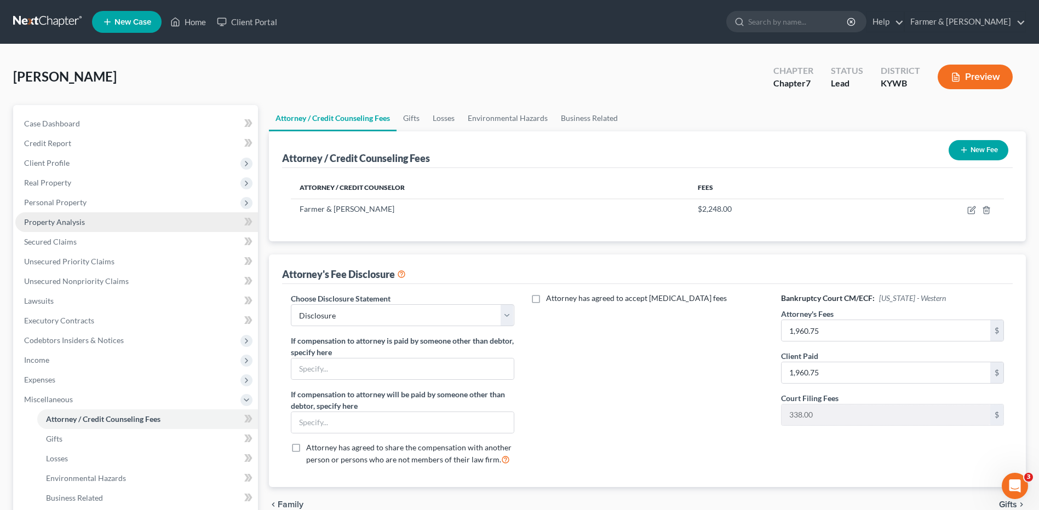
click at [101, 217] on link "Property Analysis" at bounding box center [136, 223] width 243 height 20
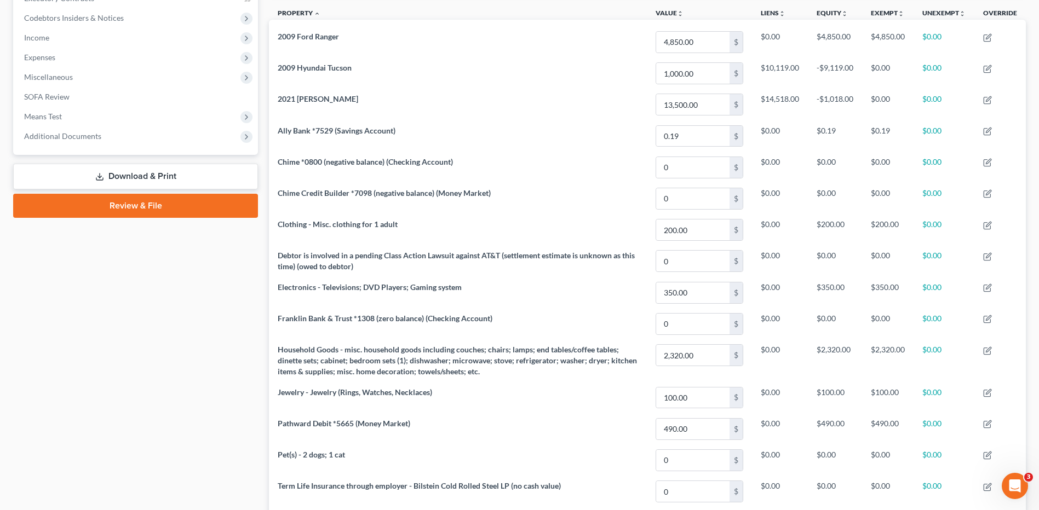
scroll to position [307, 0]
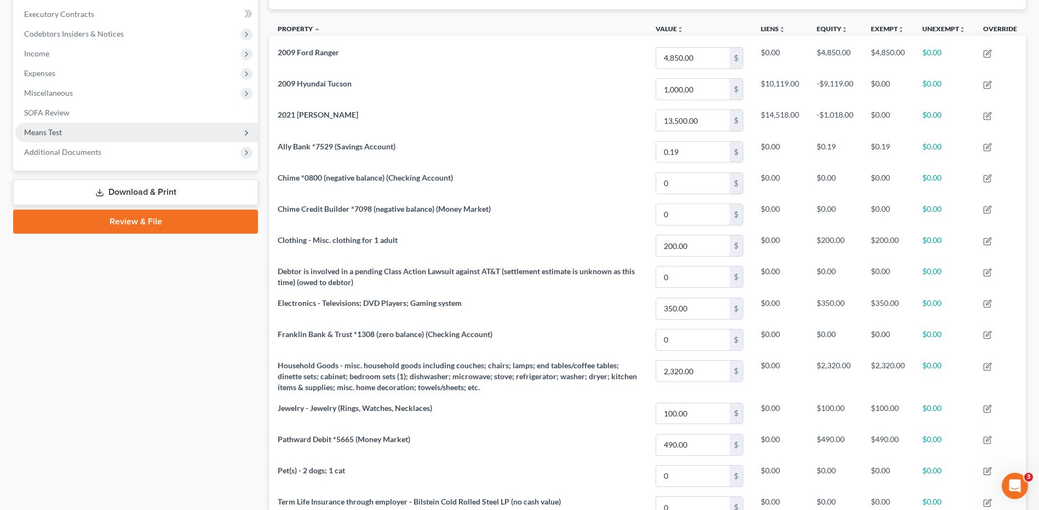
click at [30, 133] on span "Means Test" at bounding box center [43, 132] width 38 height 9
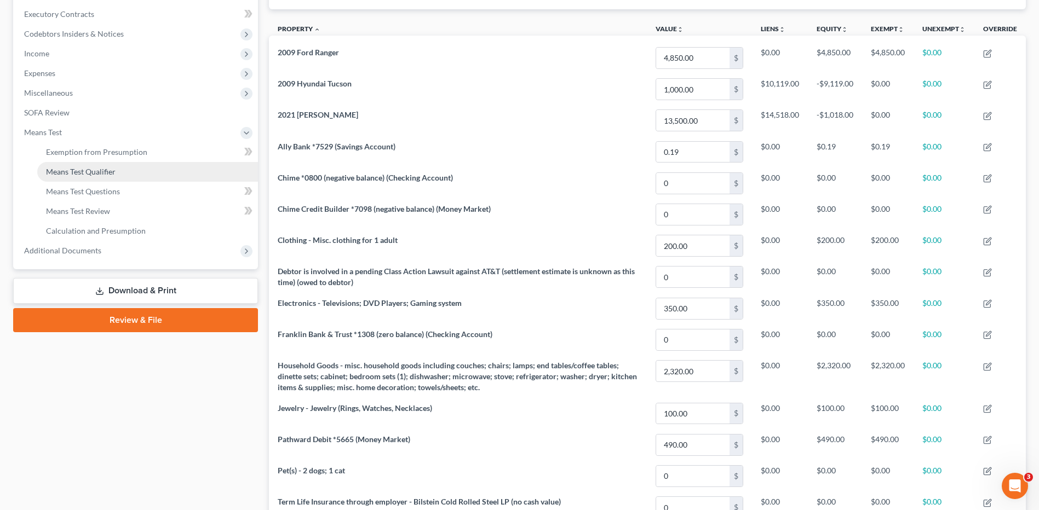
click at [82, 180] on link "Means Test Qualifier" at bounding box center [147, 172] width 221 height 20
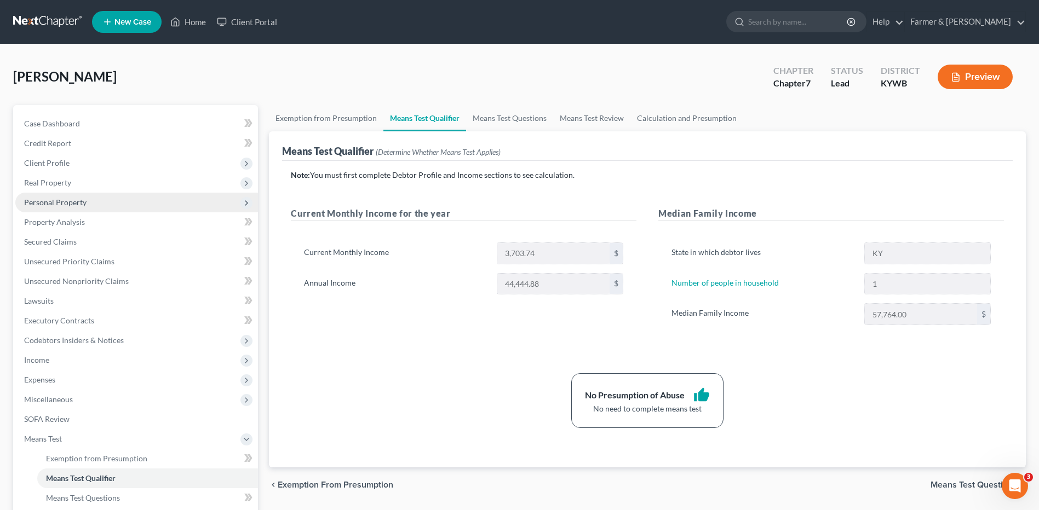
click at [86, 196] on span "Personal Property" at bounding box center [136, 203] width 243 height 20
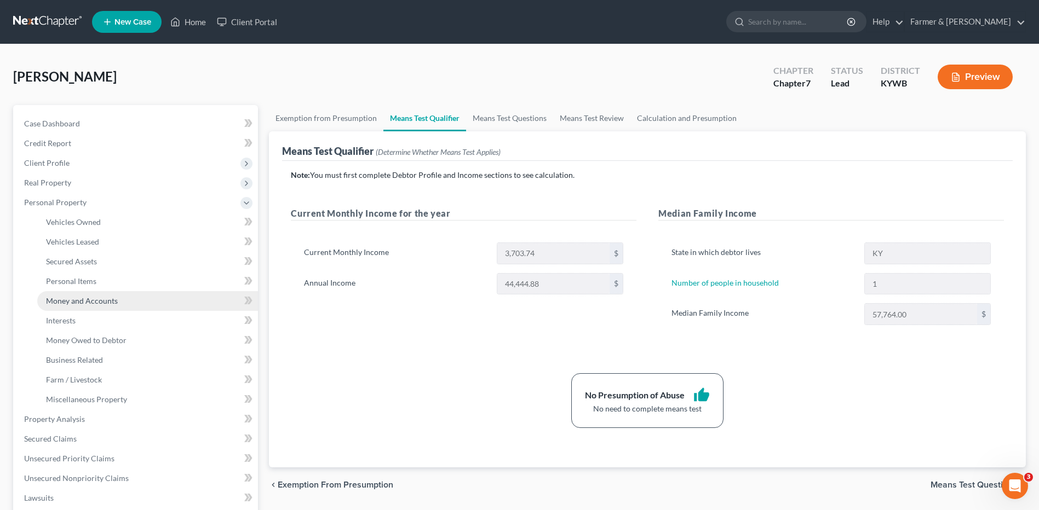
click at [94, 300] on span "Money and Accounts" at bounding box center [82, 300] width 72 height 9
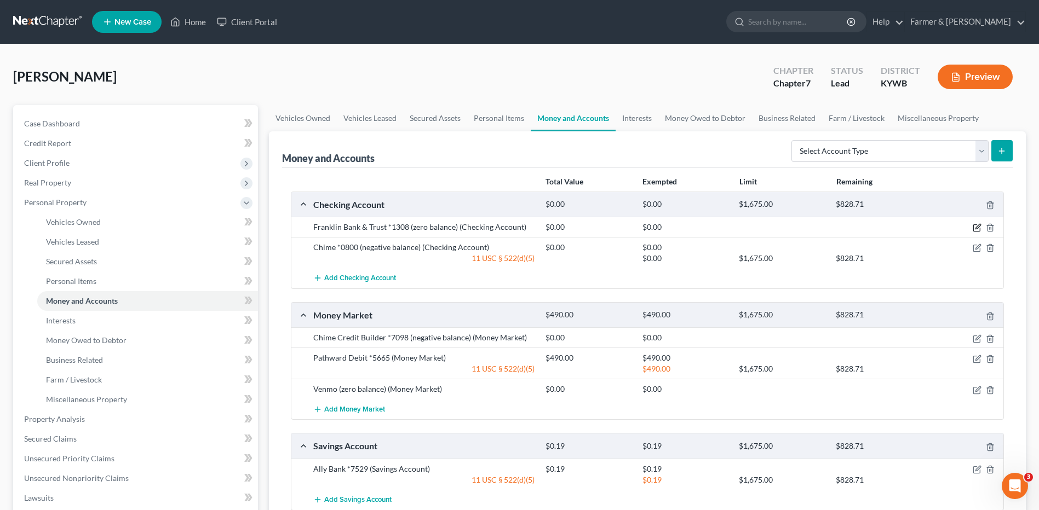
click at [975, 228] on icon "button" at bounding box center [977, 227] width 9 height 9
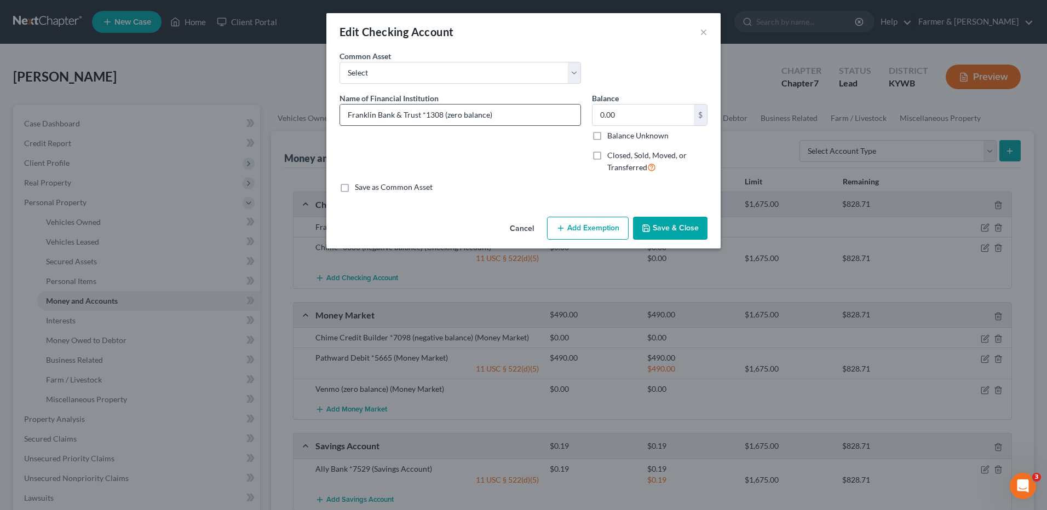
click at [423, 116] on input "Franklin Bank & Trust *1308 (zero balance)" at bounding box center [460, 115] width 240 height 21
type input "Franklin Bank & Trust #1308 - zero balance"
click at [651, 223] on button "Save & Close" at bounding box center [670, 228] width 74 height 23
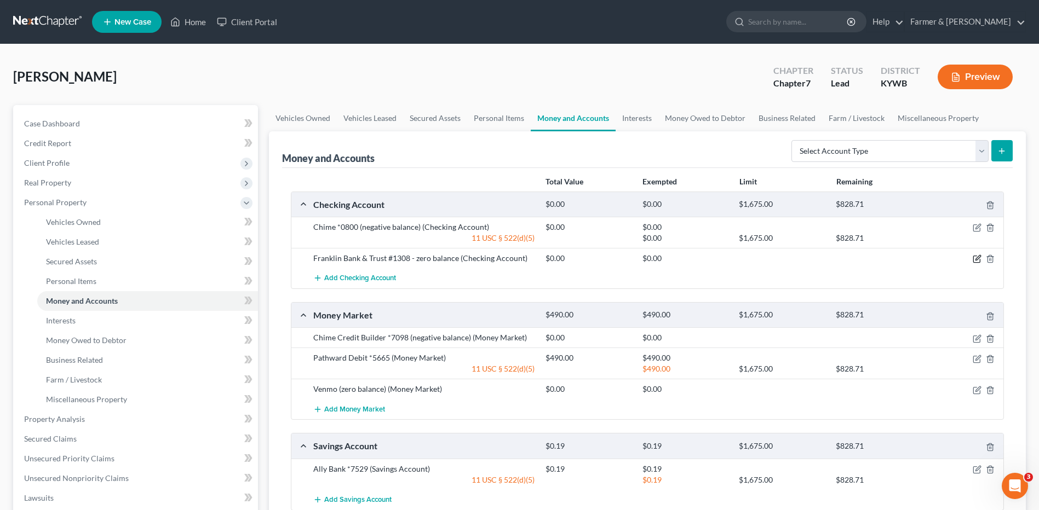
click at [974, 260] on icon "button" at bounding box center [977, 259] width 9 height 9
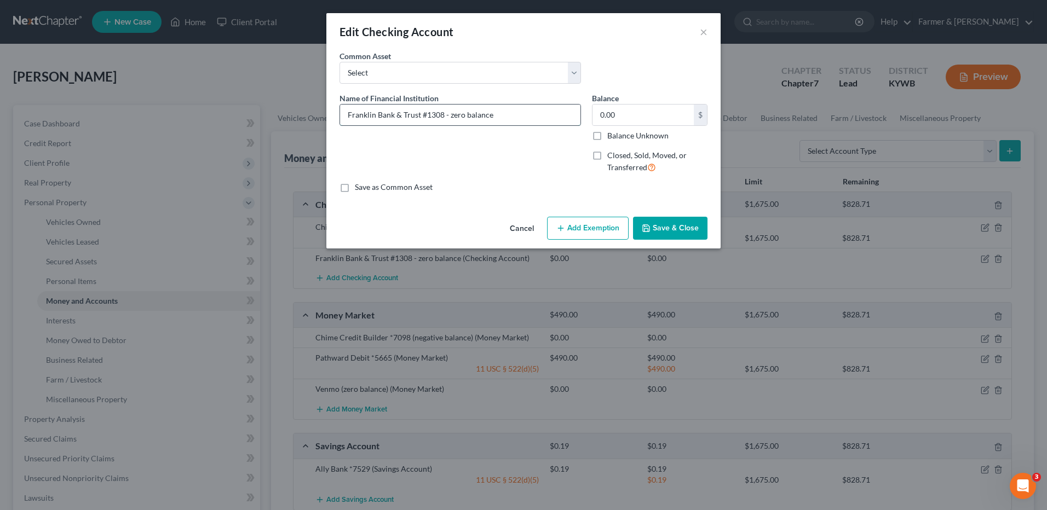
click at [429, 116] on input "Franklin Bank & Trust #1308 - zero balance" at bounding box center [460, 115] width 240 height 21
type input "Franklin Bank & Trust #308 - zero balance"
click at [665, 221] on button "Save & Close" at bounding box center [670, 228] width 74 height 23
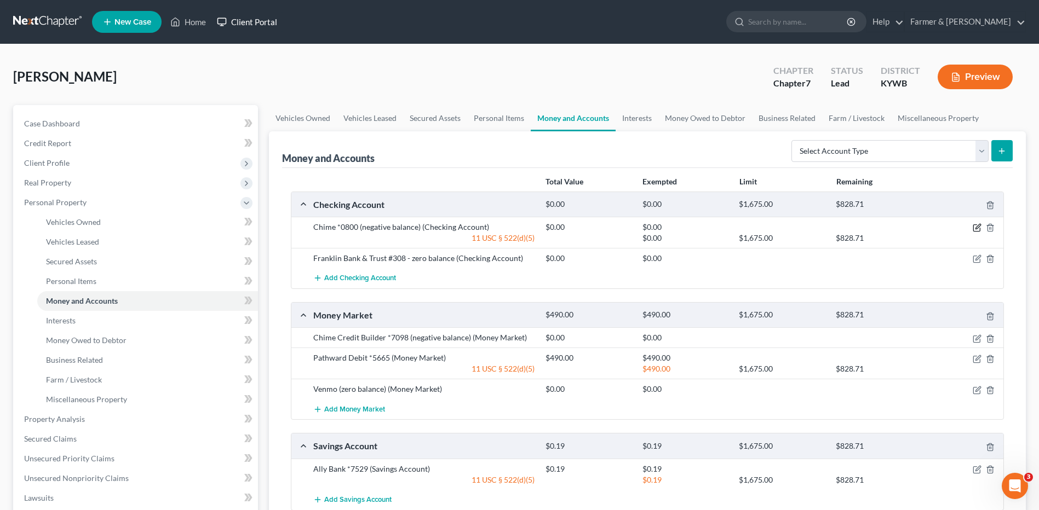
drag, startPoint x: 977, startPoint y: 227, endPoint x: 262, endPoint y: 18, distance: 745.5
click at [977, 227] on icon "button" at bounding box center [978, 227] width 5 height 5
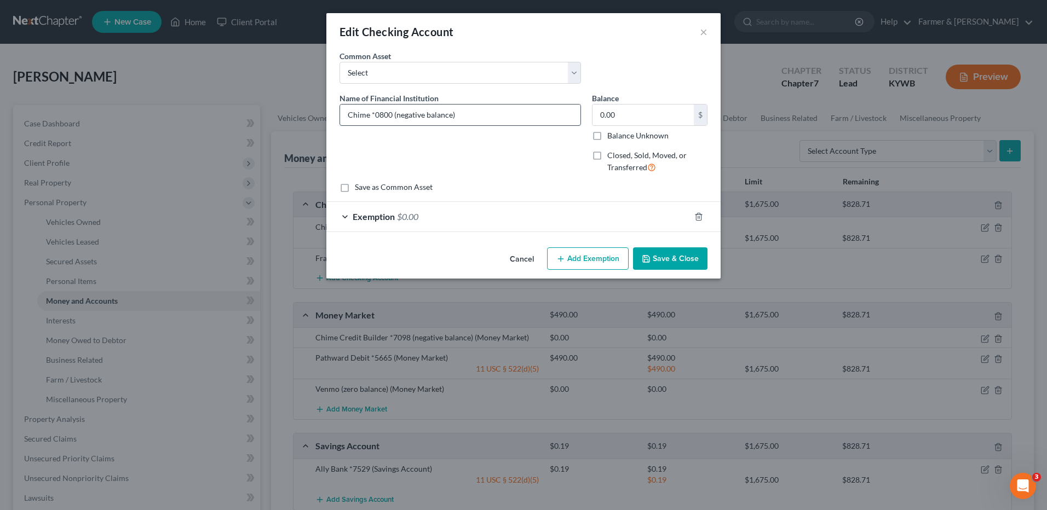
click at [373, 114] on input "Chime *0800 (negative balance)" at bounding box center [460, 115] width 240 height 21
click at [701, 217] on icon "button" at bounding box center [699, 217] width 9 height 9
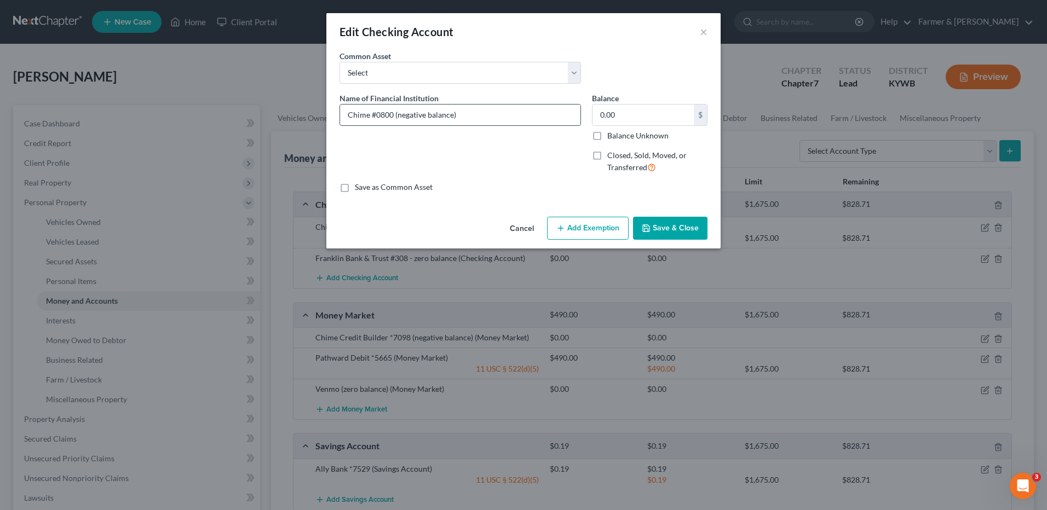
drag, startPoint x: 476, startPoint y: 116, endPoint x: 395, endPoint y: 117, distance: 80.5
click at [395, 117] on input "Chime #0800 (negative balance)" at bounding box center [460, 115] width 240 height 21
type input "Chime #0800"
click at [654, 222] on button "Save & Close" at bounding box center [670, 228] width 74 height 23
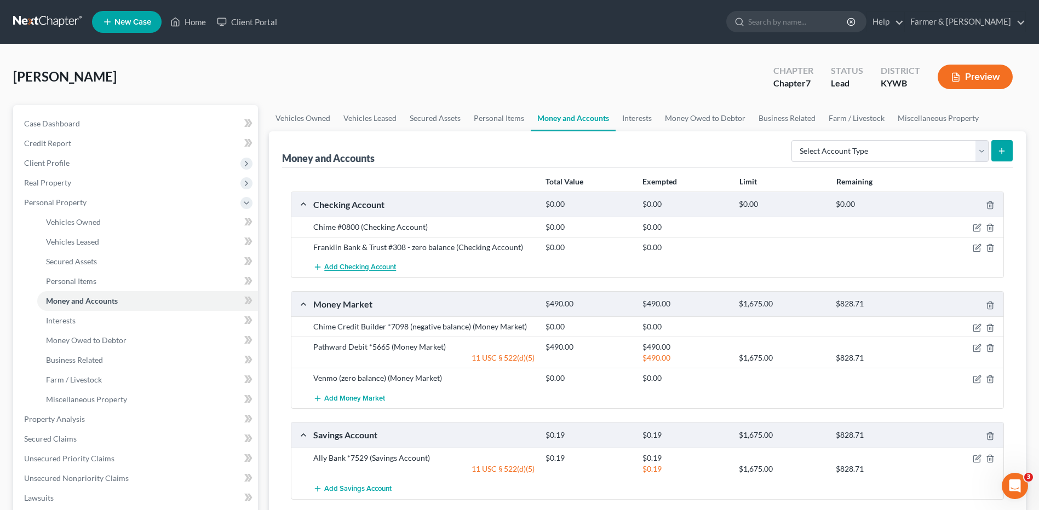
click at [385, 263] on span "Add Checking Account" at bounding box center [360, 267] width 72 height 9
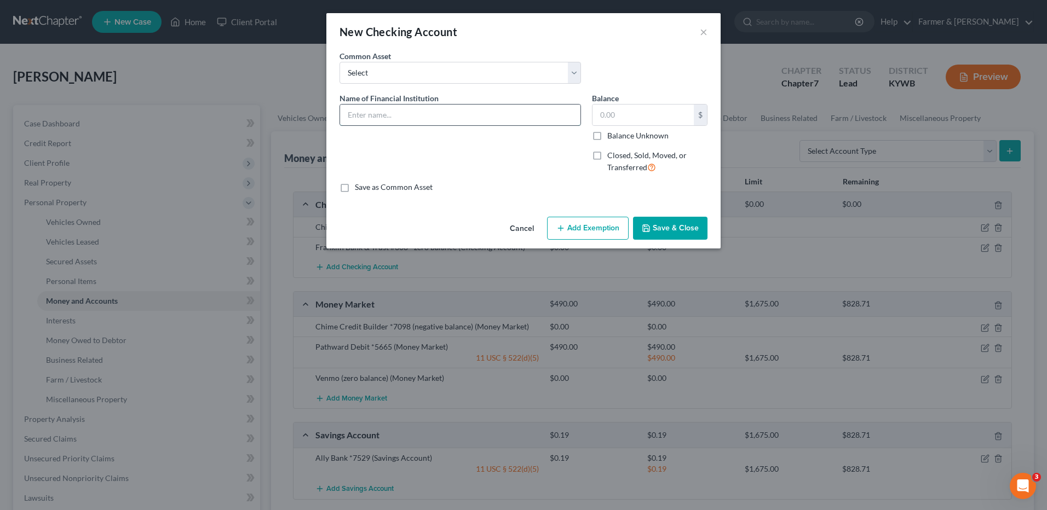
drag, startPoint x: 398, startPoint y: 118, endPoint x: 398, endPoint y: 108, distance: 9.9
click at [398, 108] on input "text" at bounding box center [460, 115] width 240 height 21
type input "Chime #7098"
click at [676, 228] on button "Save & Close" at bounding box center [670, 228] width 74 height 23
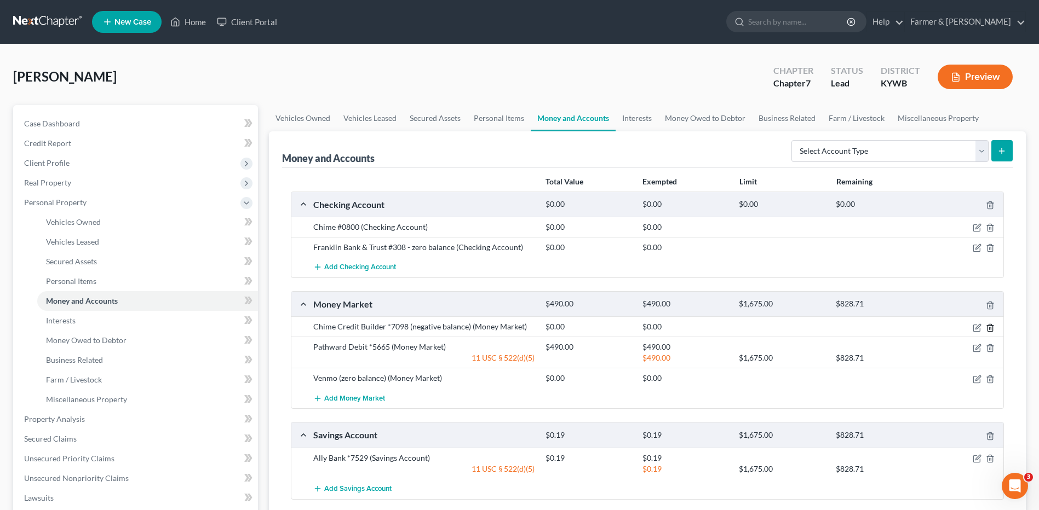
click at [992, 330] on icon "button" at bounding box center [990, 327] width 5 height 7
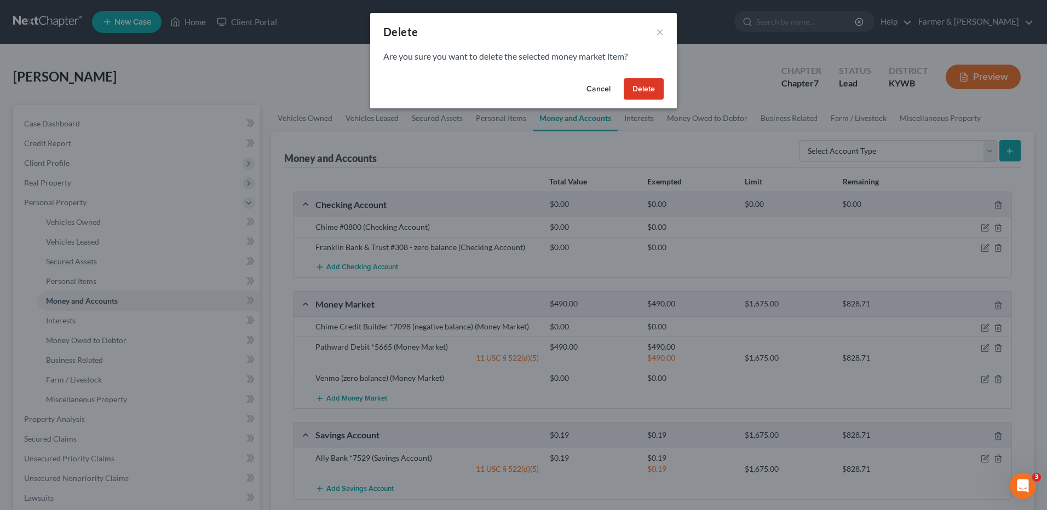
click at [650, 88] on button "Delete" at bounding box center [644, 89] width 40 height 22
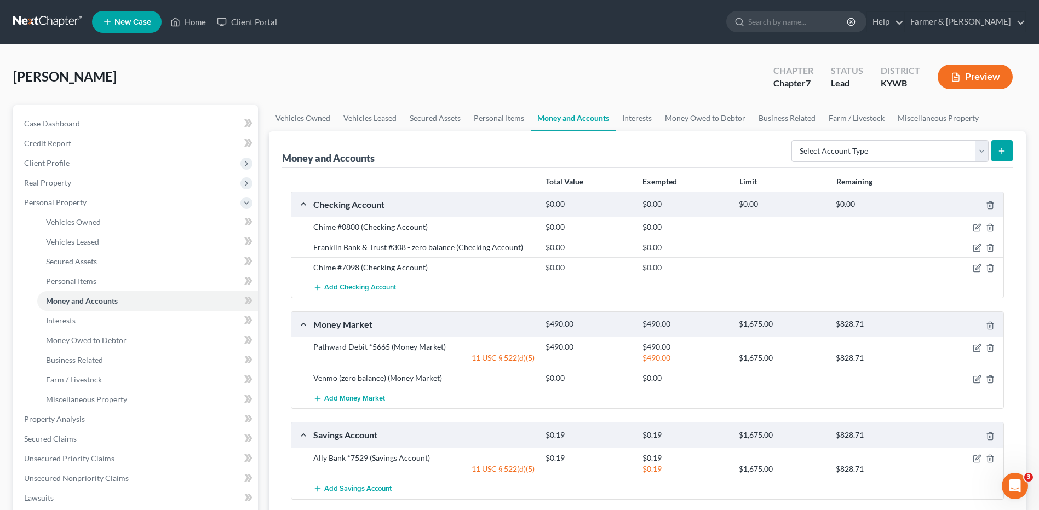
click at [368, 291] on span "Add Checking Account" at bounding box center [360, 288] width 72 height 9
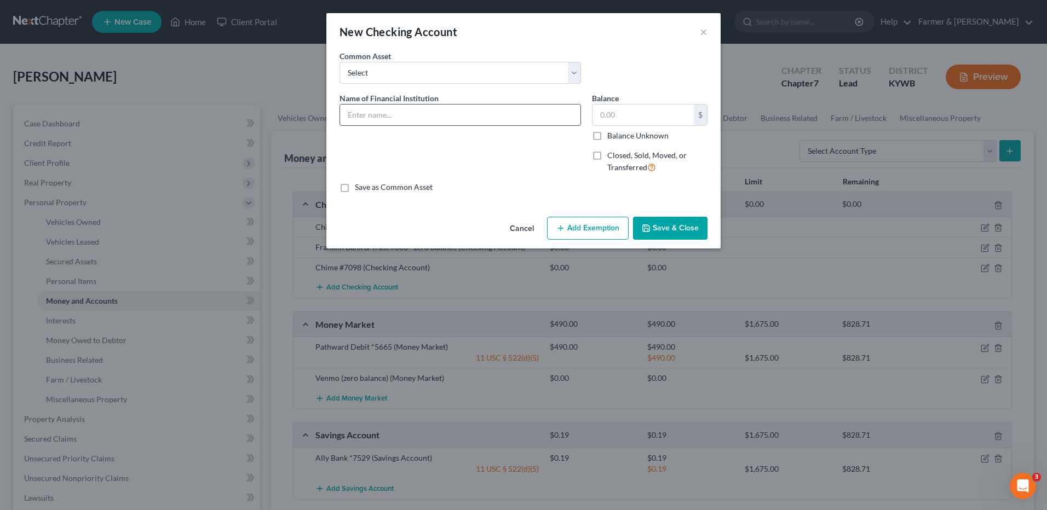
click at [408, 118] on input "text" at bounding box center [460, 115] width 240 height 21
type input "Pathward #5665"
click at [656, 223] on button "Save & Close" at bounding box center [670, 228] width 74 height 23
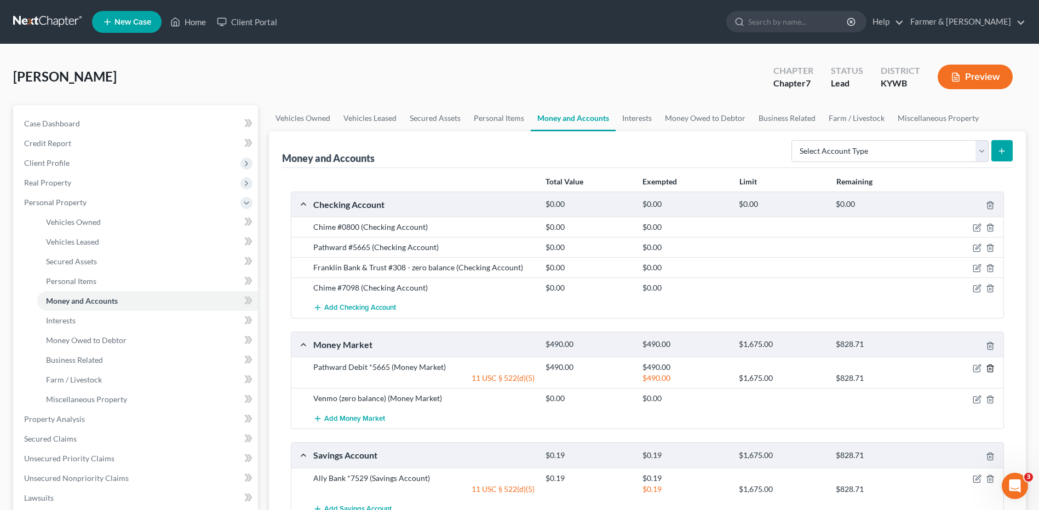
click at [986, 369] on icon "button" at bounding box center [990, 368] width 9 height 9
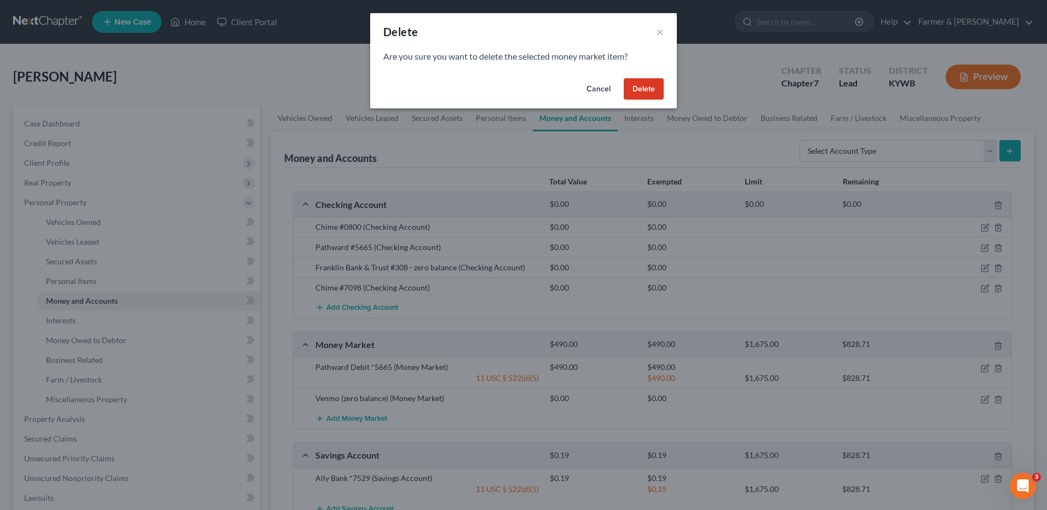
click at [645, 92] on button "Delete" at bounding box center [644, 89] width 40 height 22
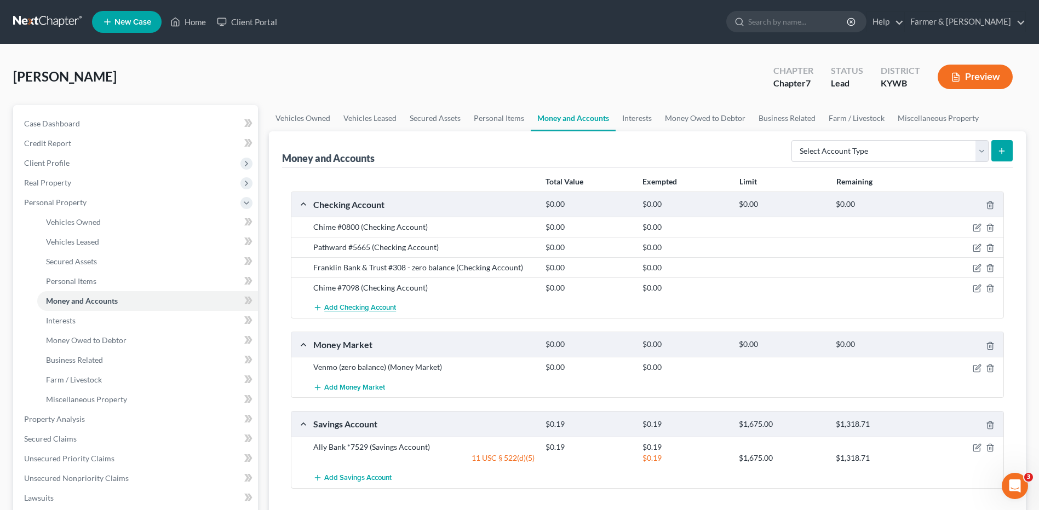
click at [394, 310] on span "Add Checking Account" at bounding box center [360, 308] width 72 height 9
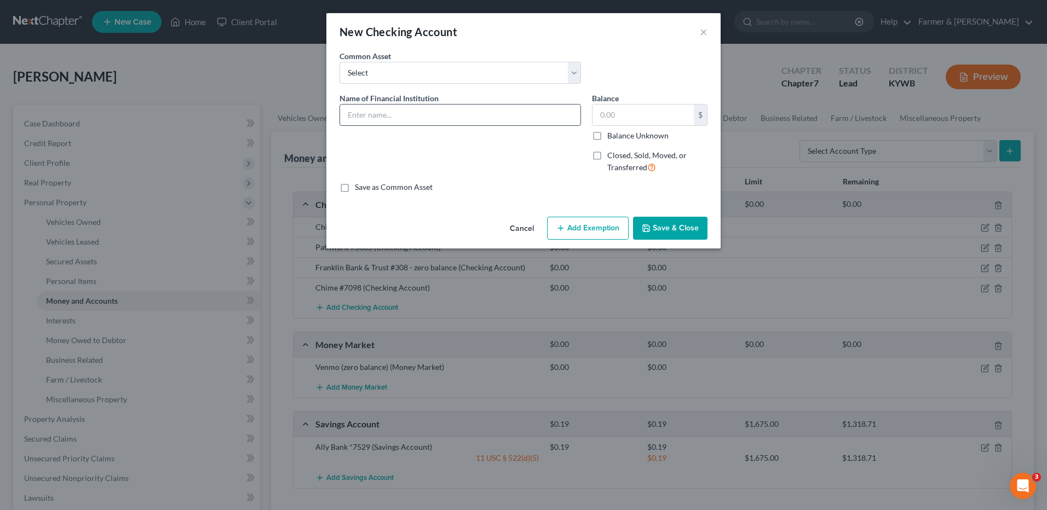
click at [428, 124] on input "text" at bounding box center [460, 115] width 240 height 21
type input "Venmo"
click at [674, 228] on button "Save & Close" at bounding box center [670, 228] width 74 height 23
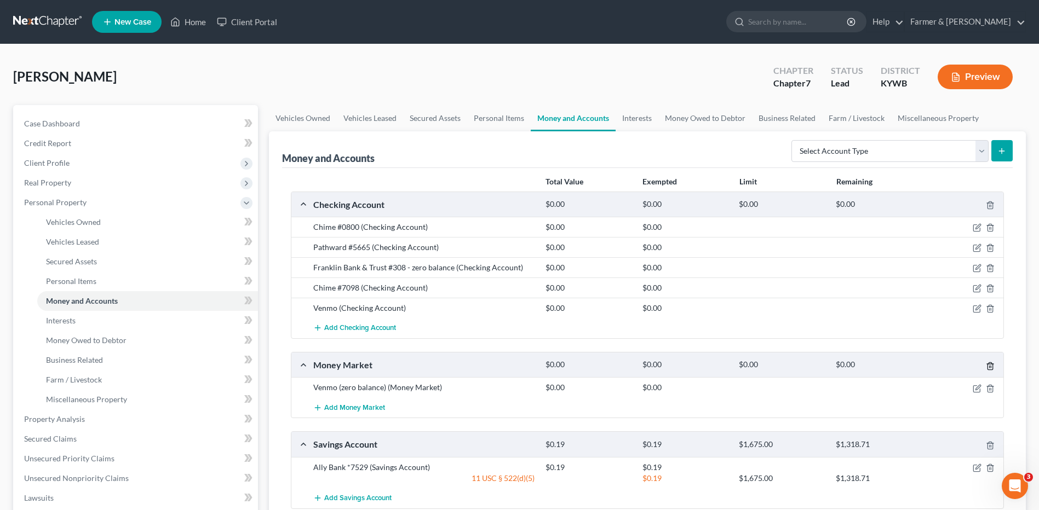
click at [990, 366] on icon "button" at bounding box center [990, 366] width 9 height 9
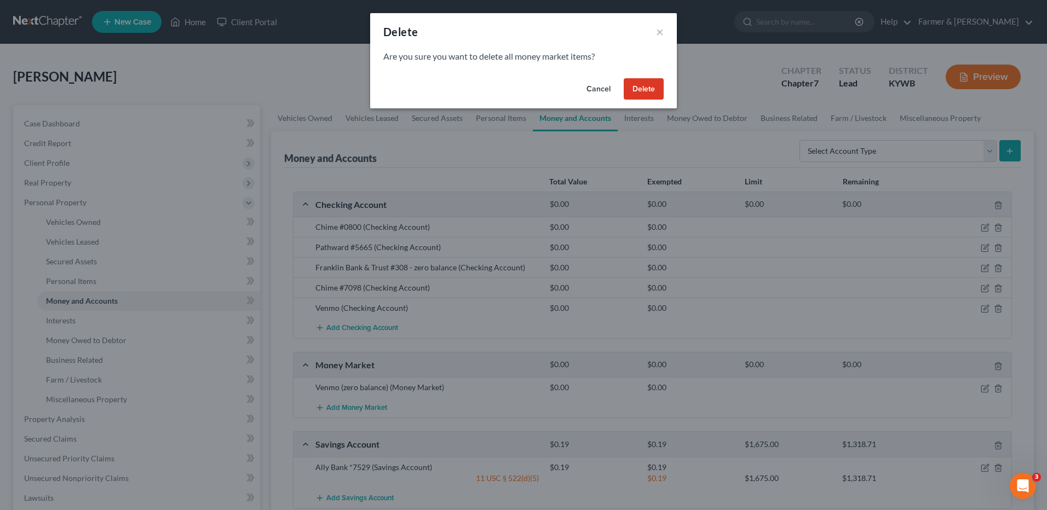
click at [651, 89] on button "Delete" at bounding box center [644, 89] width 40 height 22
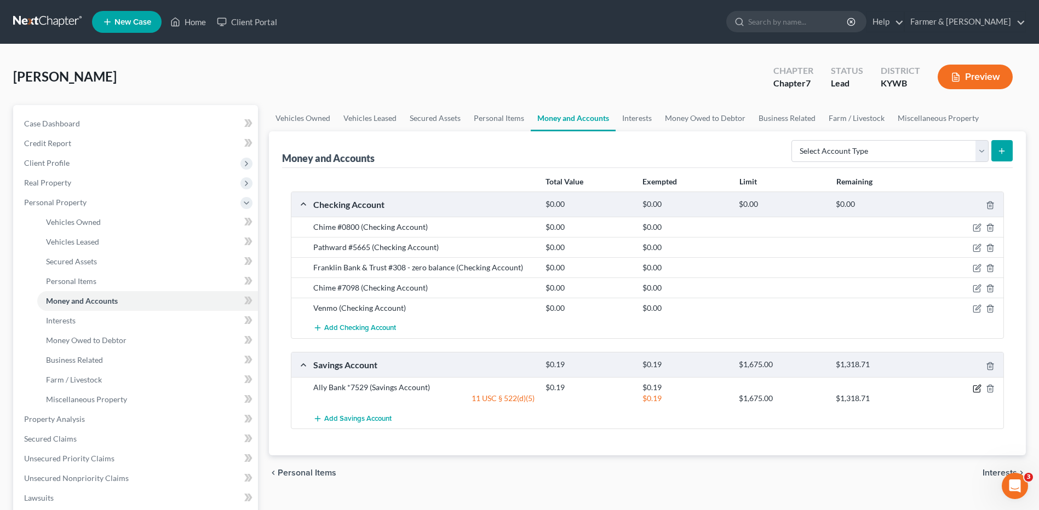
click at [977, 387] on icon "button" at bounding box center [978, 387] width 5 height 5
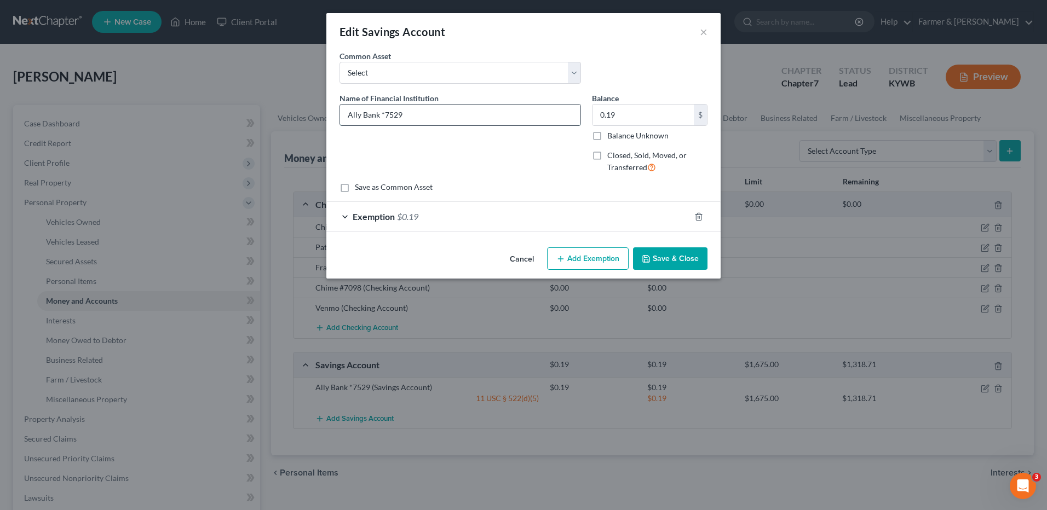
click at [383, 116] on input "Ally Bank *7529" at bounding box center [460, 115] width 240 height 21
type input "Ally Bank #7529"
click at [685, 255] on button "Save & Close" at bounding box center [670, 259] width 74 height 23
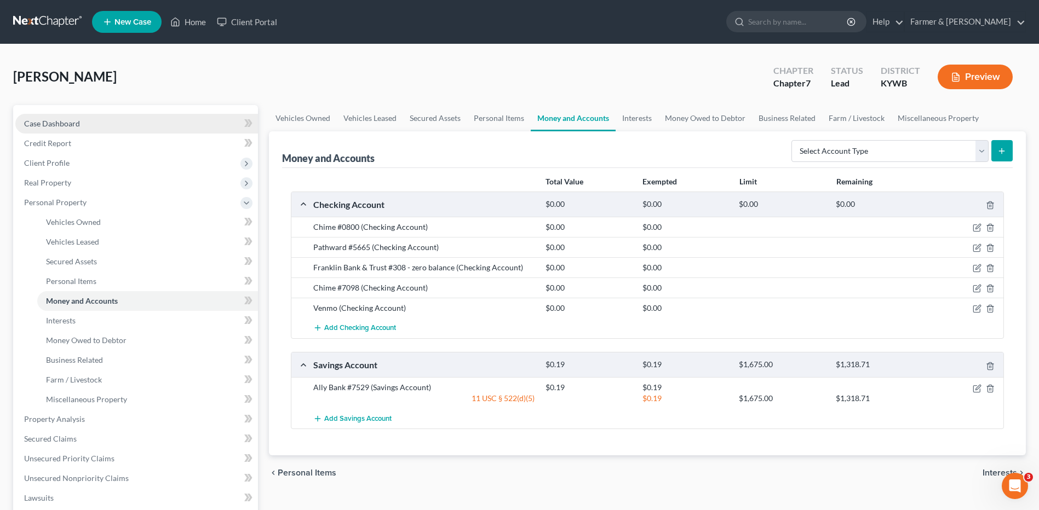
click at [63, 117] on link "Case Dashboard" at bounding box center [136, 124] width 243 height 20
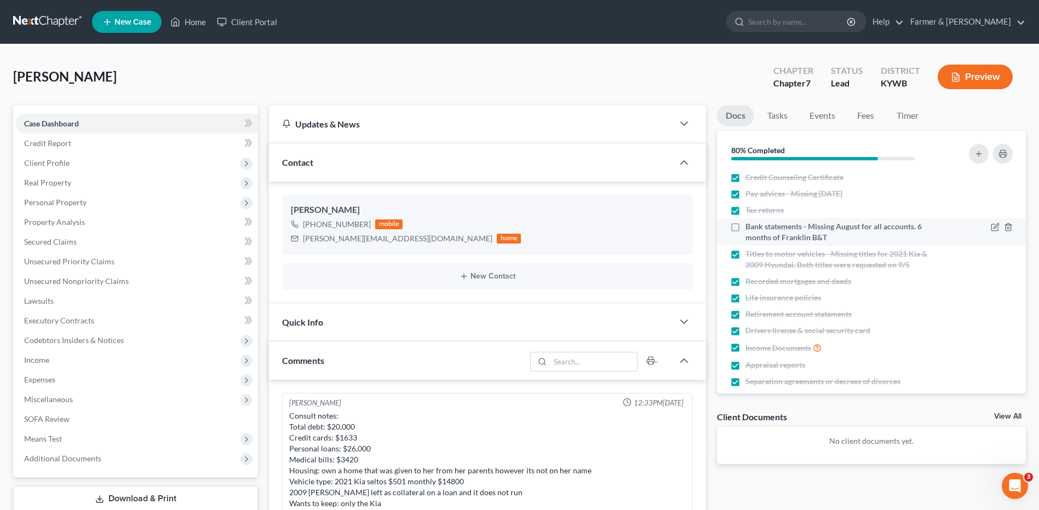
scroll to position [141, 0]
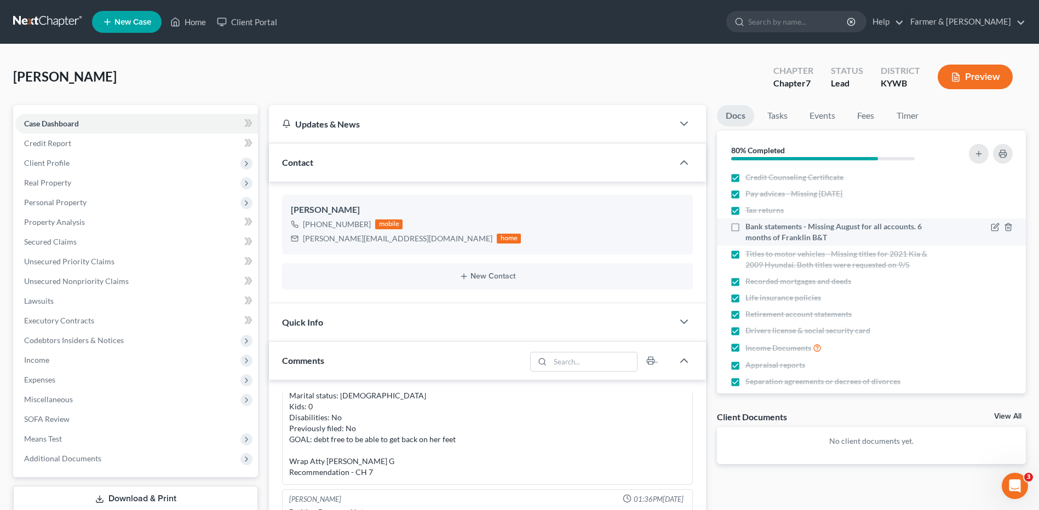
click at [745, 229] on label "Bank statements - Missing August for all accounts. 6 months of Franklin B&T" at bounding box center [842, 232] width 194 height 22
click at [750, 228] on input "Bank statements - Missing August for all accounts. 6 months of Franklin B&T" at bounding box center [753, 224] width 7 height 7
checkbox input "true"
click at [51, 18] on link at bounding box center [48, 22] width 70 height 20
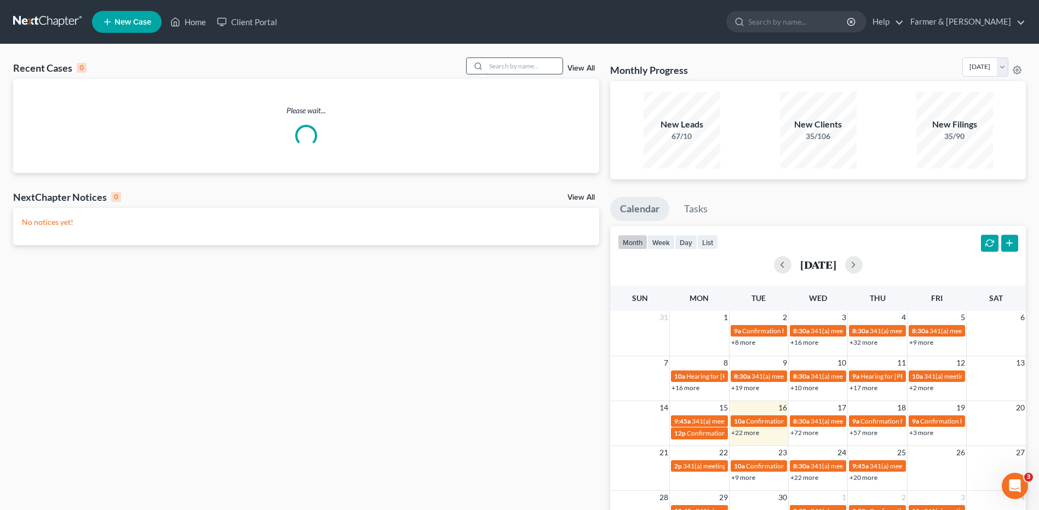
click at [518, 67] on input "search" at bounding box center [524, 66] width 77 height 16
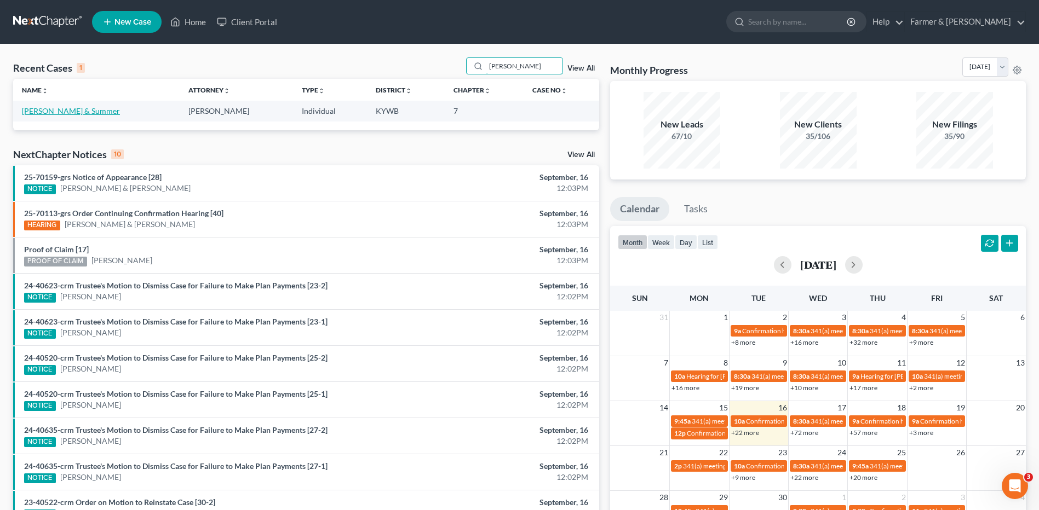
type input "sommers"
click at [89, 108] on link "Sommers, Caleb & Summer" at bounding box center [71, 110] width 98 height 9
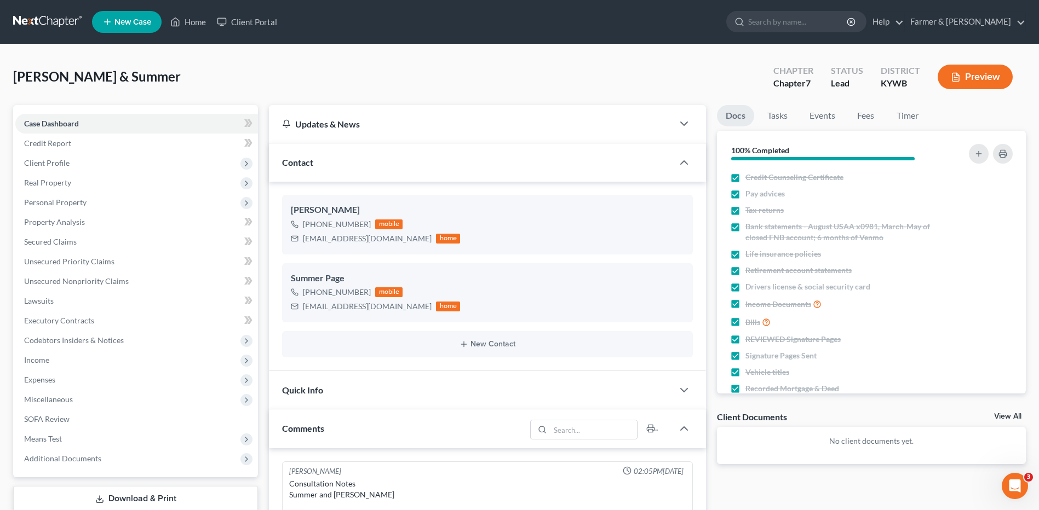
scroll to position [211, 0]
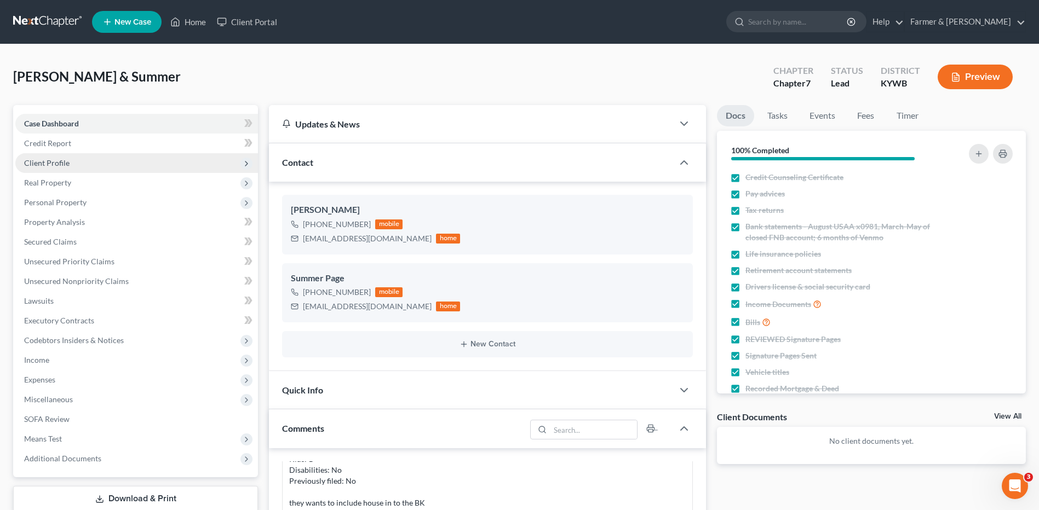
click at [88, 161] on span "Client Profile" at bounding box center [136, 163] width 243 height 20
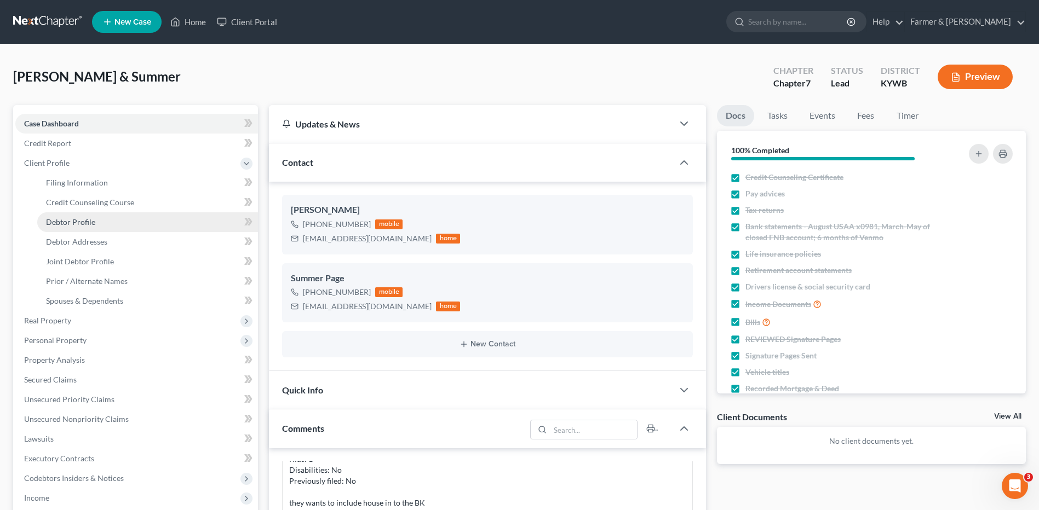
click at [95, 221] on link "Debtor Profile" at bounding box center [147, 223] width 221 height 20
select select "1"
select select "2"
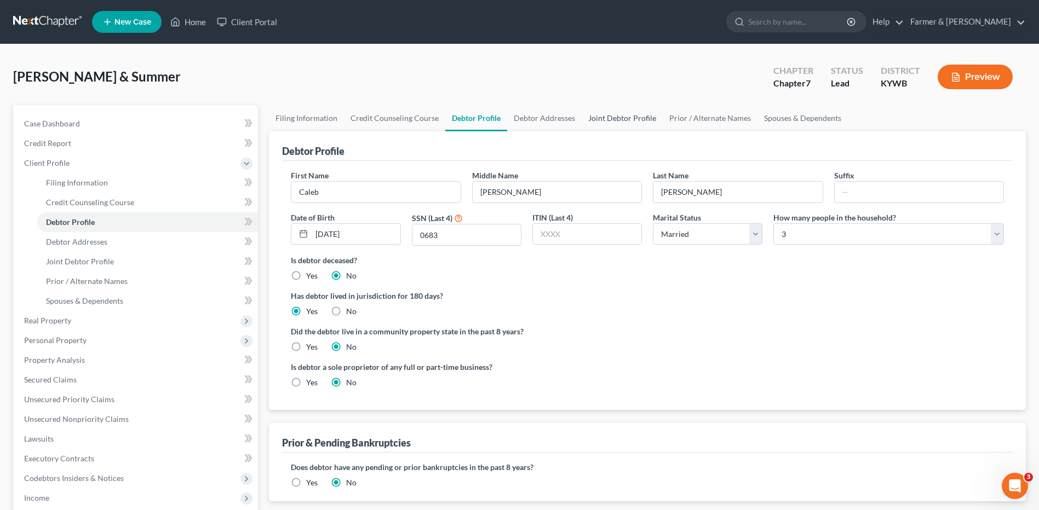
click at [617, 124] on link "Joint Debtor Profile" at bounding box center [622, 118] width 81 height 26
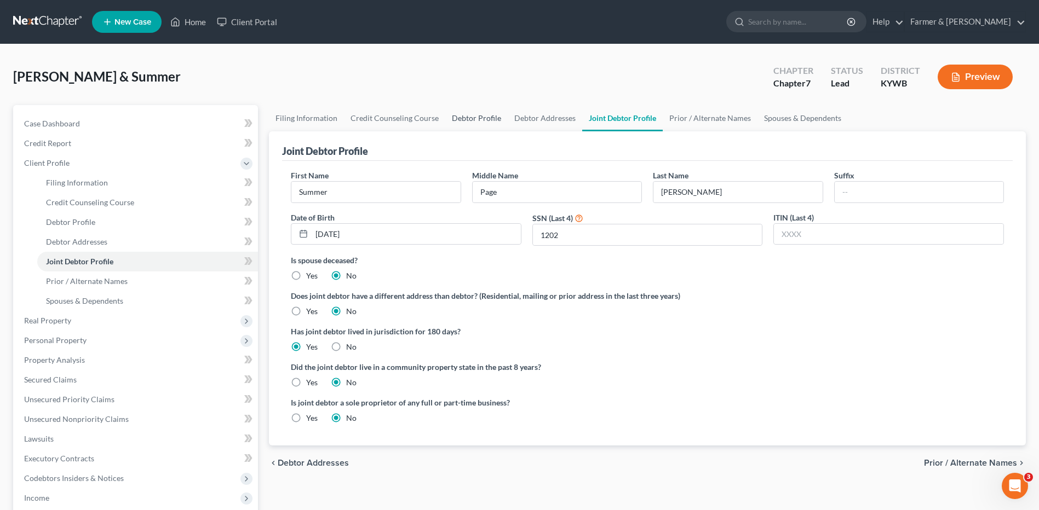
click at [483, 122] on link "Debtor Profile" at bounding box center [476, 118] width 62 height 26
select select "1"
select select "2"
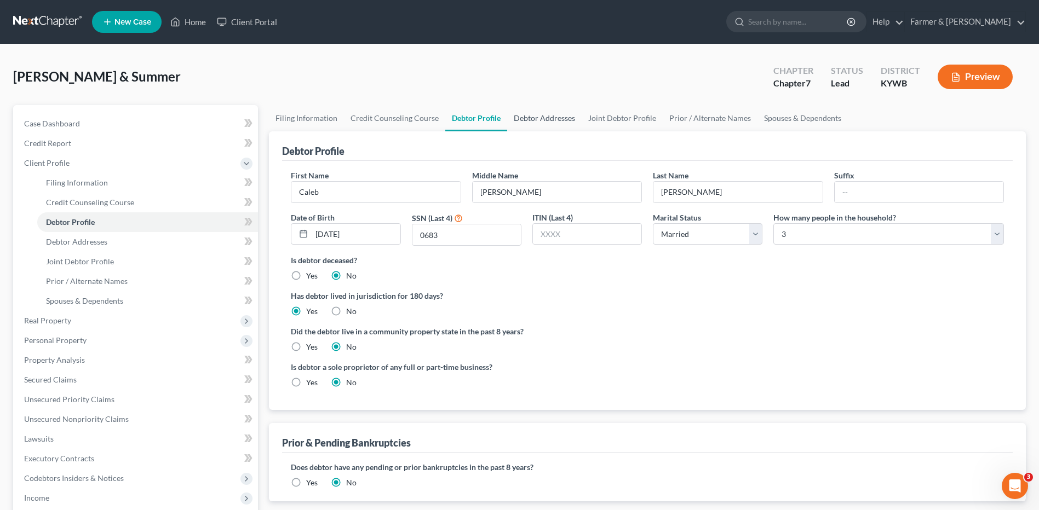
click at [538, 121] on link "Debtor Addresses" at bounding box center [544, 118] width 74 height 26
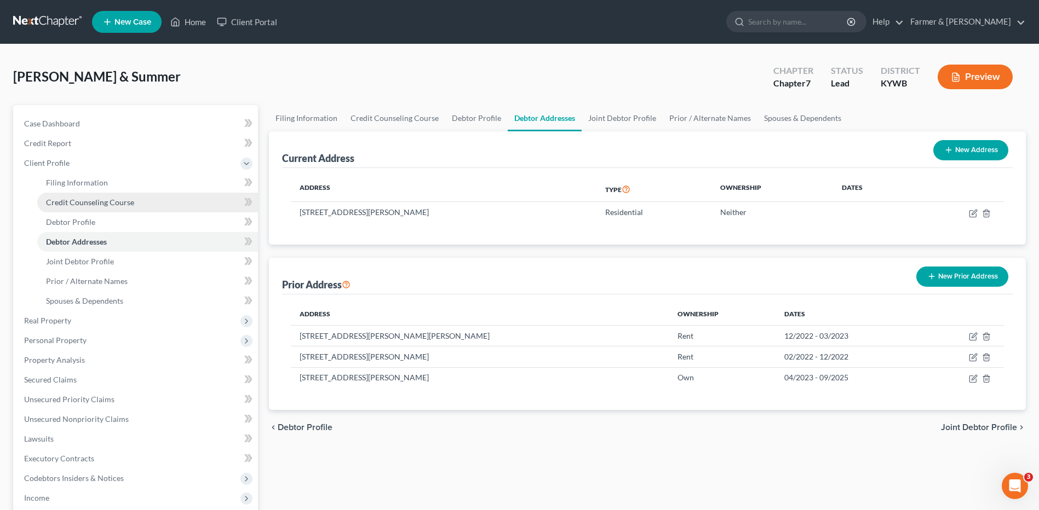
click at [127, 206] on span "Credit Counseling Course" at bounding box center [90, 202] width 88 height 9
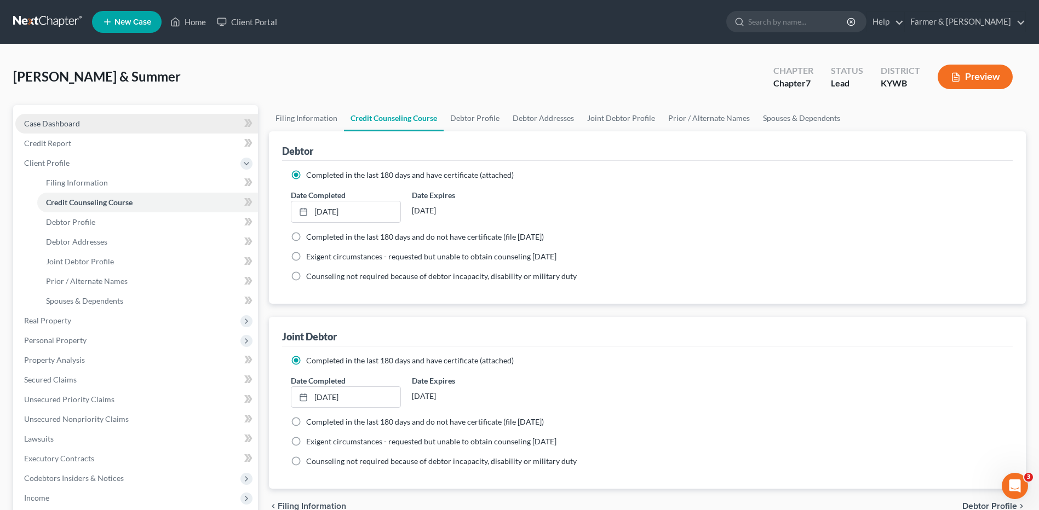
drag, startPoint x: 125, startPoint y: 111, endPoint x: 86, endPoint y: 115, distance: 39.1
click at [86, 115] on div "Sommers, Caleb & Summer Upgraded Chapter Chapter 7 Status Lead District KYWB Pr…" at bounding box center [519, 373] width 1013 height 630
drag, startPoint x: 86, startPoint y: 115, endPoint x: 33, endPoint y: 20, distance: 108.4
click at [33, 20] on link at bounding box center [48, 22] width 70 height 20
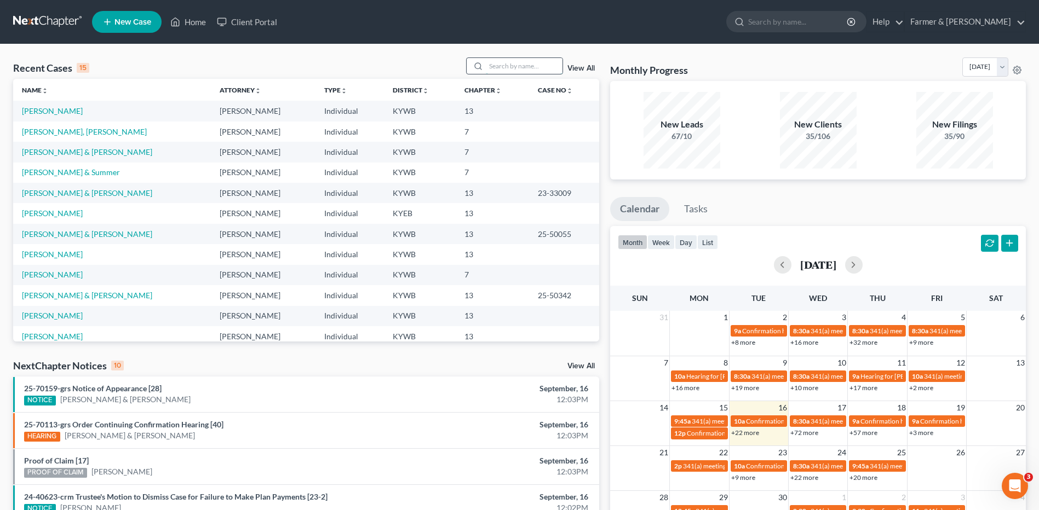
click at [509, 63] on input "search" at bounding box center [524, 66] width 77 height 16
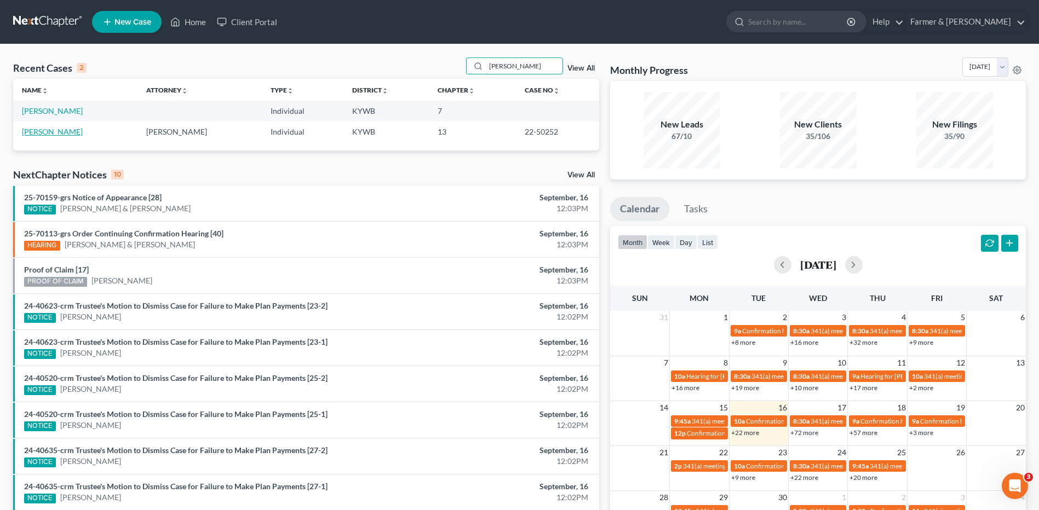
type input "[PERSON_NAME]"
click at [51, 131] on link "[PERSON_NAME]" at bounding box center [52, 131] width 61 height 9
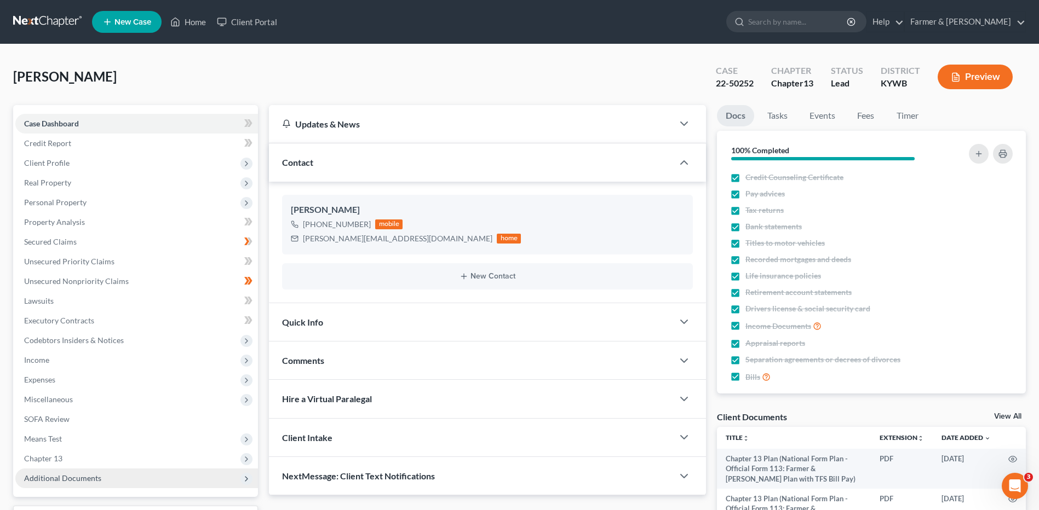
click at [122, 481] on span "Additional Documents" at bounding box center [136, 479] width 243 height 20
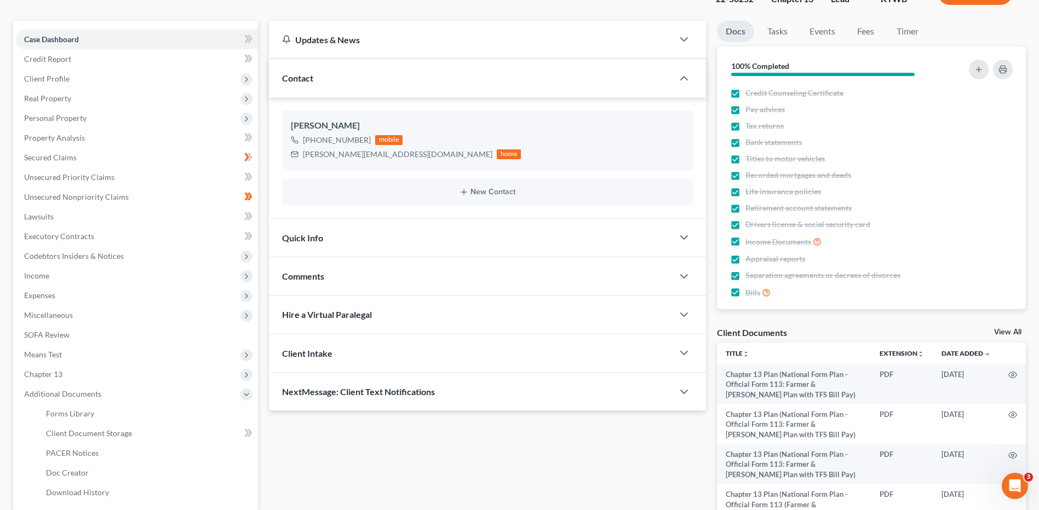
scroll to position [88, 0]
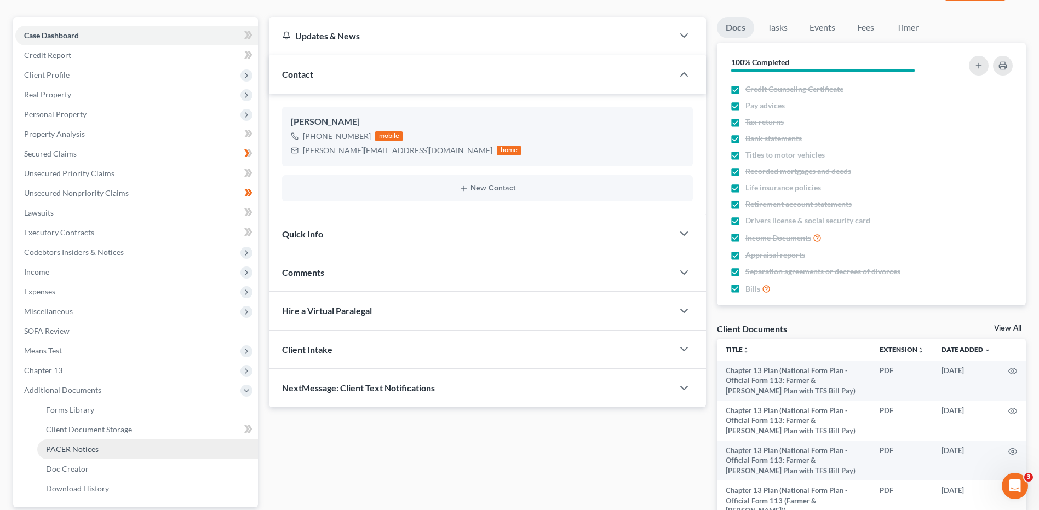
click at [54, 450] on span "PACER Notices" at bounding box center [72, 449] width 53 height 9
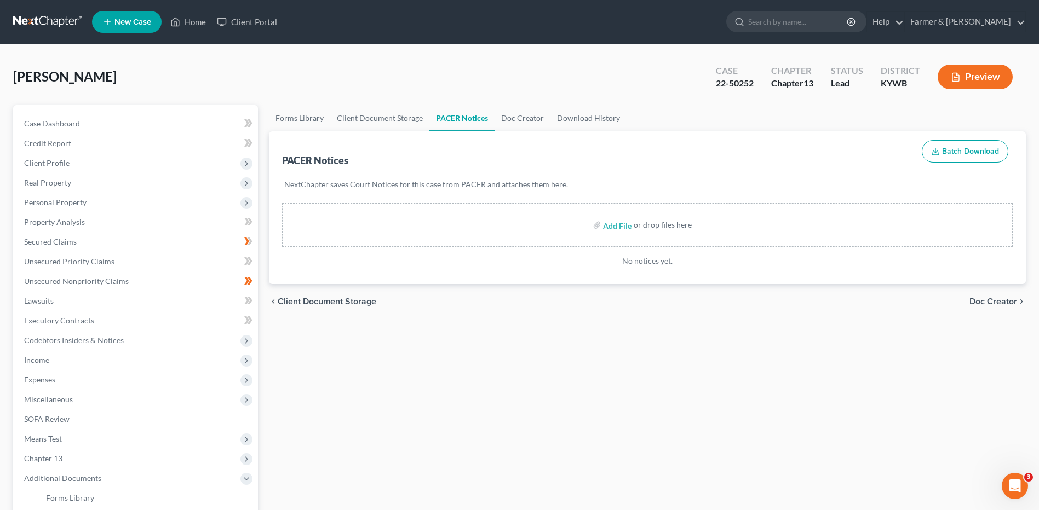
click at [41, 19] on link at bounding box center [48, 22] width 70 height 20
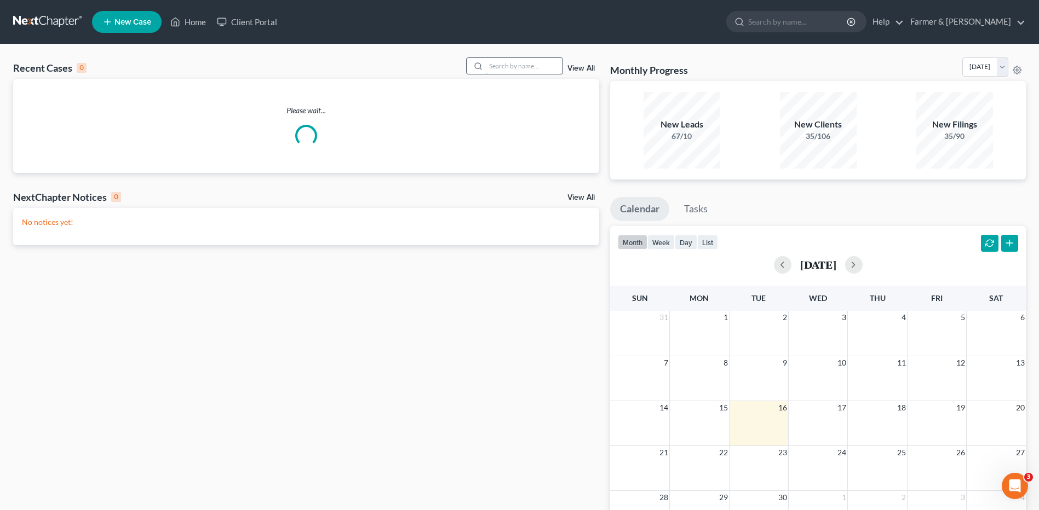
click at [546, 68] on input "search" at bounding box center [524, 66] width 77 height 16
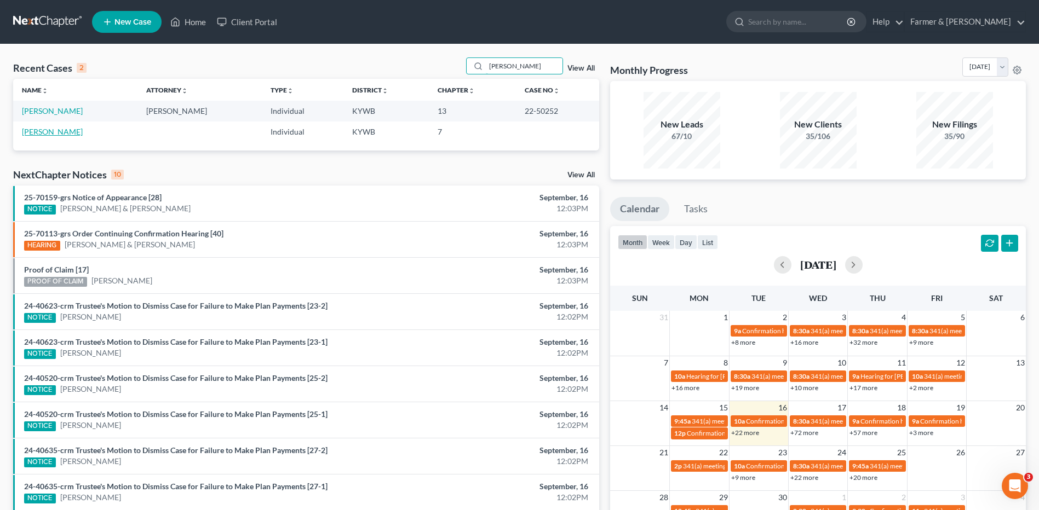
type input "[PERSON_NAME]"
click at [39, 130] on link "[PERSON_NAME]" at bounding box center [52, 131] width 61 height 9
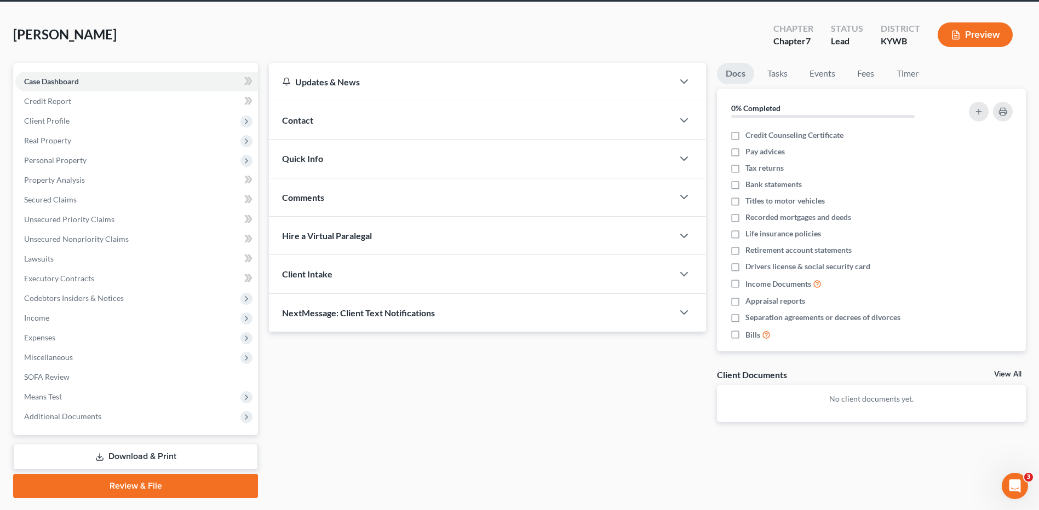
scroll to position [72, 0]
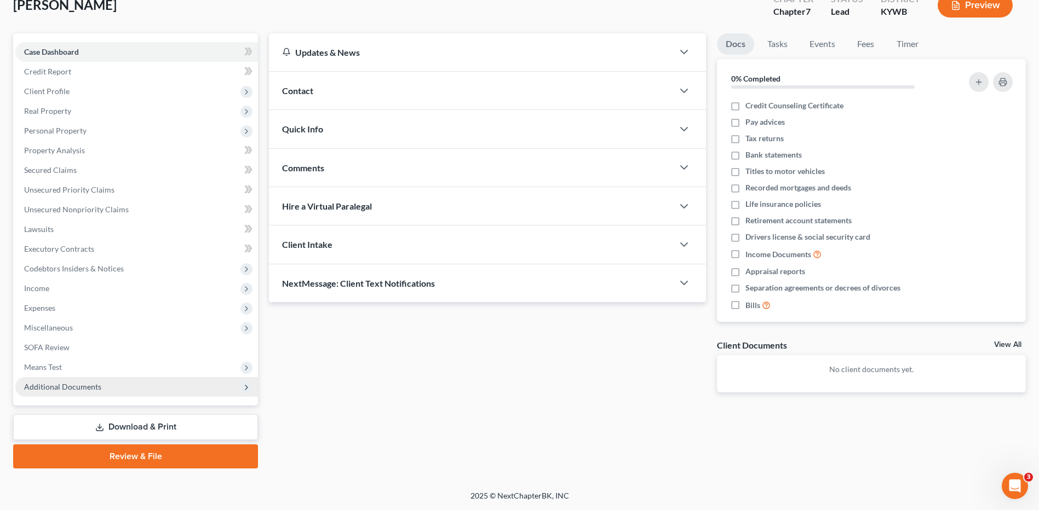
click at [69, 394] on span "Additional Documents" at bounding box center [136, 387] width 243 height 20
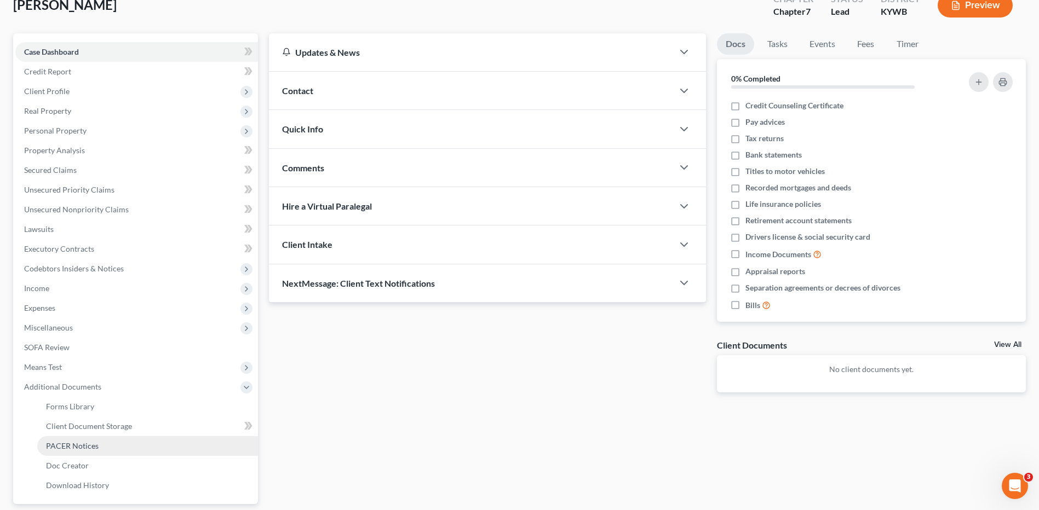
click at [77, 445] on span "PACER Notices" at bounding box center [72, 445] width 53 height 9
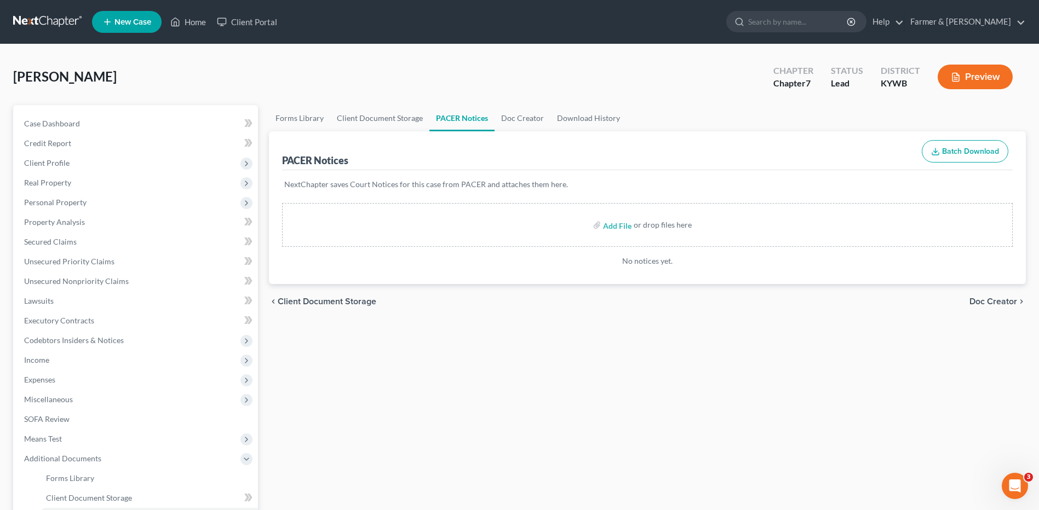
click at [39, 23] on link at bounding box center [48, 22] width 70 height 20
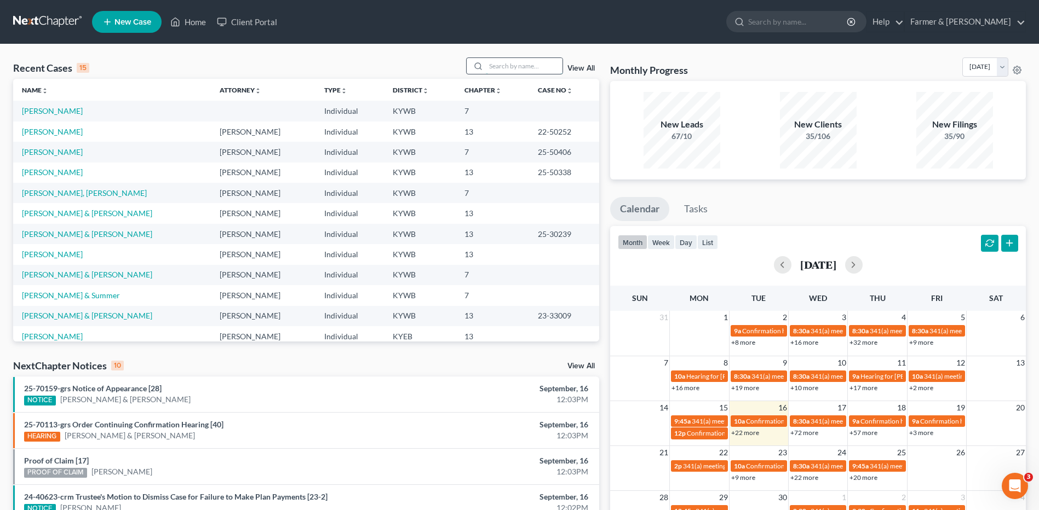
click at [512, 65] on input "search" at bounding box center [524, 66] width 77 height 16
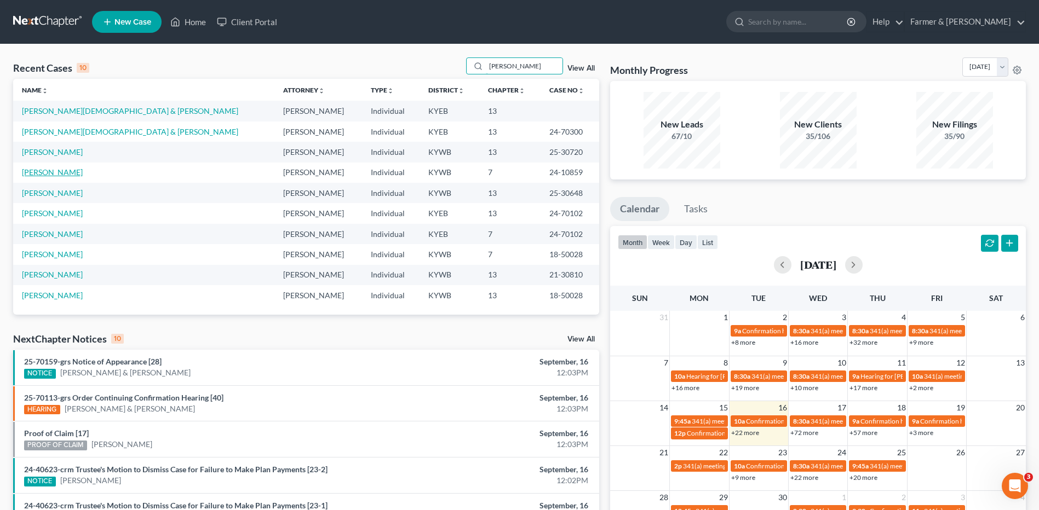
type input "[PERSON_NAME]"
click at [59, 170] on link "[PERSON_NAME]" at bounding box center [52, 172] width 61 height 9
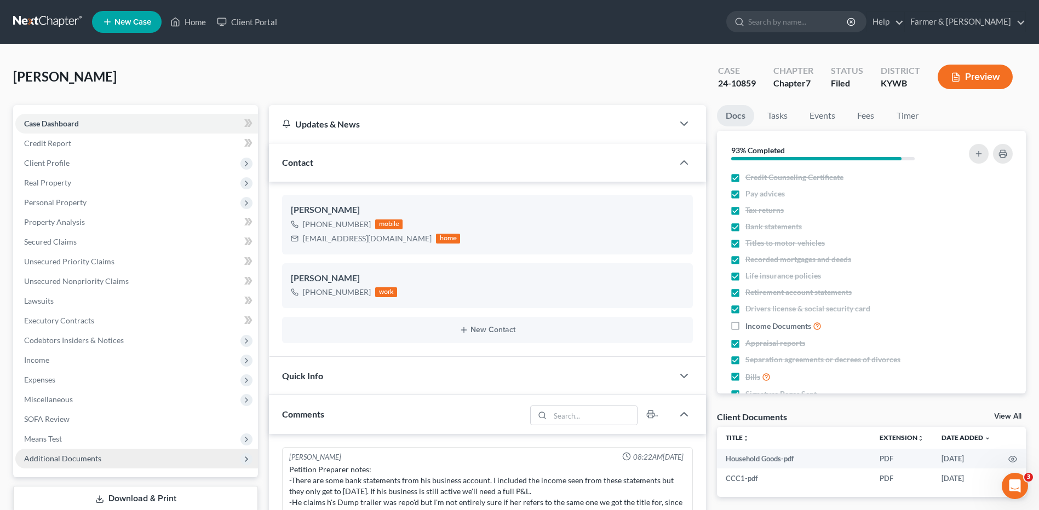
click at [49, 461] on span "Additional Documents" at bounding box center [62, 458] width 77 height 9
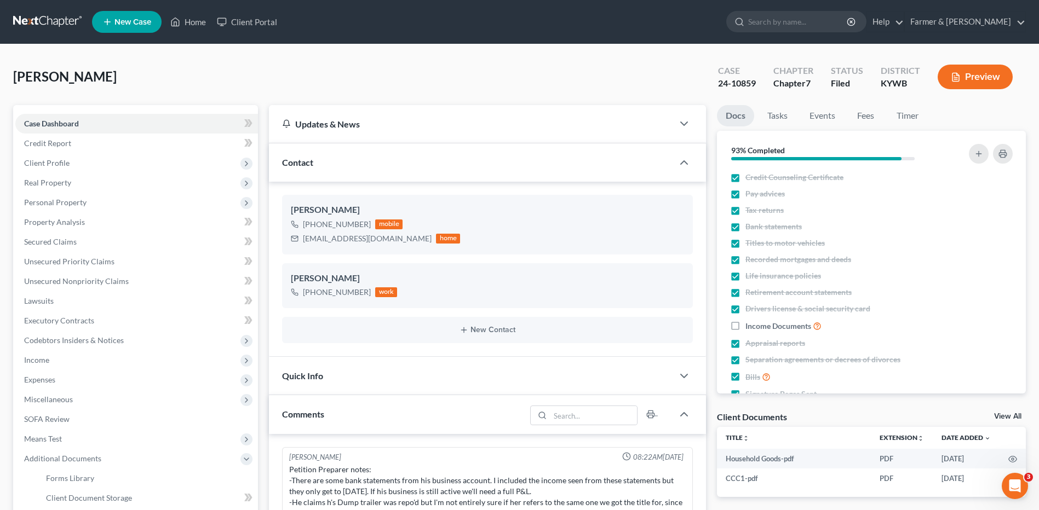
scroll to position [312, 0]
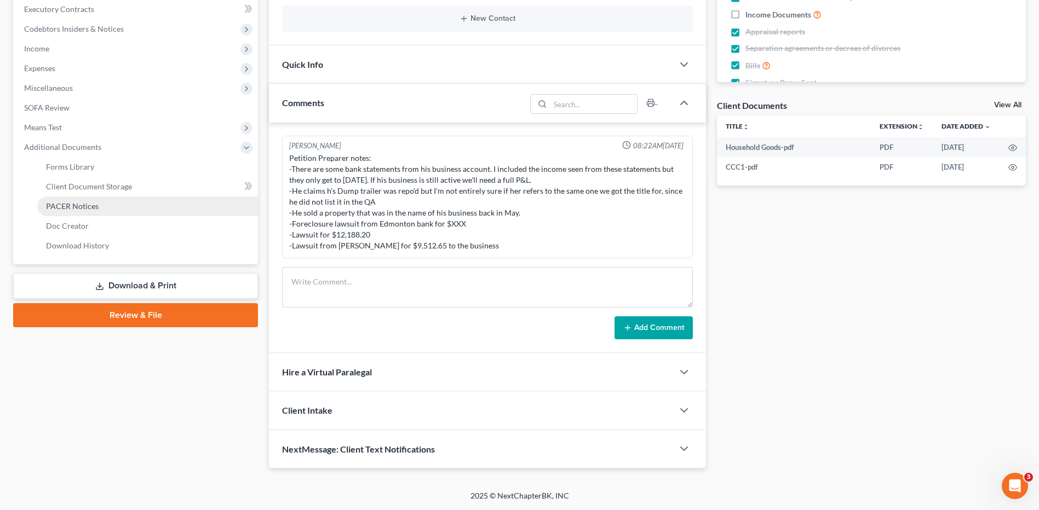
click at [66, 197] on link "PACER Notices" at bounding box center [147, 207] width 221 height 20
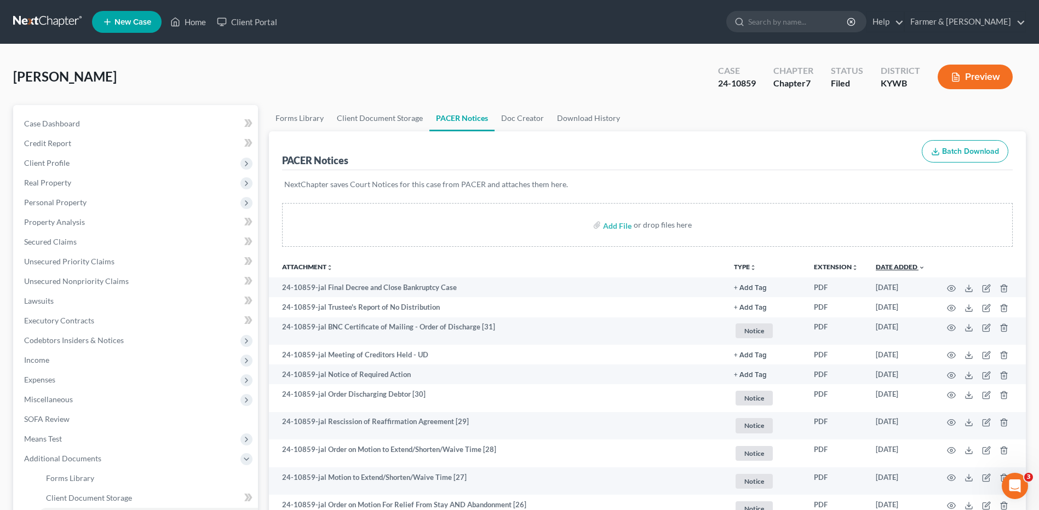
click at [911, 263] on link "Date Added unfold_more expand_more expand_less" at bounding box center [900, 267] width 49 height 8
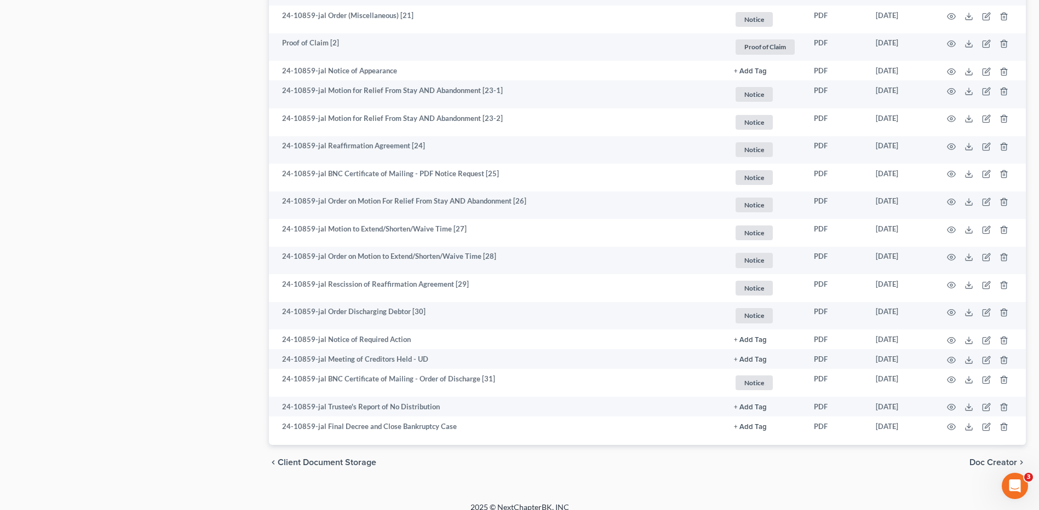
scroll to position [927, 0]
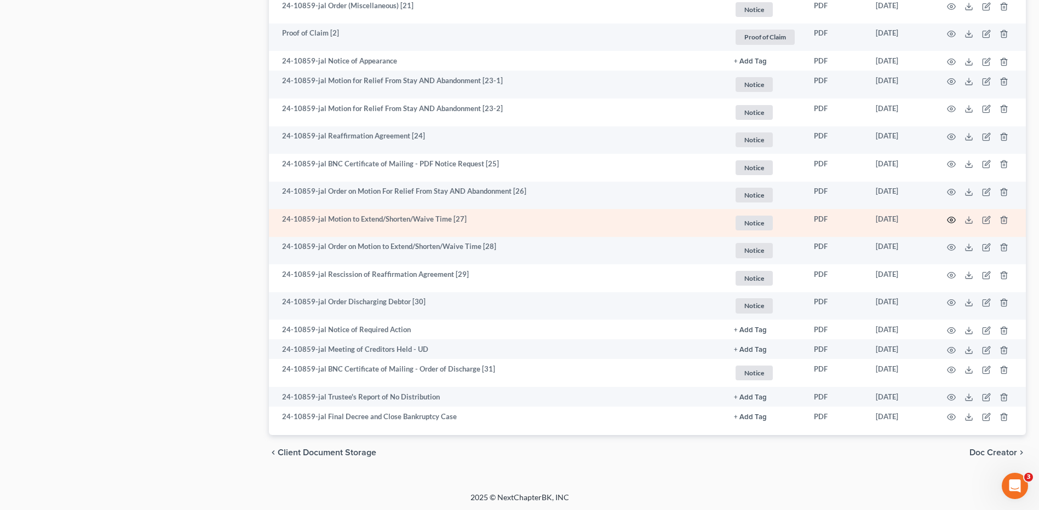
click at [949, 220] on icon "button" at bounding box center [951, 220] width 9 height 9
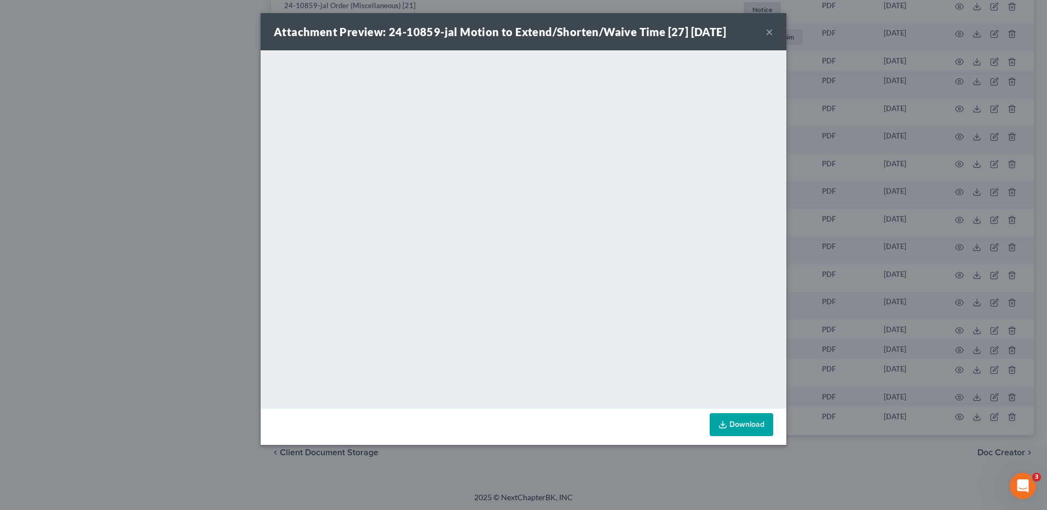
click at [767, 31] on button "×" at bounding box center [770, 31] width 8 height 13
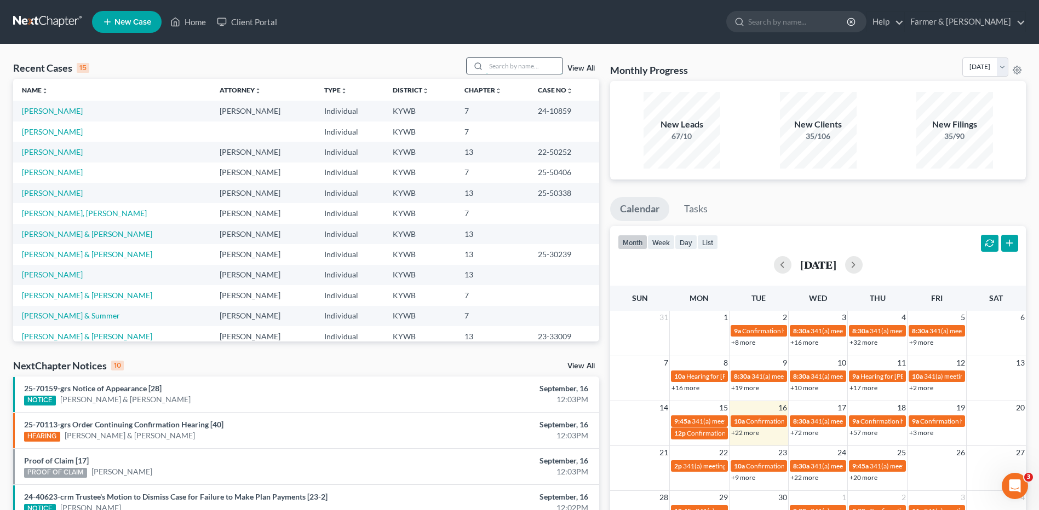
click at [505, 66] on input "search" at bounding box center [524, 66] width 77 height 16
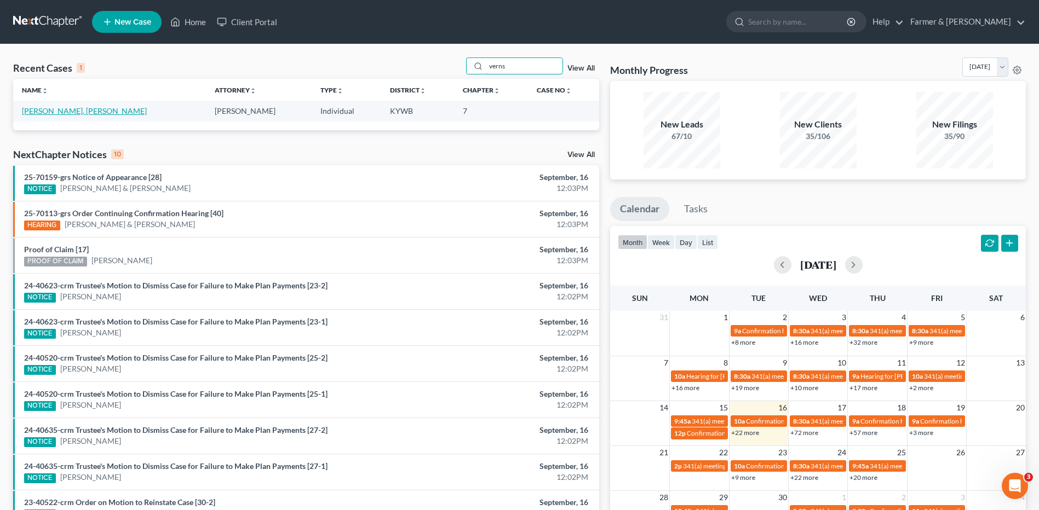
type input "verns"
click at [67, 112] on link "[PERSON_NAME], [PERSON_NAME]" at bounding box center [84, 110] width 125 height 9
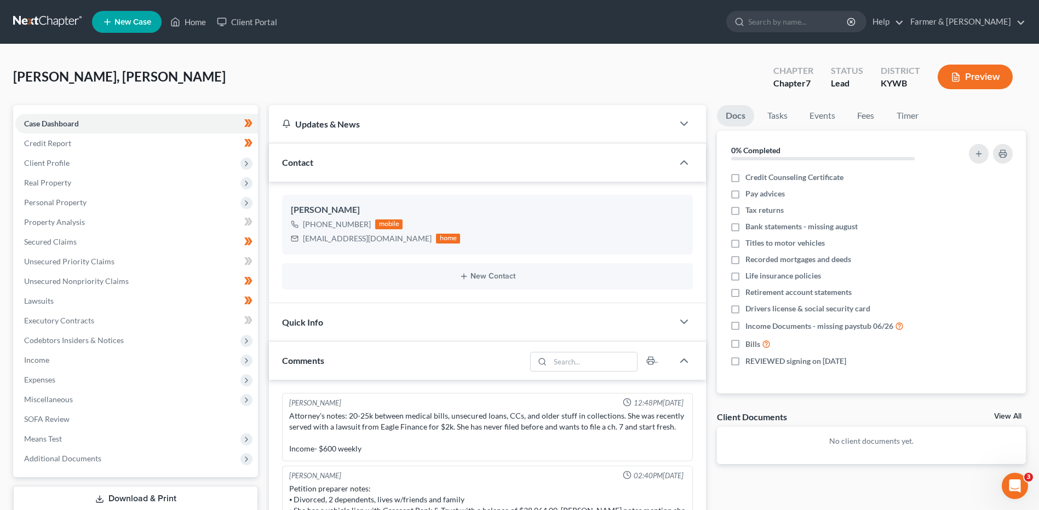
scroll to position [42, 0]
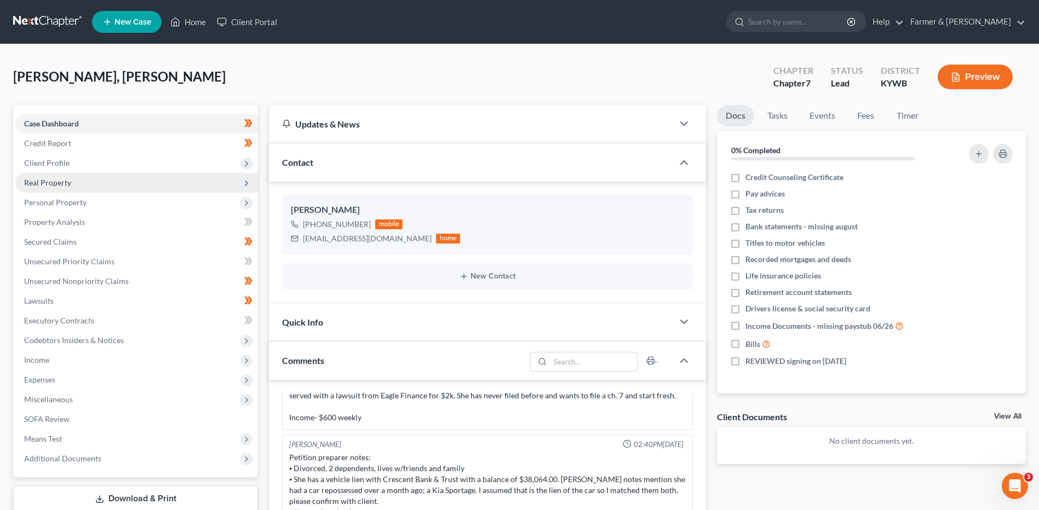
click at [107, 173] on span "Real Property" at bounding box center [136, 183] width 243 height 20
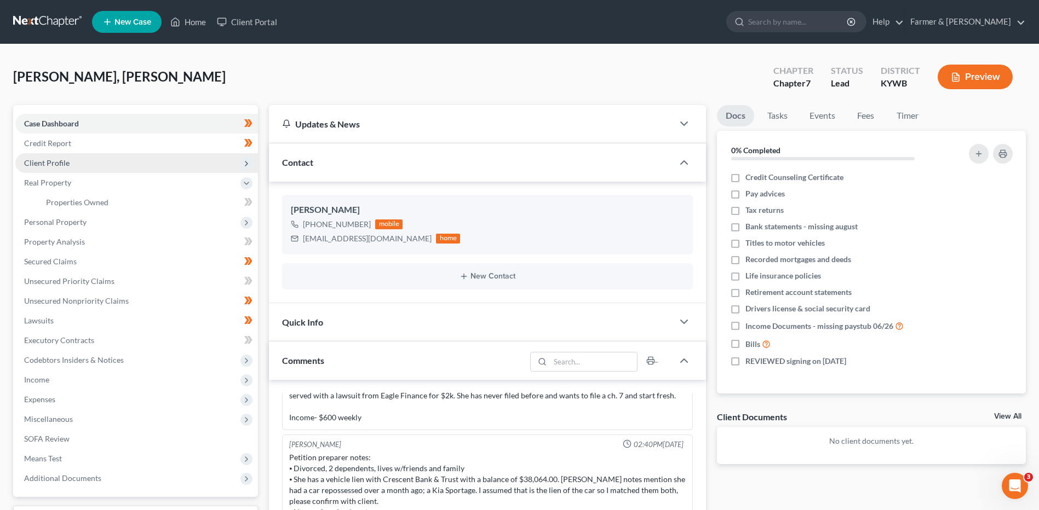
click at [116, 164] on span "Client Profile" at bounding box center [136, 163] width 243 height 20
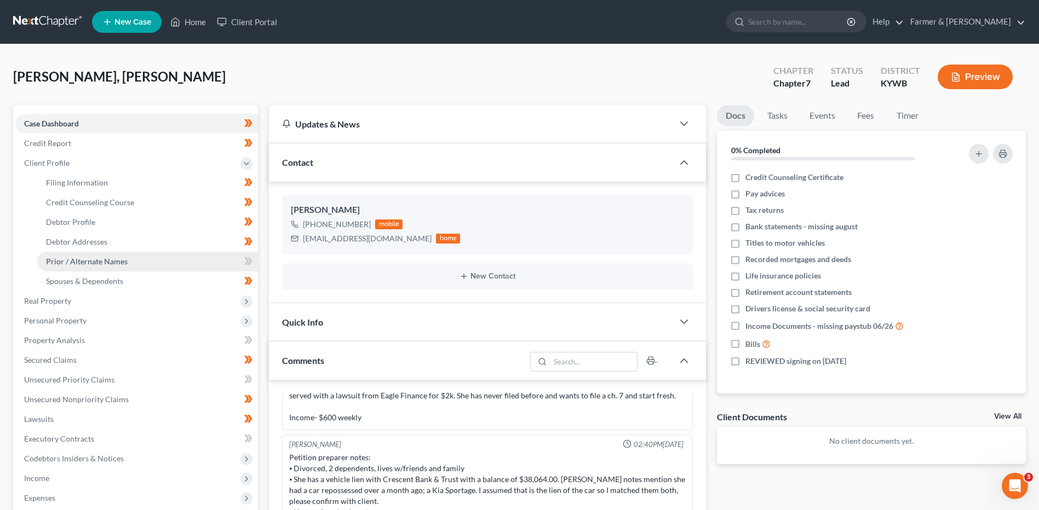
click at [116, 252] on link "Prior / Alternate Names" at bounding box center [147, 262] width 221 height 20
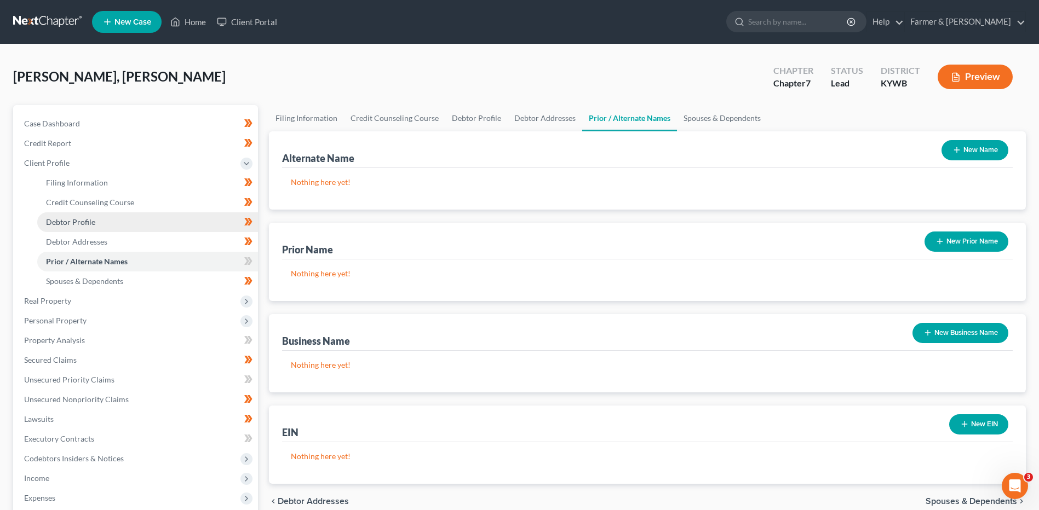
click at [123, 220] on link "Debtor Profile" at bounding box center [147, 223] width 221 height 20
select select "3"
select select "2"
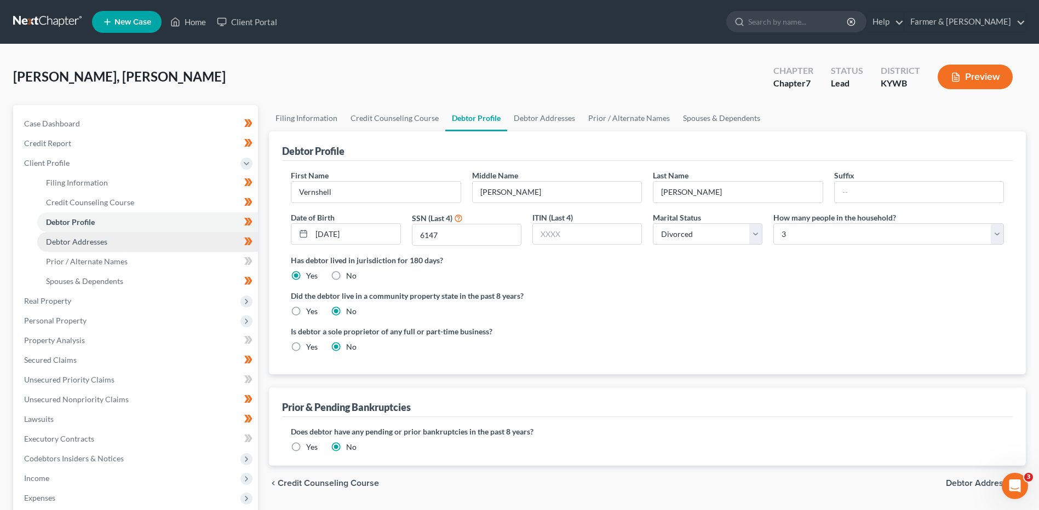
click at [115, 247] on link "Debtor Addresses" at bounding box center [147, 242] width 221 height 20
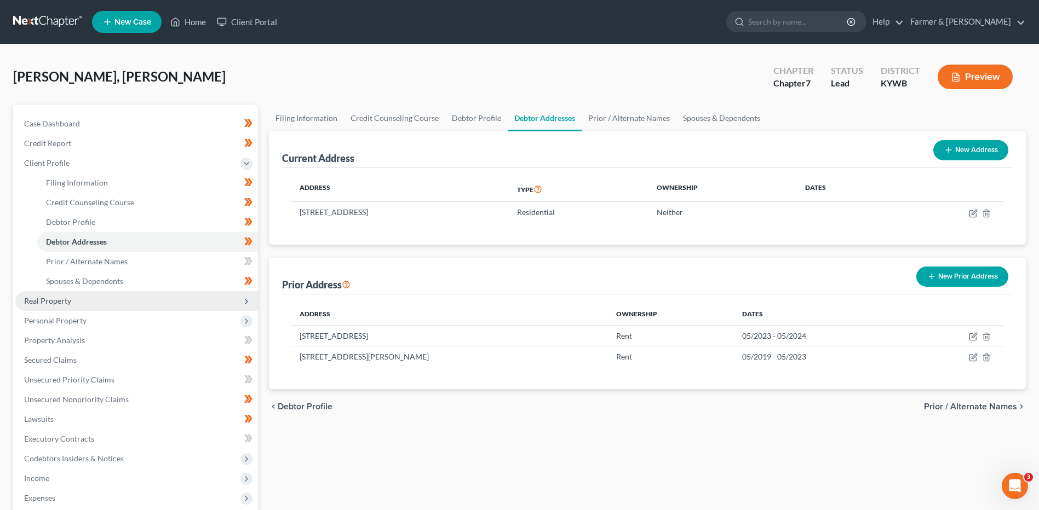
click at [92, 302] on span "Real Property" at bounding box center [136, 301] width 243 height 20
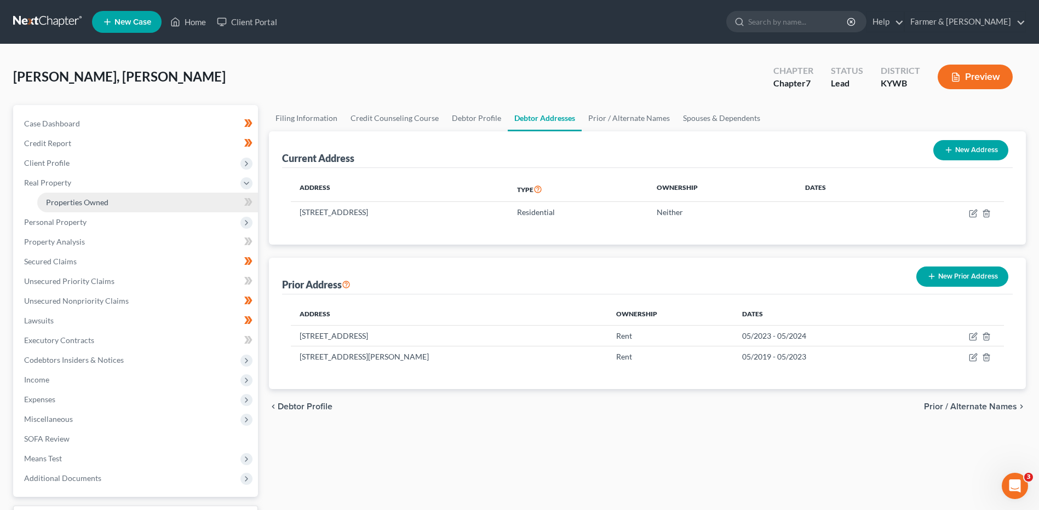
click at [128, 204] on link "Properties Owned" at bounding box center [147, 203] width 221 height 20
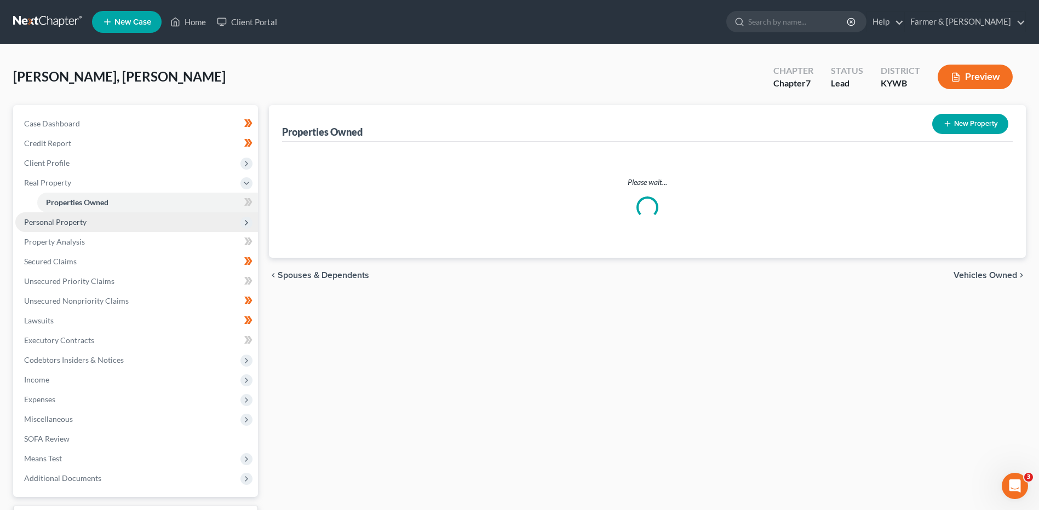
click at [107, 221] on span "Personal Property" at bounding box center [136, 223] width 243 height 20
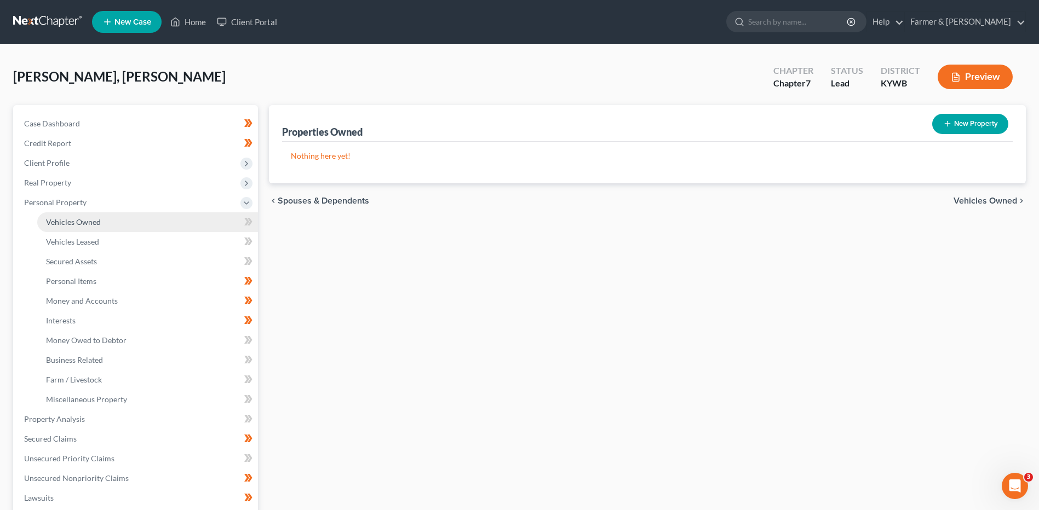
click at [107, 223] on link "Vehicles Owned" at bounding box center [147, 223] width 221 height 20
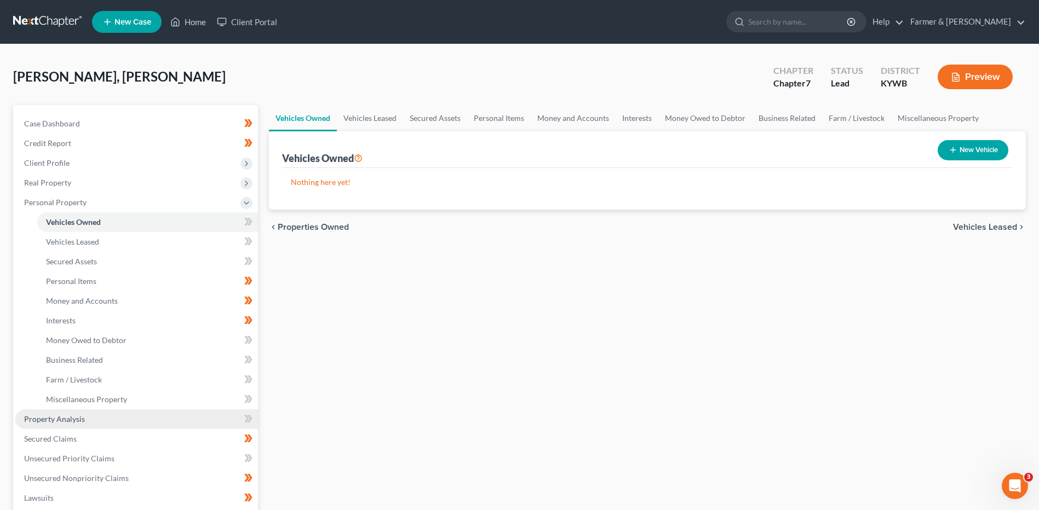
click at [79, 420] on span "Property Analysis" at bounding box center [54, 419] width 61 height 9
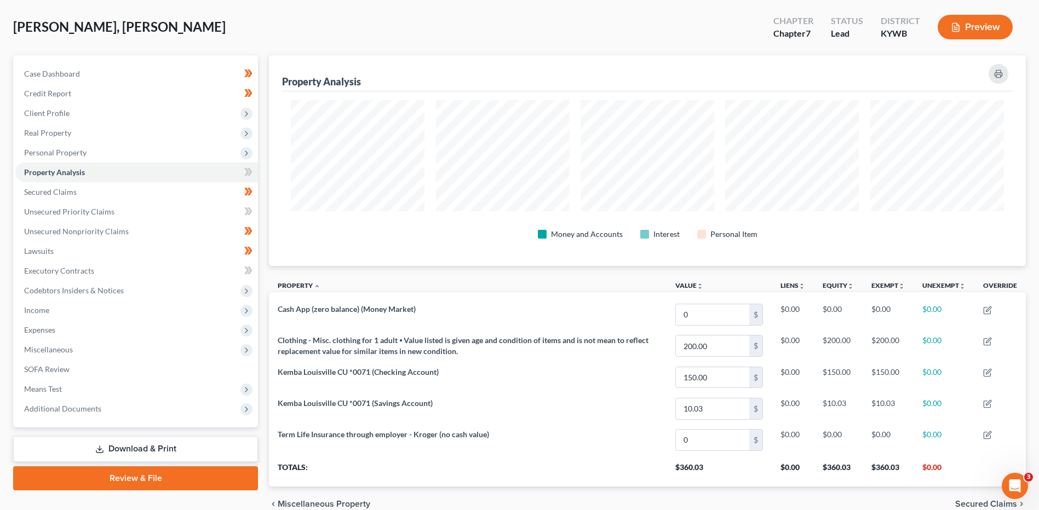
scroll to position [47, 0]
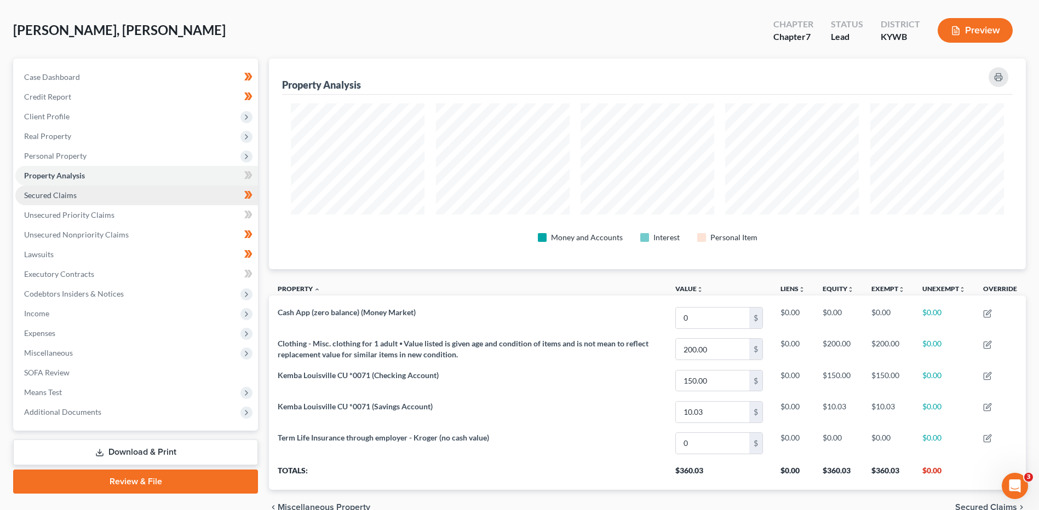
click at [134, 199] on link "Secured Claims" at bounding box center [136, 196] width 243 height 20
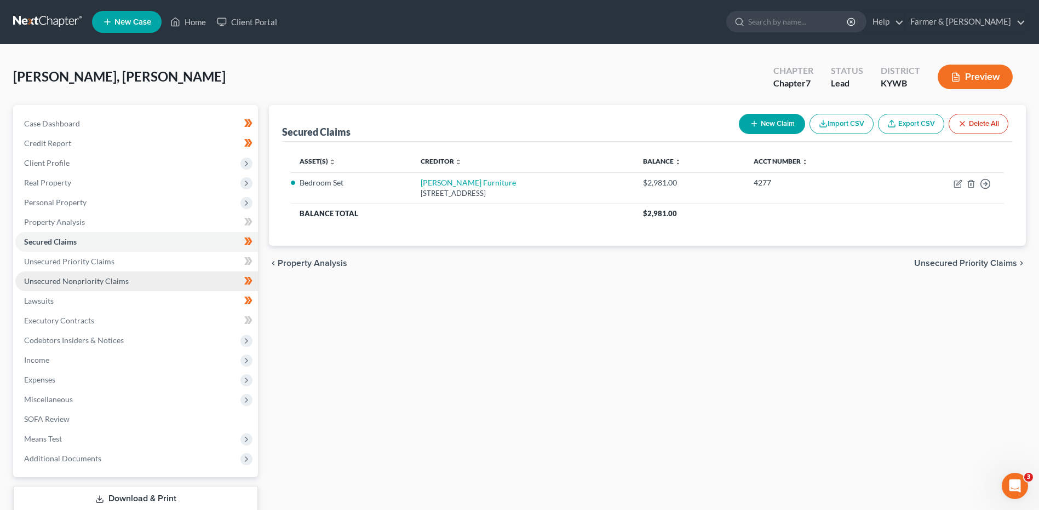
click at [142, 284] on link "Unsecured Nonpriority Claims" at bounding box center [136, 282] width 243 height 20
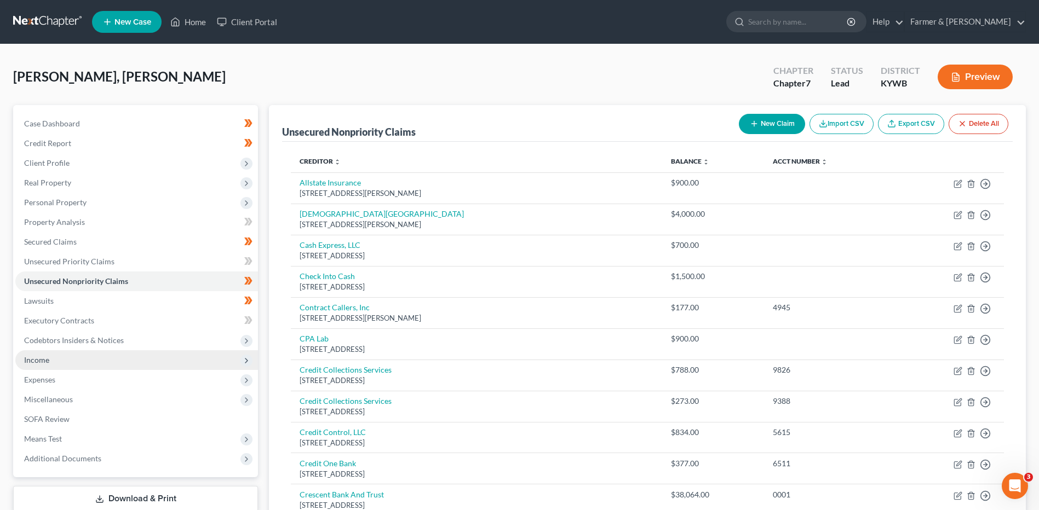
click at [102, 359] on span "Income" at bounding box center [136, 361] width 243 height 20
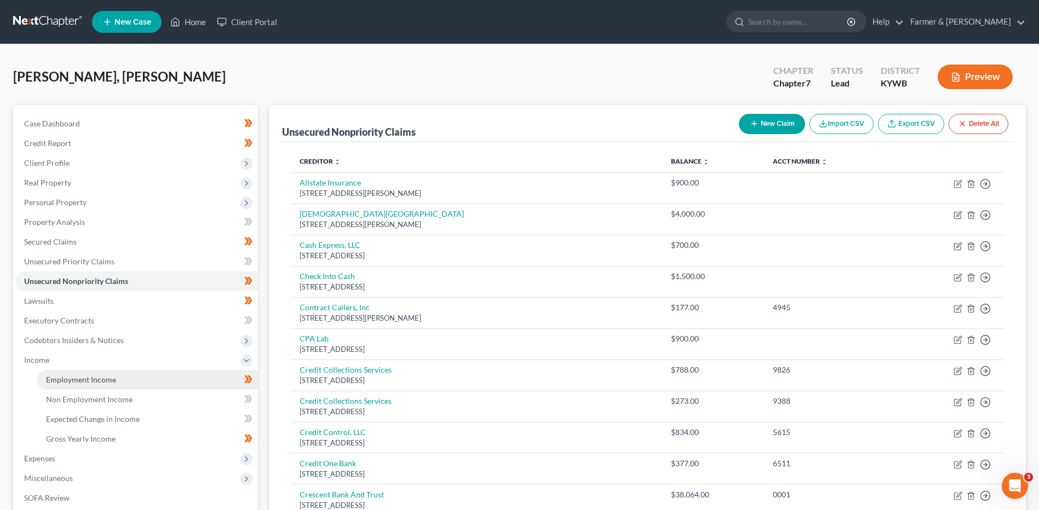
click at [103, 387] on link "Employment Income" at bounding box center [147, 380] width 221 height 20
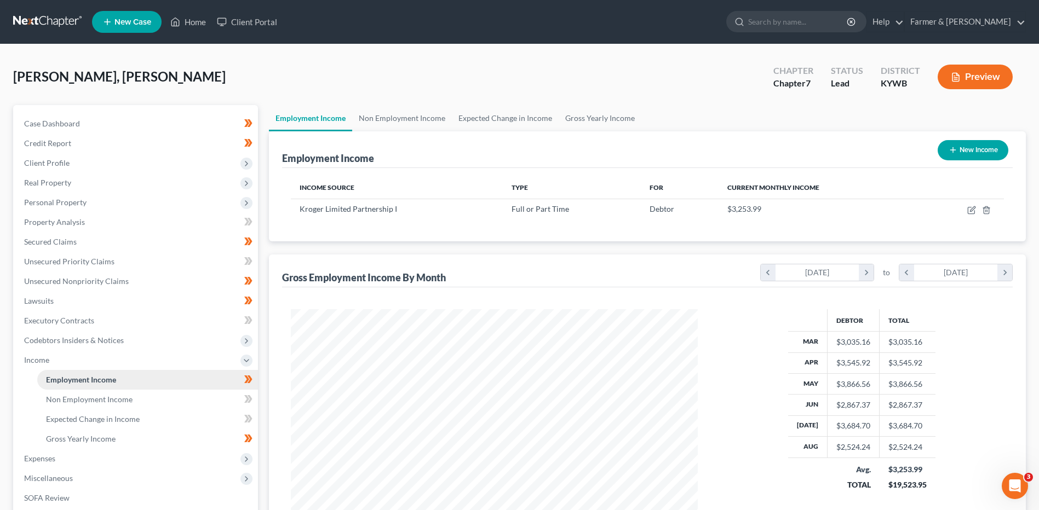
scroll to position [203, 428]
click at [102, 406] on link "Non Employment Income" at bounding box center [147, 400] width 221 height 20
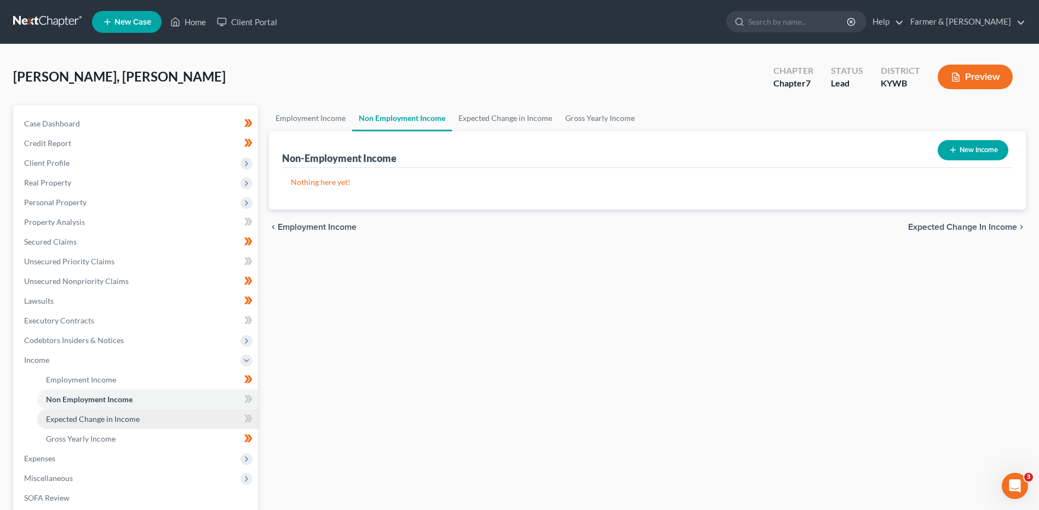
click at [102, 424] on link "Expected Change in Income" at bounding box center [147, 420] width 221 height 20
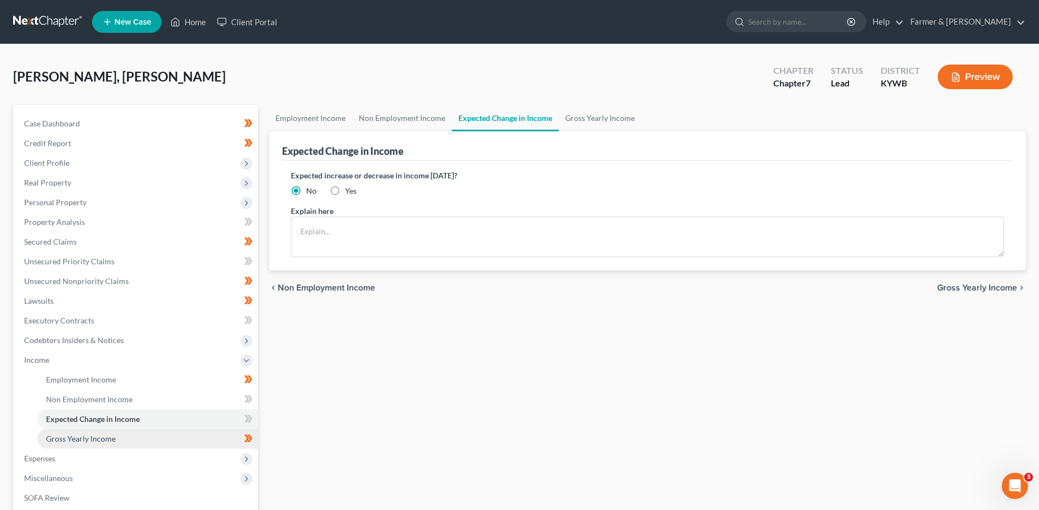
click at [101, 440] on span "Gross Yearly Income" at bounding box center [81, 438] width 70 height 9
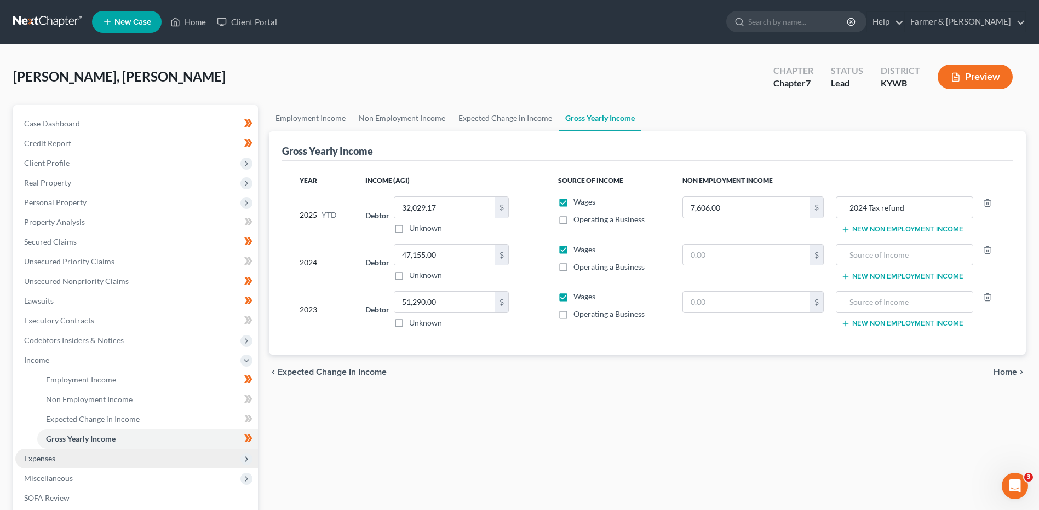
click at [92, 455] on span "Expenses" at bounding box center [136, 459] width 243 height 20
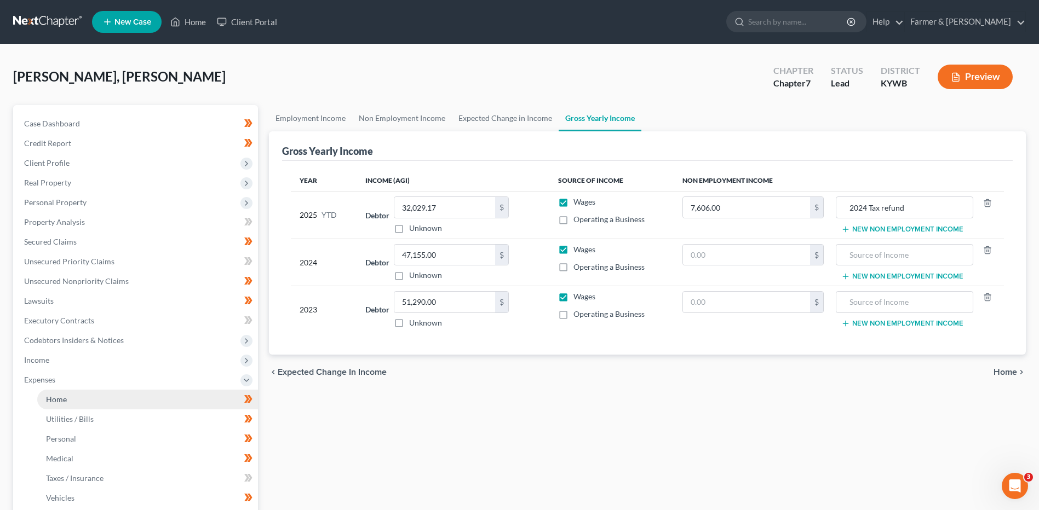
click at [112, 404] on link "Home" at bounding box center [147, 400] width 221 height 20
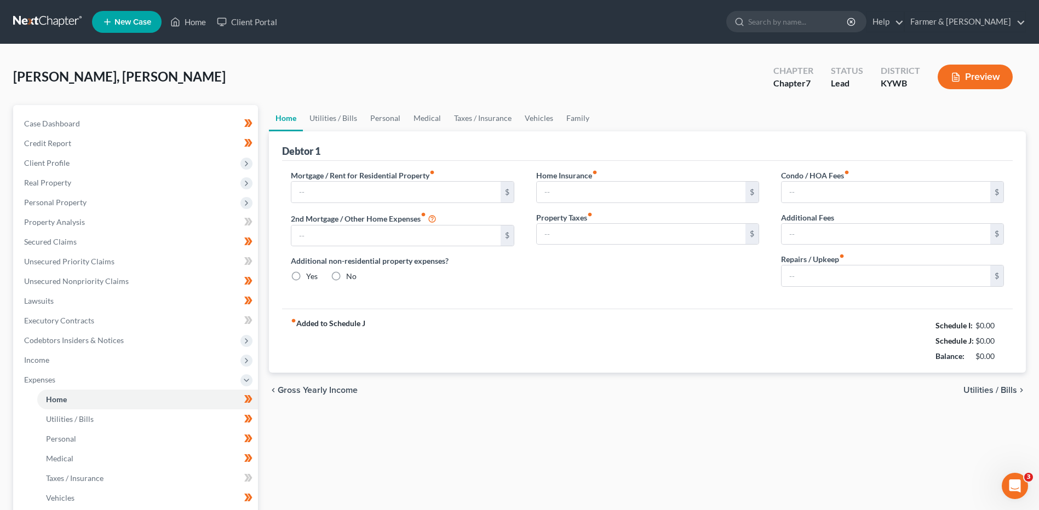
type input "525.00"
type input "0.00"
radio input "true"
type input "0.00"
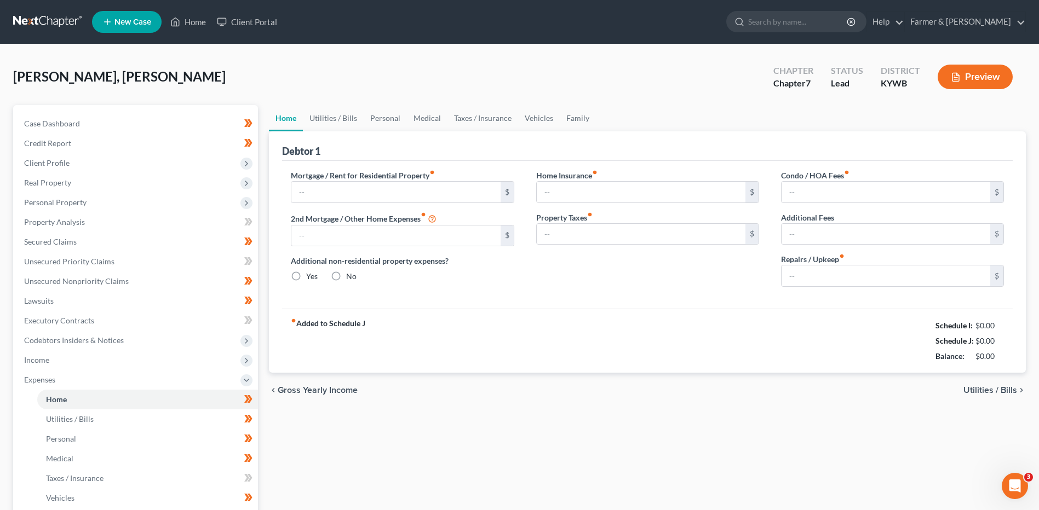
type input "0.00"
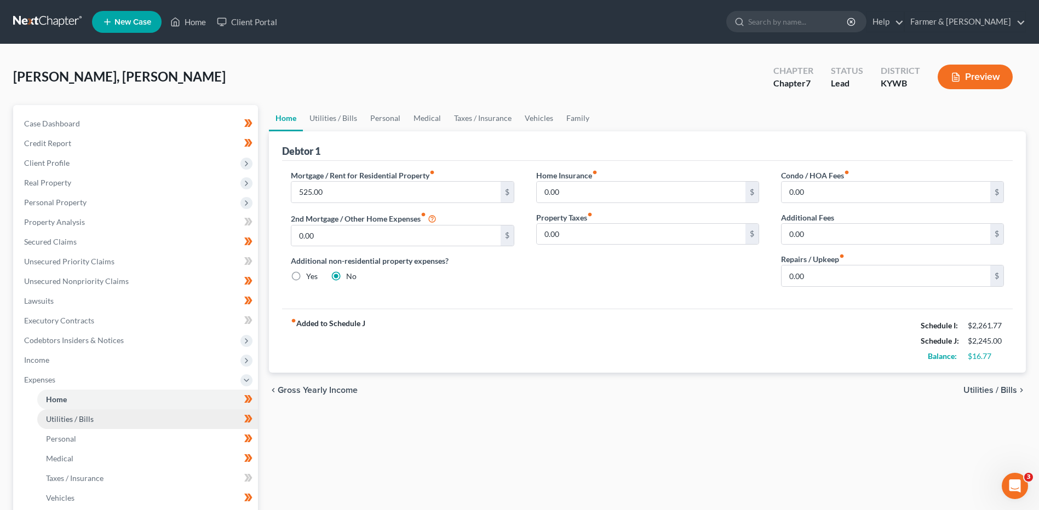
click at [163, 415] on link "Utilities / Bills" at bounding box center [147, 420] width 221 height 20
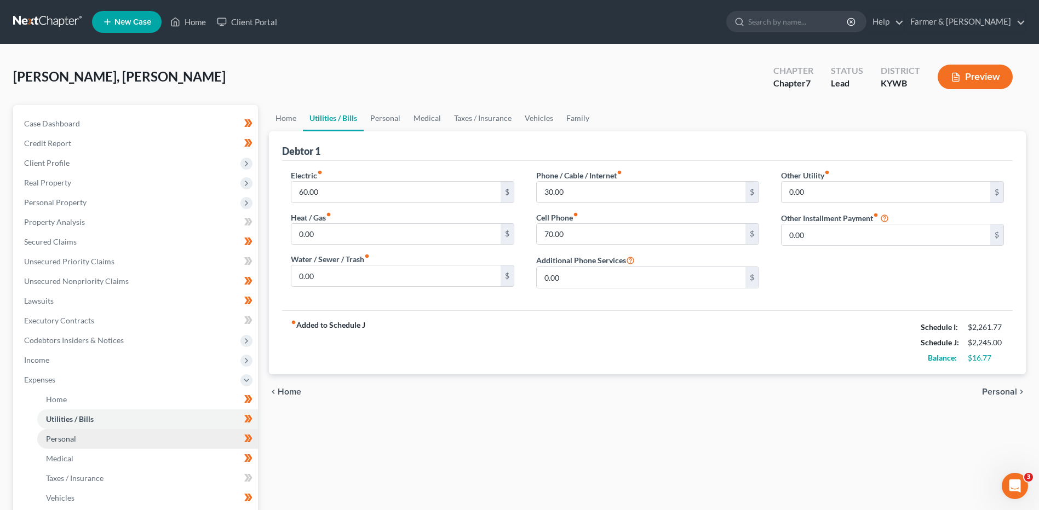
click at [116, 435] on link "Personal" at bounding box center [147, 439] width 221 height 20
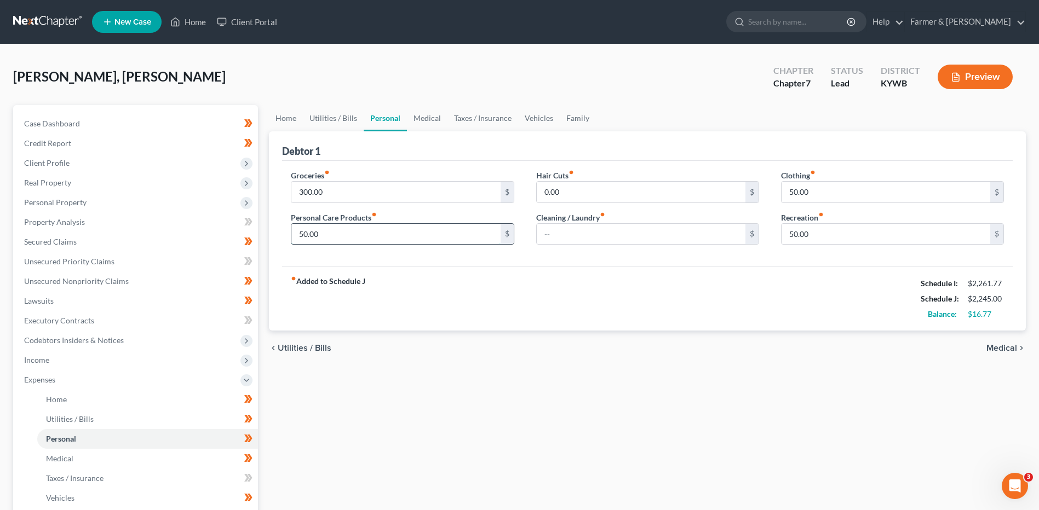
click at [338, 238] on input "50.00" at bounding box center [395, 234] width 209 height 21
type input "35.00"
type input "25.00"
type input "20.00"
drag, startPoint x: 831, startPoint y: 192, endPoint x: 751, endPoint y: 200, distance: 79.9
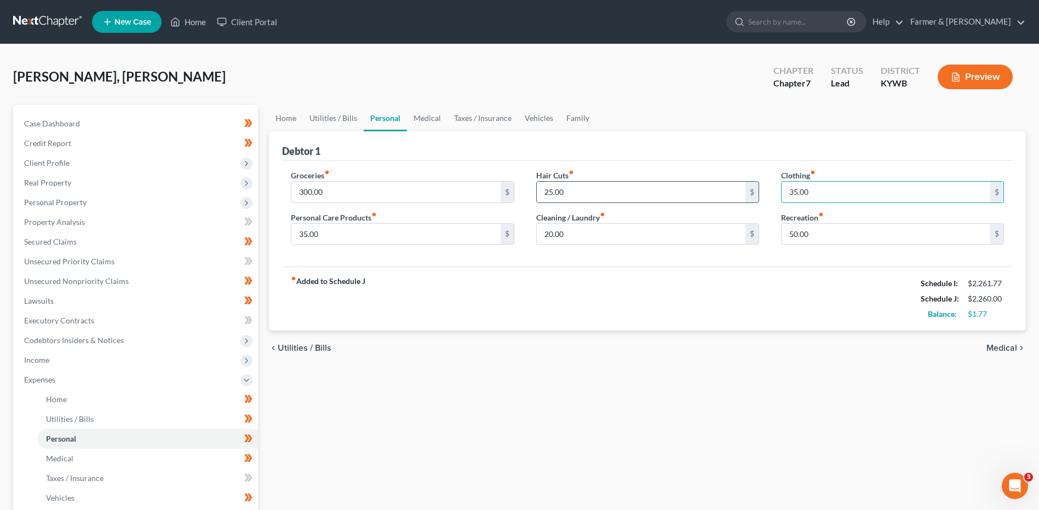
click at [751, 200] on div "Groceries fiber_manual_record 300.00 $ Personal Care Products fiber_manual_reco…" at bounding box center [647, 212] width 735 height 84
type input "25.00"
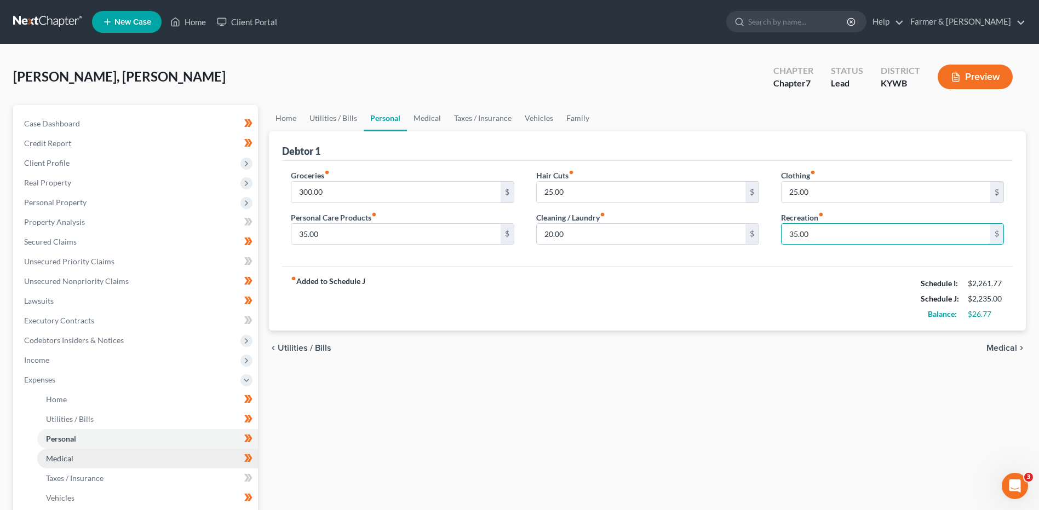
type input "35.00"
click at [181, 459] on link "Medical" at bounding box center [147, 459] width 221 height 20
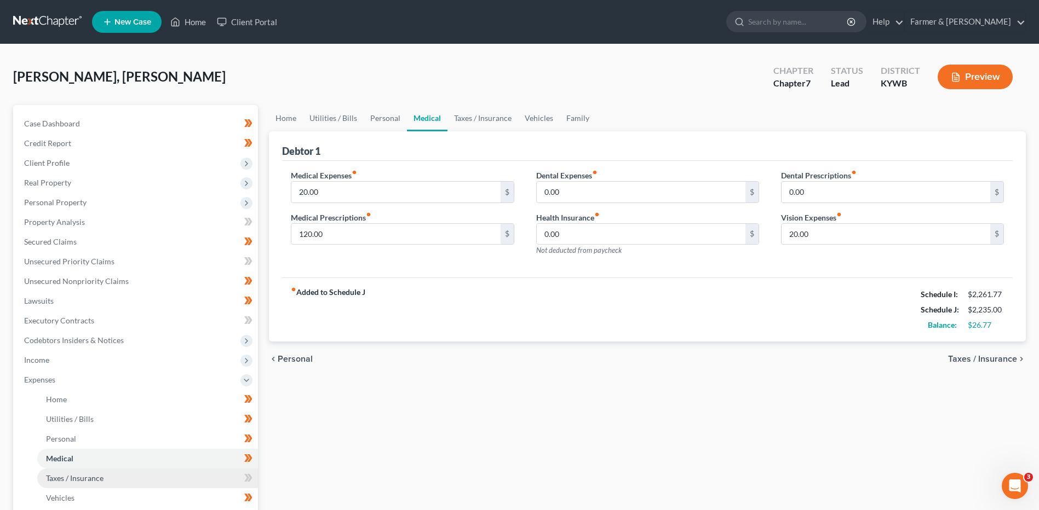
click at [124, 484] on link "Taxes / Insurance" at bounding box center [147, 479] width 221 height 20
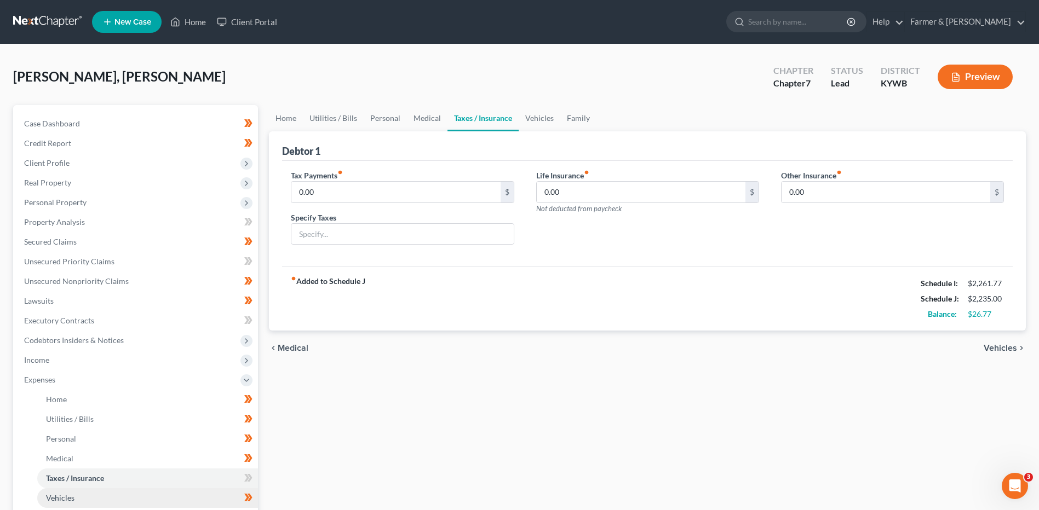
click at [84, 503] on link "Vehicles" at bounding box center [147, 499] width 221 height 20
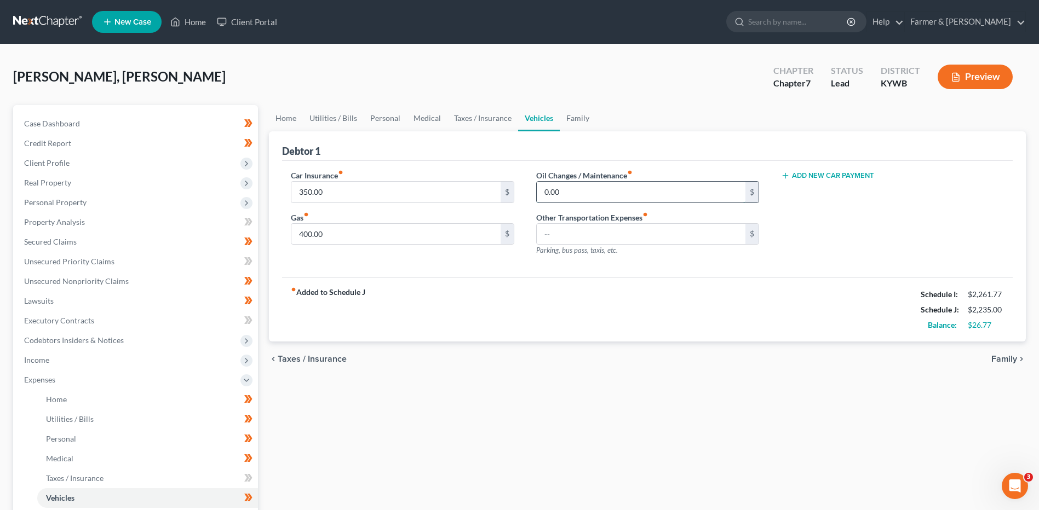
click at [609, 196] on input "0.00" at bounding box center [641, 192] width 209 height 21
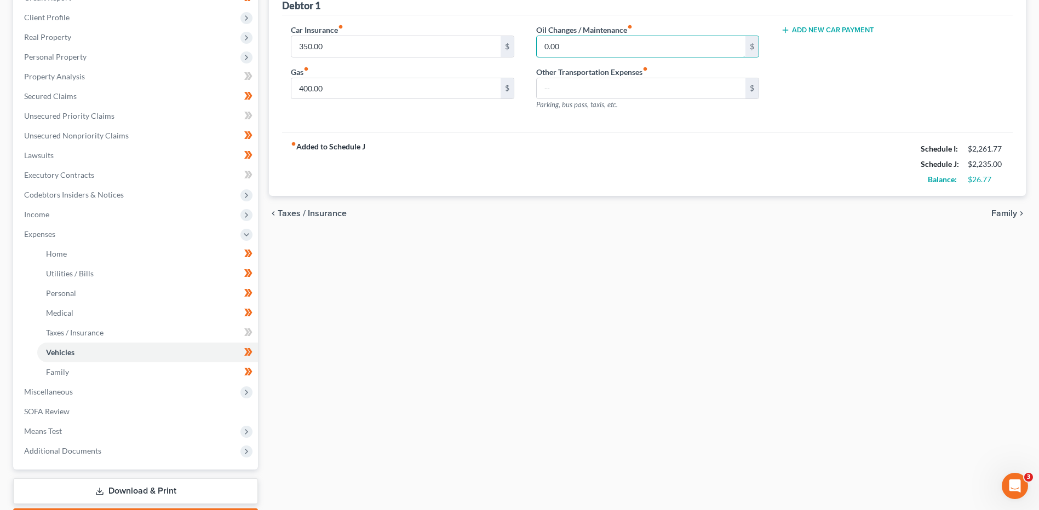
scroll to position [150, 0]
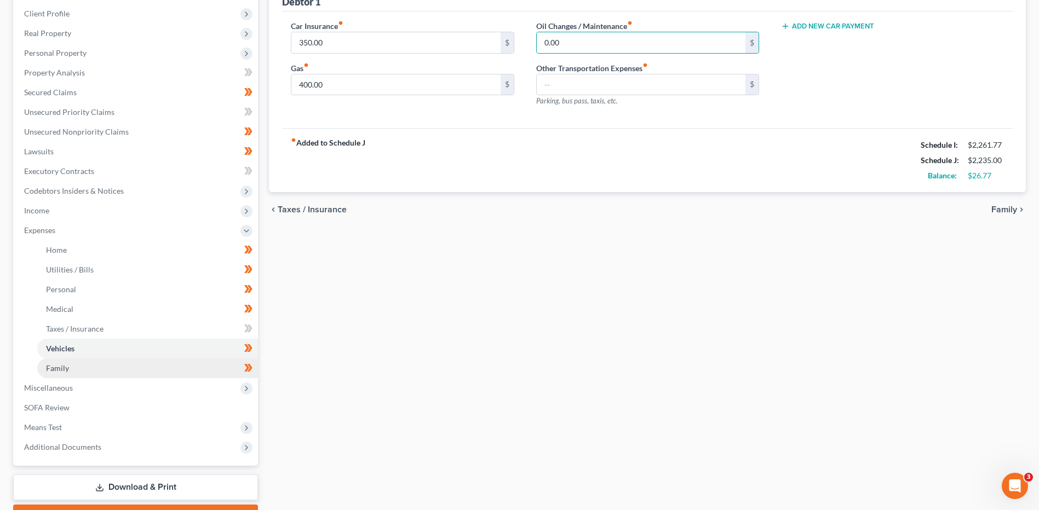
click at [186, 371] on link "Family" at bounding box center [147, 369] width 221 height 20
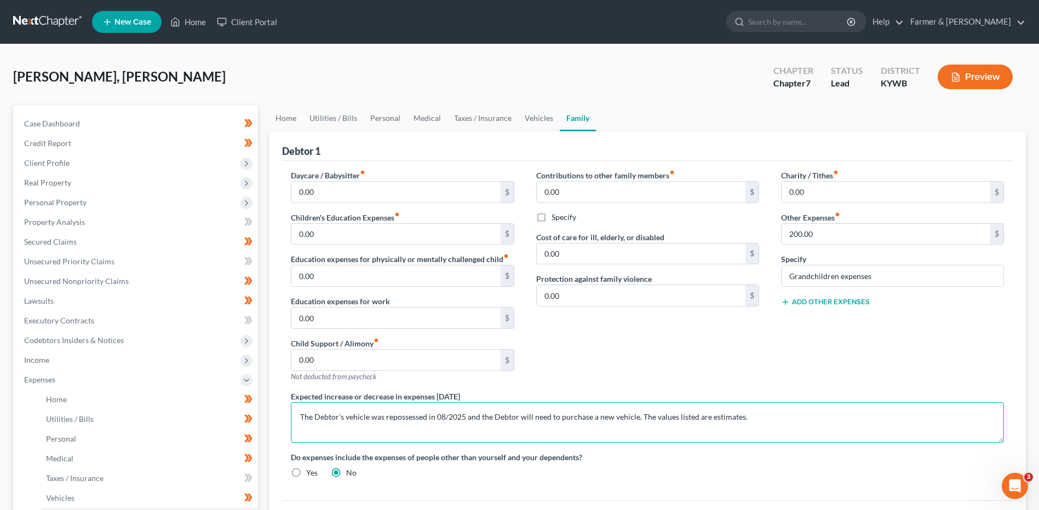
drag, startPoint x: 752, startPoint y: 416, endPoint x: 294, endPoint y: 415, distance: 458.5
click at [294, 415] on textarea "The Debtor's vehicle was repossessed in 08/2025 and the Debtor will need to pur…" at bounding box center [647, 423] width 713 height 41
type textarea "Debtor will need to purchase a vehicle once the bankruptcy is complete. Anticip…"
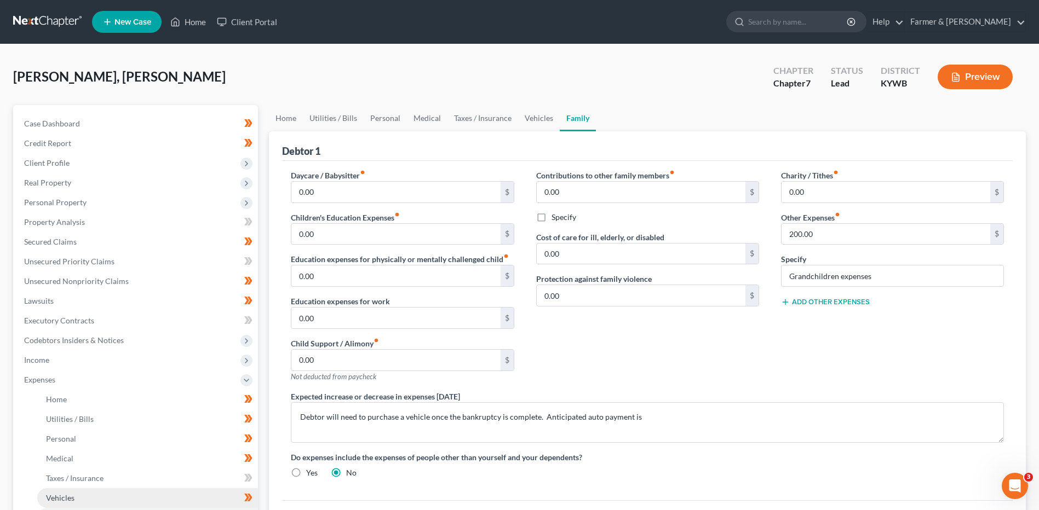
click at [118, 504] on link "Vehicles" at bounding box center [147, 499] width 221 height 20
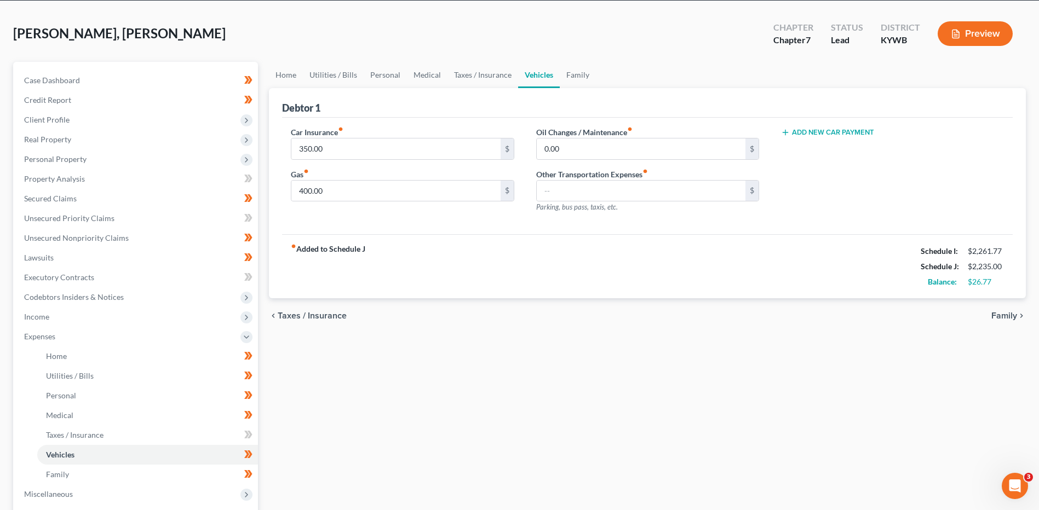
scroll to position [59, 0]
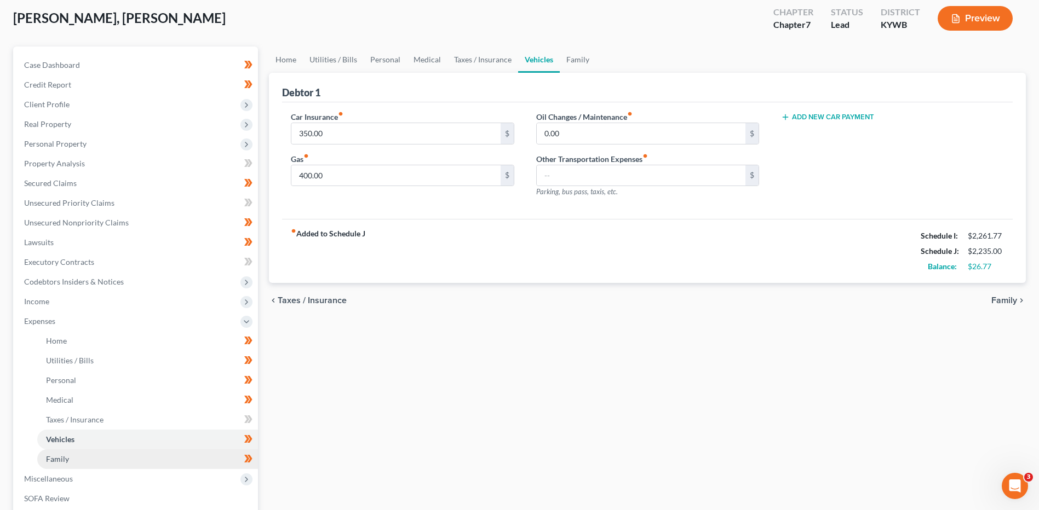
click at [107, 451] on link "Family" at bounding box center [147, 460] width 221 height 20
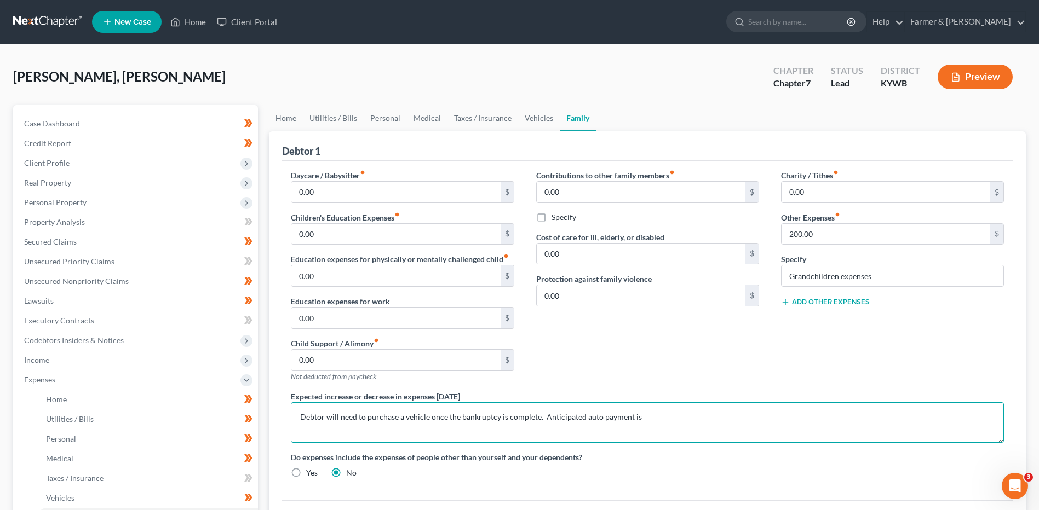
drag, startPoint x: 641, startPoint y: 419, endPoint x: 538, endPoint y: 439, distance: 105.4
click at [538, 439] on textarea "Debtor will need to purchase a vehicle once the bankruptcy is complete. Anticip…" at bounding box center [647, 423] width 713 height 41
type textarea "Debtor will need to purchase a vehicle once the bankruptcy is complete."
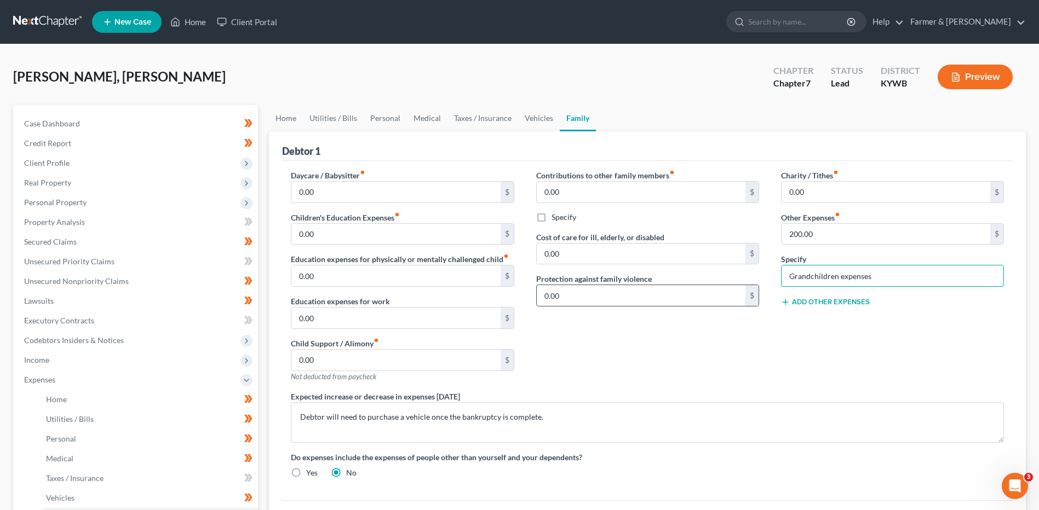
drag, startPoint x: 880, startPoint y: 279, endPoint x: 749, endPoint y: 289, distance: 131.3
click at [749, 289] on div "Daycare / Babysitter fiber_manual_record 0.00 $ Children's Education Expenses f…" at bounding box center [647, 329] width 735 height 318
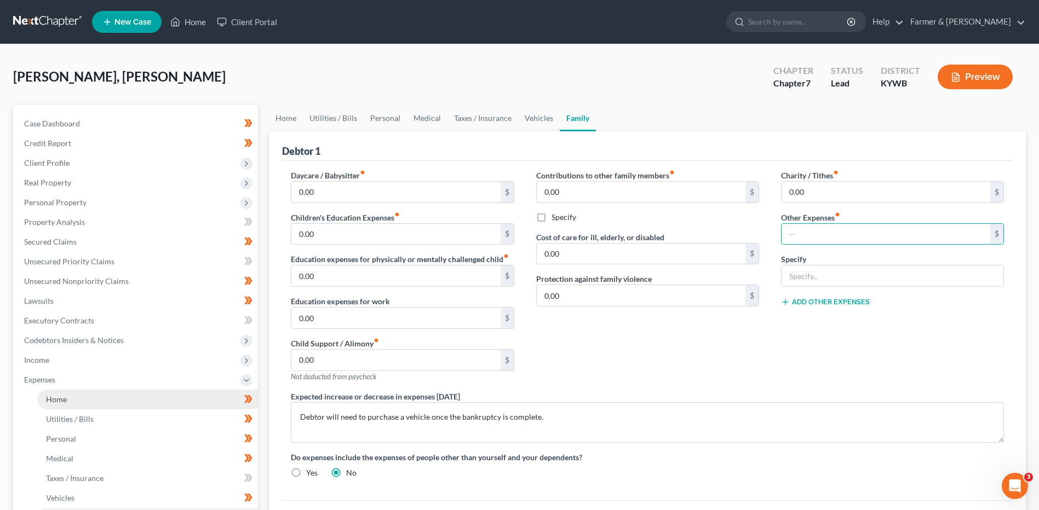
click at [42, 404] on link "Home" at bounding box center [147, 400] width 221 height 20
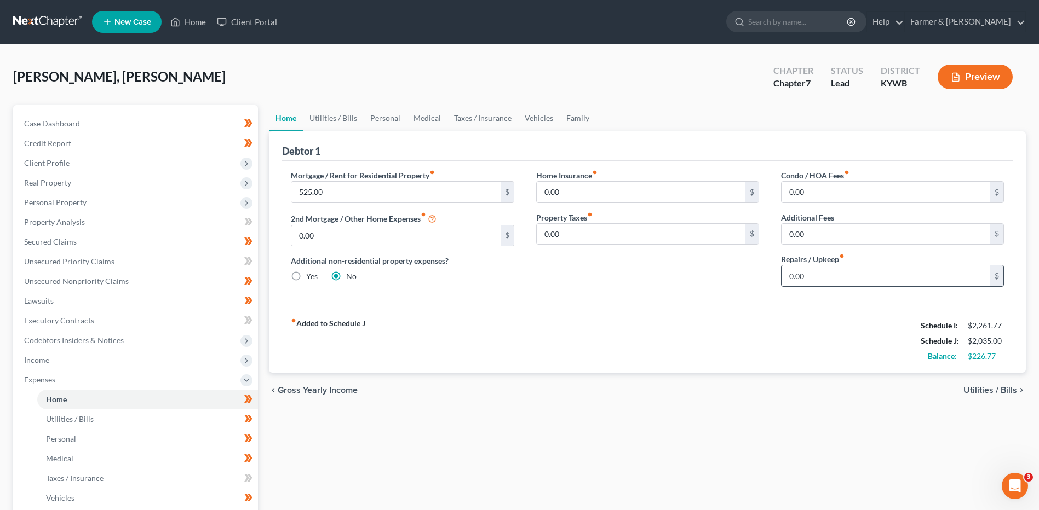
click at [827, 274] on input "0.00" at bounding box center [886, 276] width 209 height 21
type input "25.00"
click at [172, 414] on link "Utilities / Bills" at bounding box center [147, 420] width 221 height 20
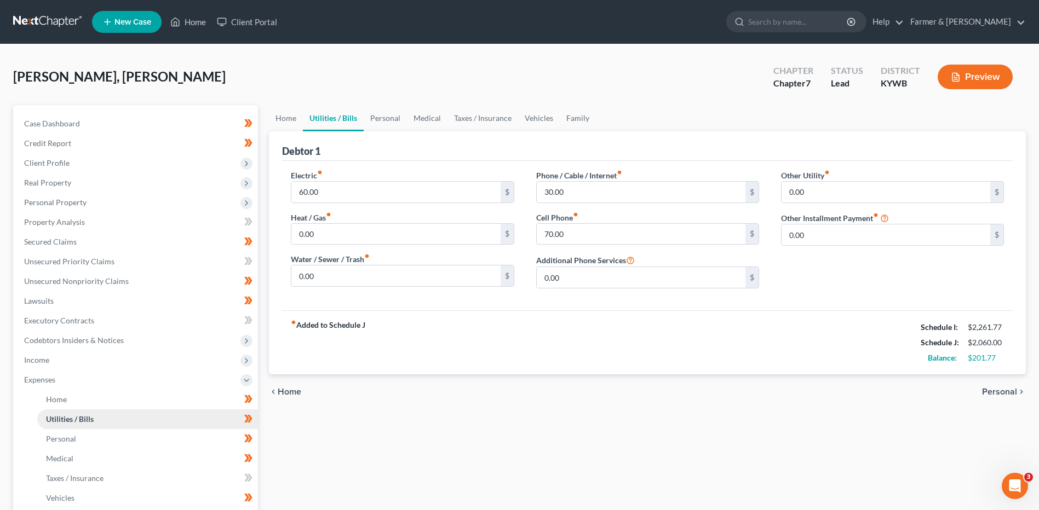
click at [172, 414] on link "Utilities / Bills" at bounding box center [147, 420] width 221 height 20
click at [127, 444] on link "Personal" at bounding box center [147, 439] width 221 height 20
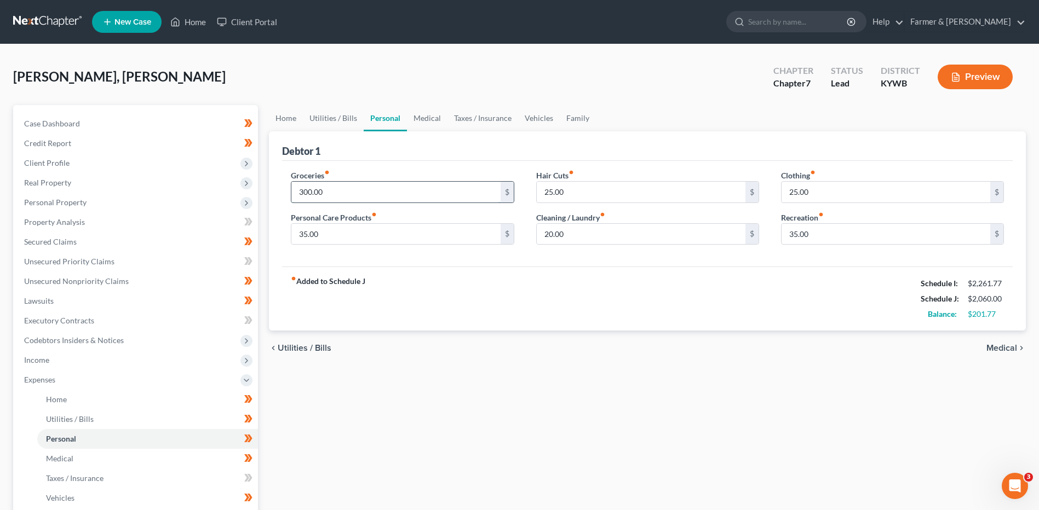
click at [342, 191] on input "300.00" at bounding box center [395, 192] width 209 height 21
type input "400.00"
type input "50.00"
type input "35.00"
type input "25.00"
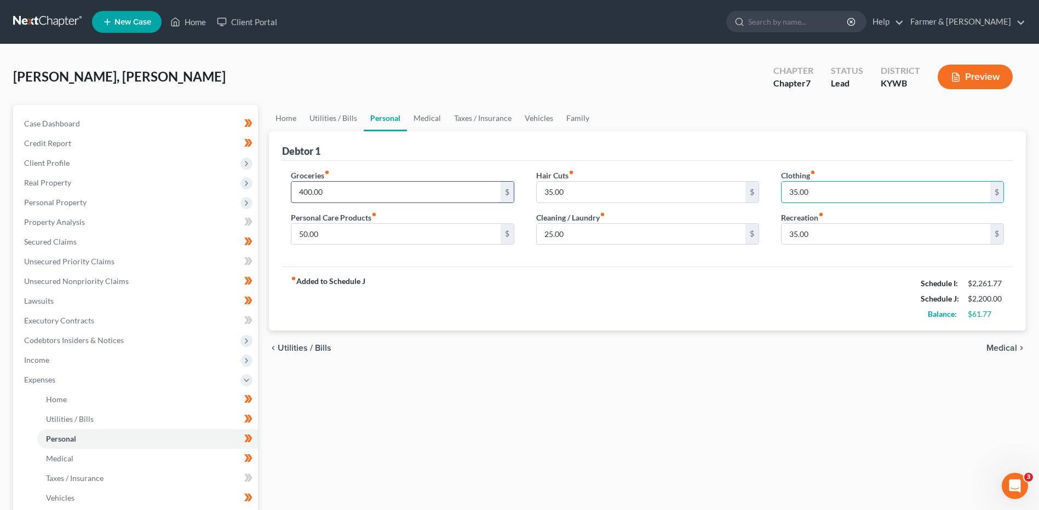
type input "35.00"
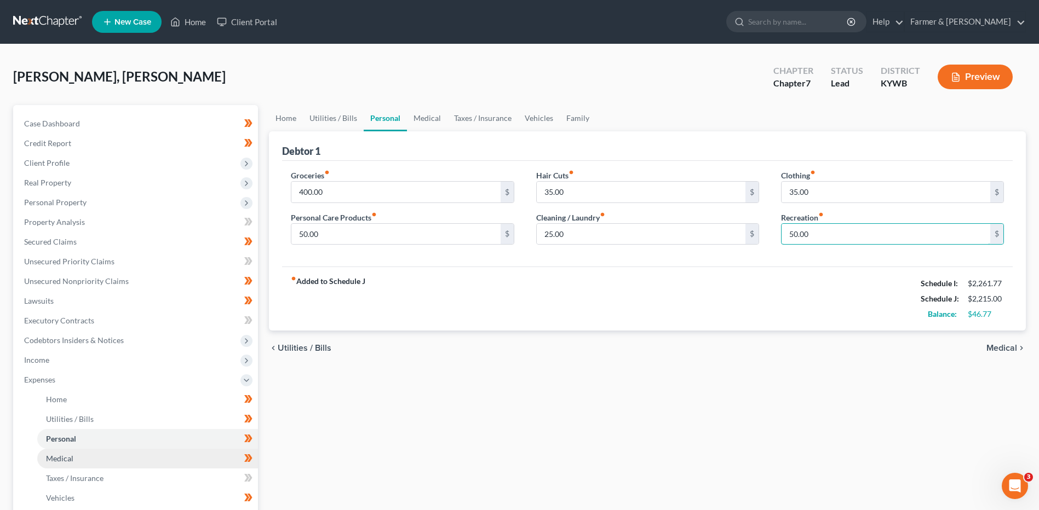
type input "50.00"
click at [66, 451] on link "Medical" at bounding box center [147, 459] width 221 height 20
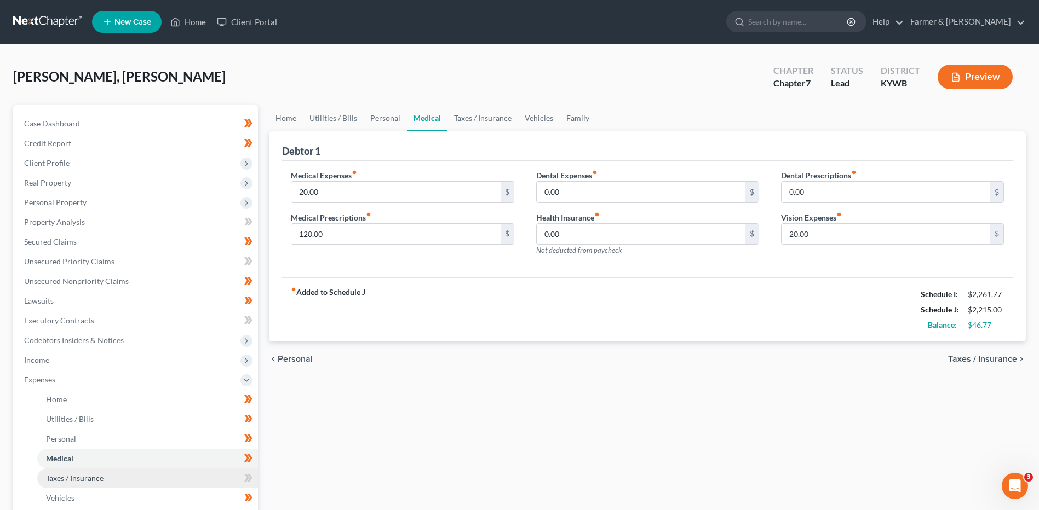
click at [64, 481] on span "Taxes / Insurance" at bounding box center [75, 478] width 58 height 9
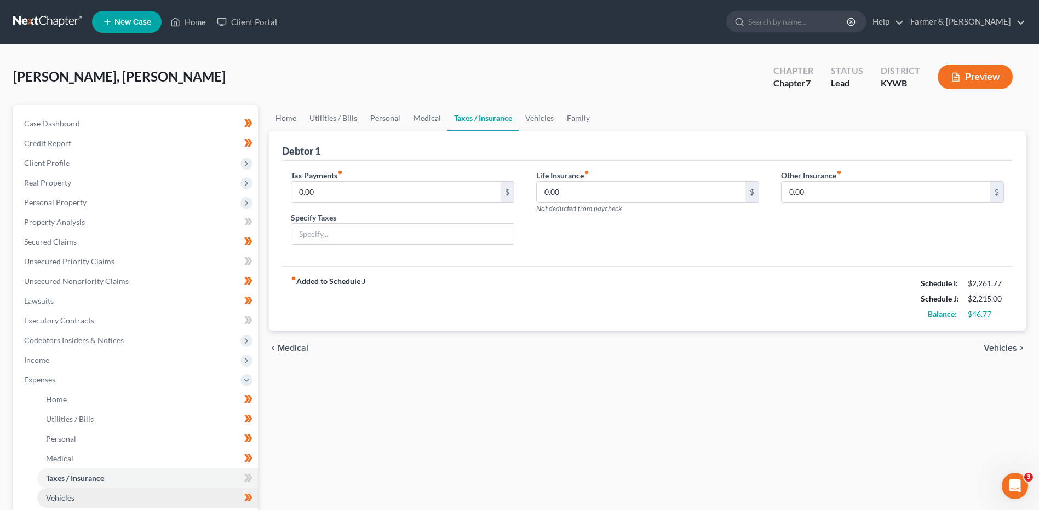
click at [64, 501] on span "Vehicles" at bounding box center [60, 498] width 28 height 9
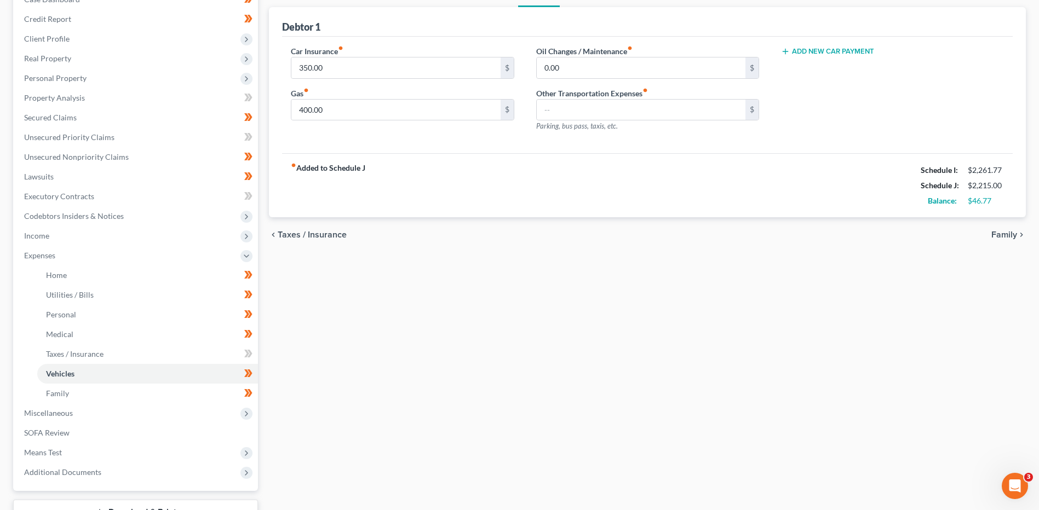
scroll to position [125, 0]
click at [148, 394] on link "Family" at bounding box center [147, 393] width 221 height 20
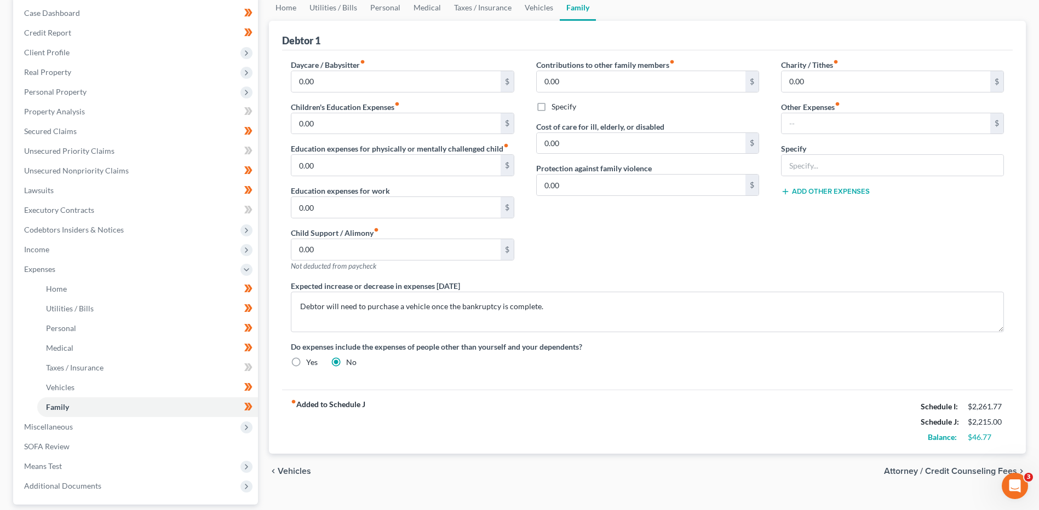
scroll to position [143, 0]
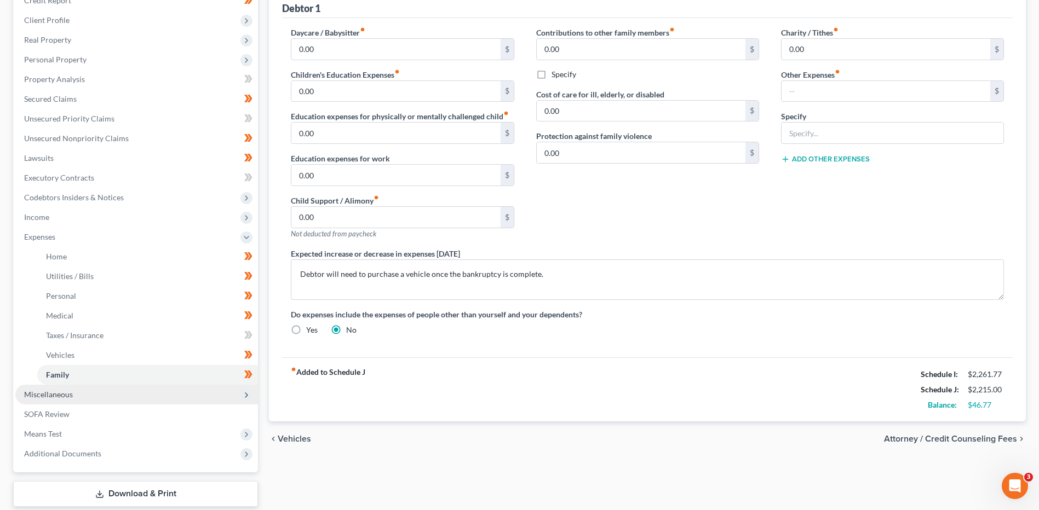
click at [68, 401] on span "Miscellaneous" at bounding box center [136, 395] width 243 height 20
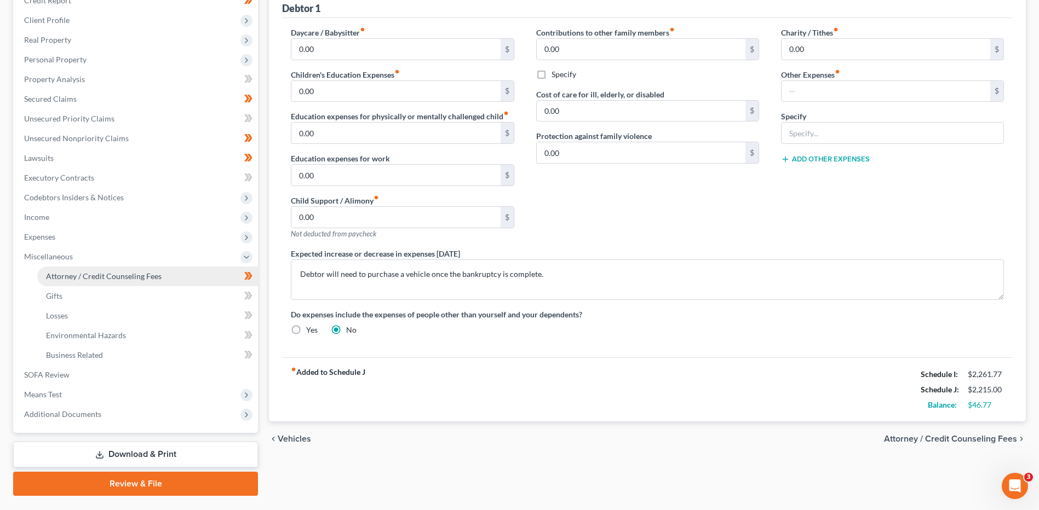
click at [136, 269] on link "Attorney / Credit Counseling Fees" at bounding box center [147, 277] width 221 height 20
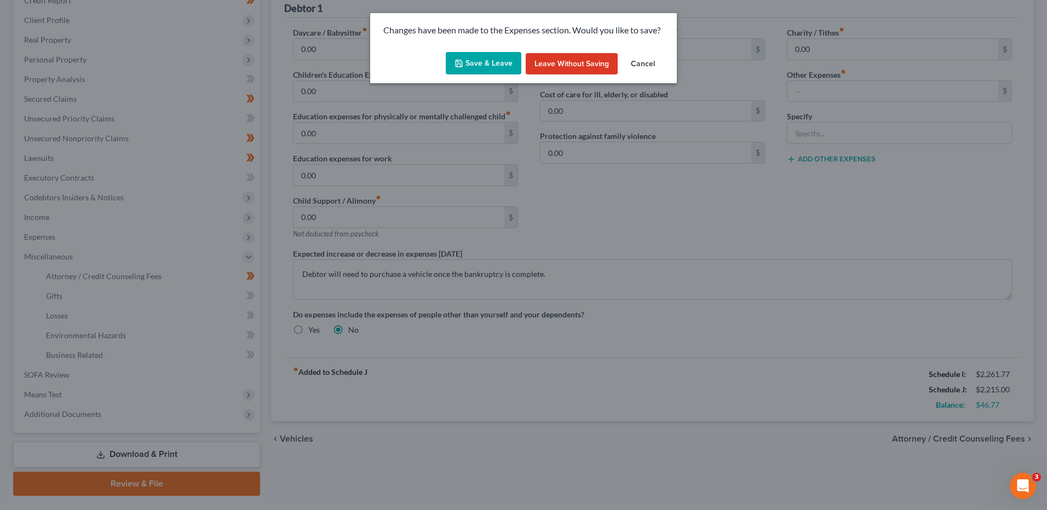
click at [477, 50] on div "Save & Leave Leave without Saving Cancel" at bounding box center [523, 66] width 307 height 36
drag, startPoint x: 477, startPoint y: 56, endPoint x: 477, endPoint y: 50, distance: 6.0
click at [477, 50] on div "Save & Leave Leave without Saving Cancel" at bounding box center [523, 66] width 307 height 36
click at [476, 63] on button "Save & Leave" at bounding box center [484, 63] width 76 height 23
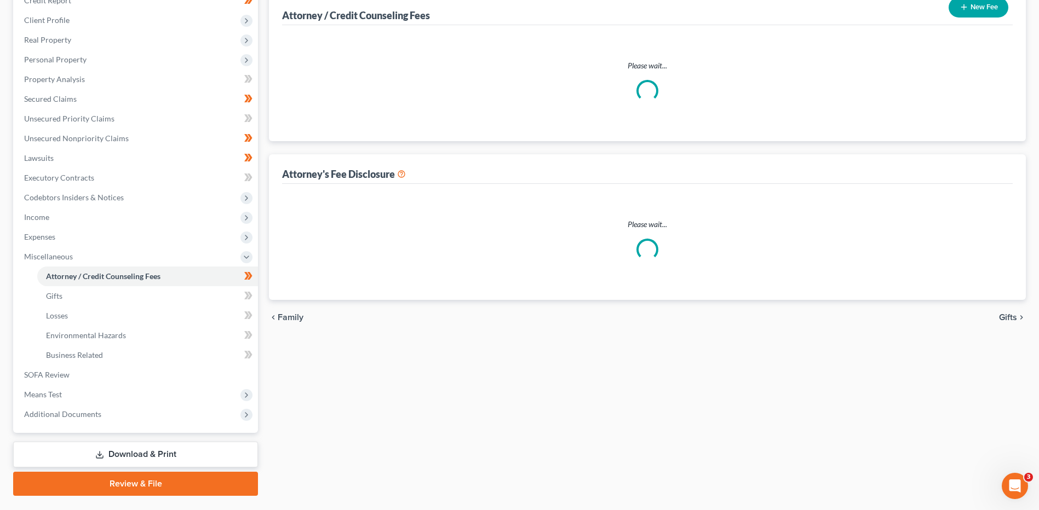
select select "0"
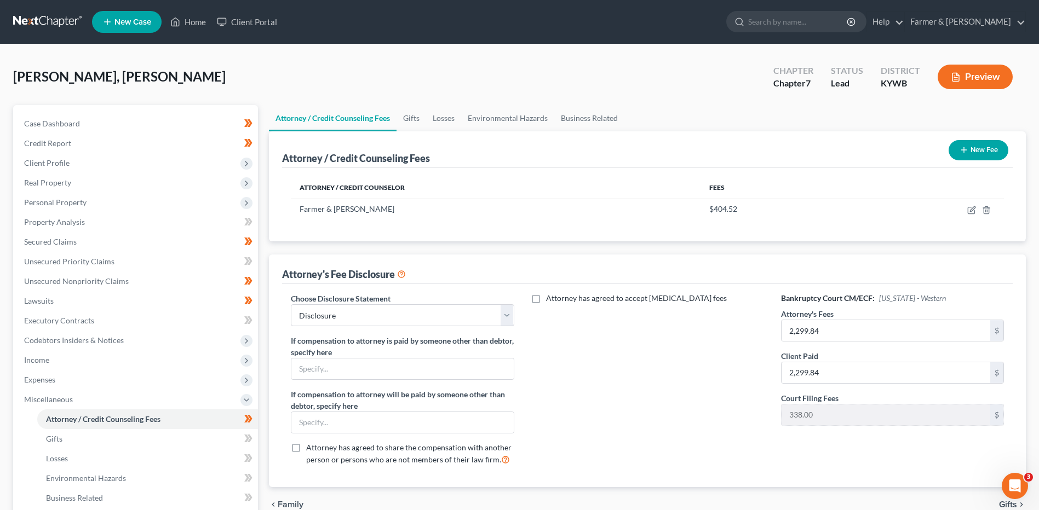
click at [65, 23] on link at bounding box center [48, 22] width 70 height 20
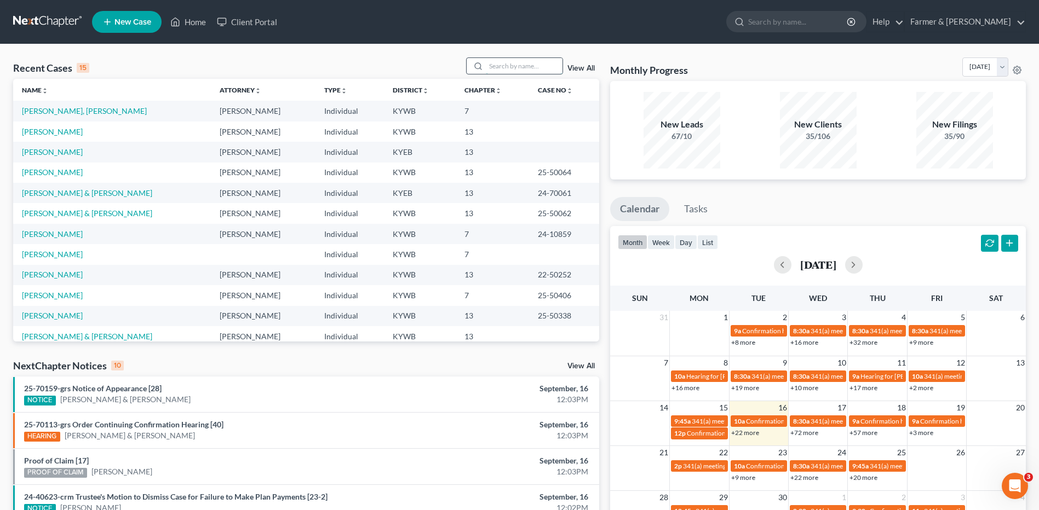
click at [515, 70] on input "search" at bounding box center [524, 66] width 77 height 16
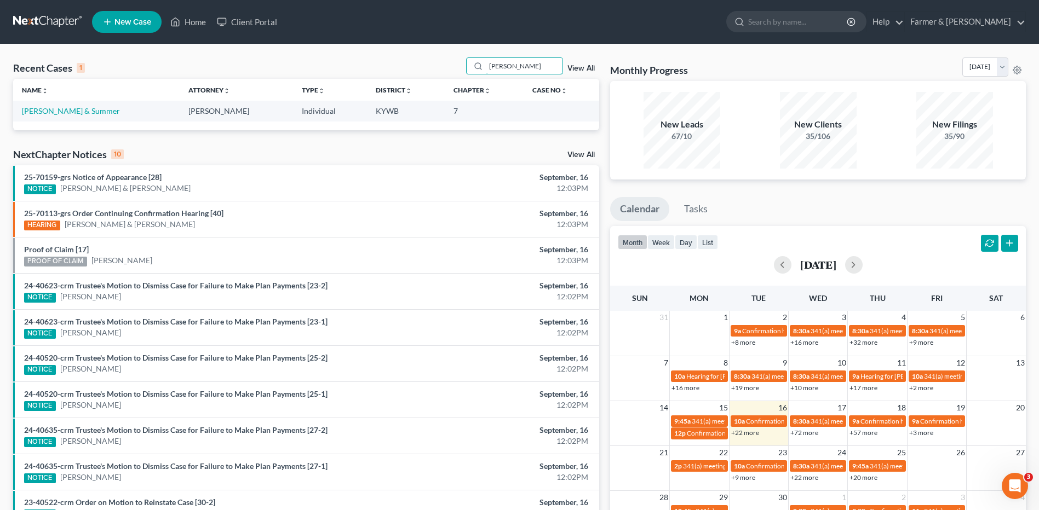
type input "[PERSON_NAME]"
click at [74, 110] on link "[PERSON_NAME] & Summer" at bounding box center [71, 110] width 98 height 9
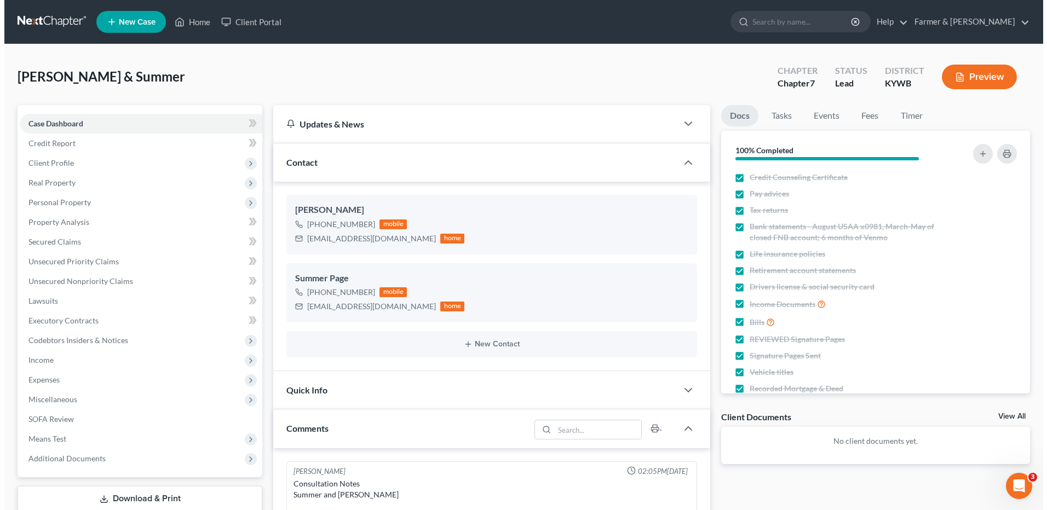
scroll to position [211, 0]
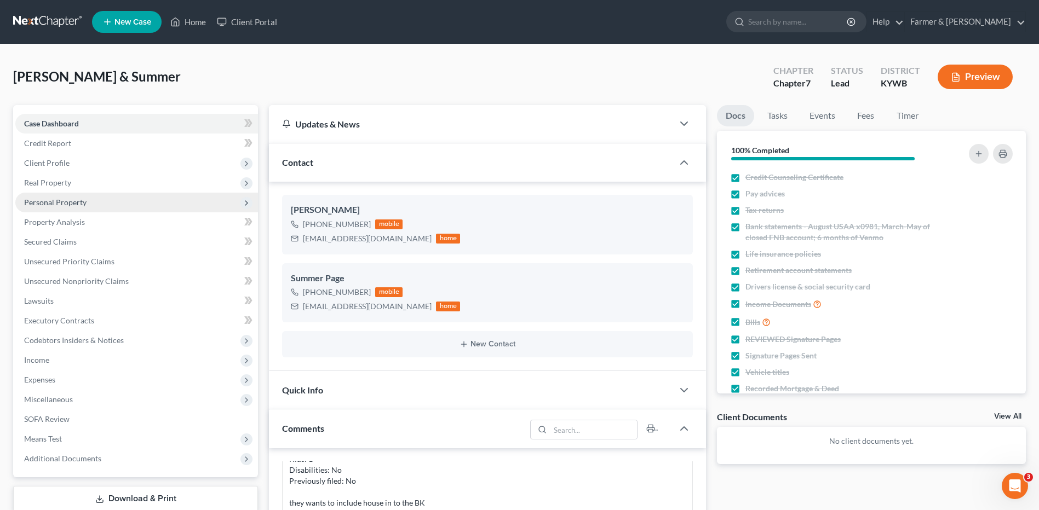
click at [76, 203] on span "Personal Property" at bounding box center [55, 202] width 62 height 9
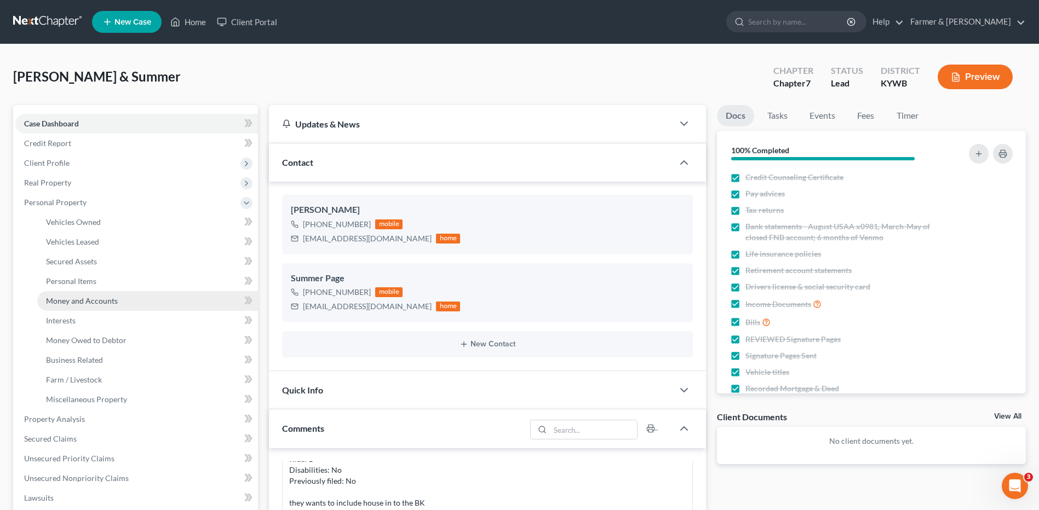
click at [83, 297] on span "Money and Accounts" at bounding box center [82, 300] width 72 height 9
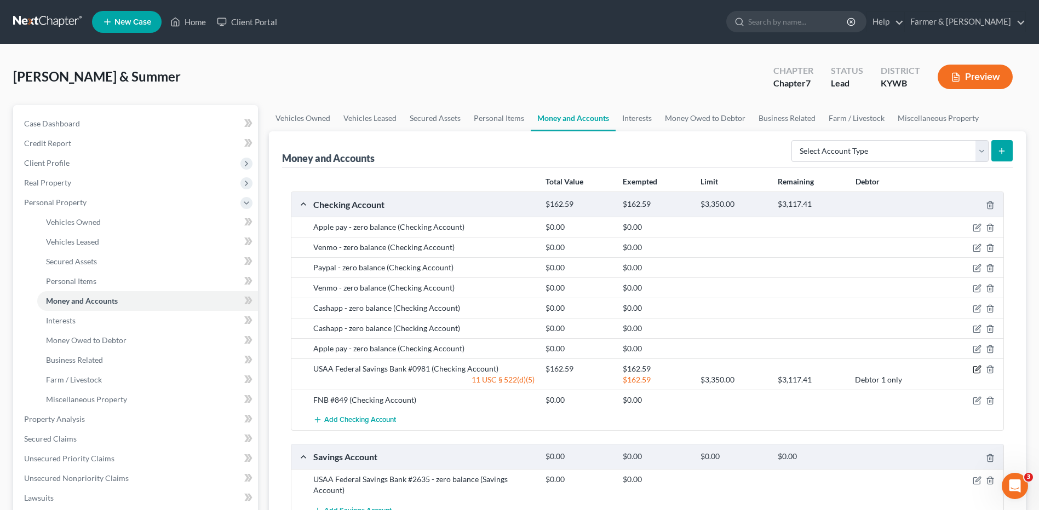
click at [979, 369] on icon "button" at bounding box center [978, 368] width 5 height 5
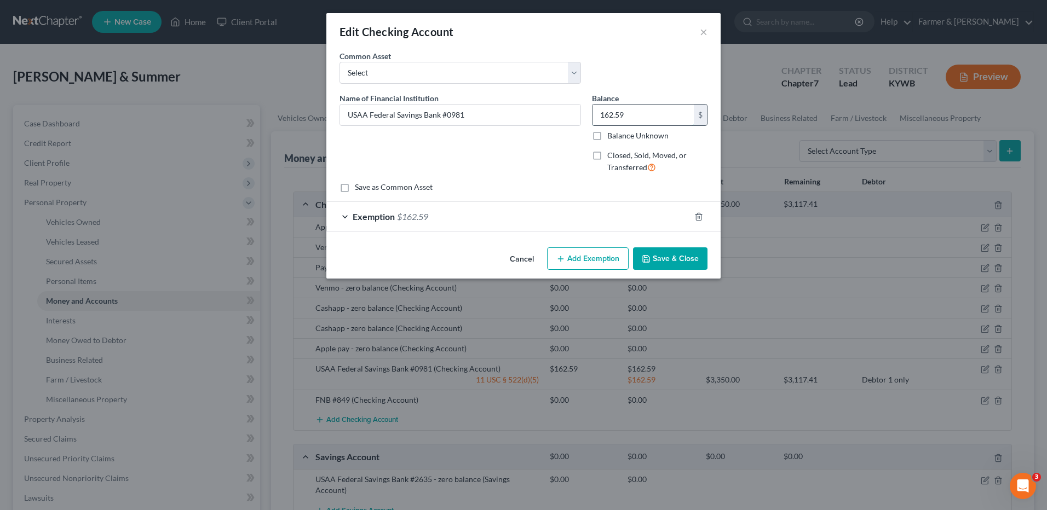
click at [635, 118] on input "162.59" at bounding box center [643, 115] width 101 height 21
drag, startPoint x: 640, startPoint y: 112, endPoint x: 635, endPoint y: 105, distance: 8.2
click at [635, 105] on input "162.59" at bounding box center [643, 115] width 101 height 21
drag, startPoint x: 635, startPoint y: 105, endPoint x: 547, endPoint y: 102, distance: 88.8
click at [547, 102] on div "Name of Financial Institution * USAA Federal Savings Bank #0981 Balance 162.59 …" at bounding box center [523, 138] width 379 height 90
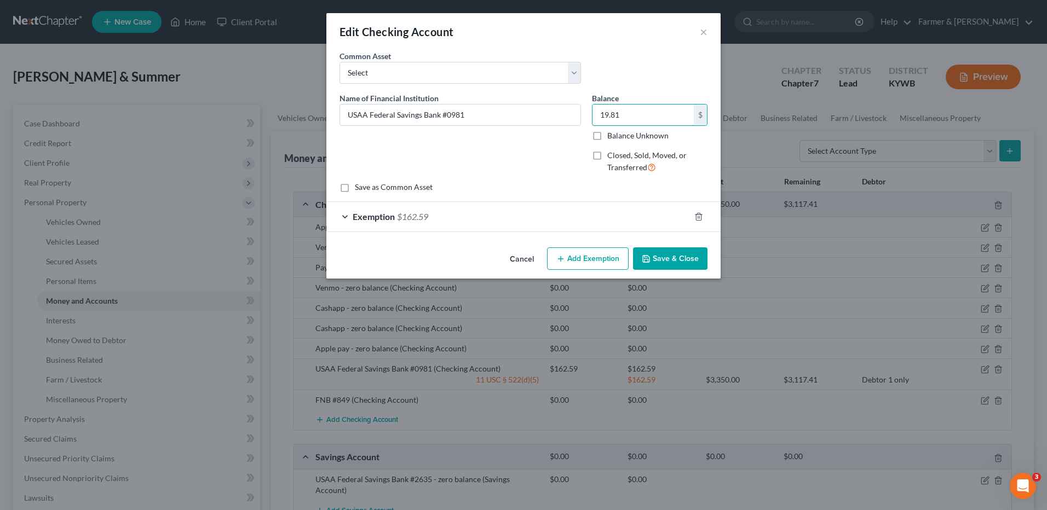
type input "19.81"
click at [443, 225] on div "Exemption $162.59" at bounding box center [508, 216] width 364 height 29
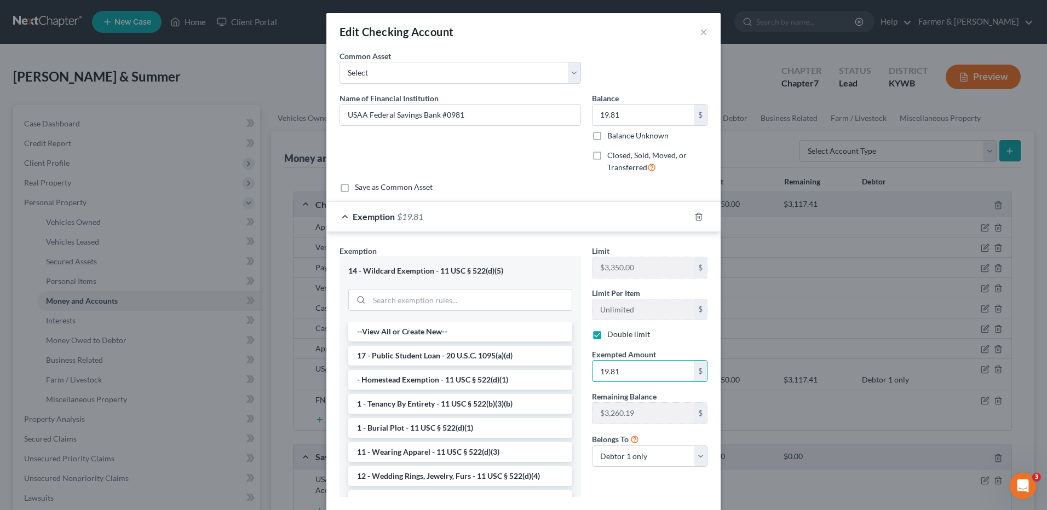
type input "19.81"
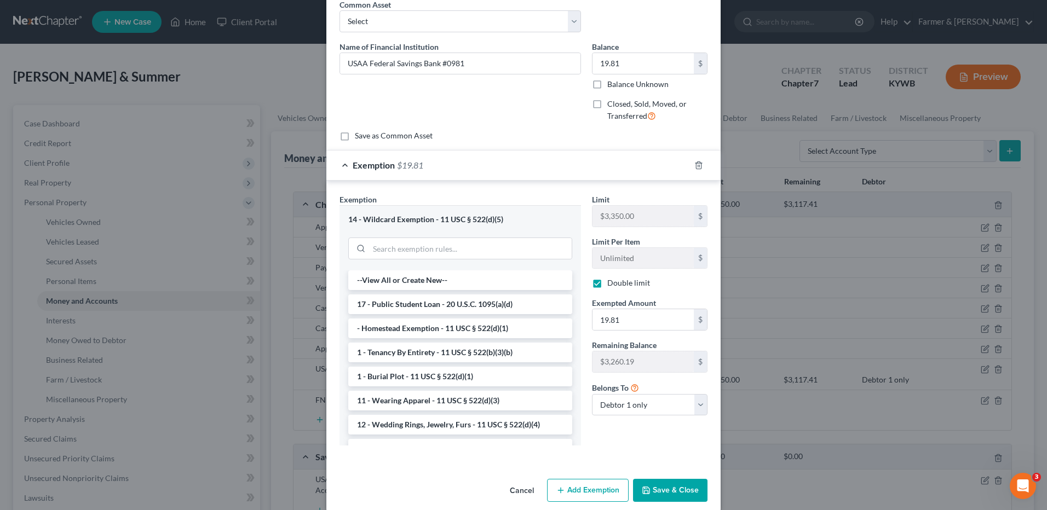
scroll to position [54, 0]
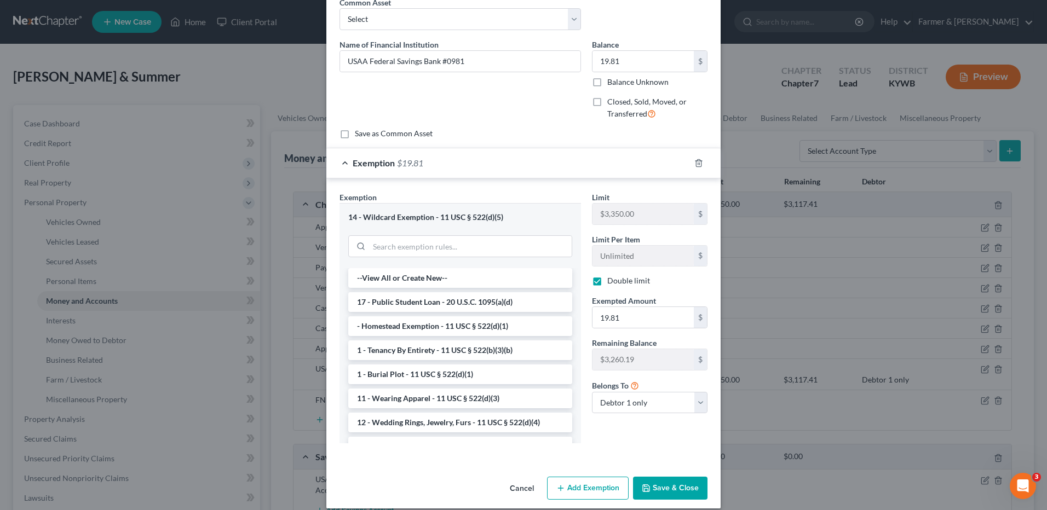
click at [679, 481] on button "Save & Close" at bounding box center [670, 488] width 74 height 23
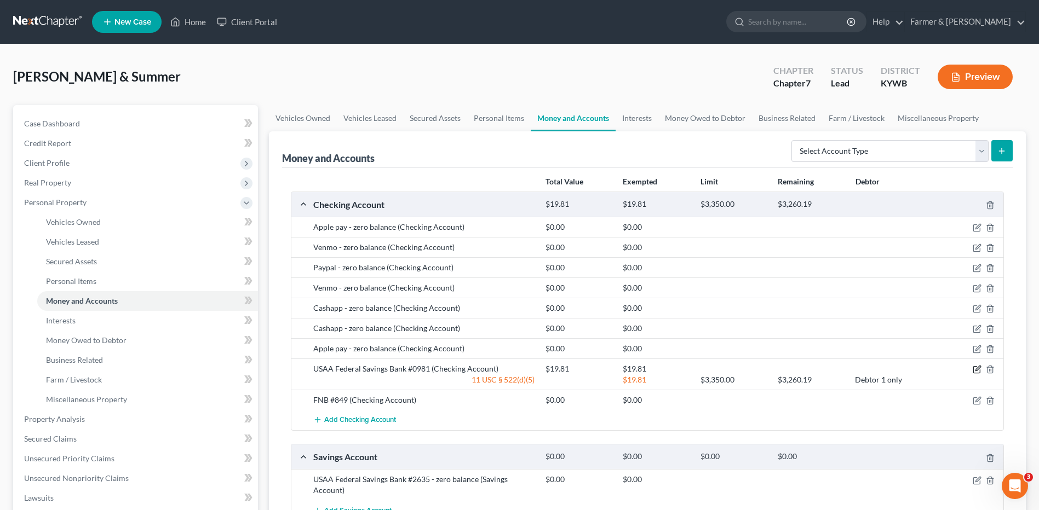
click at [973, 370] on icon "button" at bounding box center [977, 369] width 9 height 9
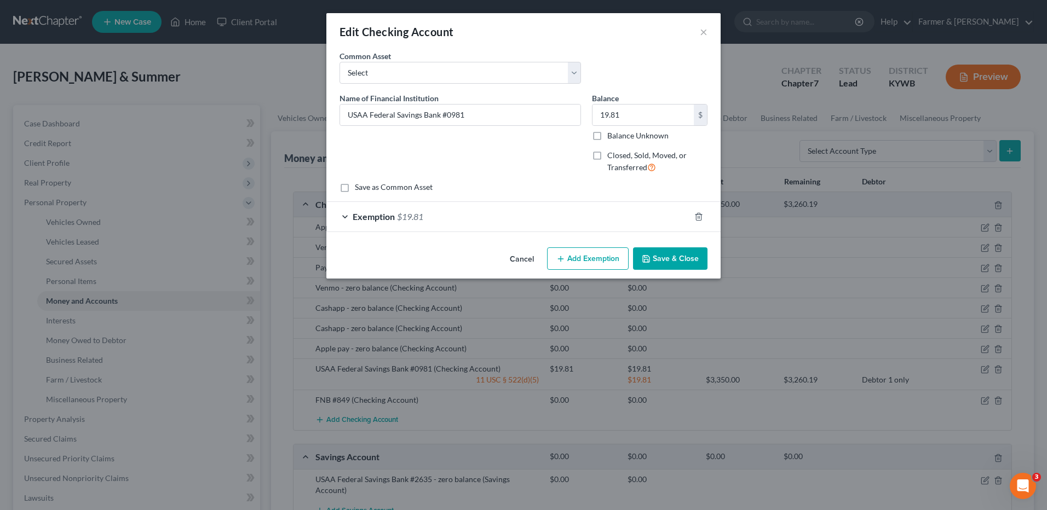
click at [480, 219] on div "Exemption $19.81" at bounding box center [508, 216] width 364 height 29
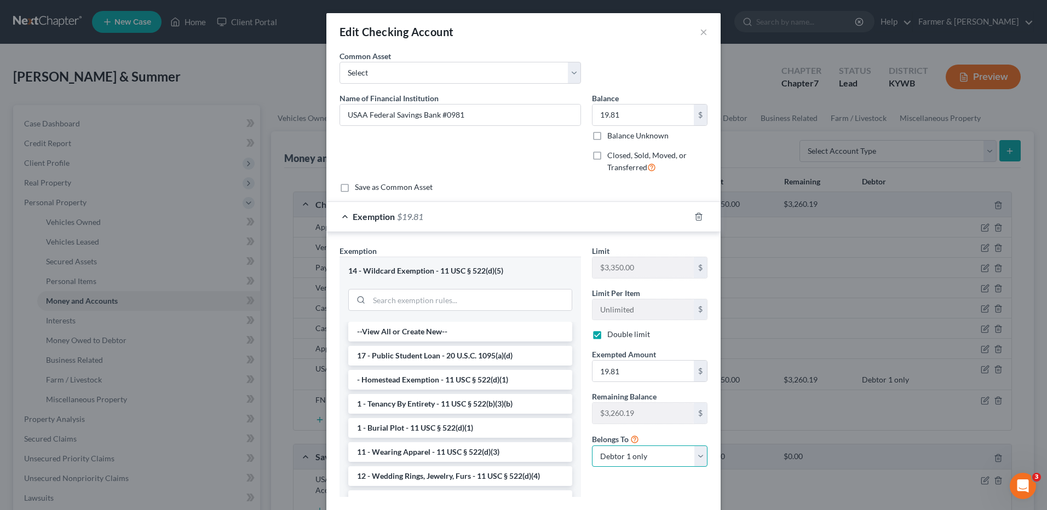
click at [681, 457] on select "Debtor 1 only Debtor 2 only Debtor 1 and Debtor 2 only" at bounding box center [650, 457] width 116 height 22
select select "2"
click at [592, 446] on select "Debtor 1 only Debtor 2 only Debtor 1 and Debtor 2 only" at bounding box center [650, 457] width 116 height 22
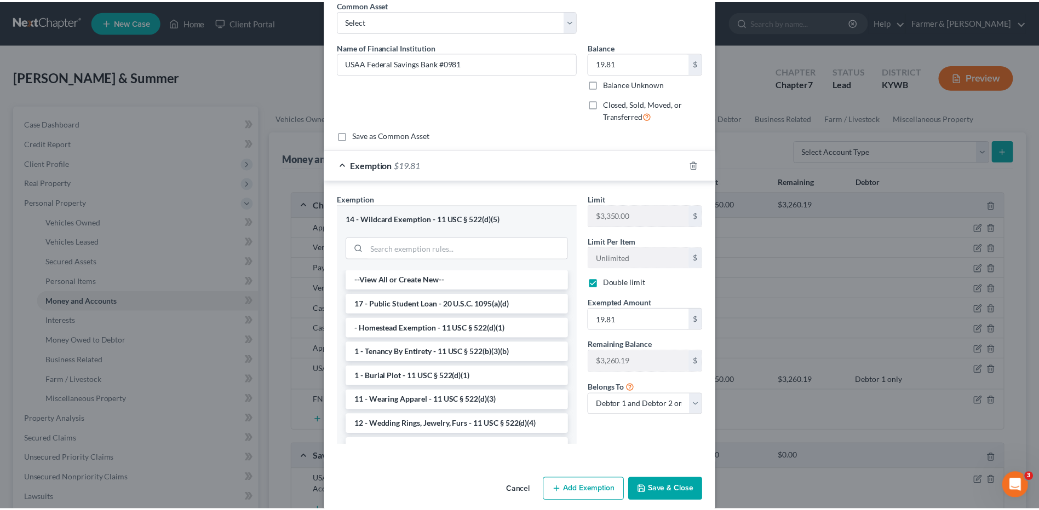
scroll to position [65, 0]
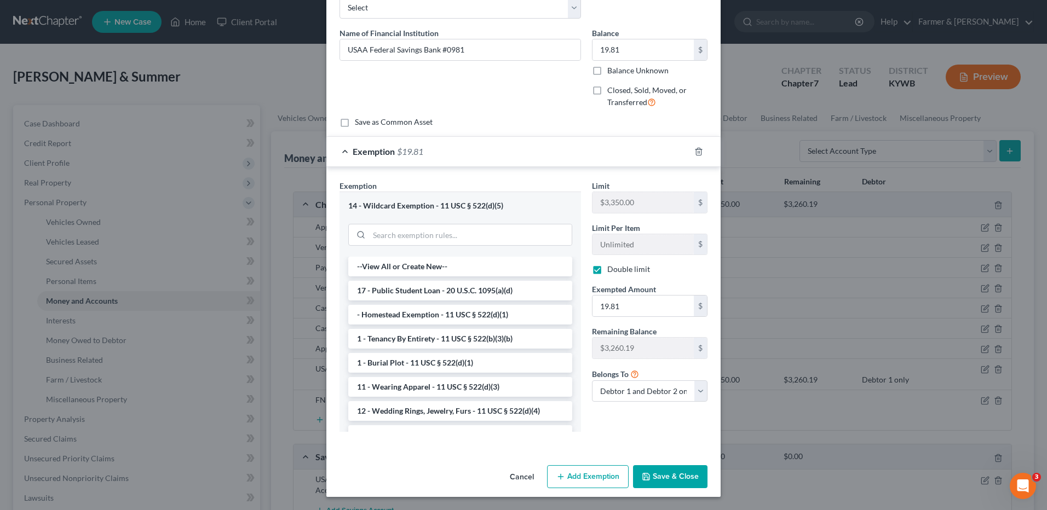
click at [691, 474] on button "Save & Close" at bounding box center [670, 477] width 74 height 23
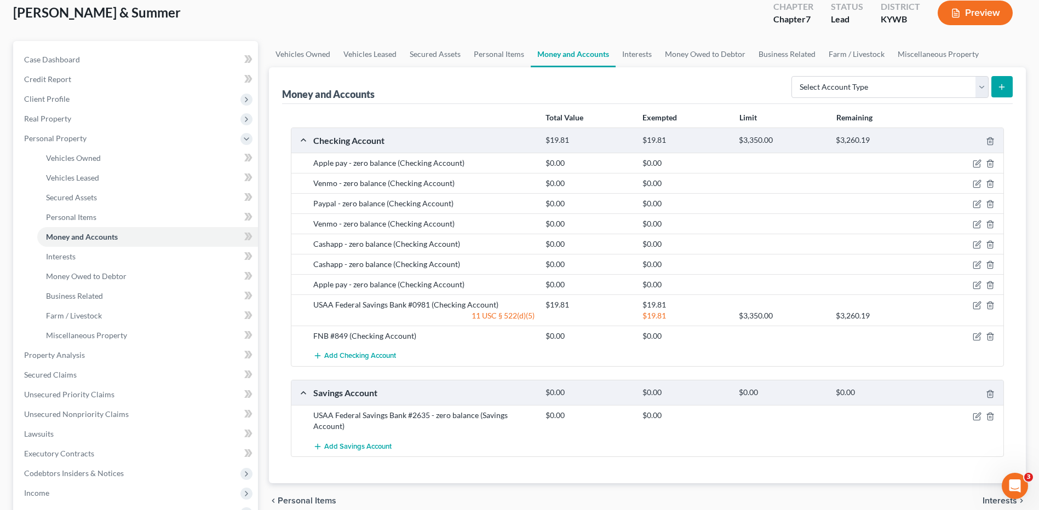
scroll to position [0, 0]
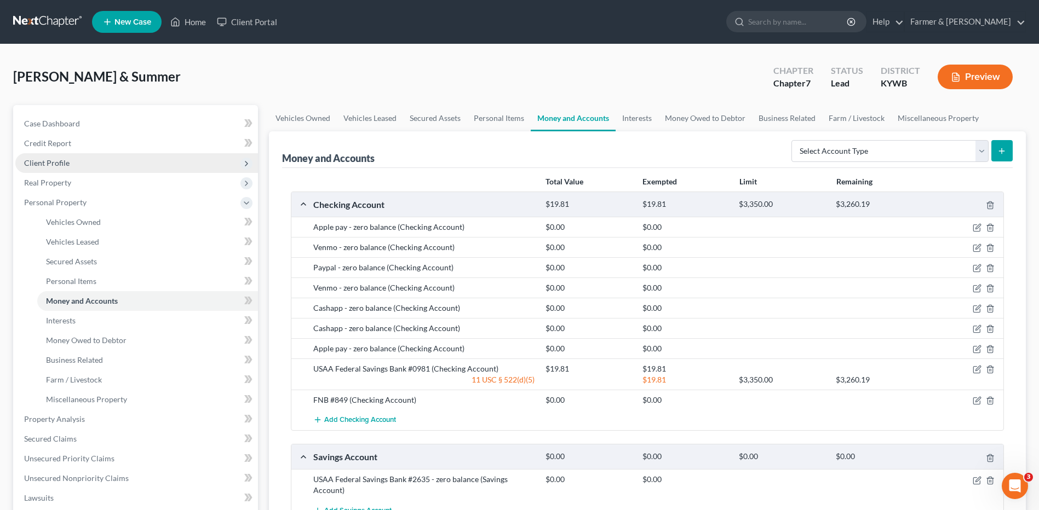
click at [123, 157] on span "Client Profile" at bounding box center [136, 163] width 243 height 20
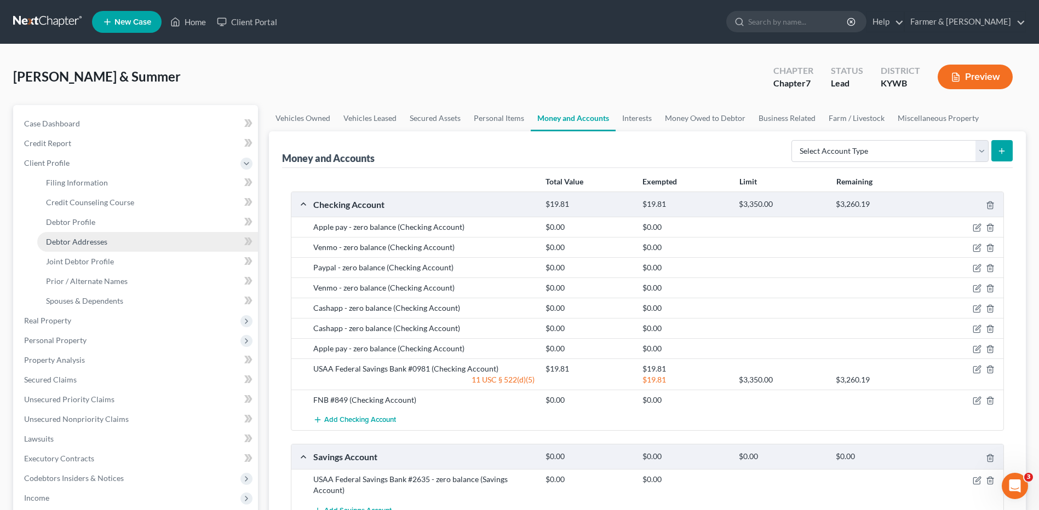
click at [114, 239] on link "Debtor Addresses" at bounding box center [147, 242] width 221 height 20
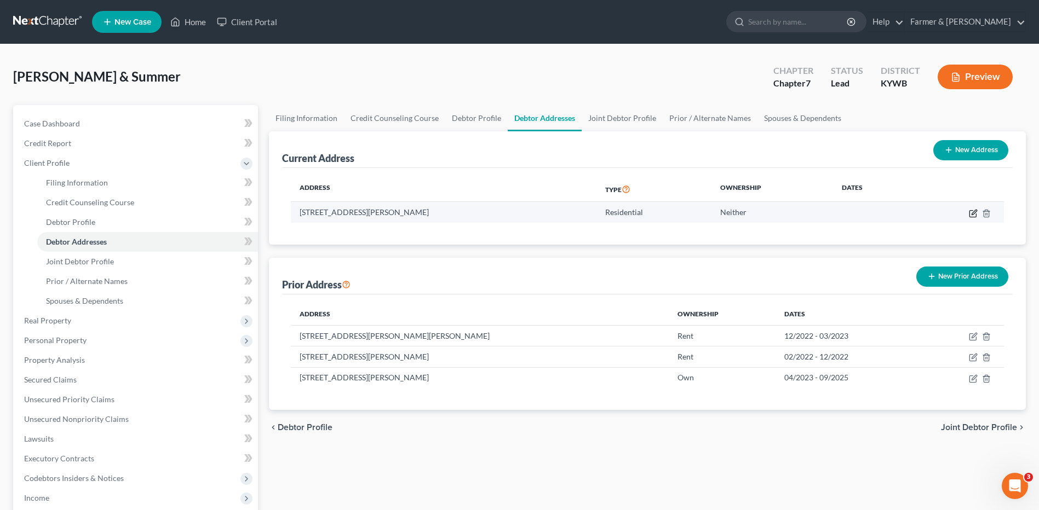
click at [973, 210] on icon "button" at bounding box center [973, 213] width 9 height 9
select select "9"
select select "0"
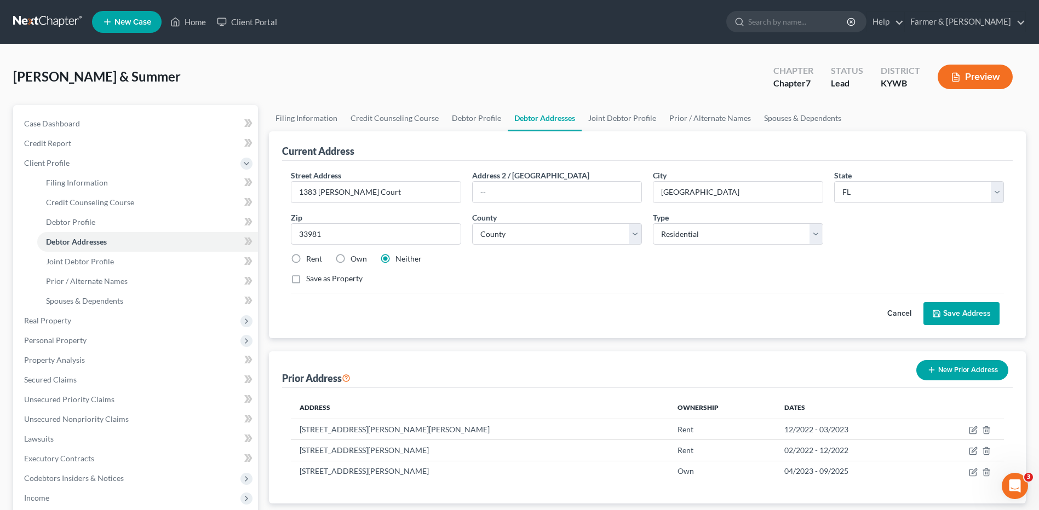
click at [896, 312] on button "Cancel" at bounding box center [899, 314] width 48 height 22
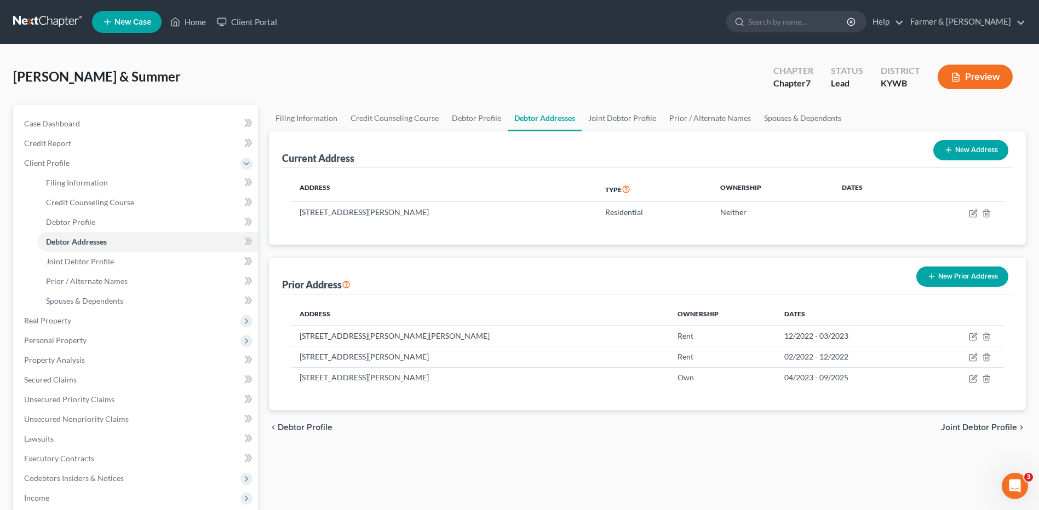
click at [32, 15] on link at bounding box center [48, 22] width 70 height 20
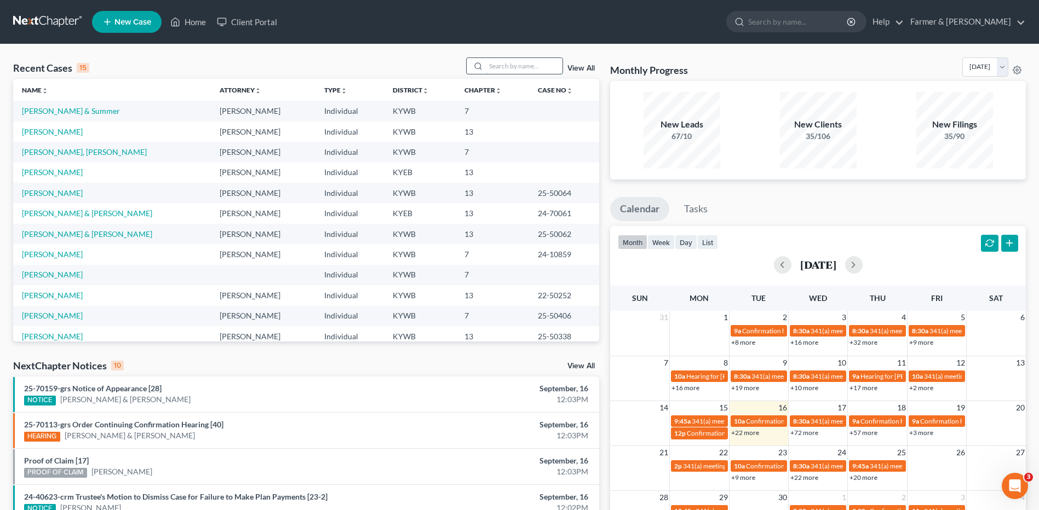
click at [501, 70] on input "search" at bounding box center [524, 66] width 77 height 16
type input "[PERSON_NAME]"
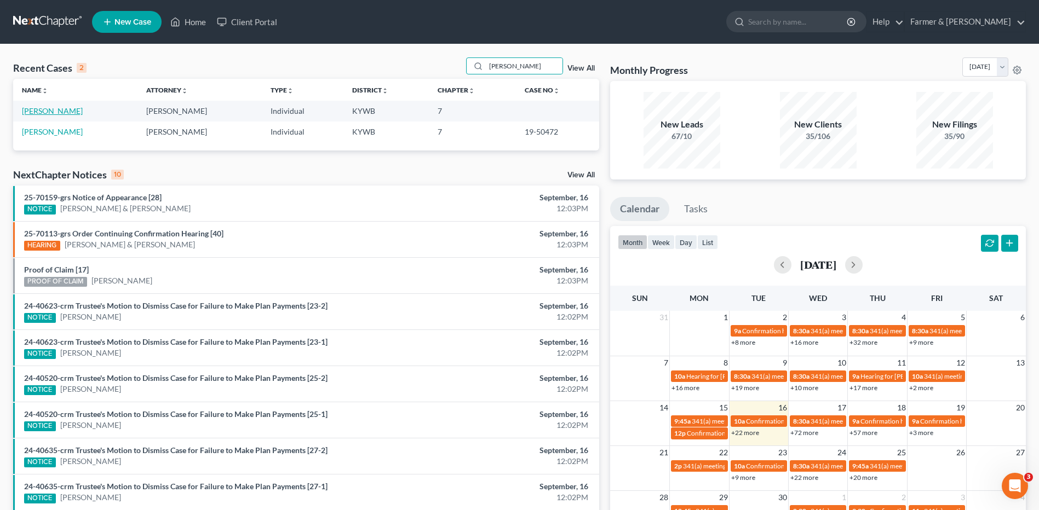
click at [39, 115] on link "[PERSON_NAME]" at bounding box center [52, 110] width 61 height 9
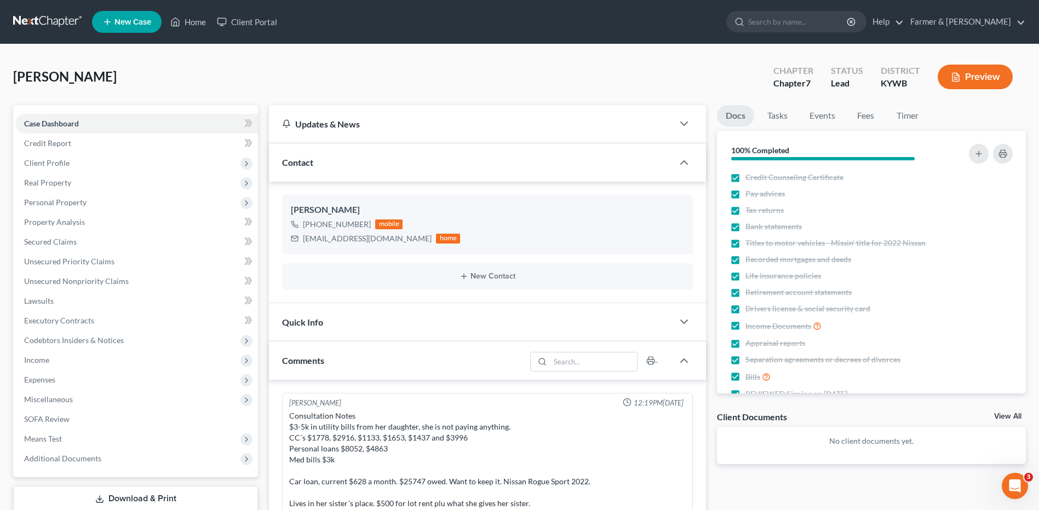
scroll to position [206, 0]
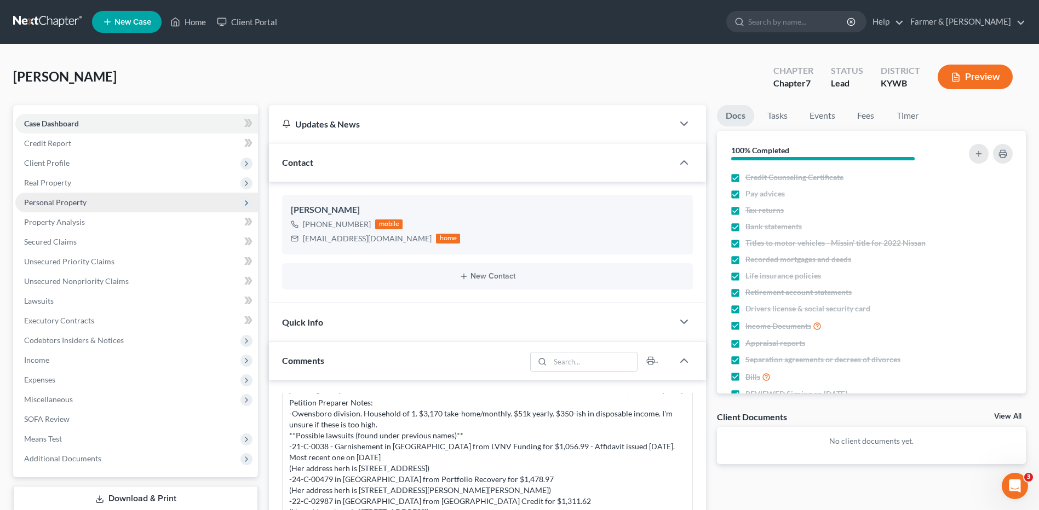
click at [84, 198] on span "Personal Property" at bounding box center [55, 202] width 62 height 9
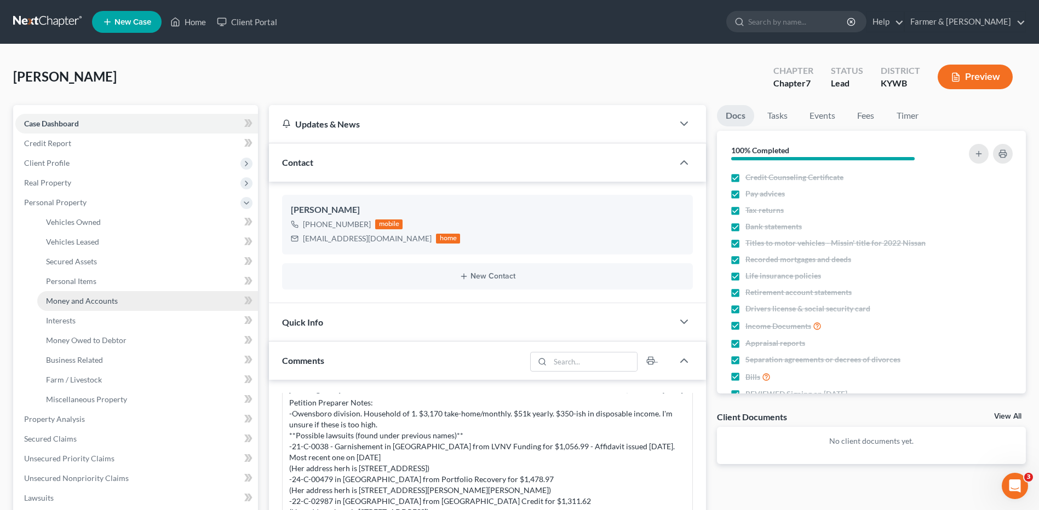
click at [94, 299] on span "Money and Accounts" at bounding box center [82, 300] width 72 height 9
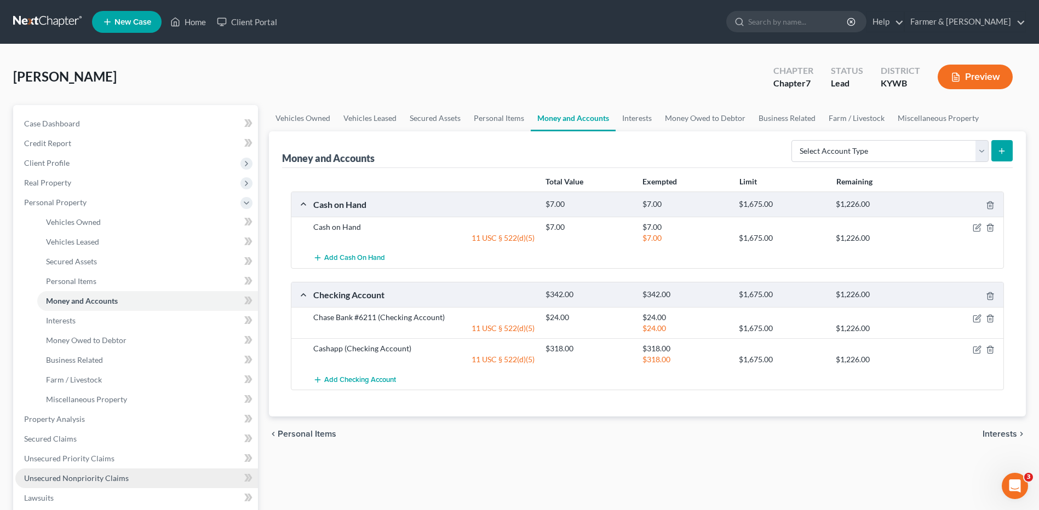
click at [115, 475] on span "Unsecured Nonpriority Claims" at bounding box center [76, 478] width 105 height 9
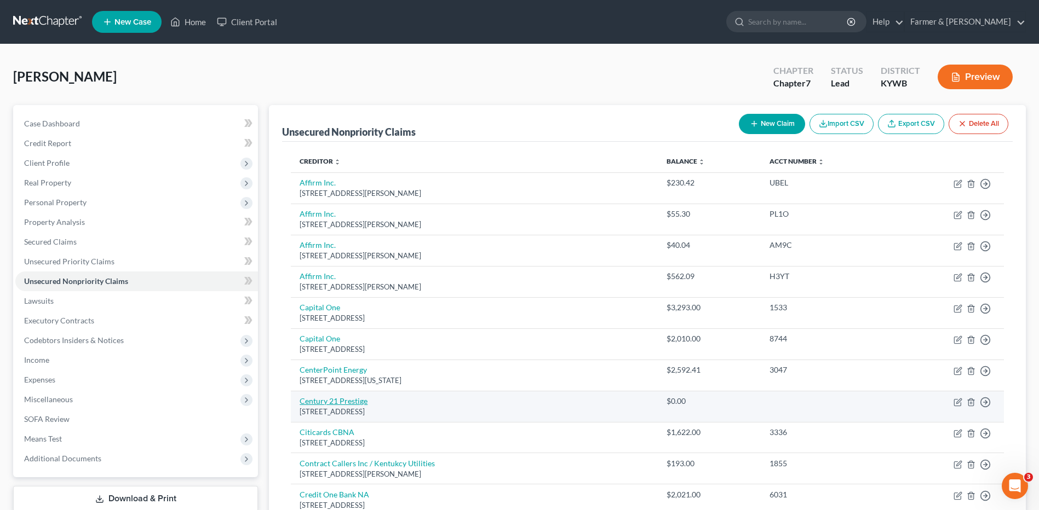
click at [341, 404] on link "Century 21 Prestige" at bounding box center [334, 401] width 68 height 9
select select "18"
select select "0"
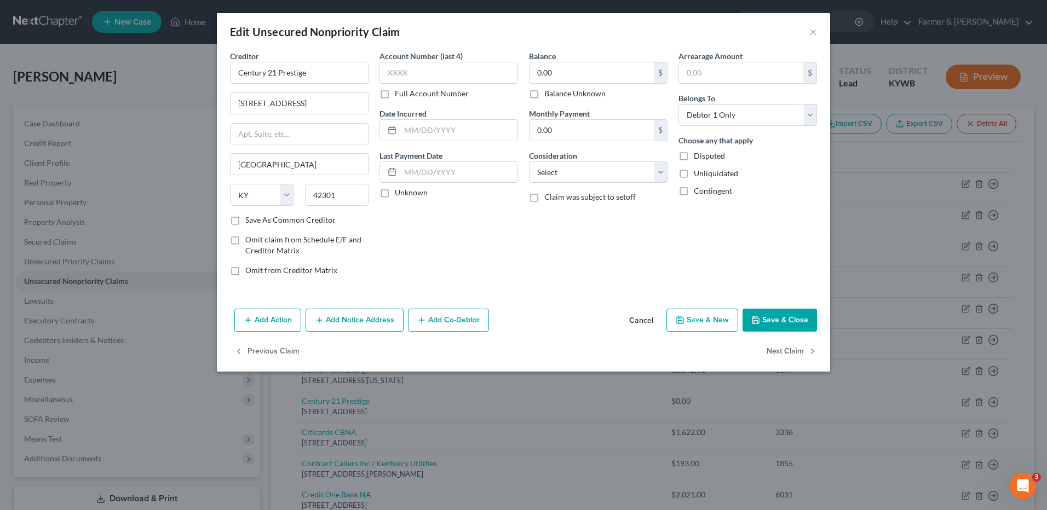
click at [544, 95] on label "Balance Unknown" at bounding box center [574, 93] width 61 height 11
click at [549, 95] on input "Balance Unknown" at bounding box center [552, 91] width 7 height 7
checkbox input "true"
click at [765, 312] on button "Save & Close" at bounding box center [780, 320] width 74 height 23
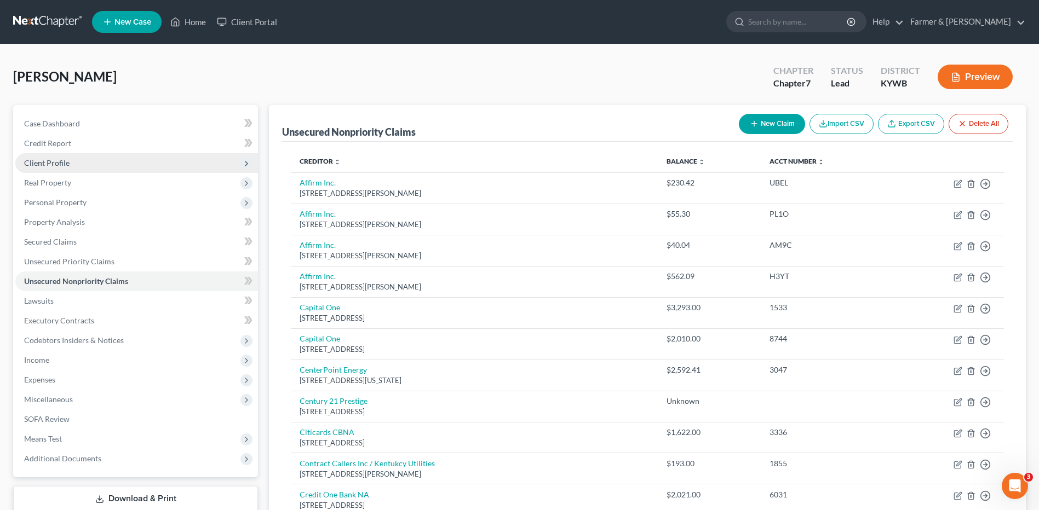
click at [102, 164] on span "Client Profile" at bounding box center [136, 163] width 243 height 20
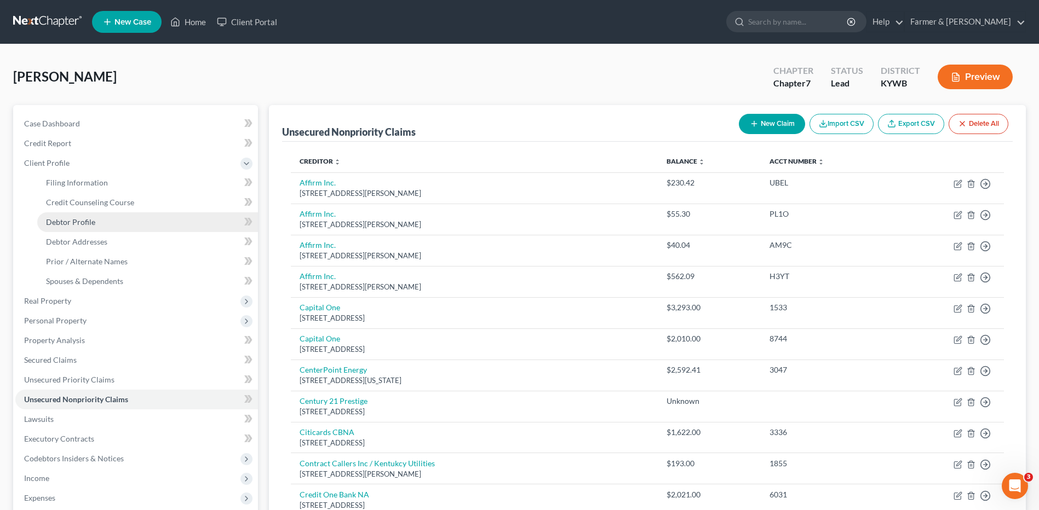
click at [97, 225] on link "Debtor Profile" at bounding box center [147, 223] width 221 height 20
select select "0"
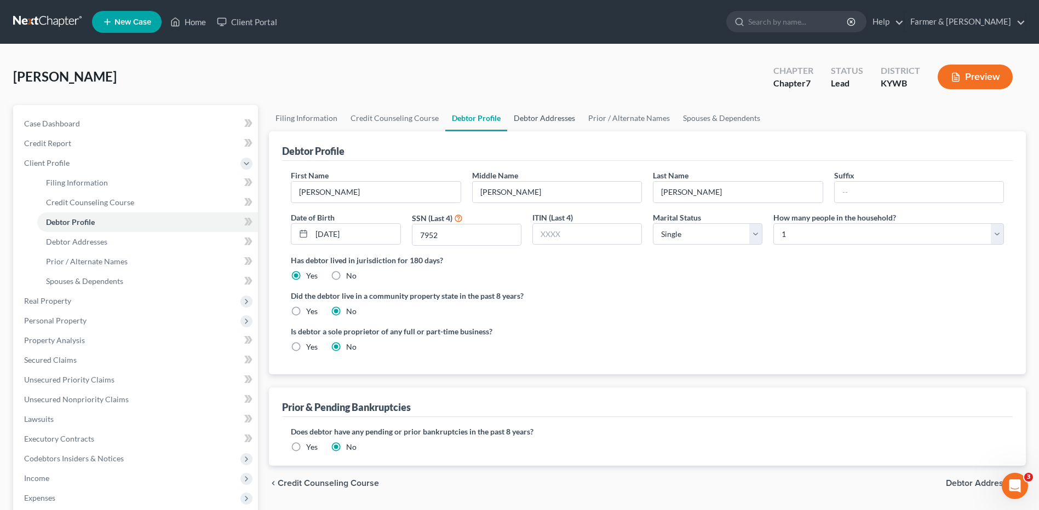
click at [519, 118] on link "Debtor Addresses" at bounding box center [544, 118] width 74 height 26
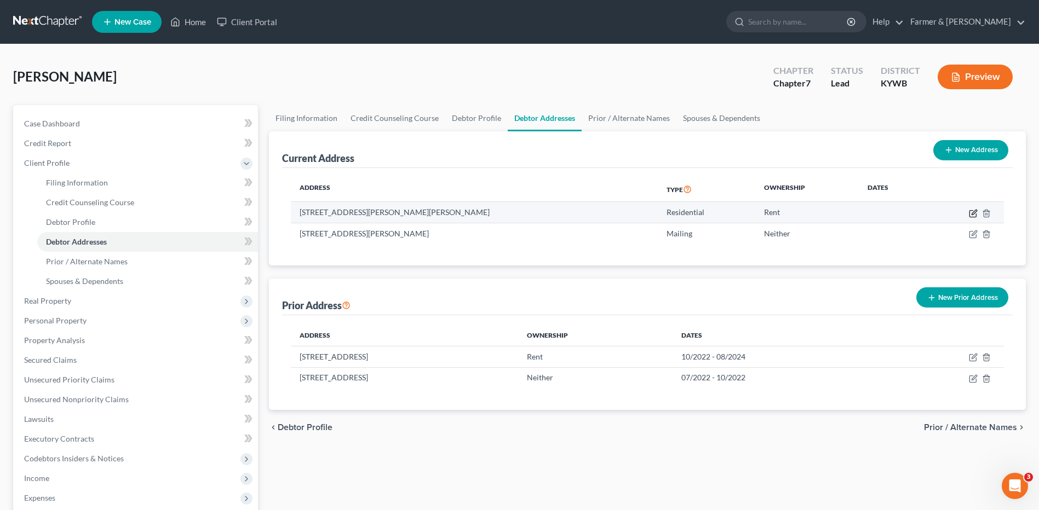
click at [974, 215] on icon "button" at bounding box center [973, 213] width 9 height 9
select select "18"
select select "0"
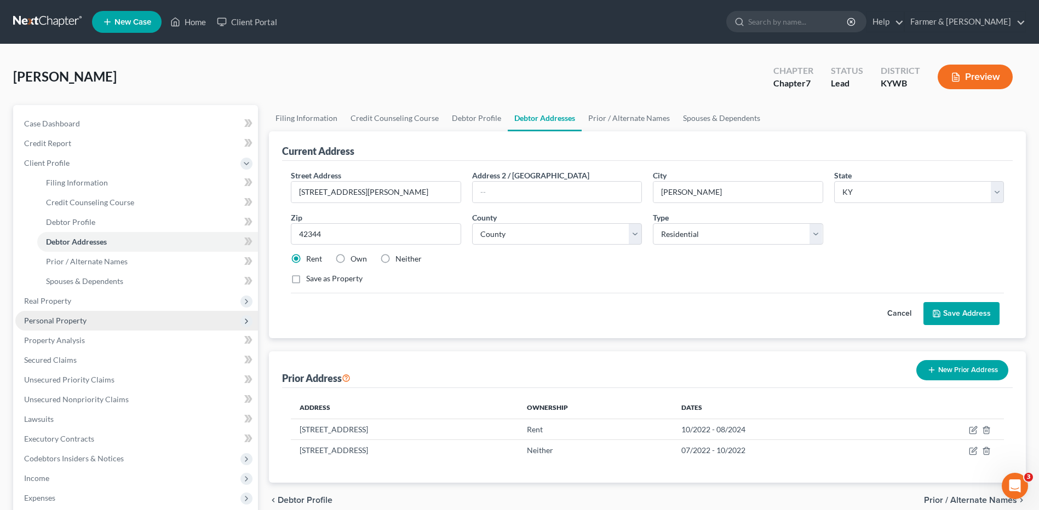
click at [85, 325] on span "Personal Property" at bounding box center [136, 321] width 243 height 20
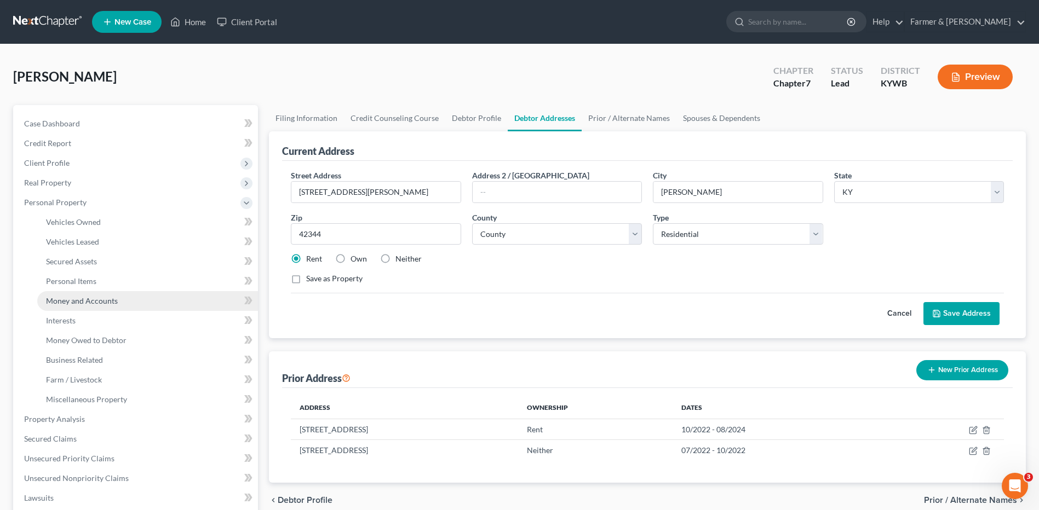
click at [114, 300] on span "Money and Accounts" at bounding box center [82, 300] width 72 height 9
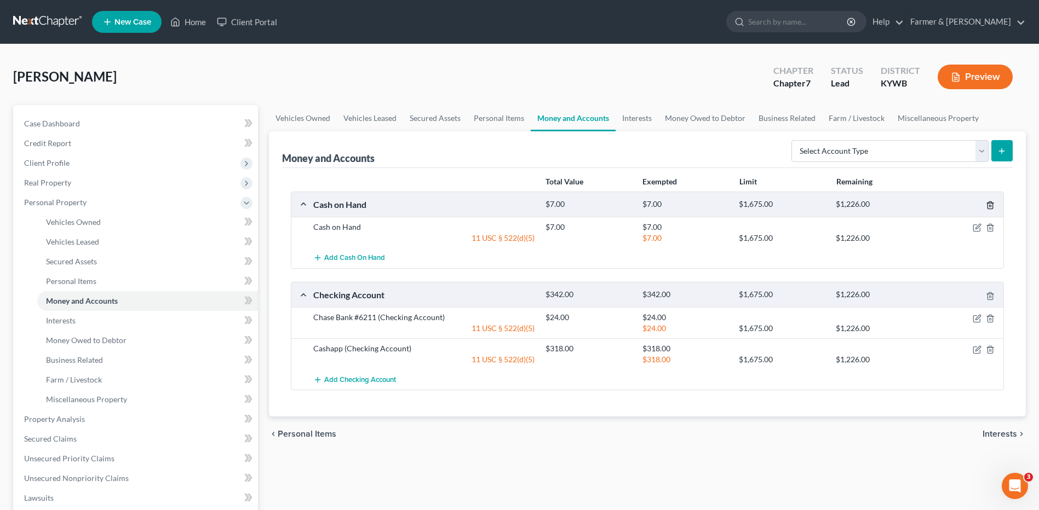
click at [993, 201] on icon "button" at bounding box center [990, 205] width 9 height 9
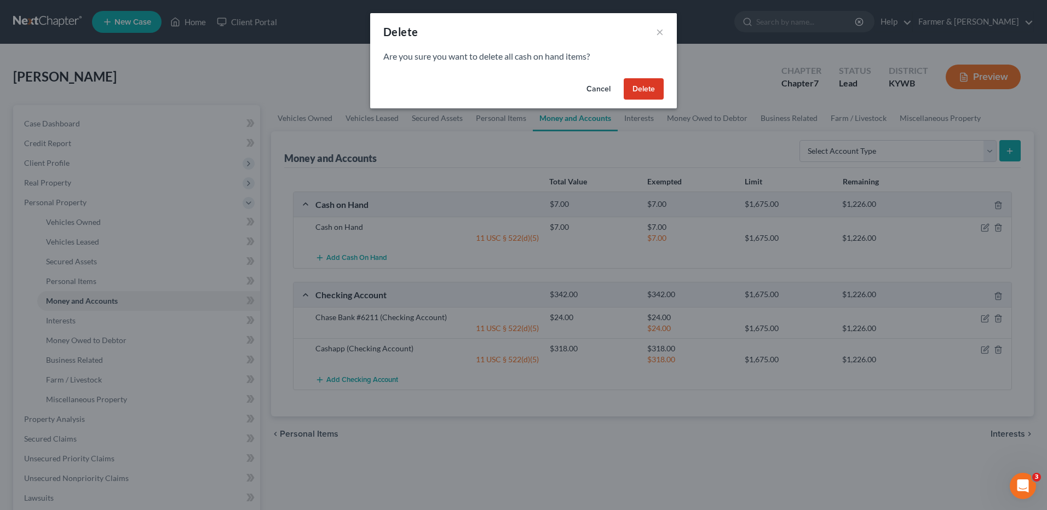
click at [624, 84] on button "Delete" at bounding box center [644, 89] width 40 height 22
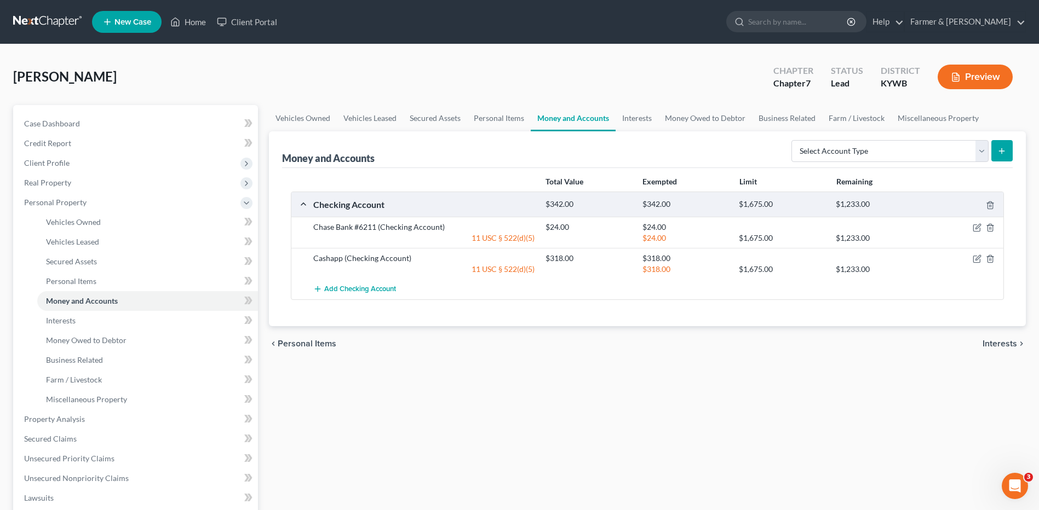
click at [45, 18] on link at bounding box center [48, 22] width 70 height 20
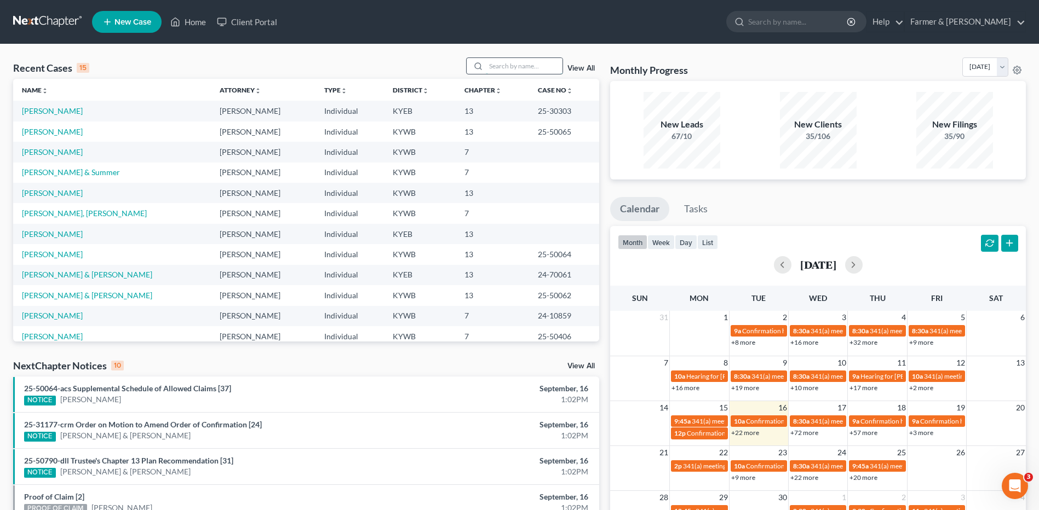
click at [500, 62] on input "search" at bounding box center [524, 66] width 77 height 16
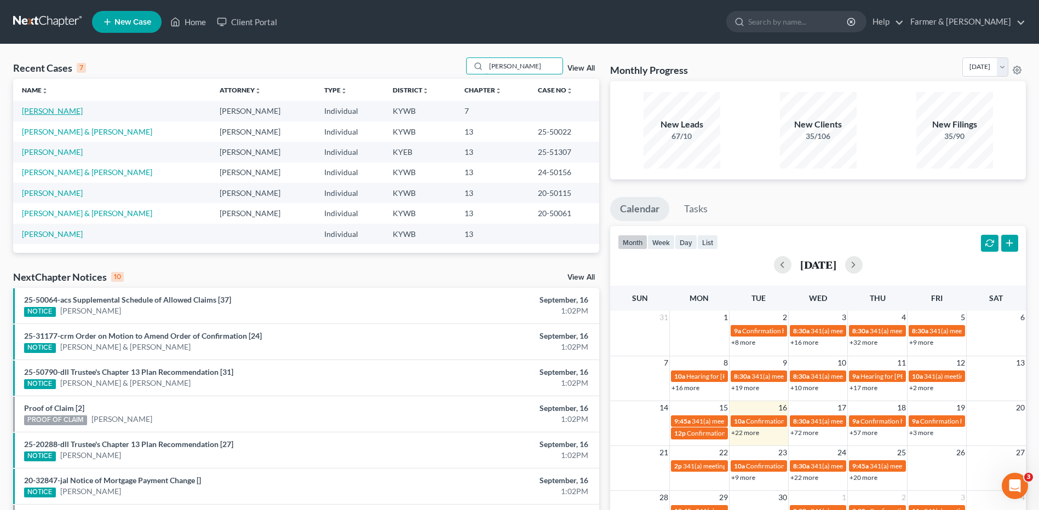
type input "[PERSON_NAME]"
click at [50, 113] on link "[PERSON_NAME]" at bounding box center [52, 110] width 61 height 9
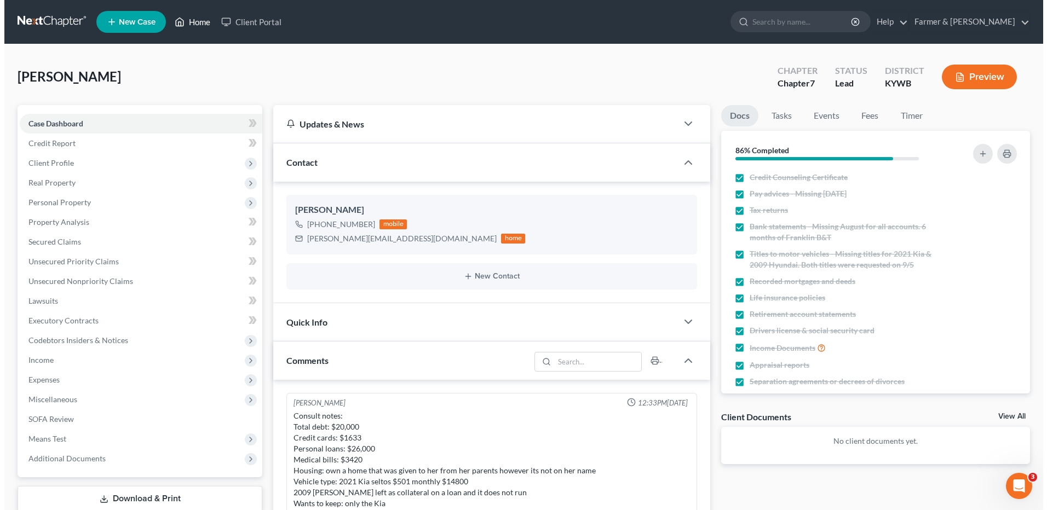
scroll to position [141, 0]
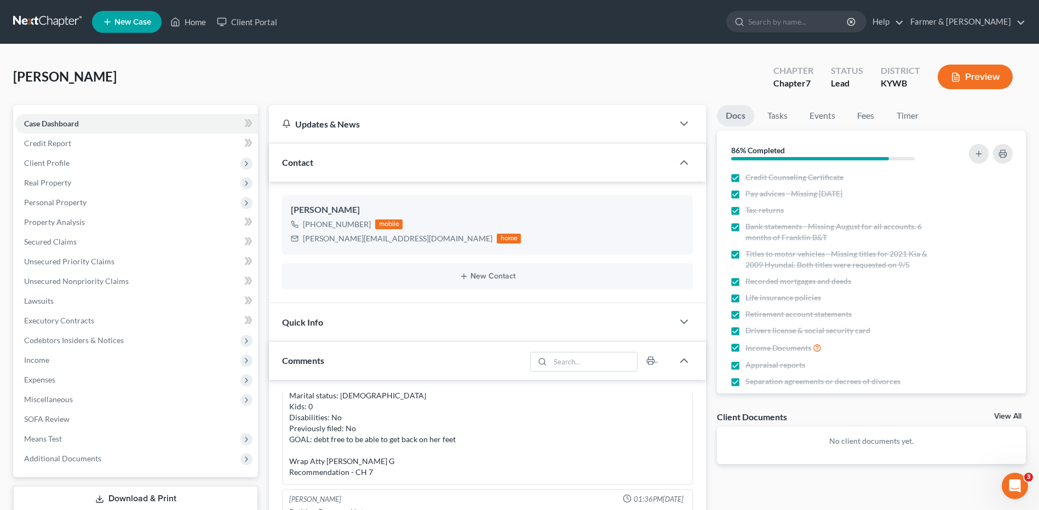
click at [11, 164] on div "Case Dashboard Payments Invoices Payments Payments Credit Report Client Profile" at bounding box center [136, 442] width 256 height 674
click at [45, 162] on span "Client Profile" at bounding box center [46, 162] width 45 height 9
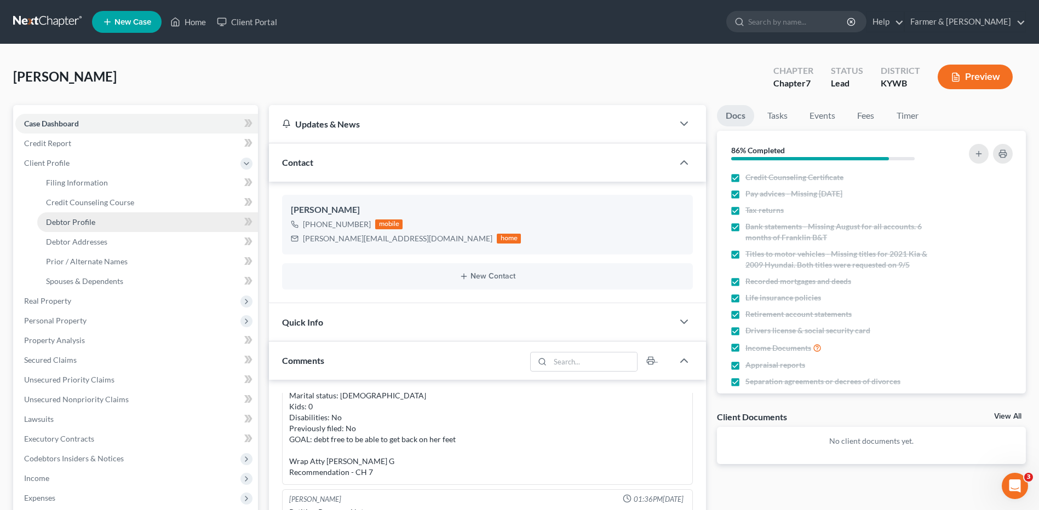
click at [68, 220] on span "Debtor Profile" at bounding box center [70, 221] width 49 height 9
select select "3"
select select "0"
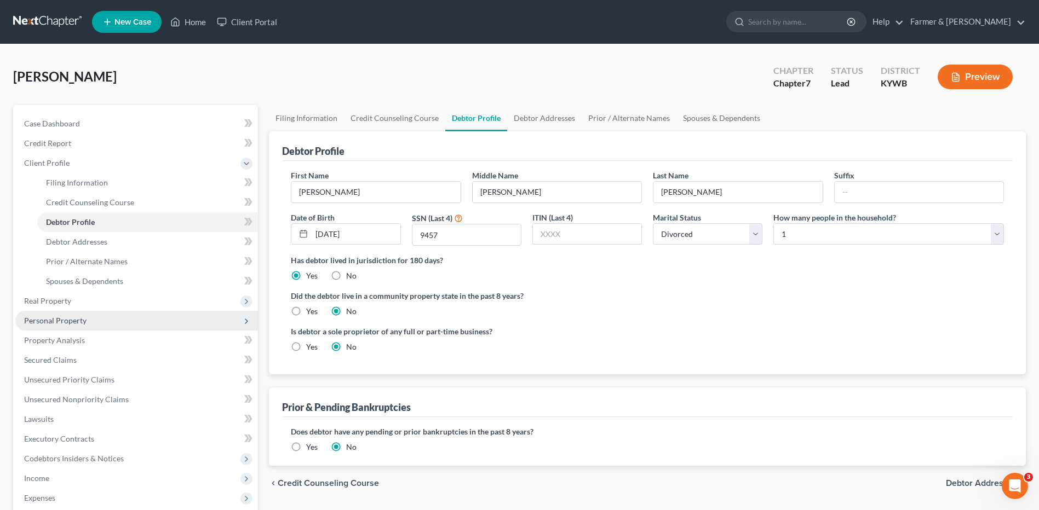
click at [62, 313] on span "Personal Property" at bounding box center [136, 321] width 243 height 20
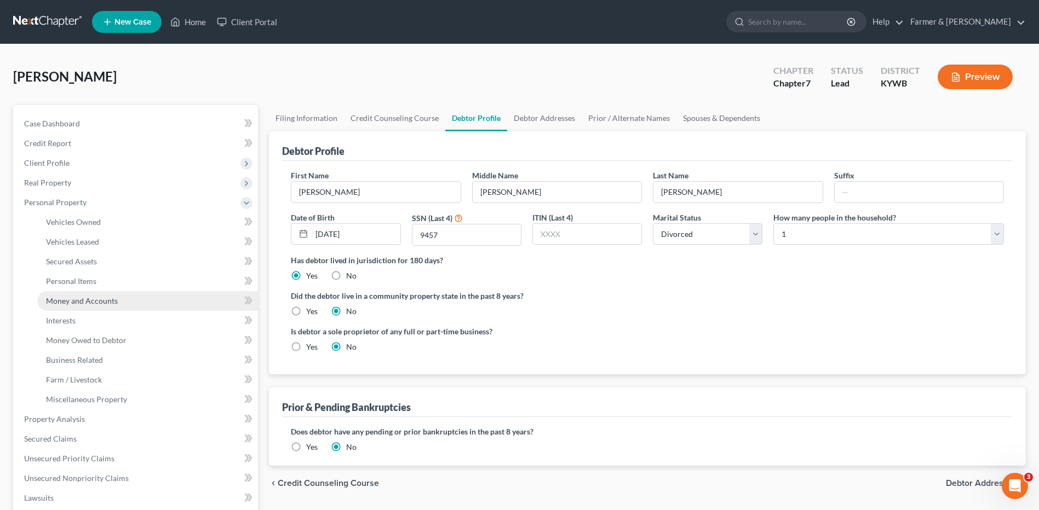
click at [100, 297] on span "Money and Accounts" at bounding box center [82, 300] width 72 height 9
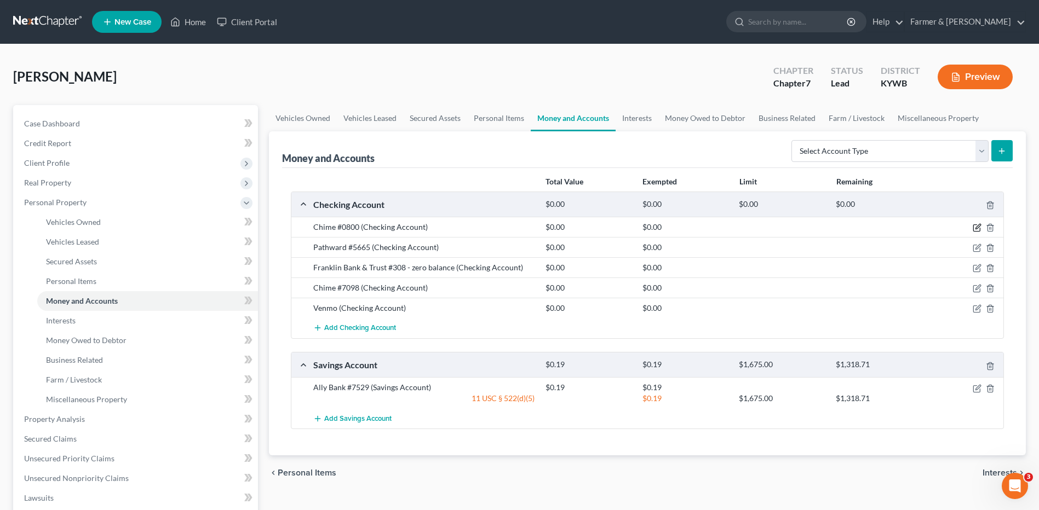
click at [977, 229] on icon "button" at bounding box center [978, 227] width 5 height 5
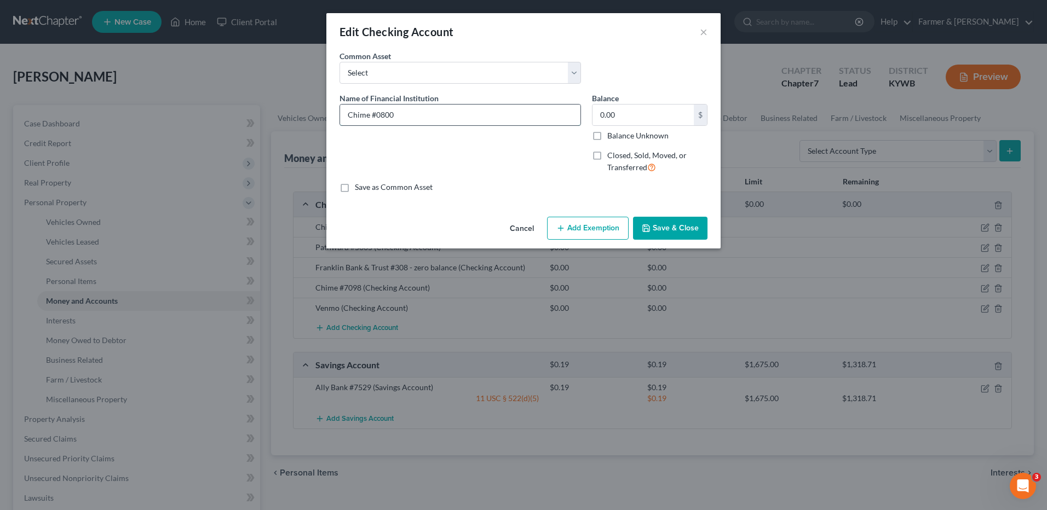
click at [519, 120] on input "Chime #0800" at bounding box center [460, 115] width 240 height 21
type input "Chime #0800 - negative balance"
click at [657, 223] on button "Save & Close" at bounding box center [670, 228] width 74 height 23
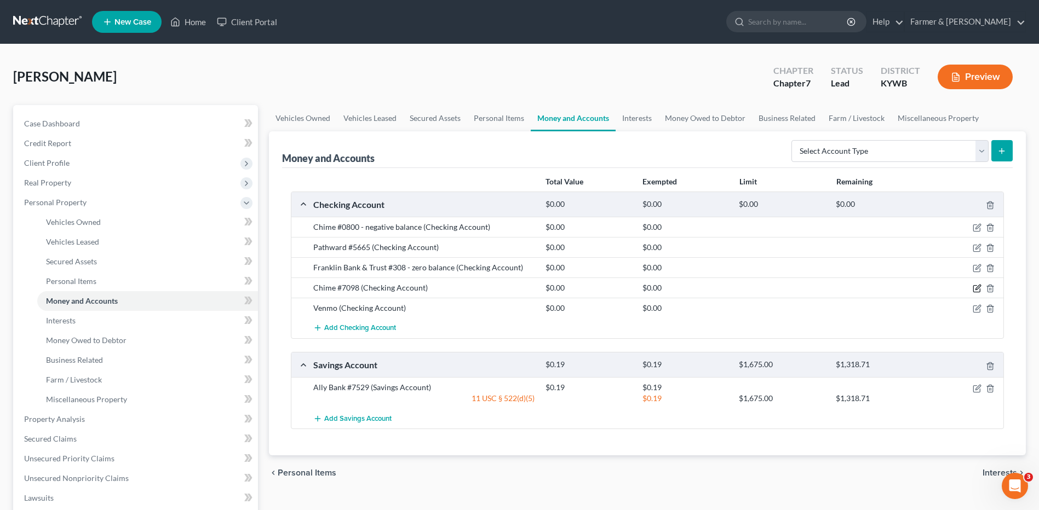
click at [977, 290] on icon "button" at bounding box center [978, 287] width 5 height 5
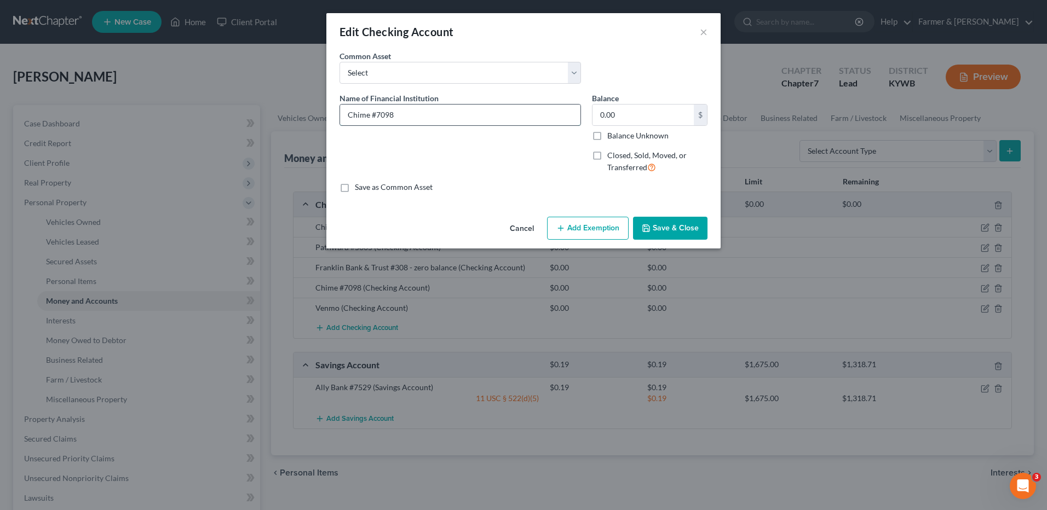
click at [440, 124] on input "Chime #7098" at bounding box center [460, 115] width 240 height 21
type input "Chime #7098 - negative balance"
click at [644, 235] on button "Save & Close" at bounding box center [670, 228] width 74 height 23
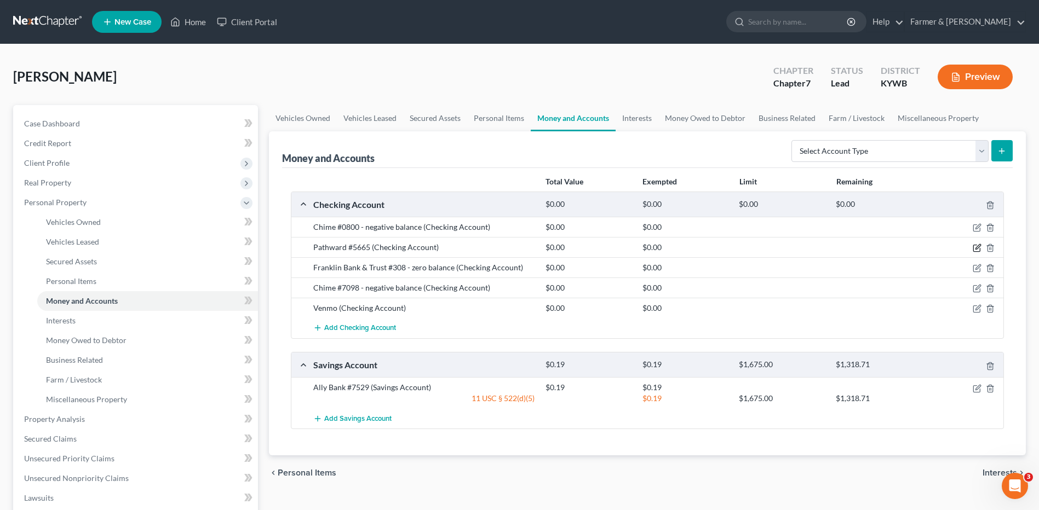
click at [974, 246] on icon "button" at bounding box center [977, 248] width 9 height 9
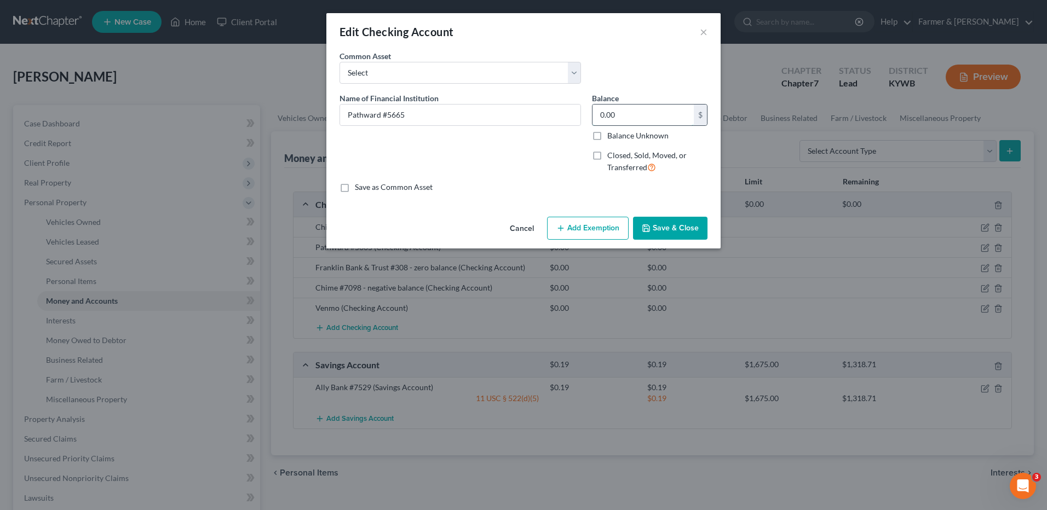
click at [617, 111] on input "0.00" at bounding box center [643, 115] width 101 height 21
type input "269.95"
click at [596, 228] on button "Add Exemption" at bounding box center [588, 228] width 82 height 23
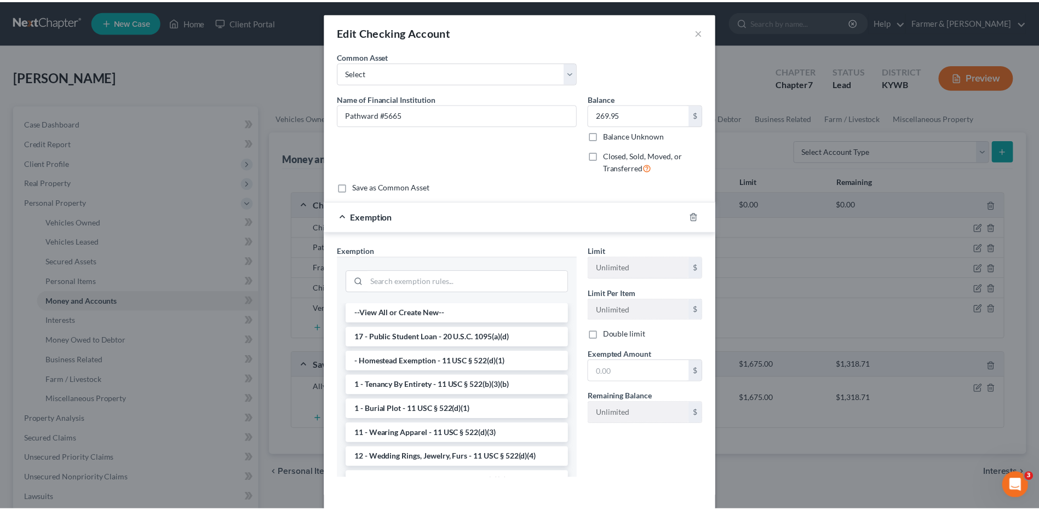
scroll to position [153, 0]
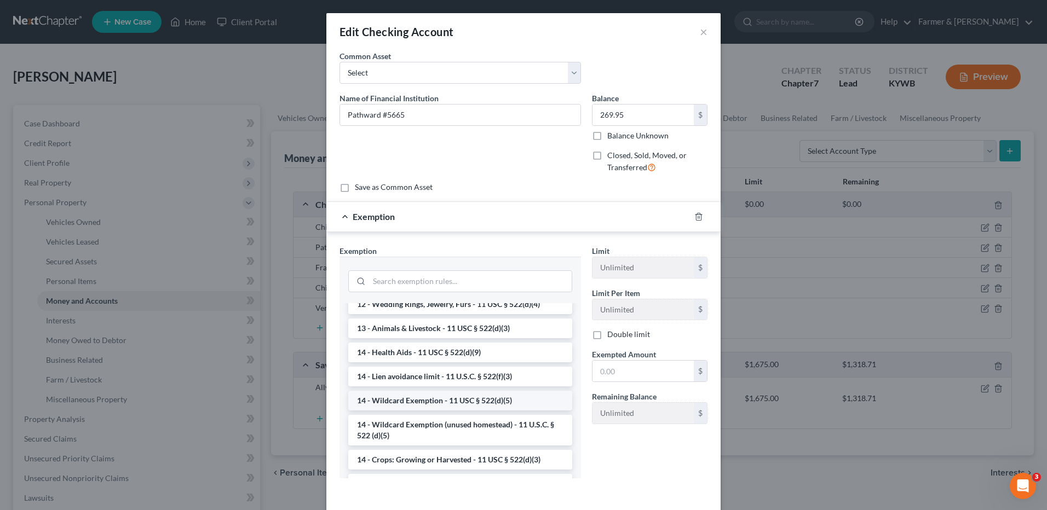
click at [540, 400] on li "14 - Wildcard Exemption - 11 USC § 522(d)(5)" at bounding box center [460, 401] width 224 height 20
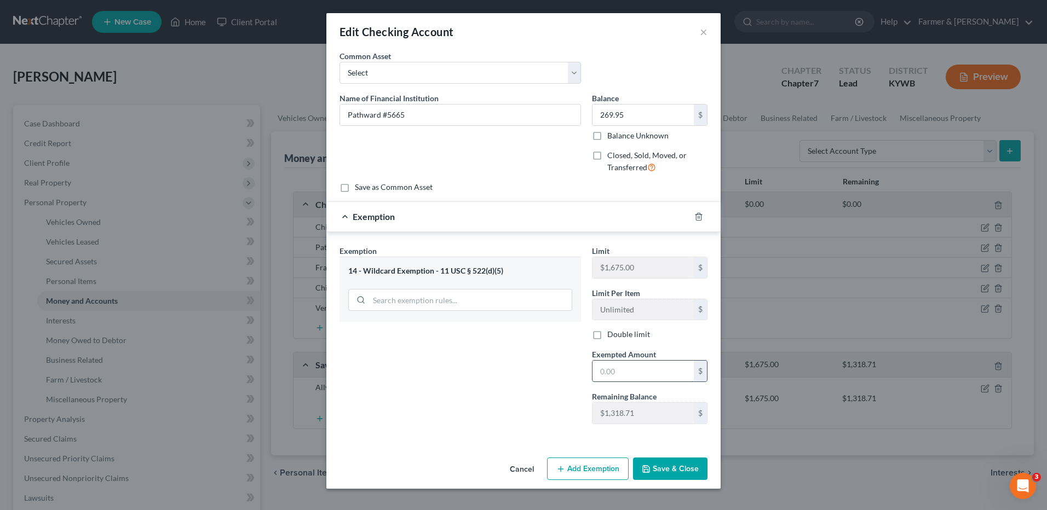
click at [641, 370] on input "text" at bounding box center [643, 371] width 101 height 21
type input "269.95"
click at [662, 466] on button "Save & Close" at bounding box center [670, 469] width 74 height 23
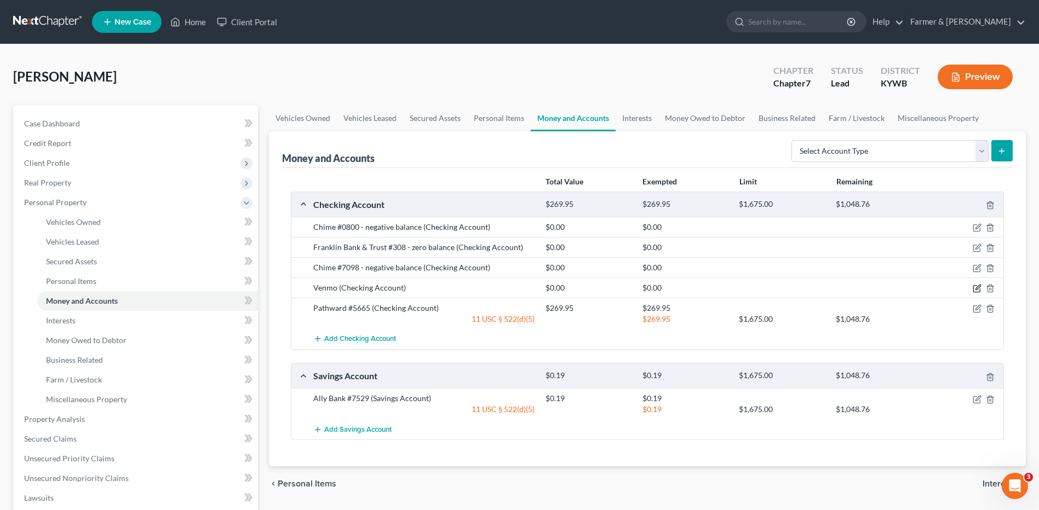
click at [975, 291] on icon "button" at bounding box center [977, 288] width 9 height 9
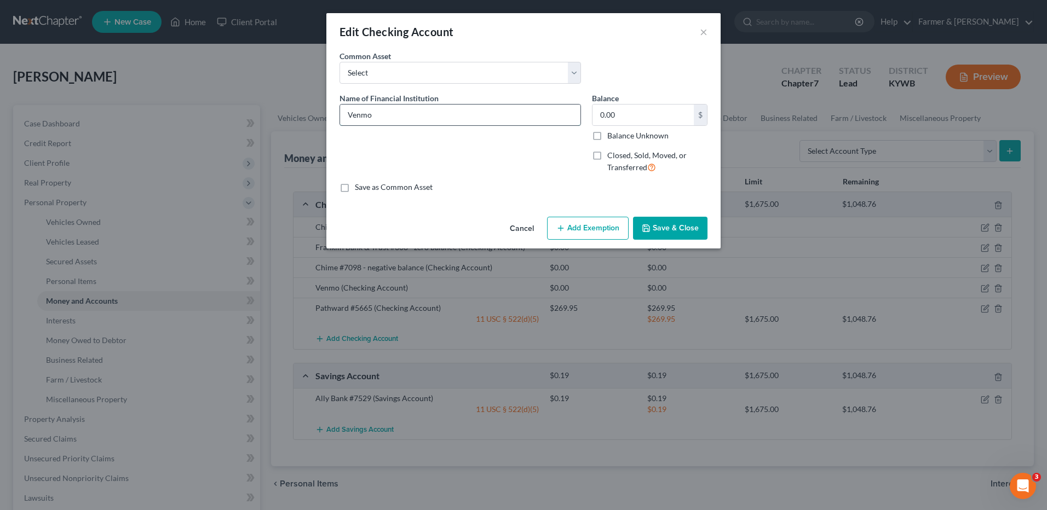
click at [432, 116] on input "Venmo" at bounding box center [460, 115] width 240 height 21
type input "Venmo - zero balance"
click at [659, 219] on button "Save & Close" at bounding box center [670, 228] width 74 height 23
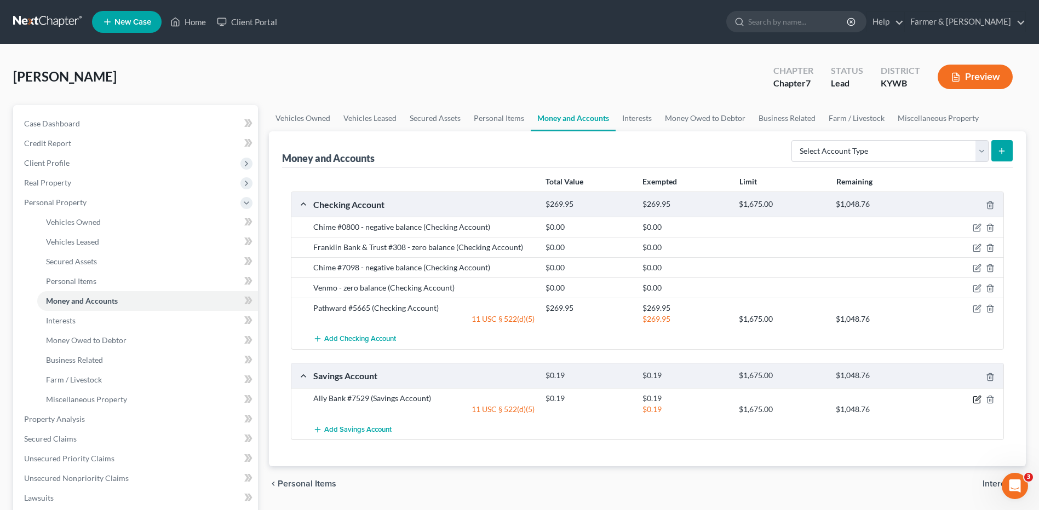
click at [977, 401] on icon "button" at bounding box center [978, 398] width 5 height 5
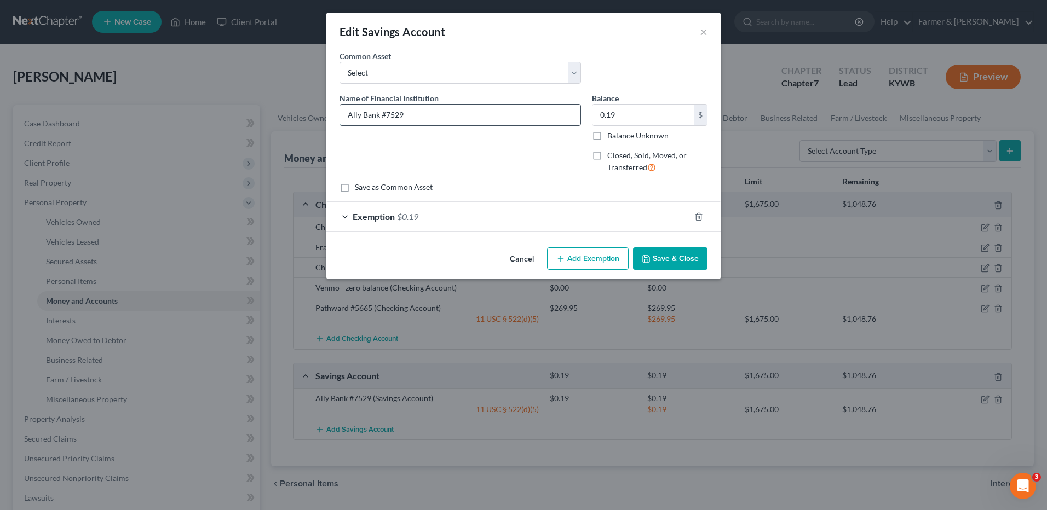
click at [406, 119] on input "Ally Bank #7529" at bounding box center [460, 115] width 240 height 21
click at [701, 216] on icon "button" at bounding box center [698, 216] width 5 height 7
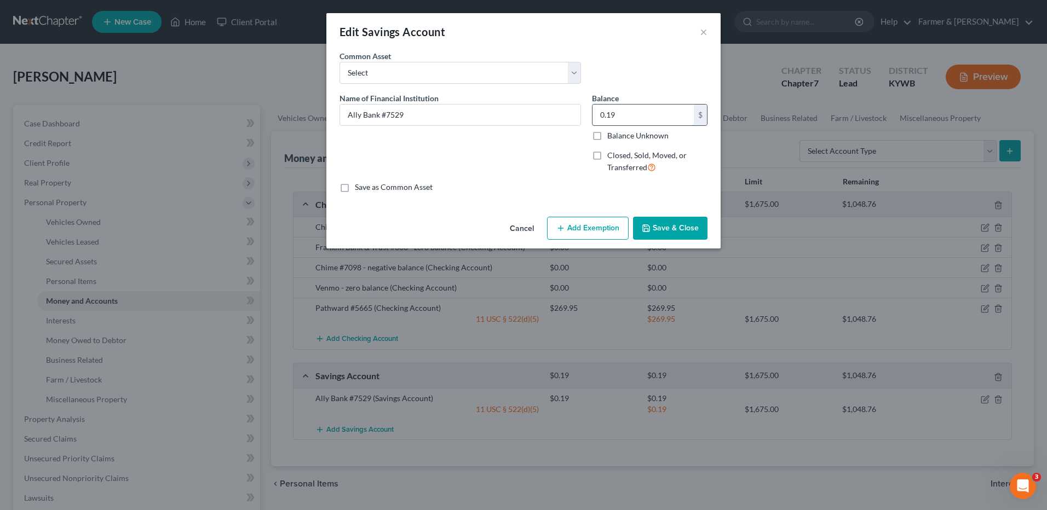
click at [656, 114] on input "0.19" at bounding box center [643, 115] width 101 height 21
click at [497, 117] on input "Ally Bank #7529" at bounding box center [460, 115] width 240 height 21
type input "Ally Bank #7529 - zero balance"
click at [639, 228] on button "Save & Close" at bounding box center [670, 228] width 74 height 23
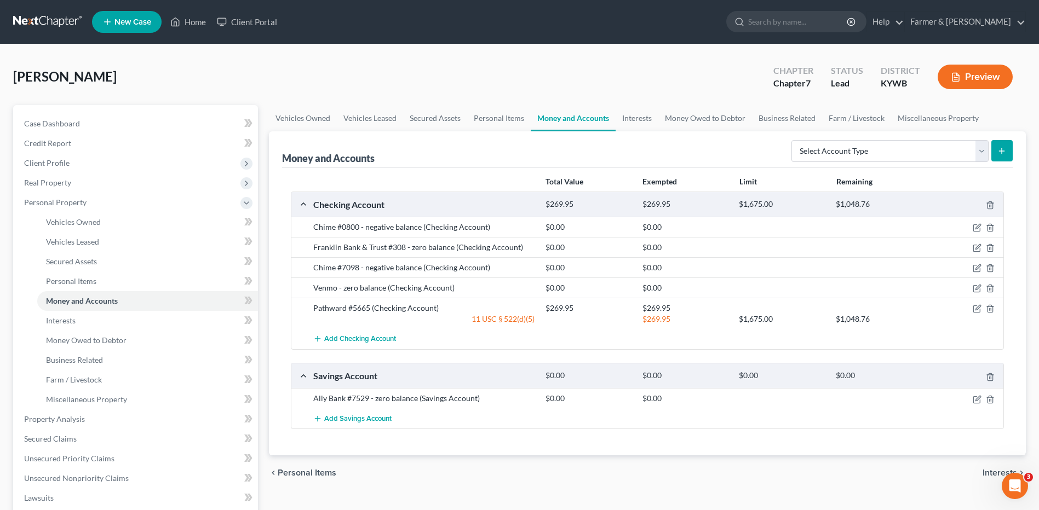
click at [54, 21] on link at bounding box center [48, 22] width 70 height 20
